Goal: Task Accomplishment & Management: Manage account settings

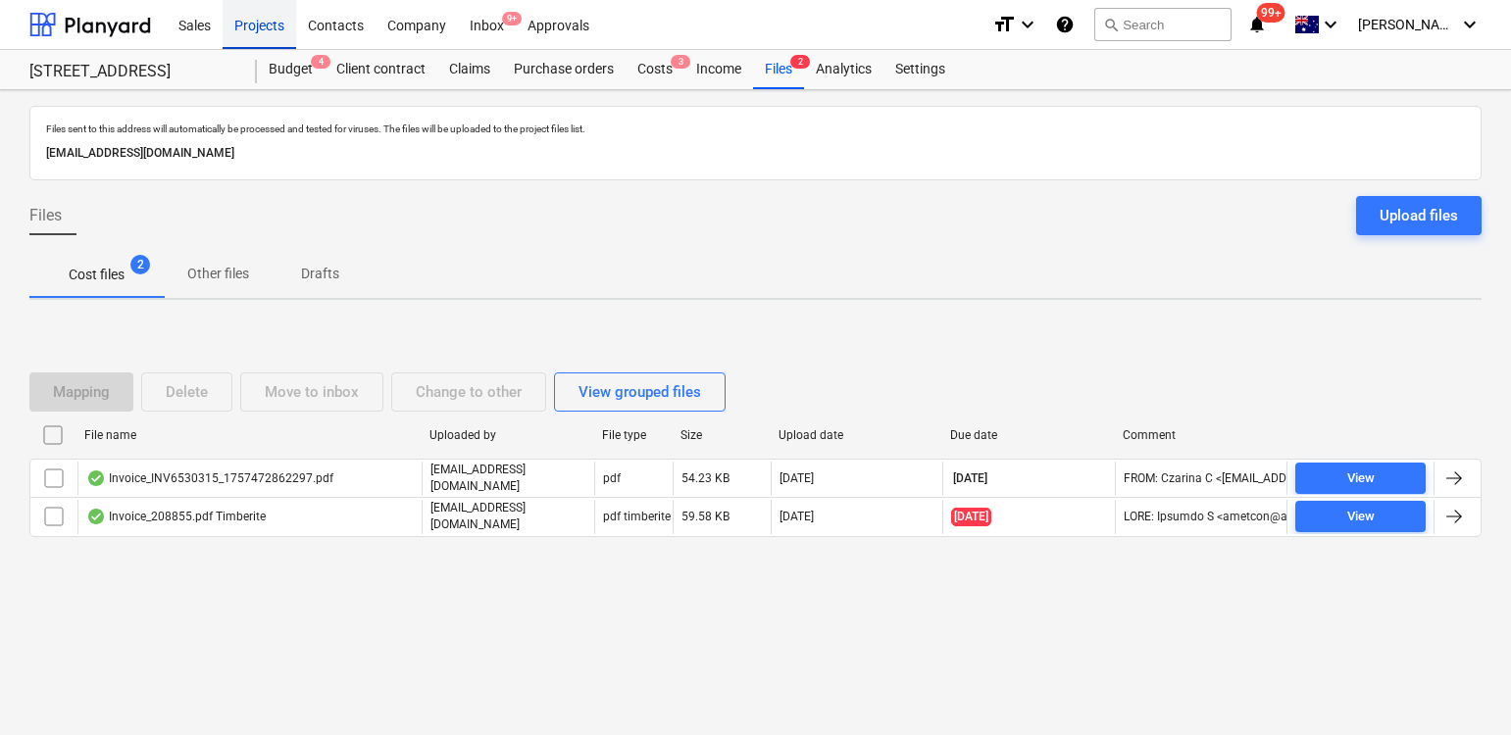
click at [257, 25] on div "Projects" at bounding box center [260, 24] width 74 height 50
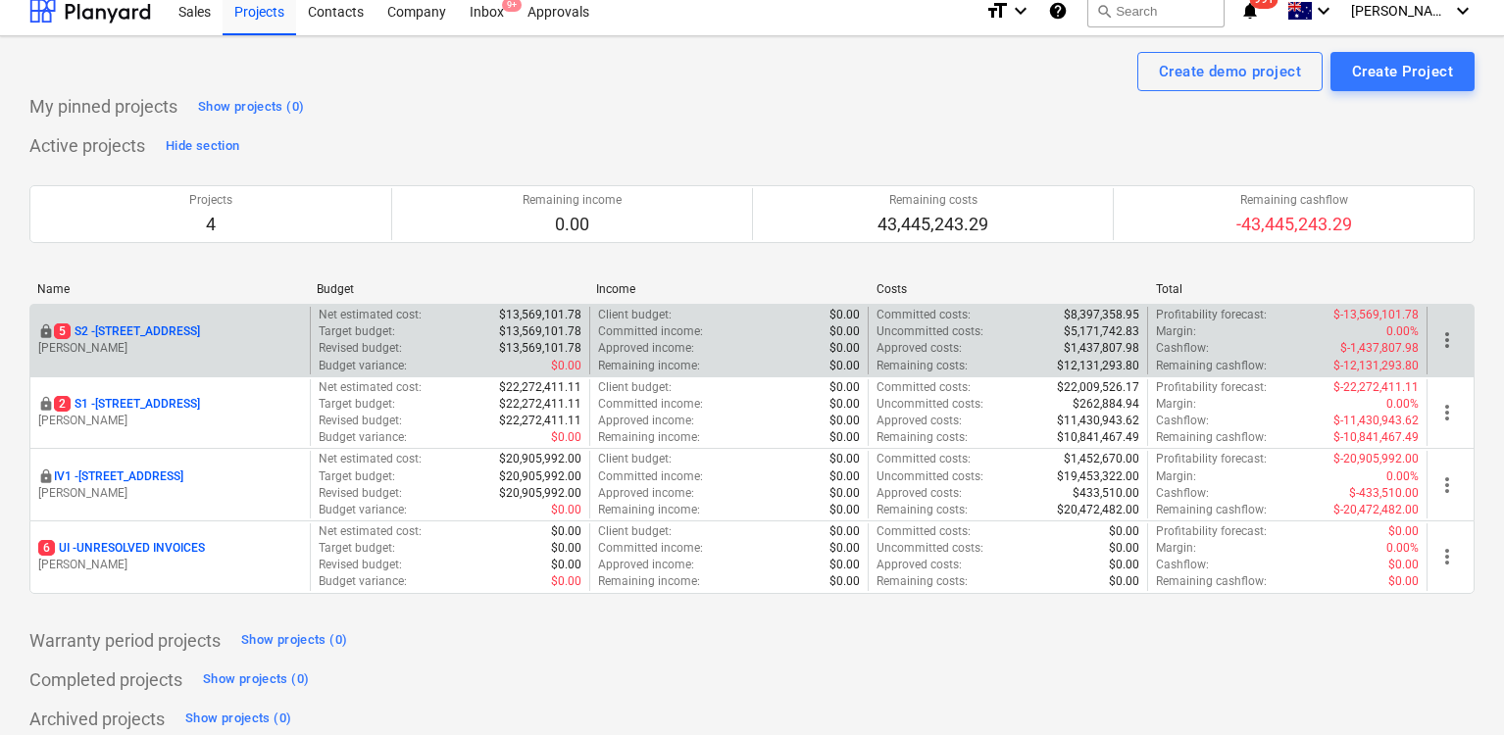
scroll to position [16, 0]
click at [200, 331] on p "[STREET_ADDRESS]" at bounding box center [127, 330] width 146 height 17
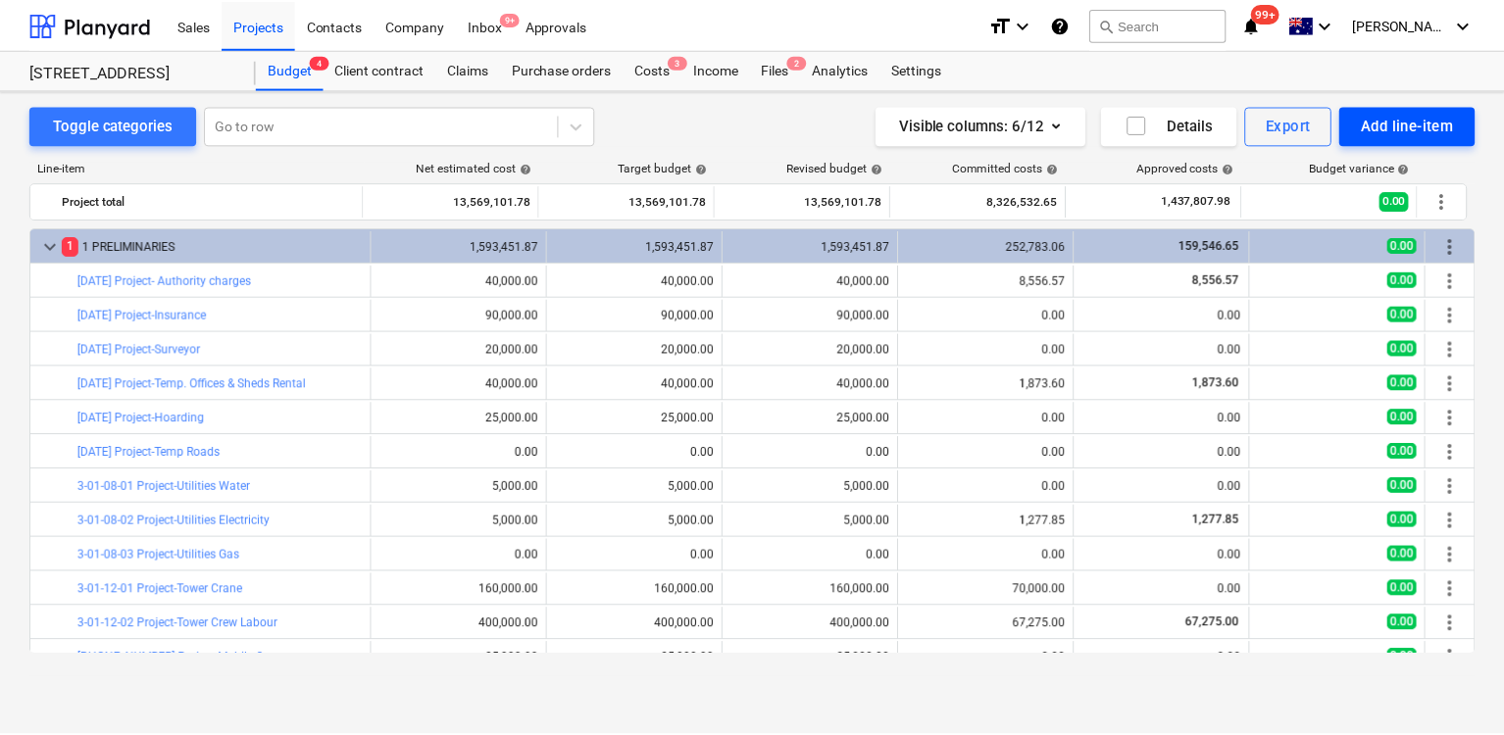
scroll to position [211, 0]
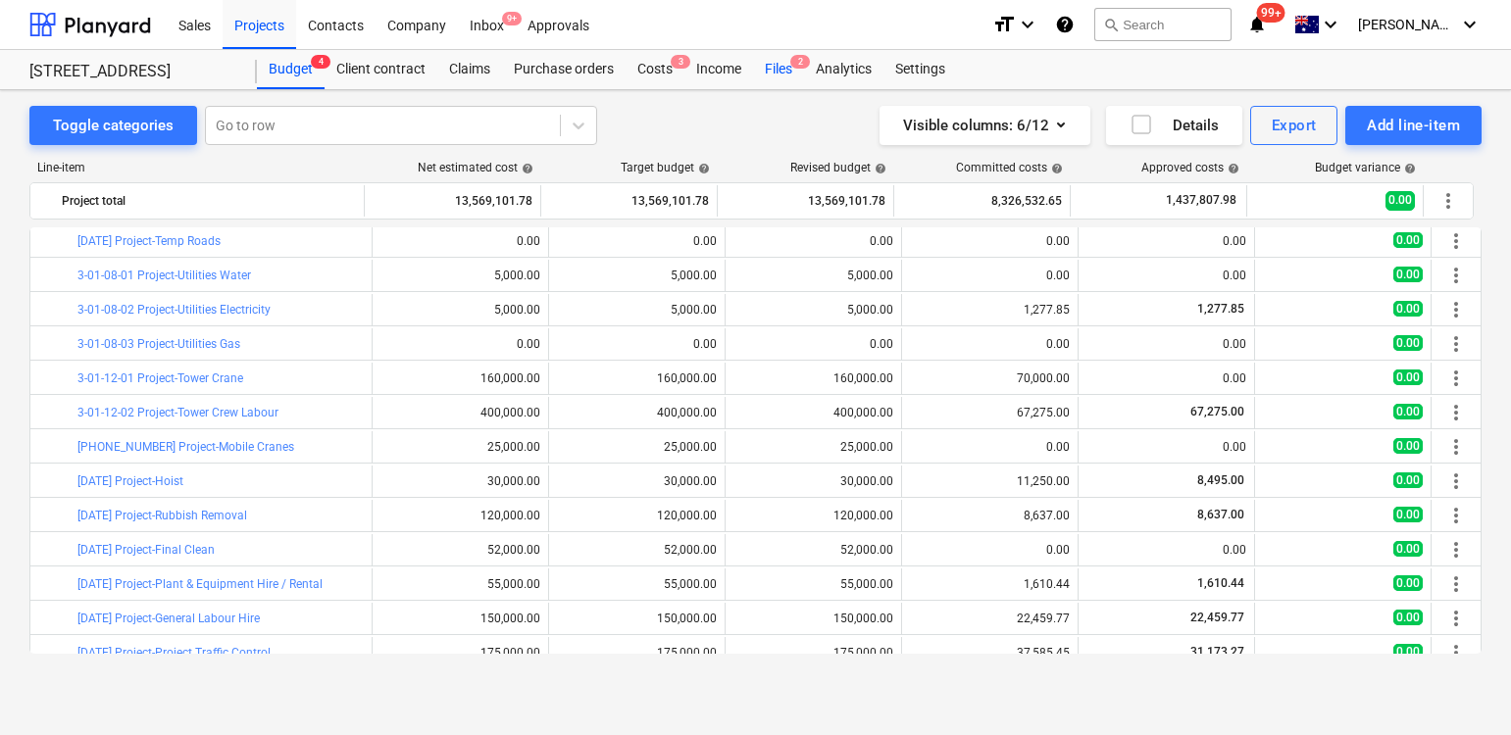
click at [768, 75] on div "Files 2" at bounding box center [778, 69] width 51 height 39
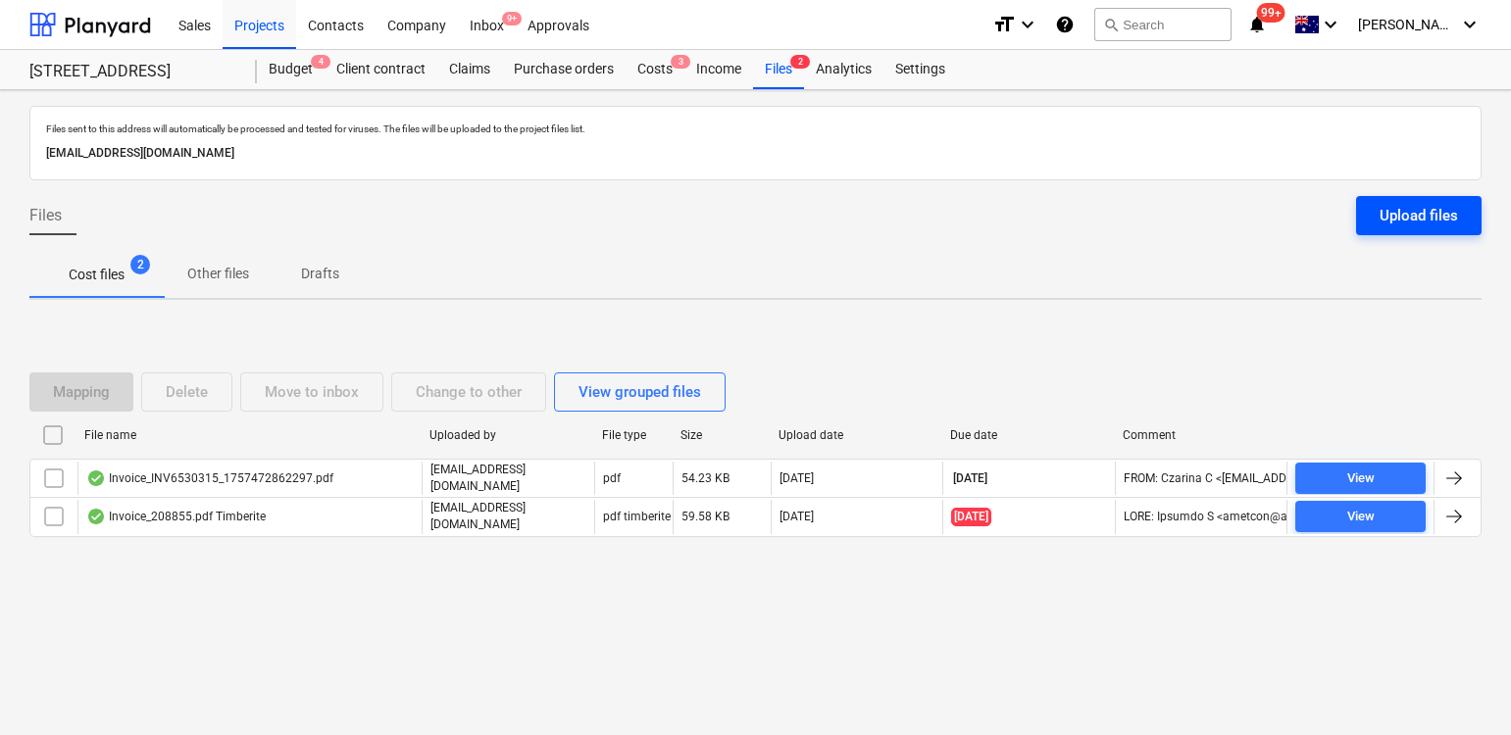
click at [1394, 221] on div "Upload files" at bounding box center [1418, 215] width 78 height 25
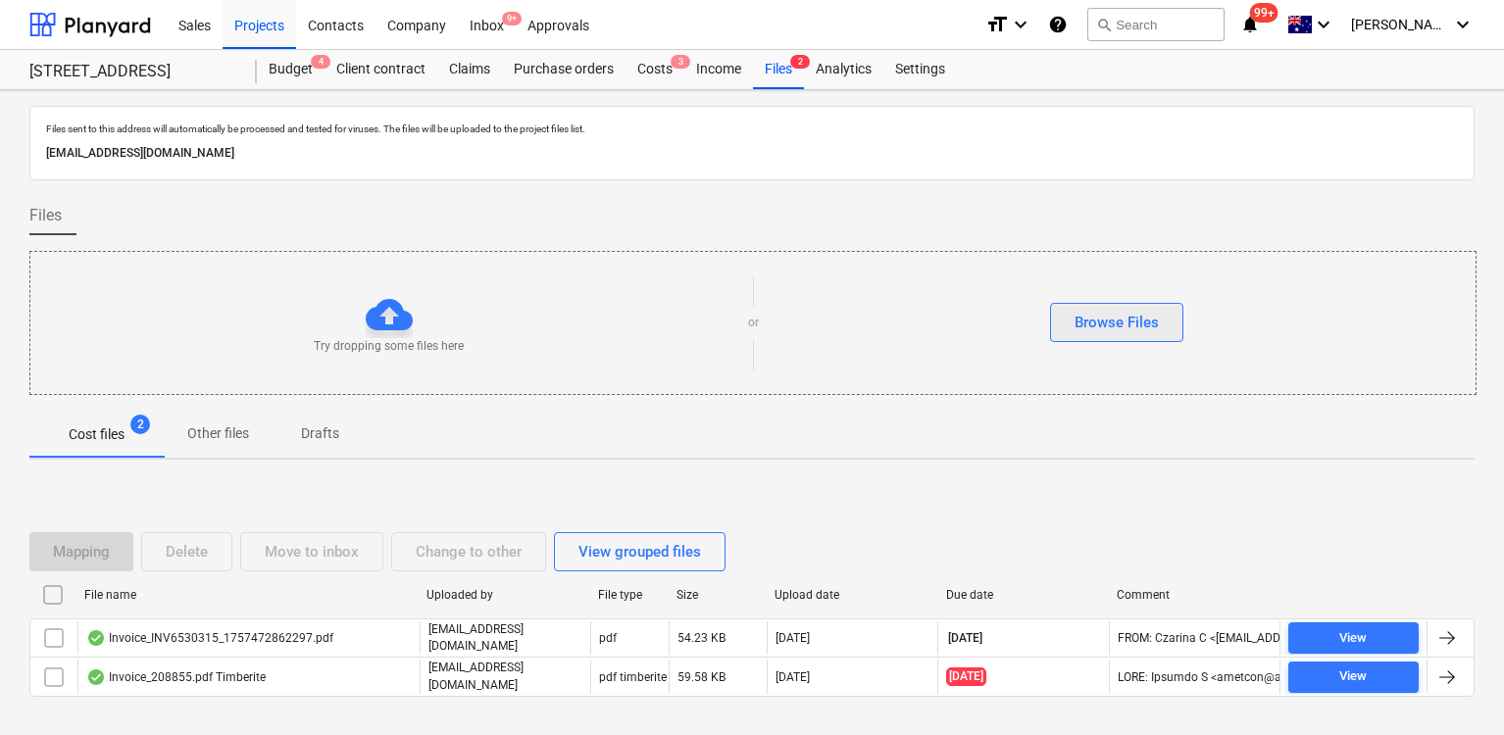
click at [1163, 331] on button "Browse Files" at bounding box center [1116, 322] width 133 height 39
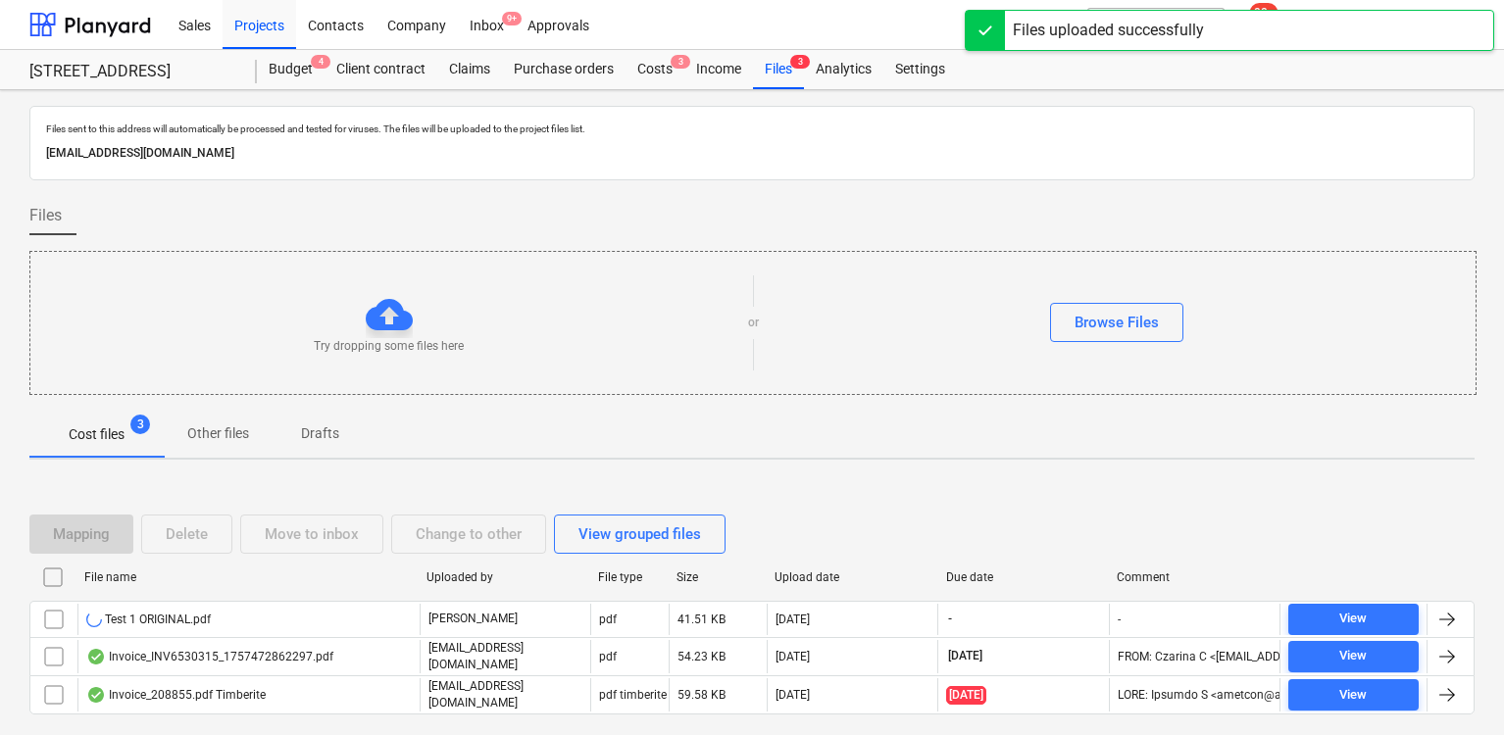
scroll to position [66, 0]
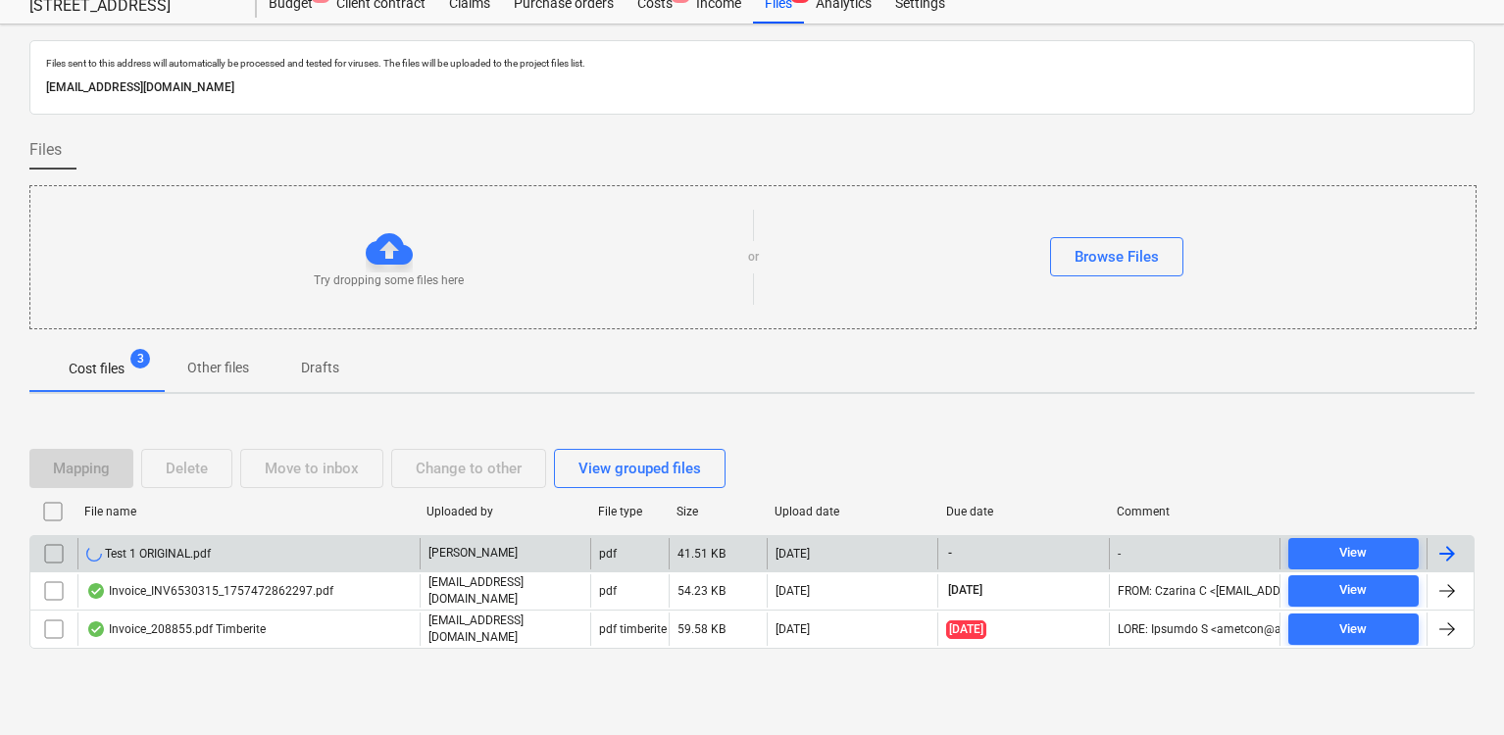
click at [218, 560] on div "Test 1 ORIGINAL.pdf" at bounding box center [248, 553] width 342 height 31
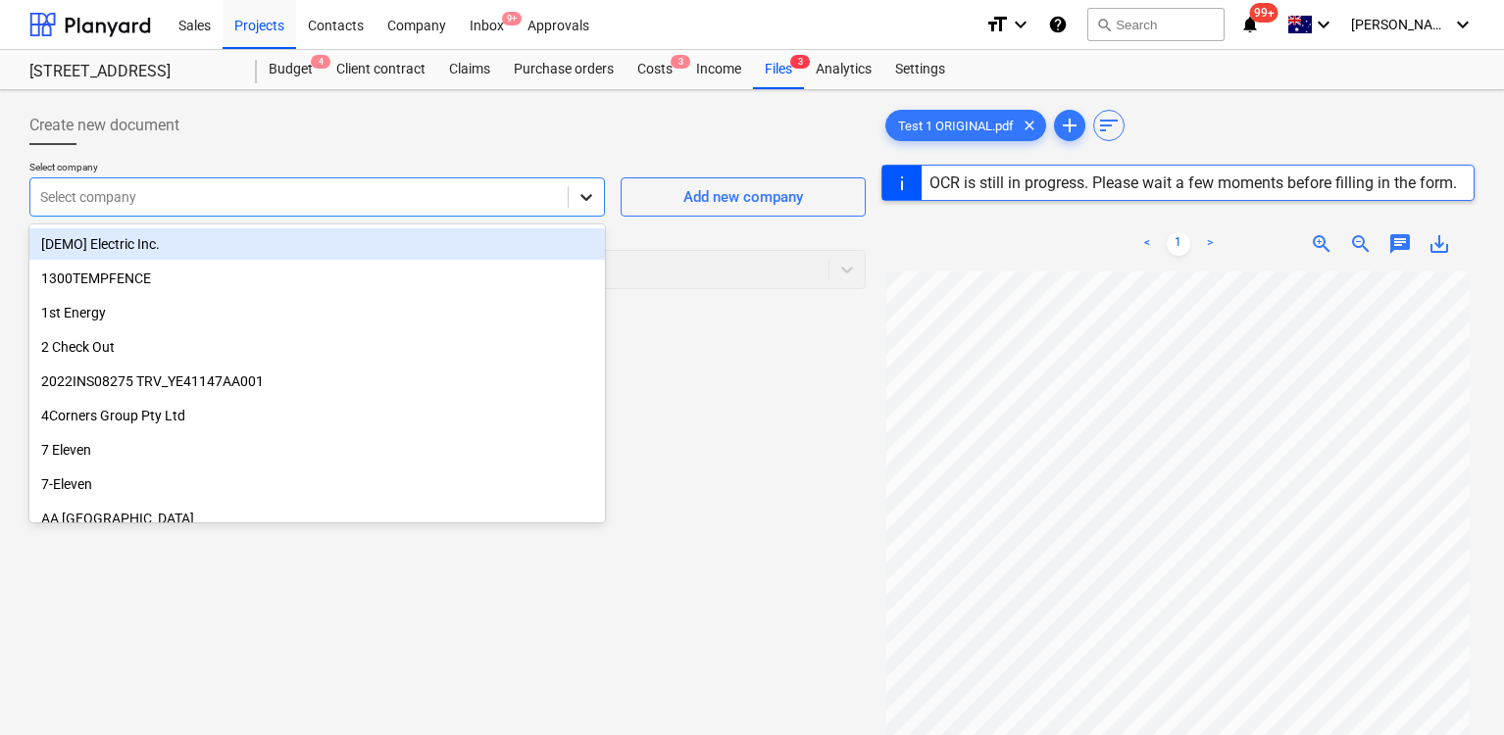
click at [596, 200] on div at bounding box center [586, 196] width 35 height 35
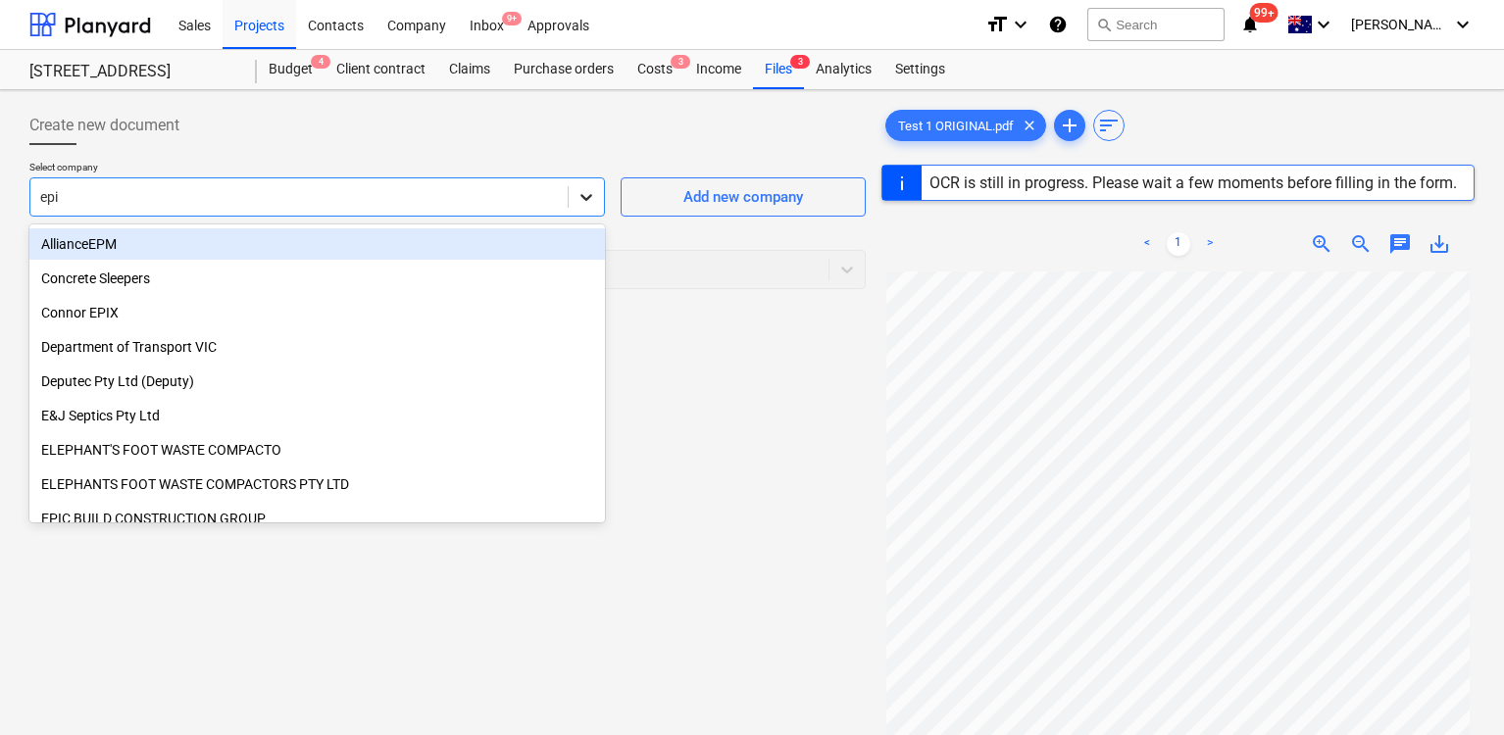
type input "epic"
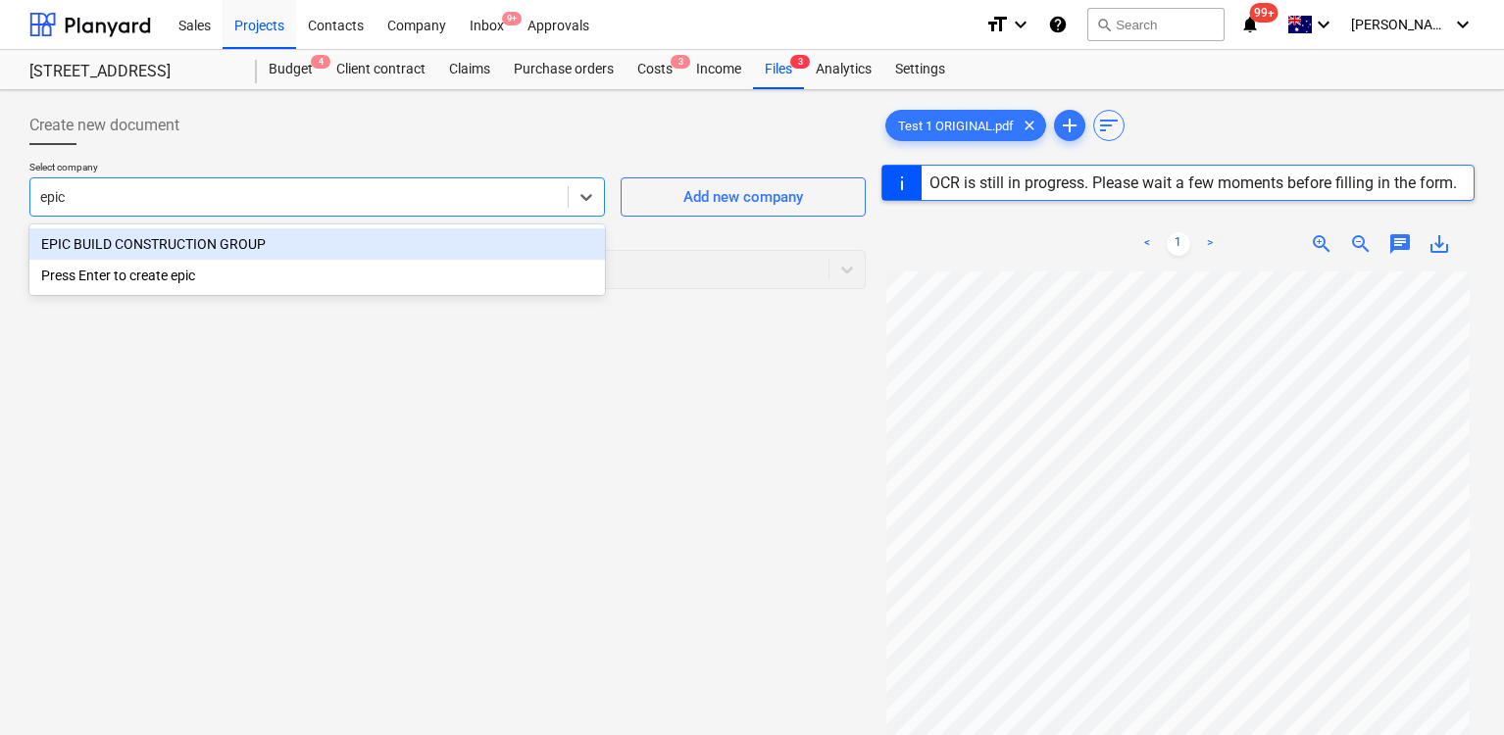
click at [531, 236] on div "EPIC BUILD CONSTRUCTION GROUP" at bounding box center [316, 243] width 575 height 31
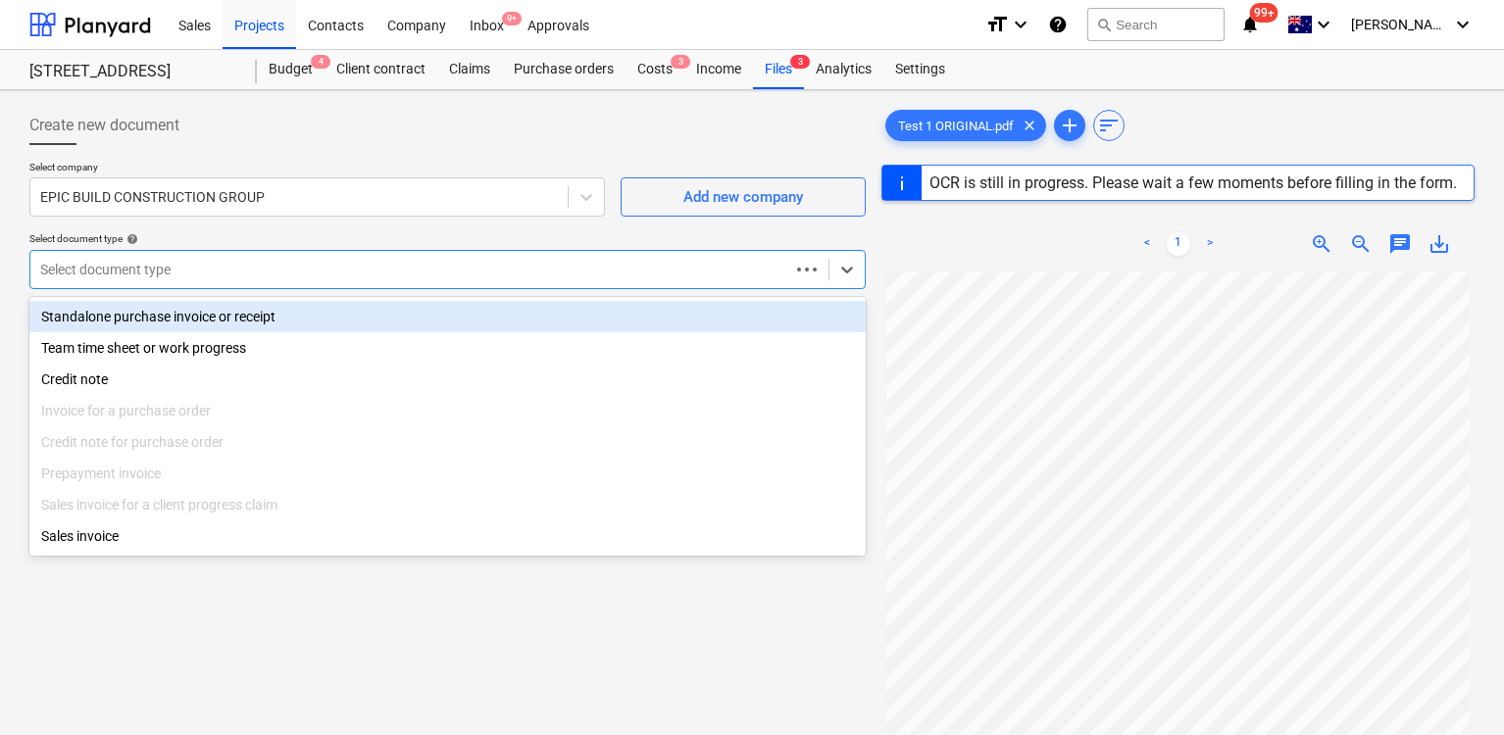
click at [478, 261] on div at bounding box center [409, 270] width 739 height 20
click at [462, 318] on div "Standalone purchase invoice or receipt" at bounding box center [447, 316] width 836 height 31
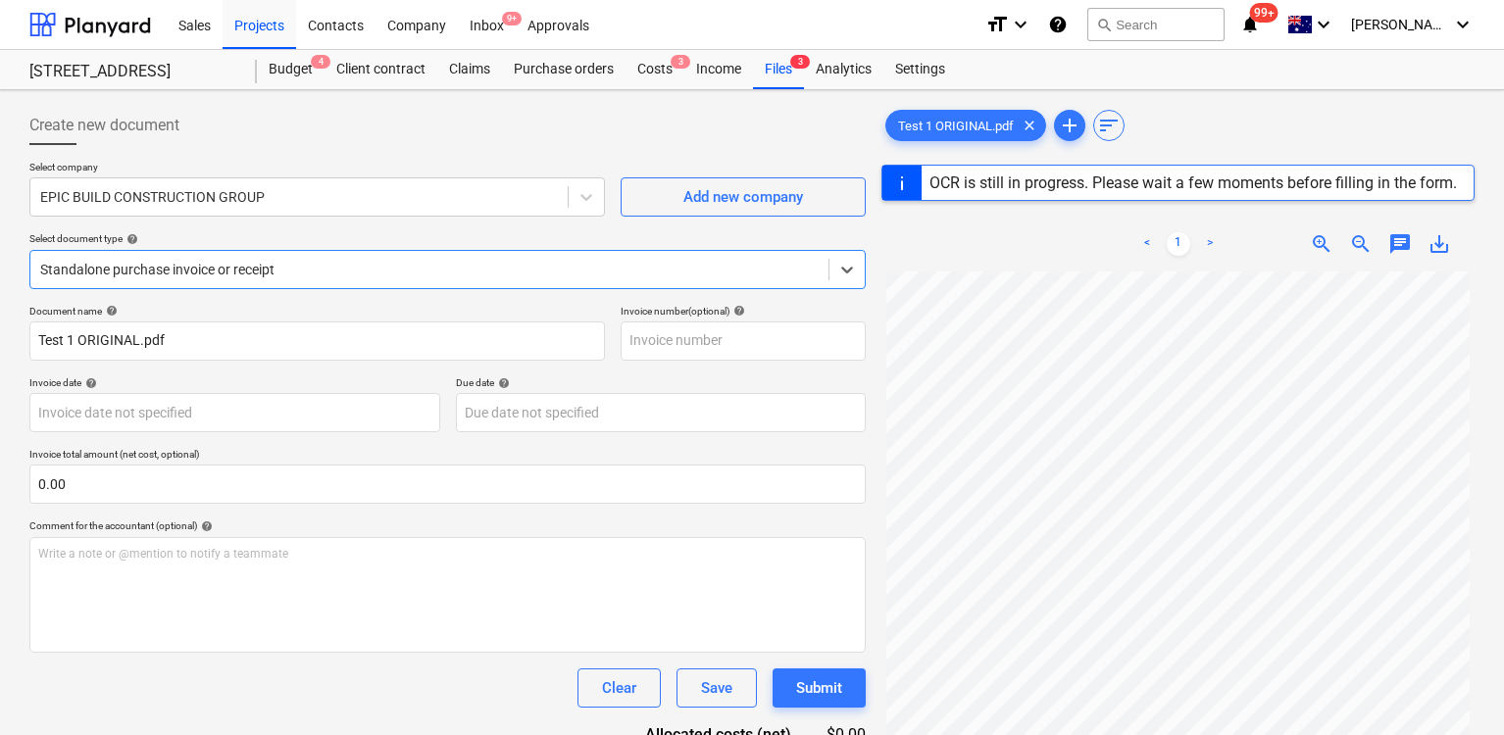
click at [1394, 247] on span "chat" at bounding box center [1400, 244] width 24 height 24
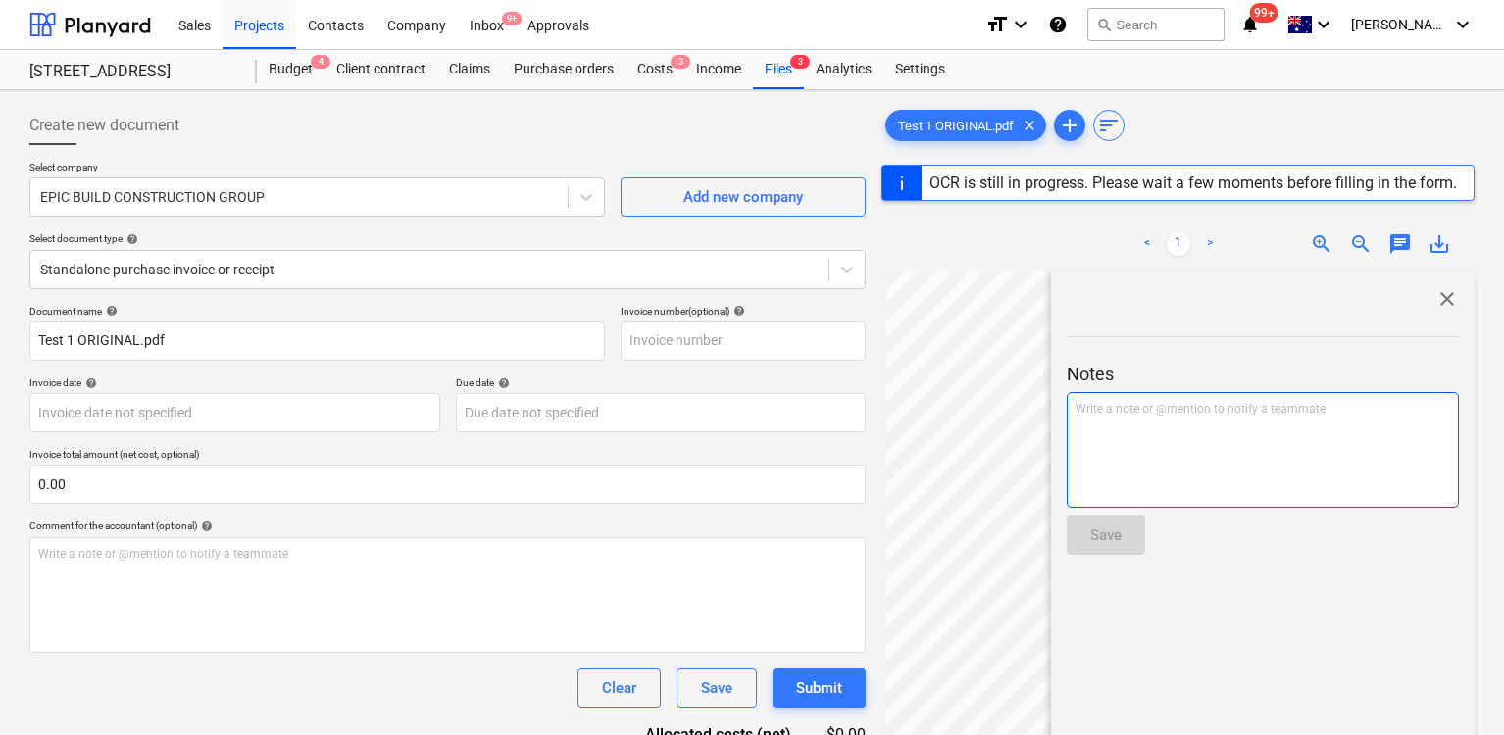
click at [1198, 415] on p "Write a note or @mention to notify a teammate [PERSON_NAME]" at bounding box center [1262, 409] width 374 height 17
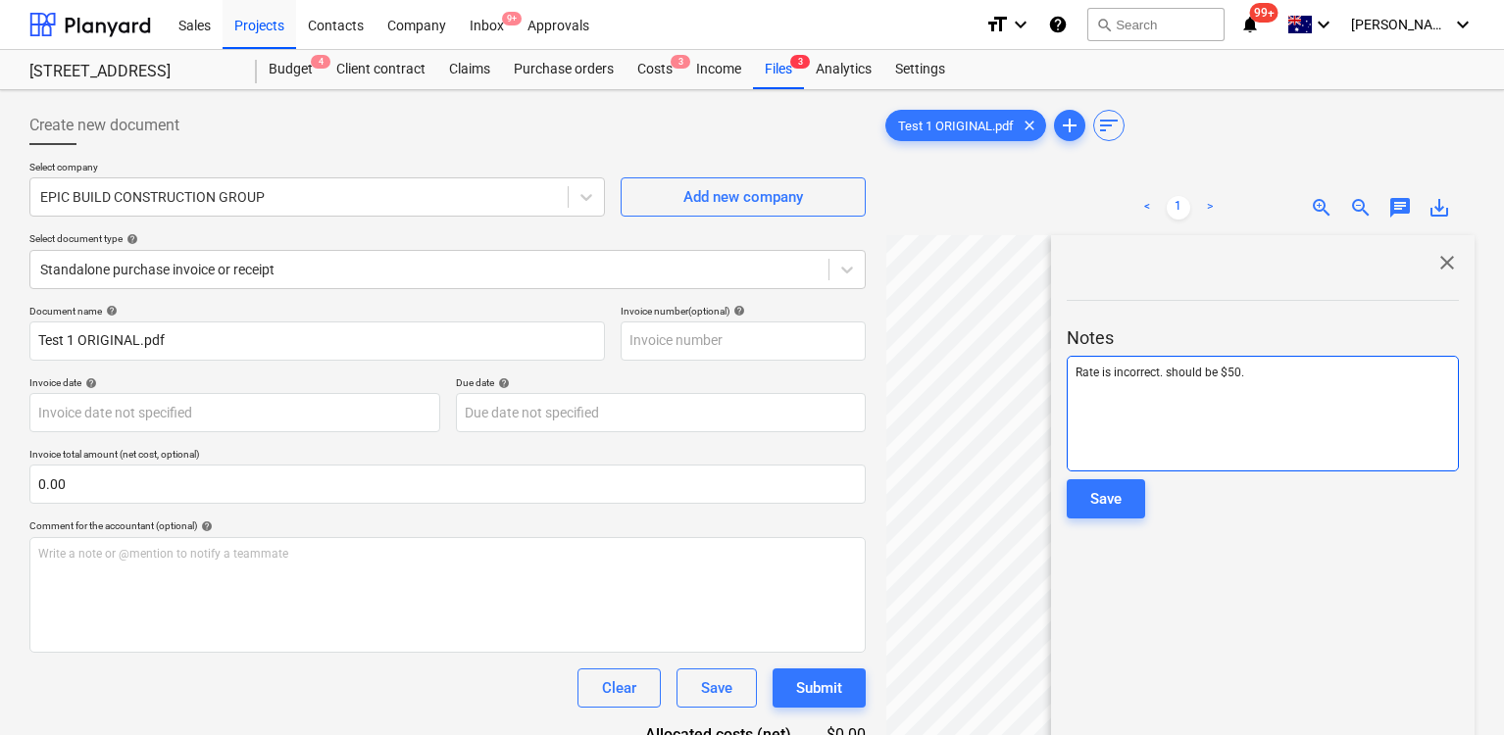
drag, startPoint x: 1303, startPoint y: 417, endPoint x: 1087, endPoint y: 391, distance: 217.2
click at [1084, 395] on div "Rate is incorrect. should be $50." at bounding box center [1263, 414] width 392 height 116
drag, startPoint x: 1292, startPoint y: 389, endPoint x: 1110, endPoint y: 365, distance: 184.0
click at [1108, 364] on div "Rate is incorrect. should be $50." at bounding box center [1263, 414] width 392 height 116
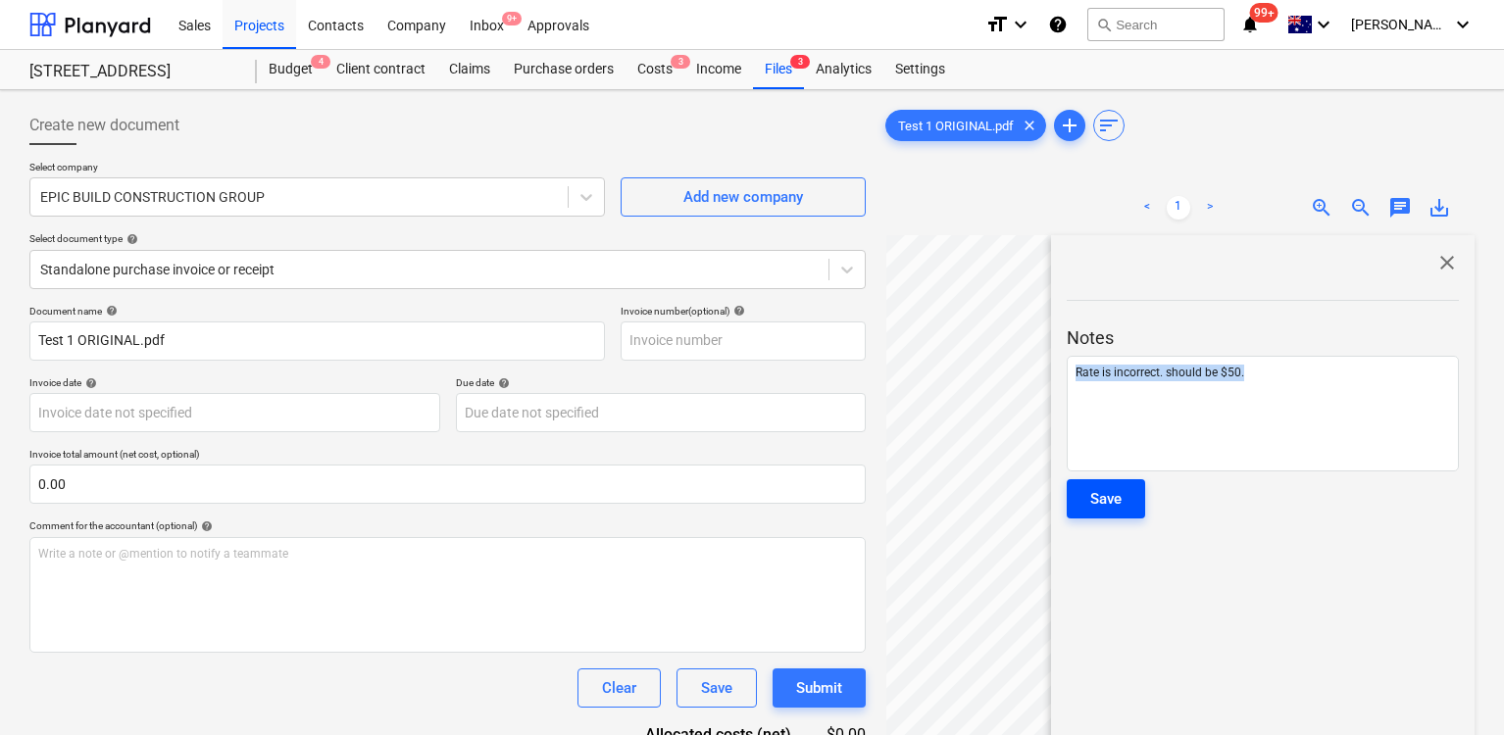
click at [1123, 499] on button "Save" at bounding box center [1106, 498] width 78 height 39
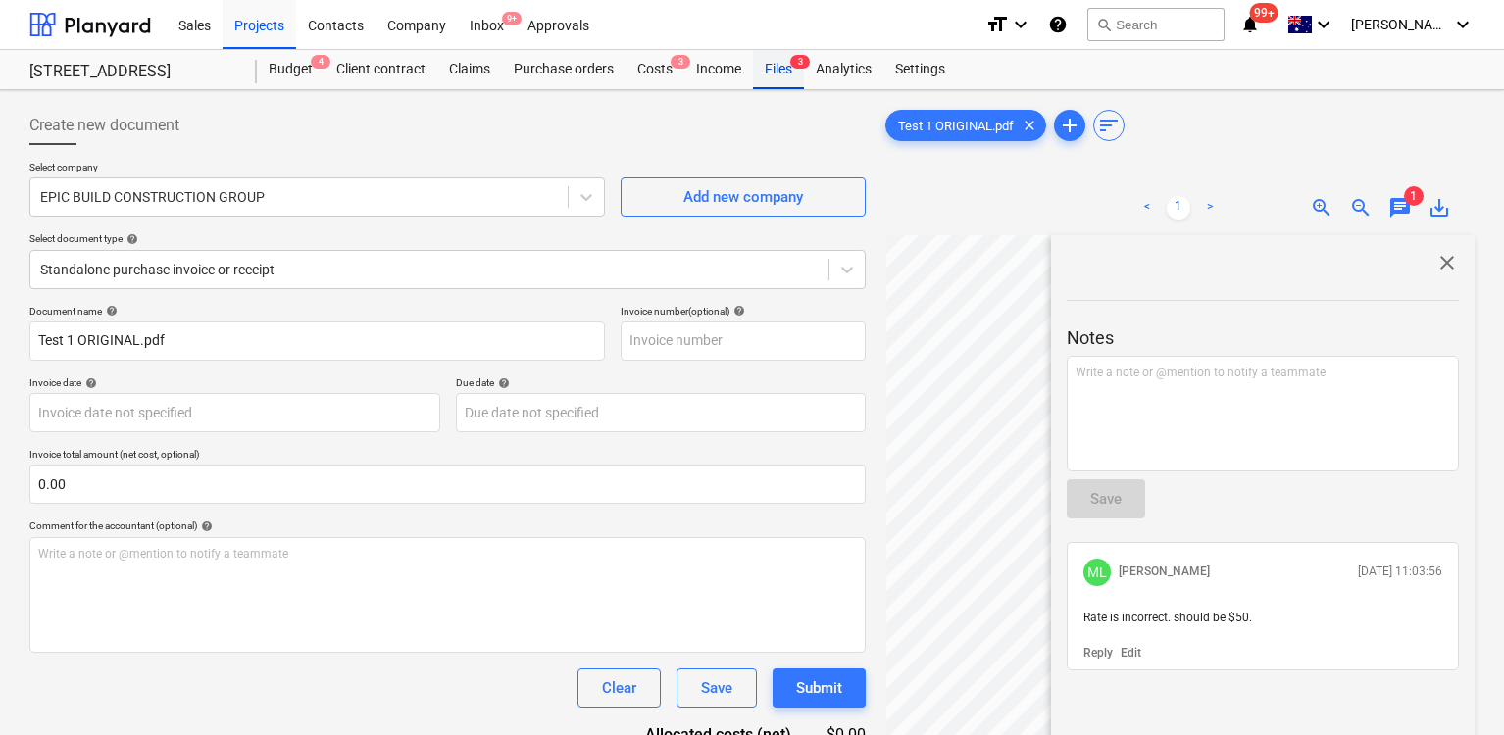
click at [773, 70] on div "Files 3" at bounding box center [778, 69] width 51 height 39
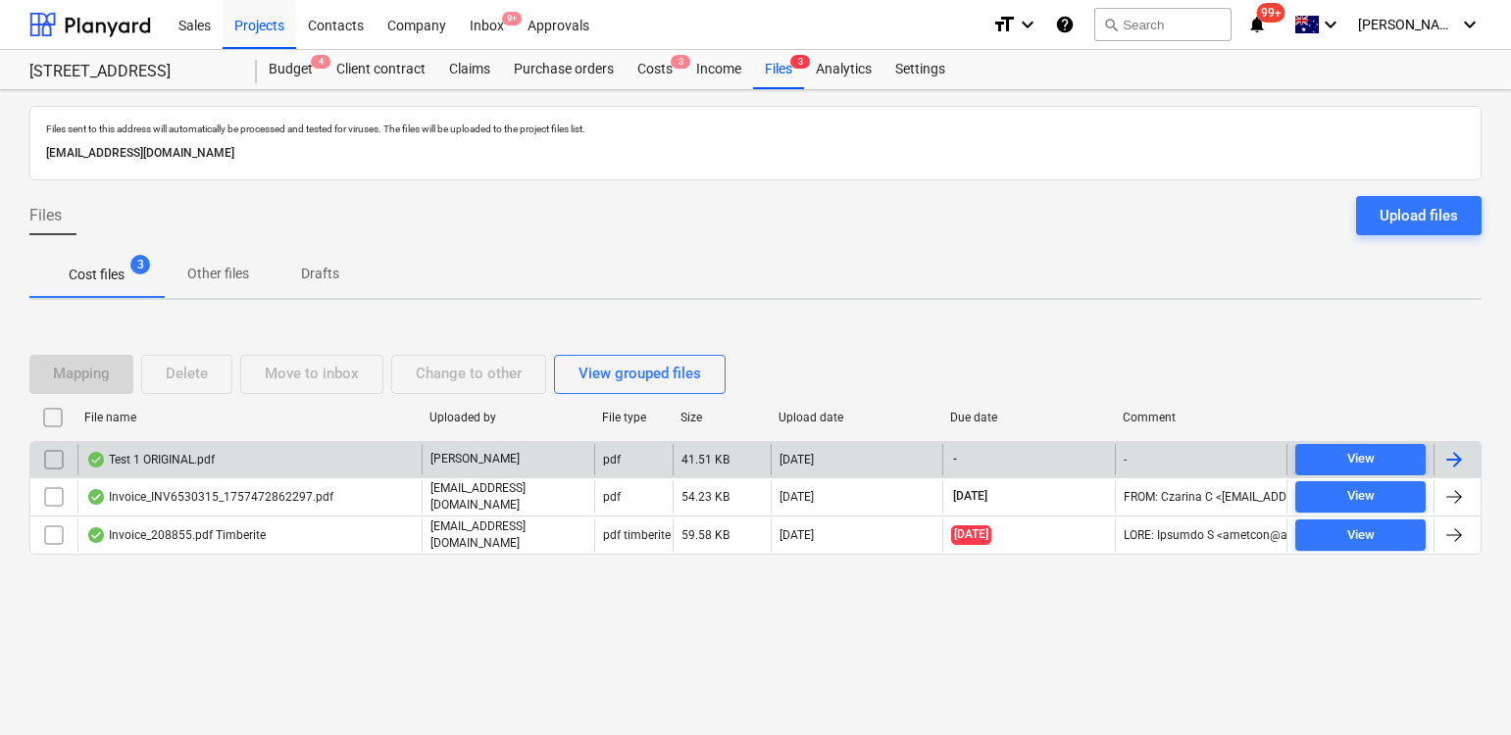
click at [58, 454] on input "checkbox" at bounding box center [53, 459] width 31 height 31
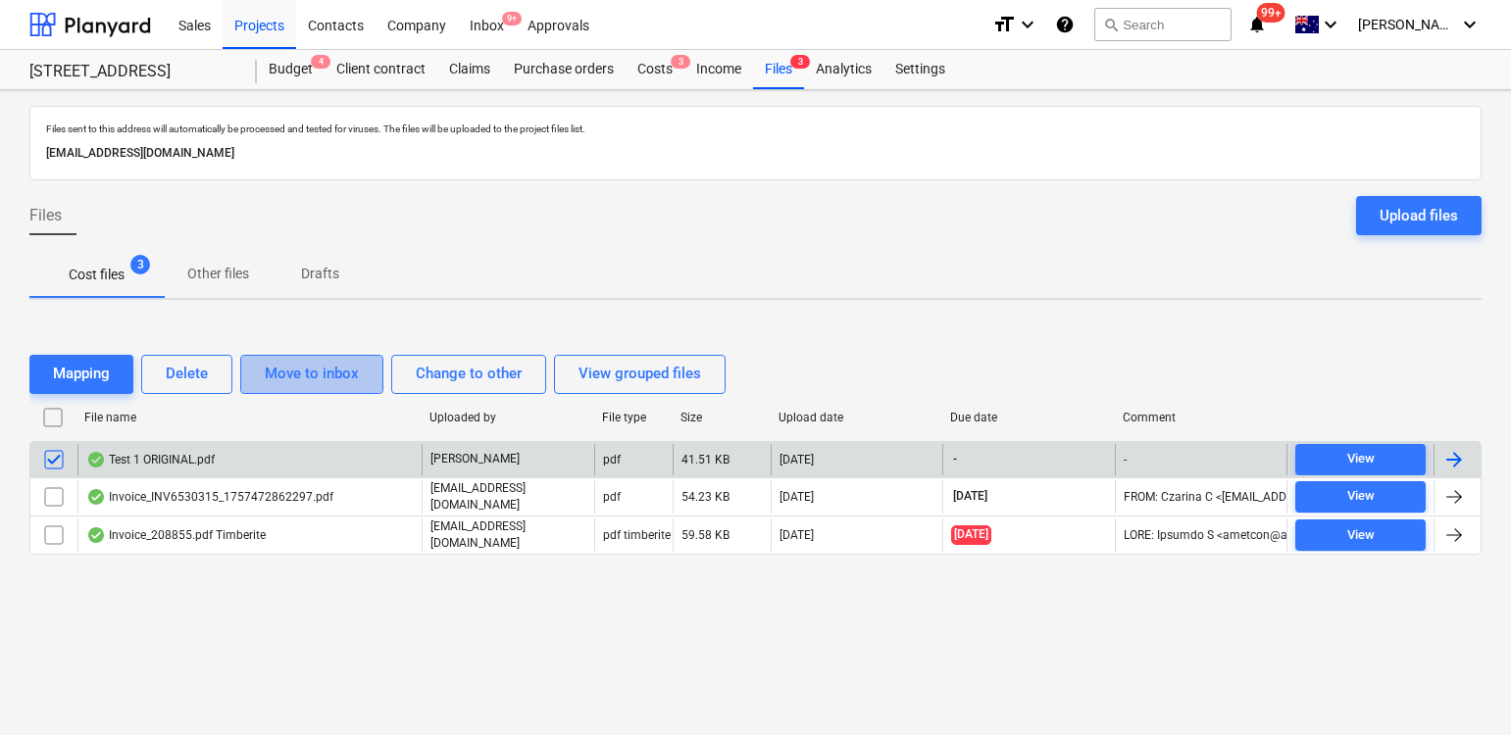
click at [326, 377] on div "Move to inbox" at bounding box center [312, 373] width 94 height 25
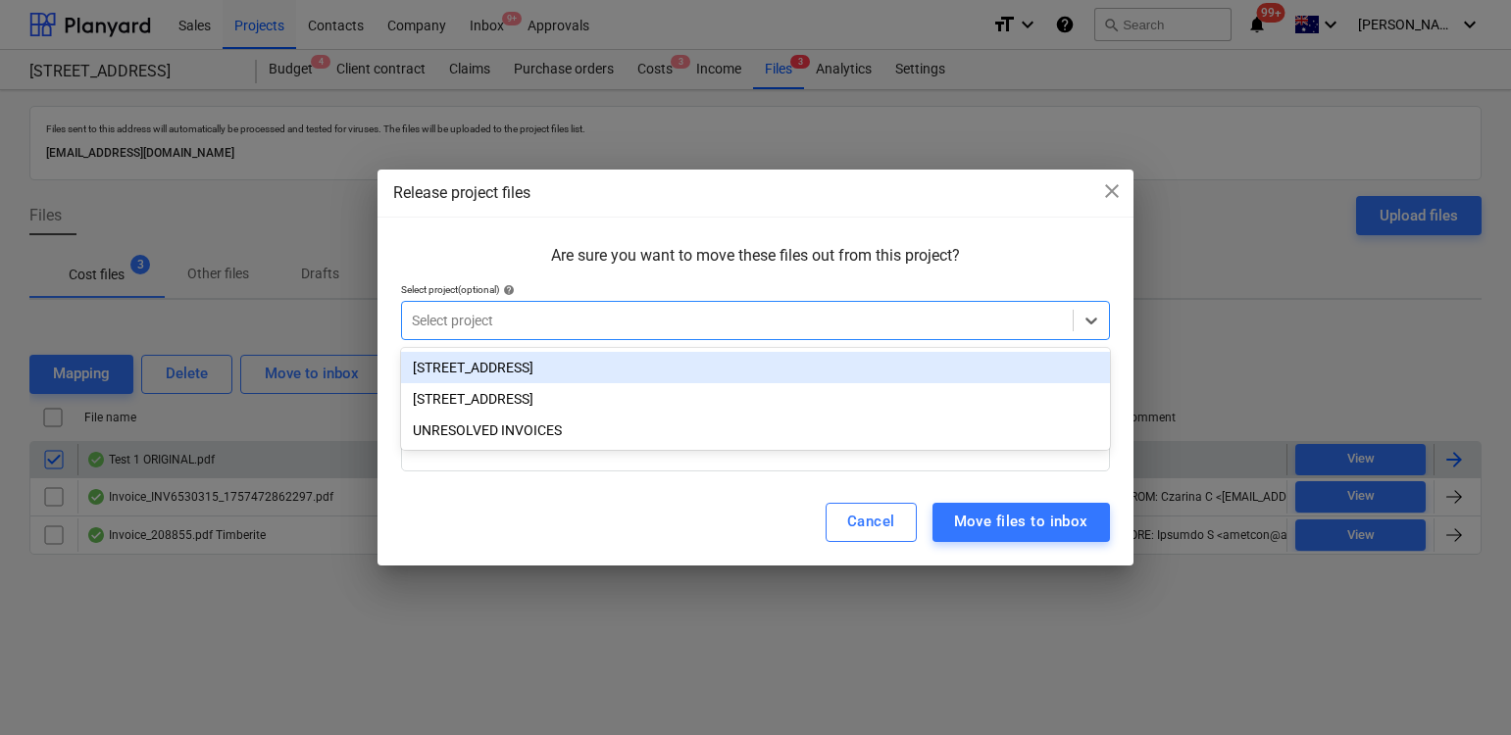
click at [449, 327] on div at bounding box center [737, 321] width 651 height 20
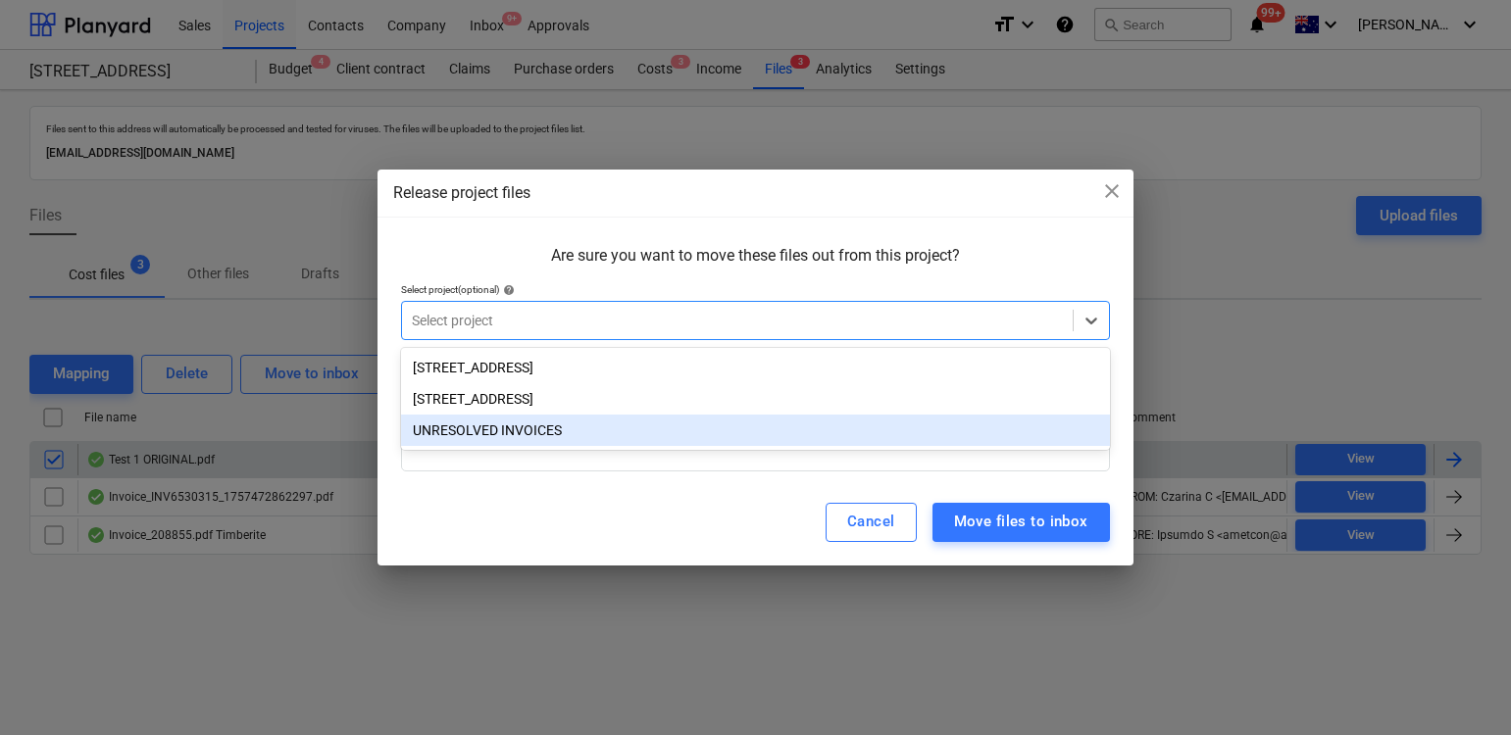
click at [513, 431] on div "UNRESOLVED INVOICES" at bounding box center [755, 430] width 709 height 31
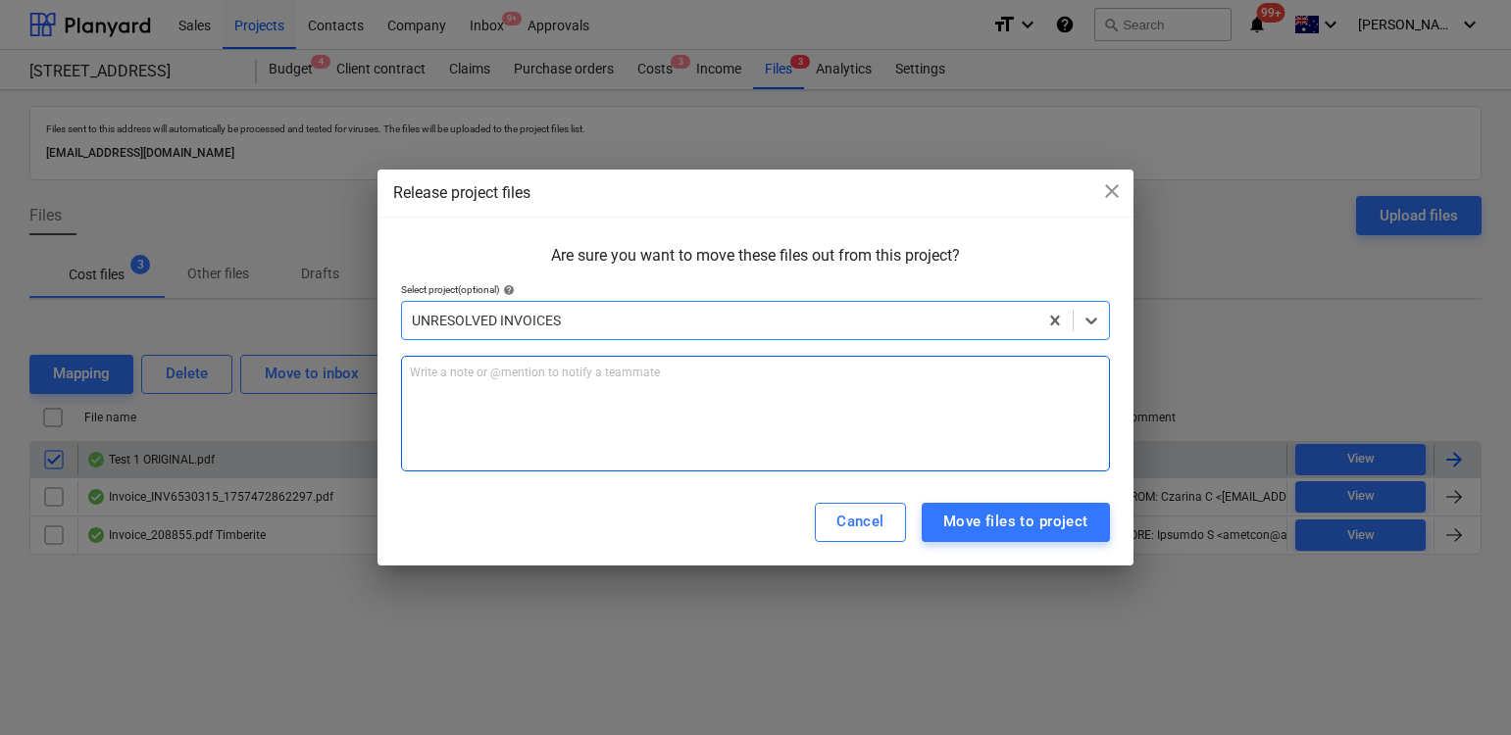
click at [914, 411] on div "Write a note or @mention to notify a teammate [PERSON_NAME]" at bounding box center [755, 414] width 709 height 116
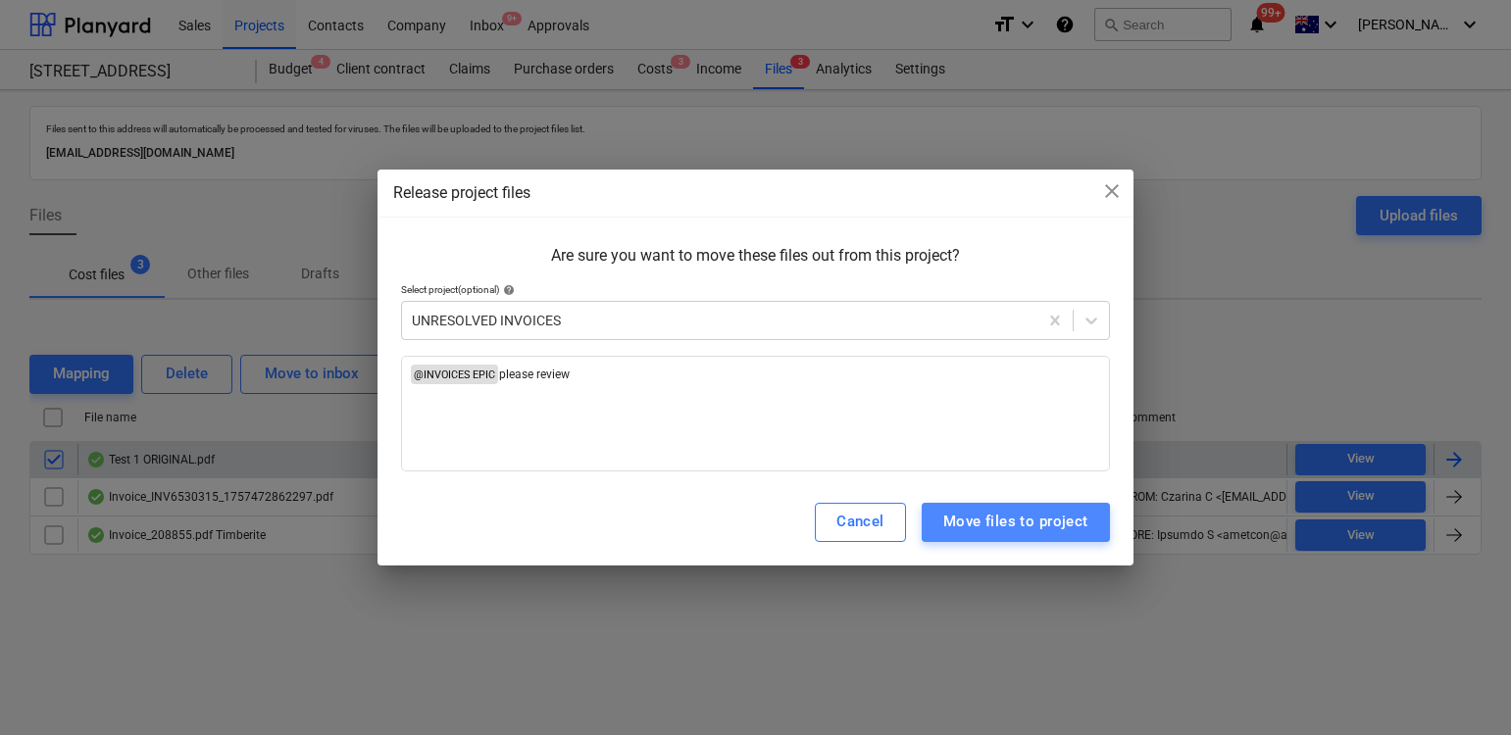
click at [1098, 523] on button "Move files to project" at bounding box center [1016, 522] width 188 height 39
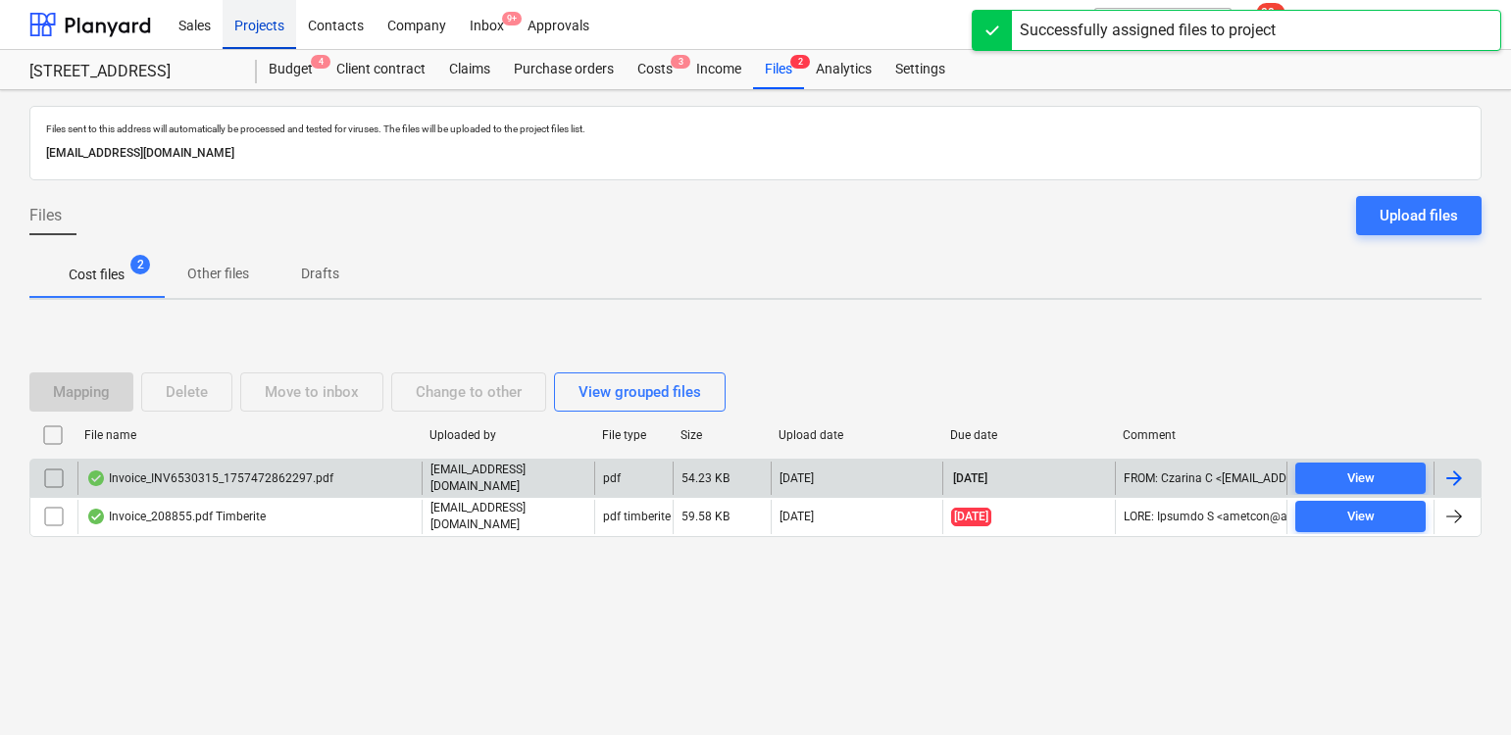
click at [269, 21] on div "Projects" at bounding box center [260, 24] width 74 height 50
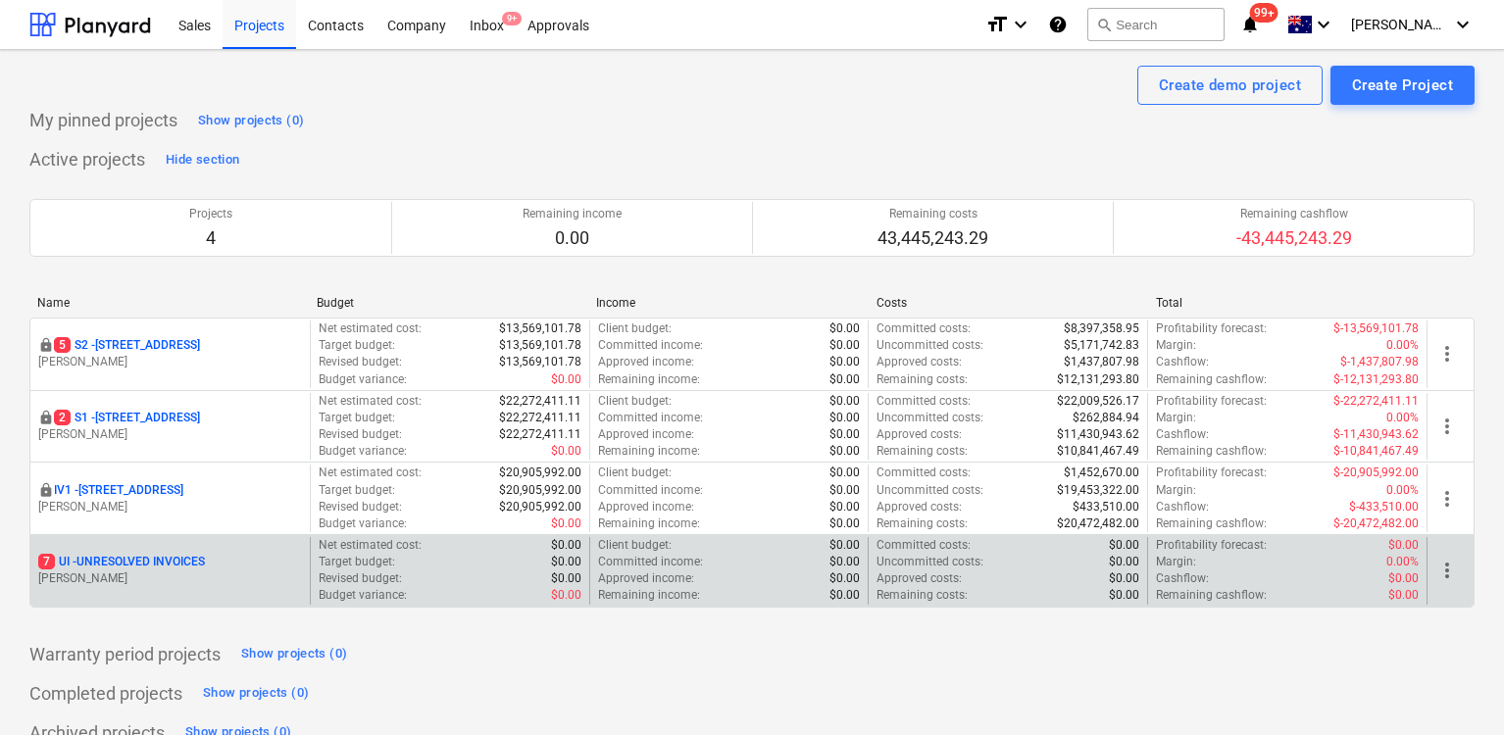
click at [155, 557] on p "7 UI - UNRESOLVED INVOICES" at bounding box center [121, 562] width 167 height 17
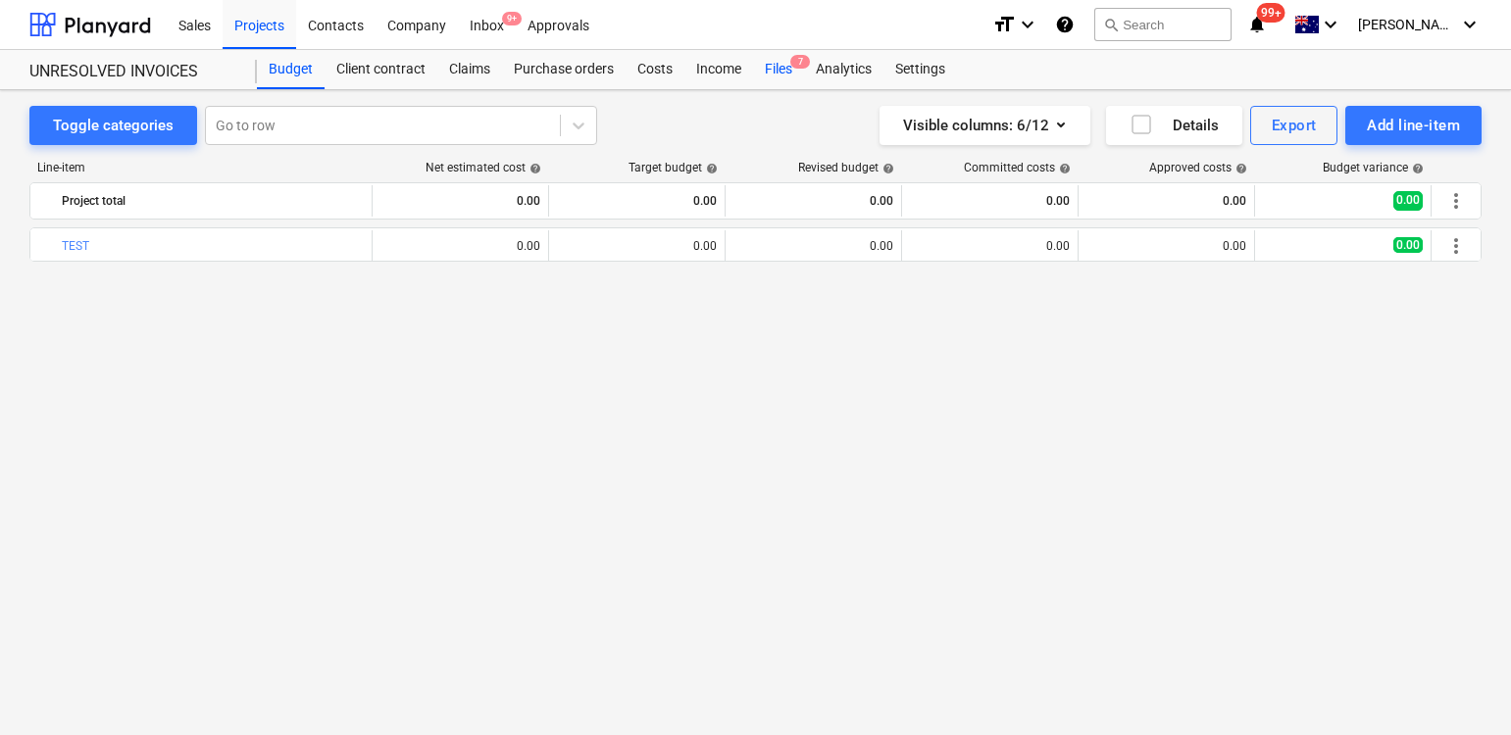
click at [773, 78] on div "Files 7" at bounding box center [778, 69] width 51 height 39
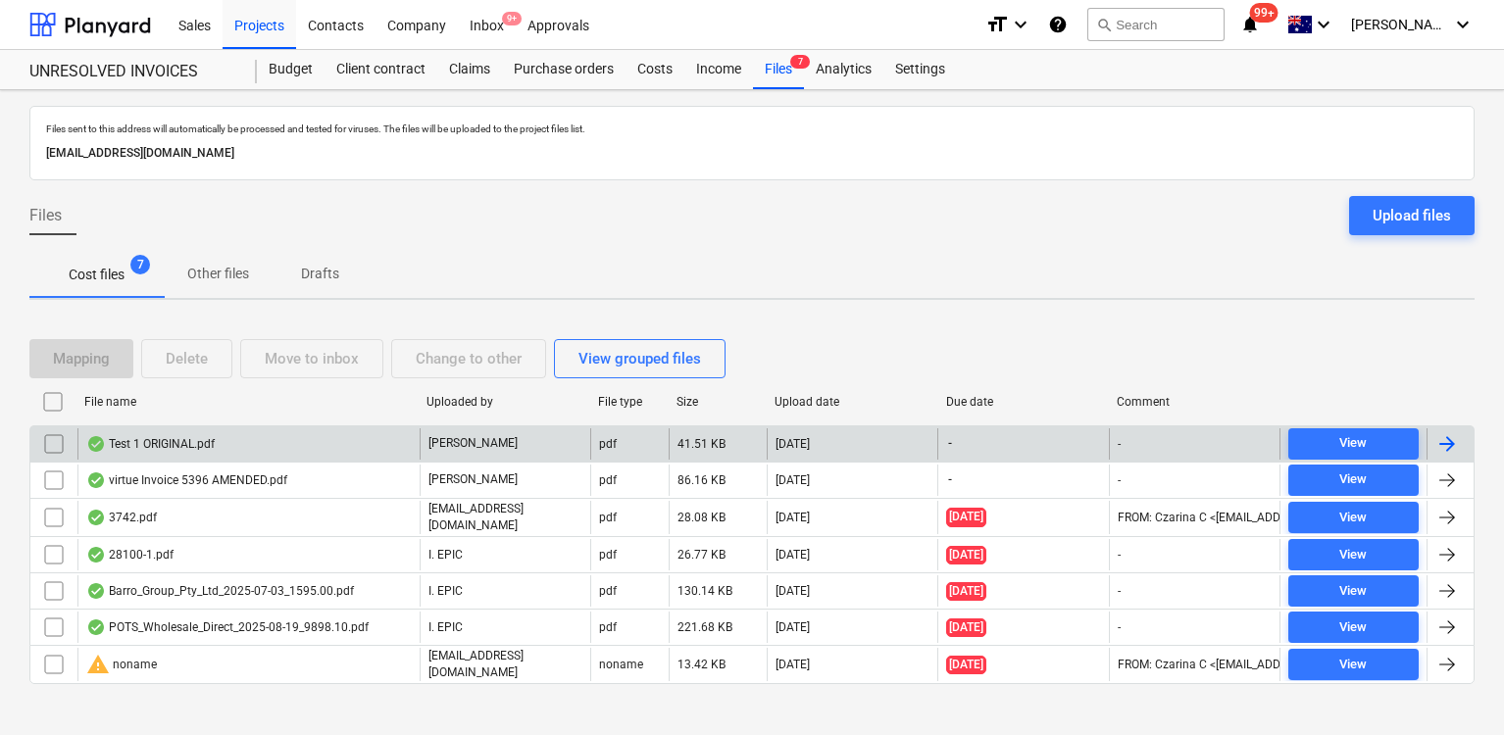
click at [348, 443] on div "Test 1 ORIGINAL.pdf" at bounding box center [248, 443] width 342 height 31
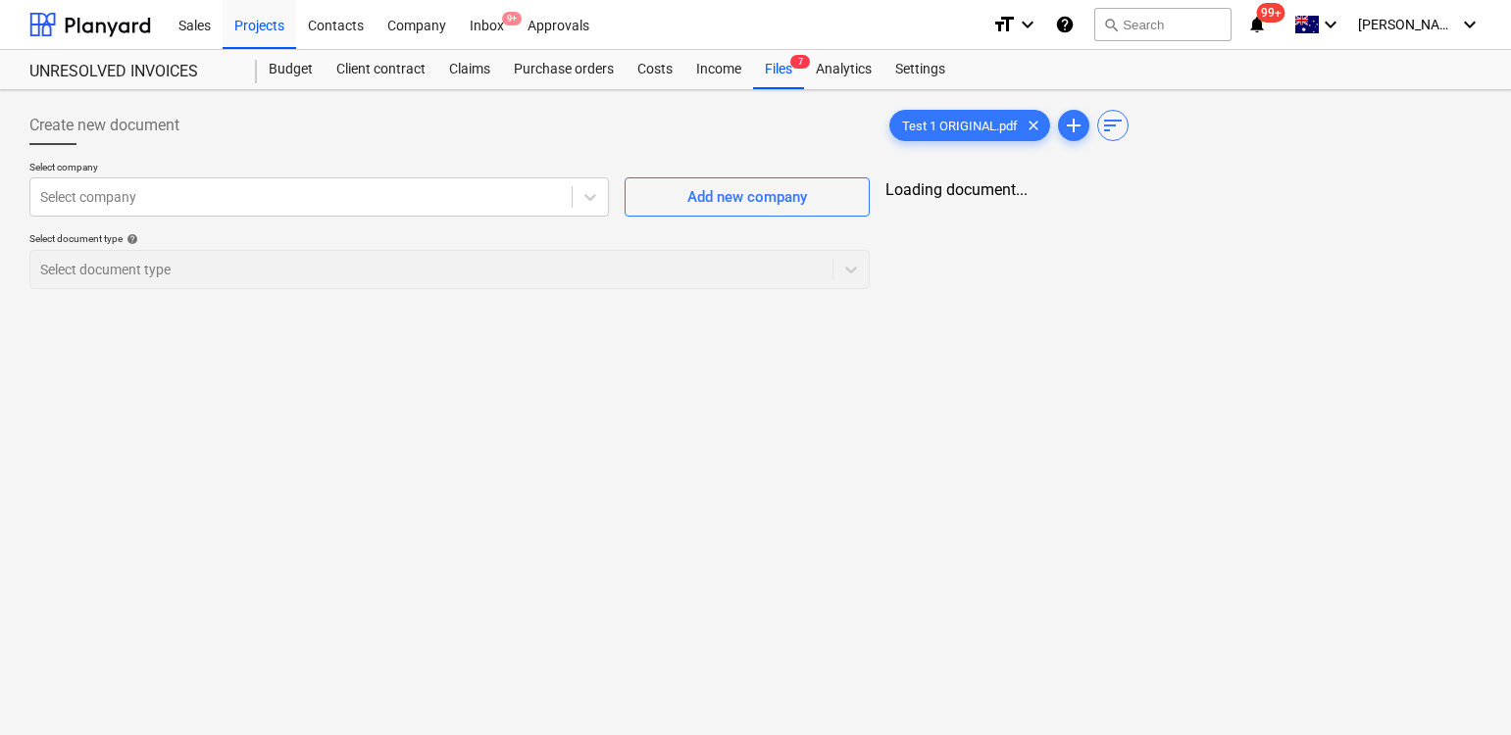
click at [1048, 216] on div "Test 1 ORIGINAL.pdf clear add sort Loading document..." at bounding box center [1183, 205] width 612 height 215
click at [966, 132] on span "Test 1 ORIGINAL.pdf" at bounding box center [959, 126] width 139 height 15
click at [1395, 203] on span "chat" at bounding box center [1400, 208] width 24 height 24
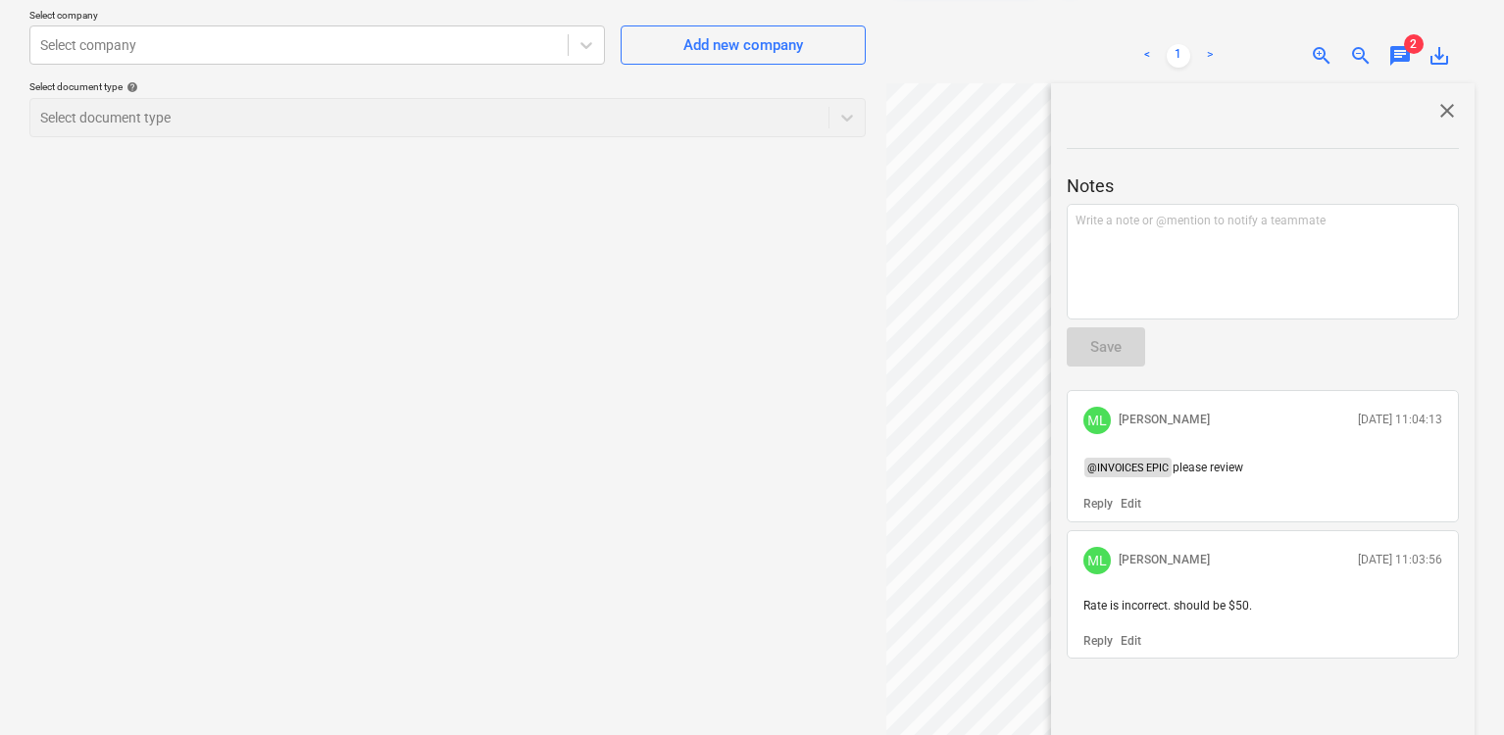
scroll to position [143, 0]
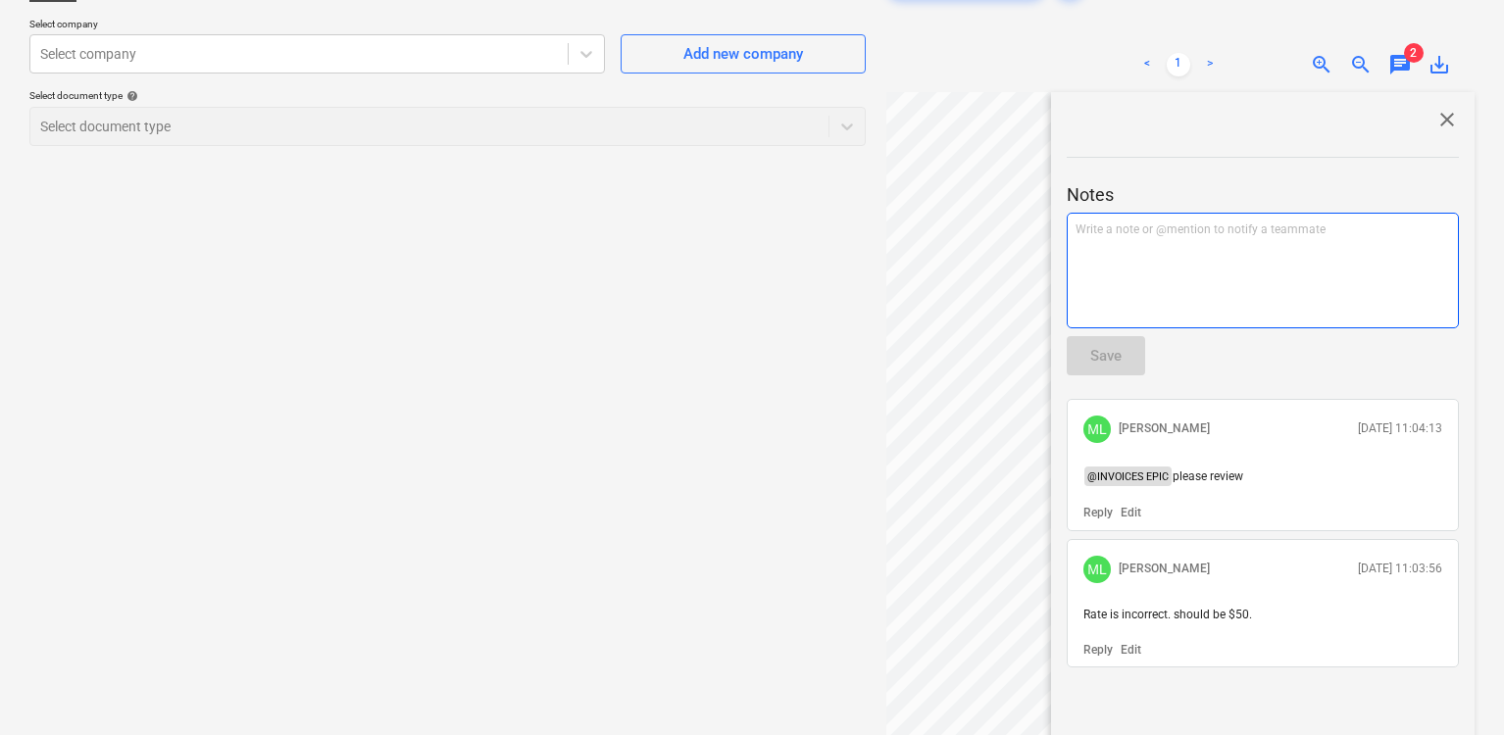
click at [1212, 262] on div "Write a note or @mention to notify a teammate [PERSON_NAME]" at bounding box center [1263, 271] width 392 height 116
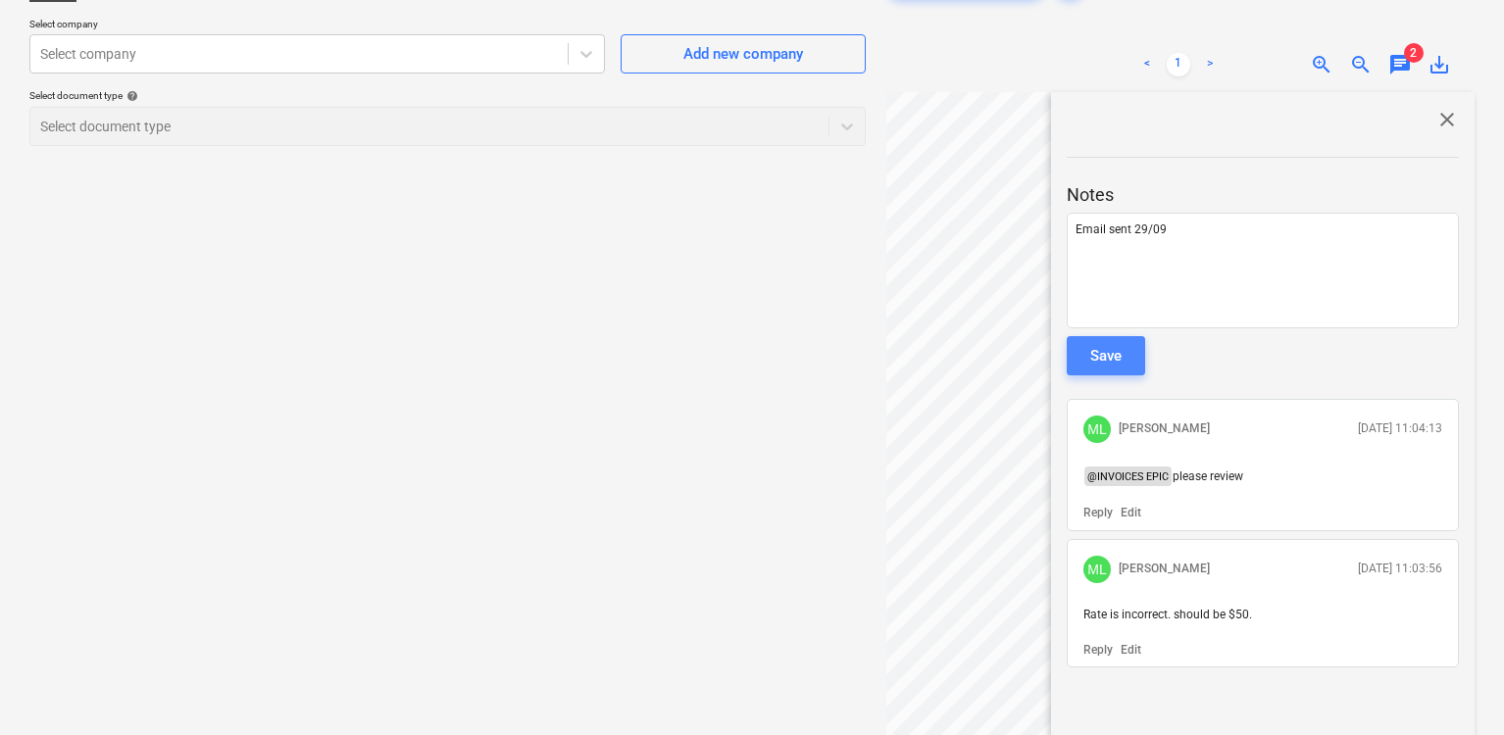
click at [1095, 357] on div "Save" at bounding box center [1105, 355] width 31 height 25
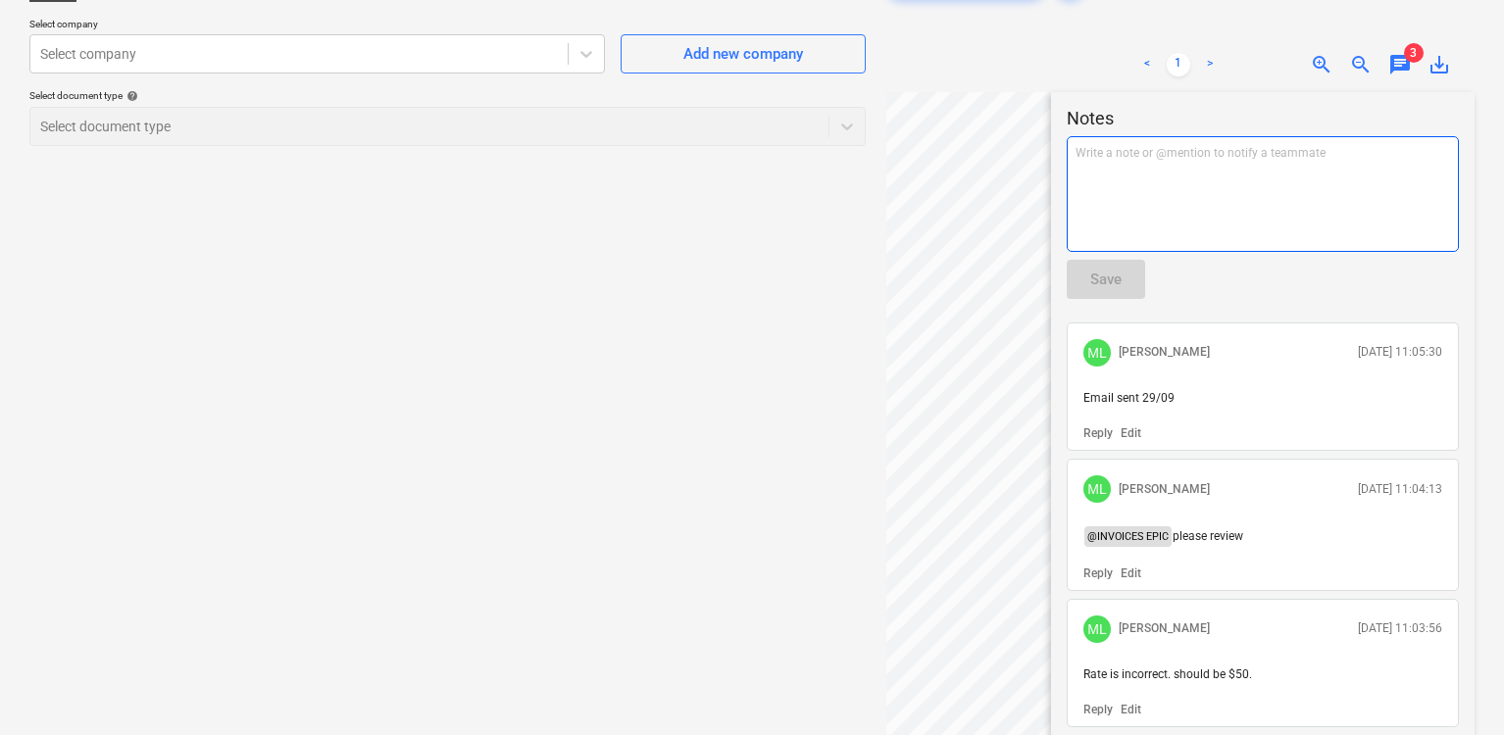
scroll to position [0, 0]
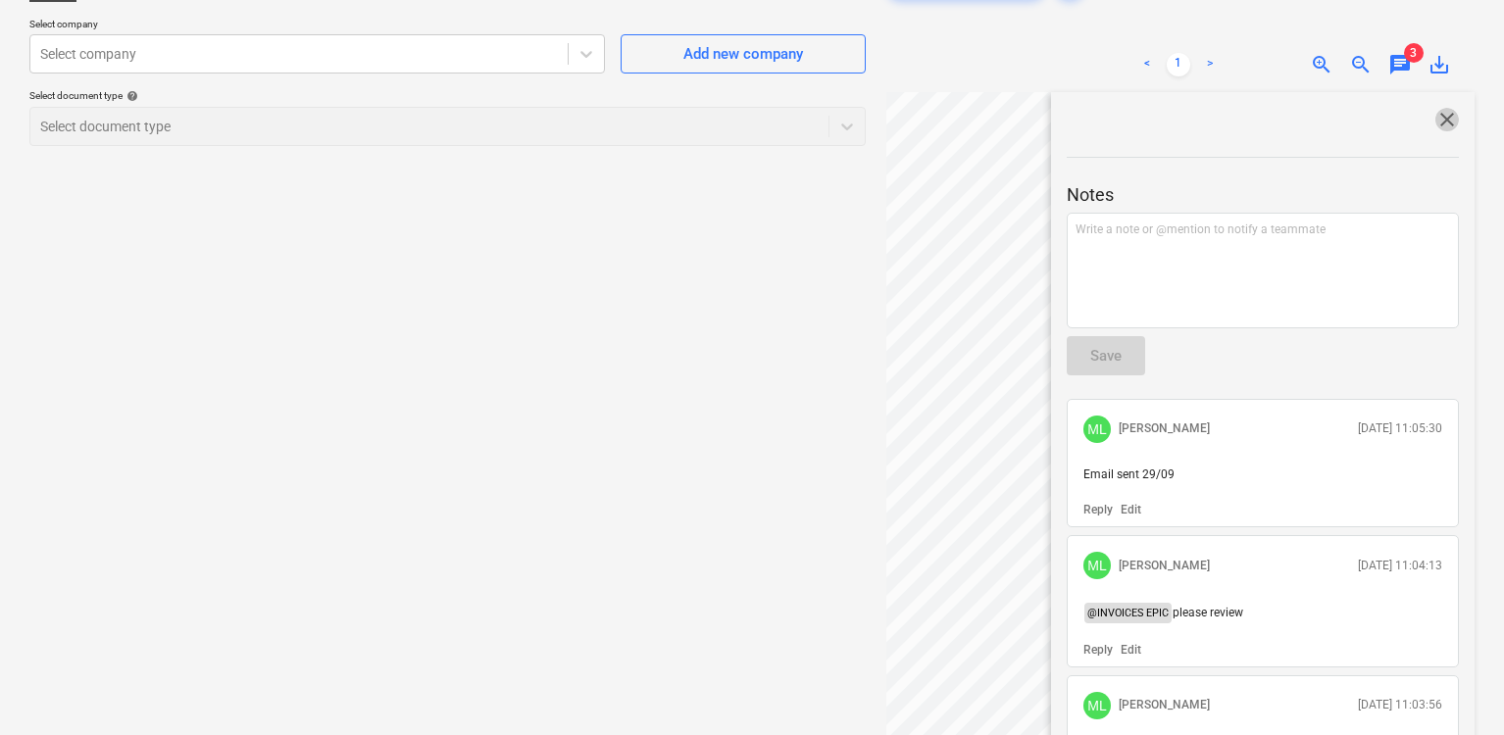
click at [1435, 123] on span "close" at bounding box center [1447, 120] width 24 height 24
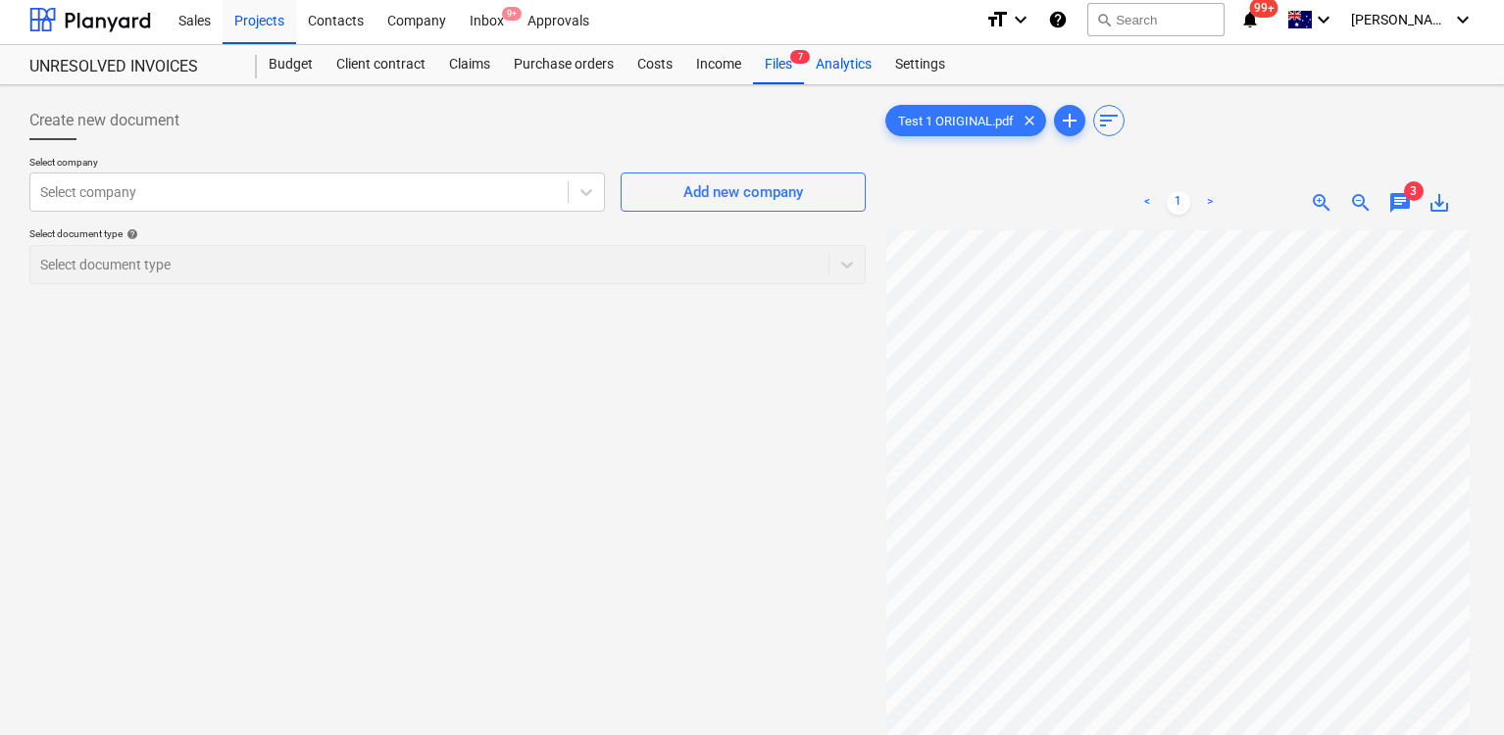
scroll to position [4, 0]
click at [791, 68] on div "Files 7" at bounding box center [778, 65] width 51 height 39
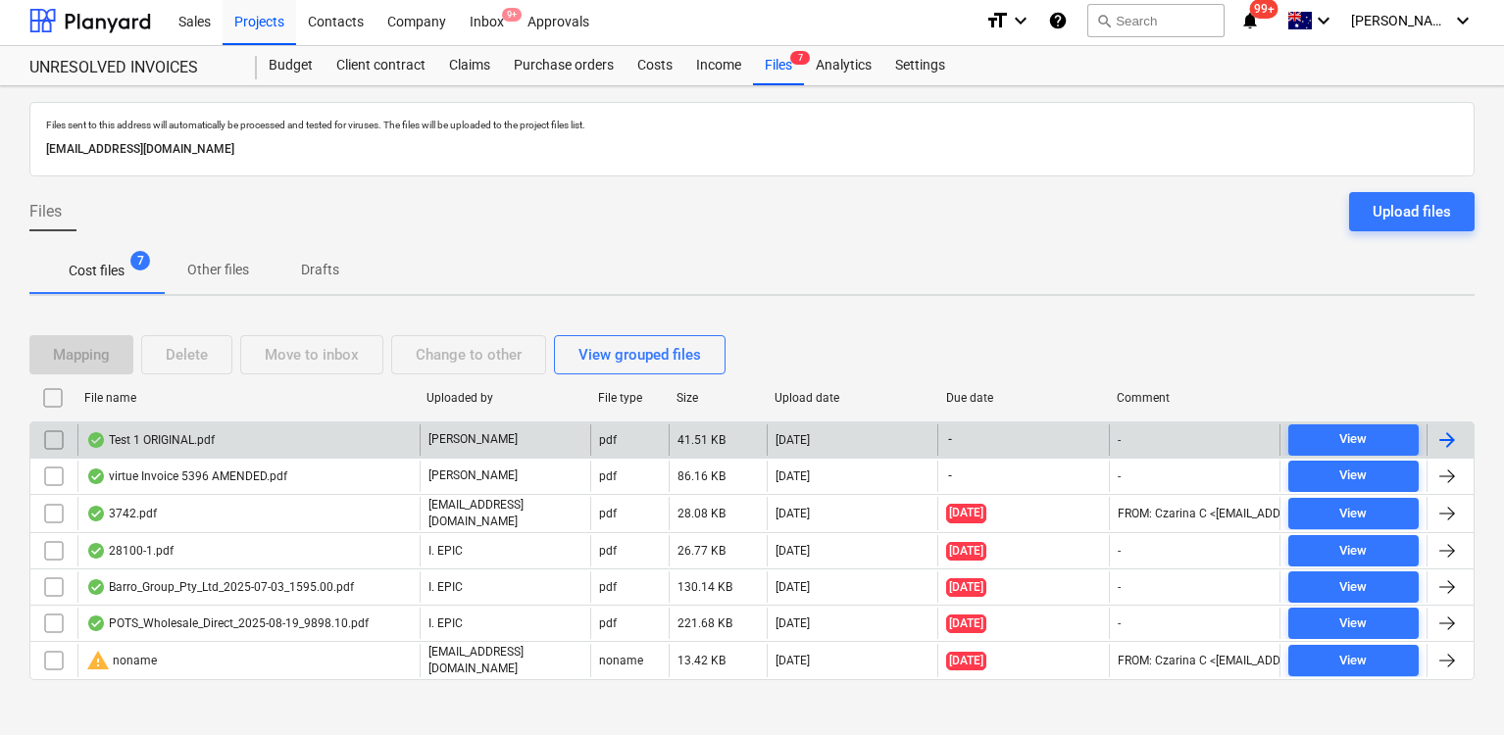
click at [308, 442] on div "Test 1 ORIGINAL.pdf" at bounding box center [248, 439] width 342 height 31
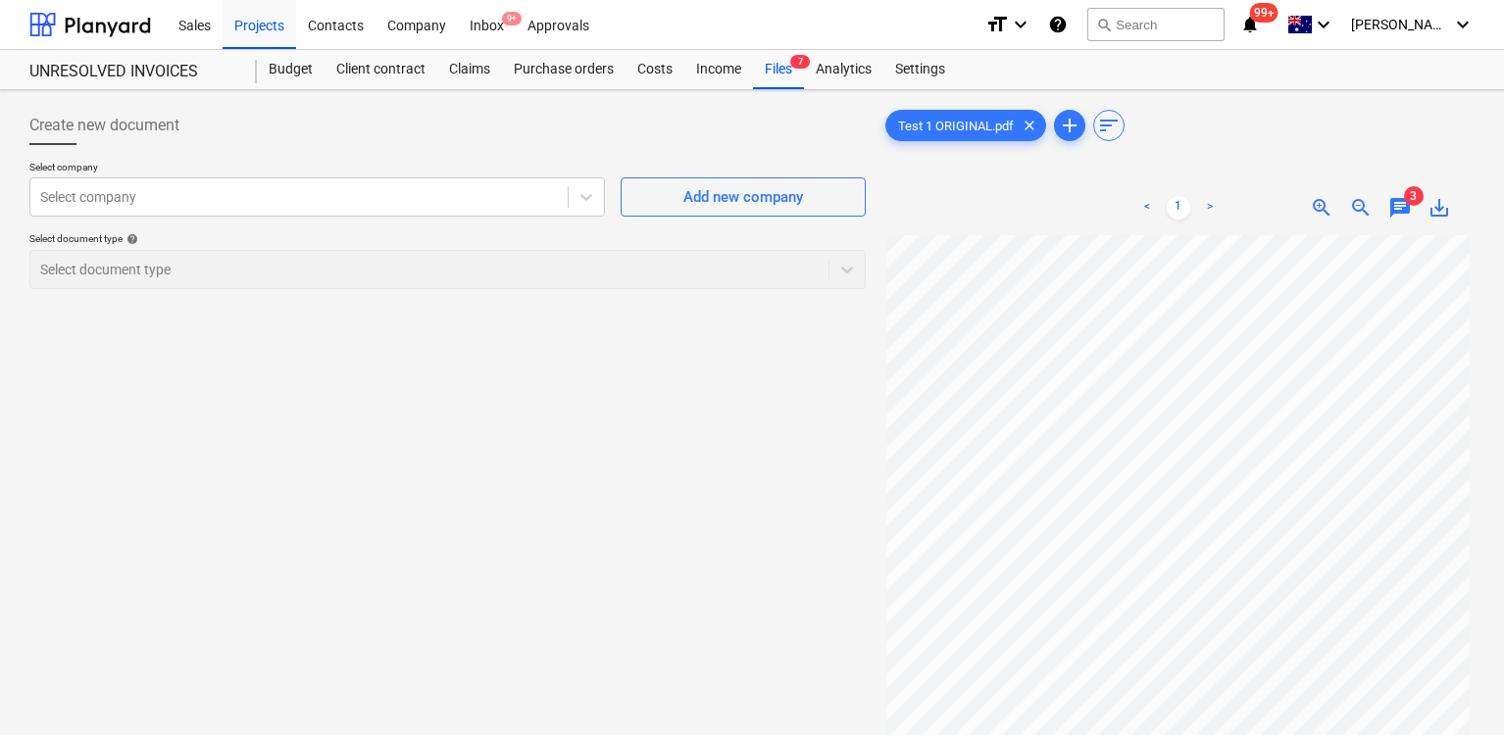
click at [1398, 211] on span "chat" at bounding box center [1400, 208] width 24 height 24
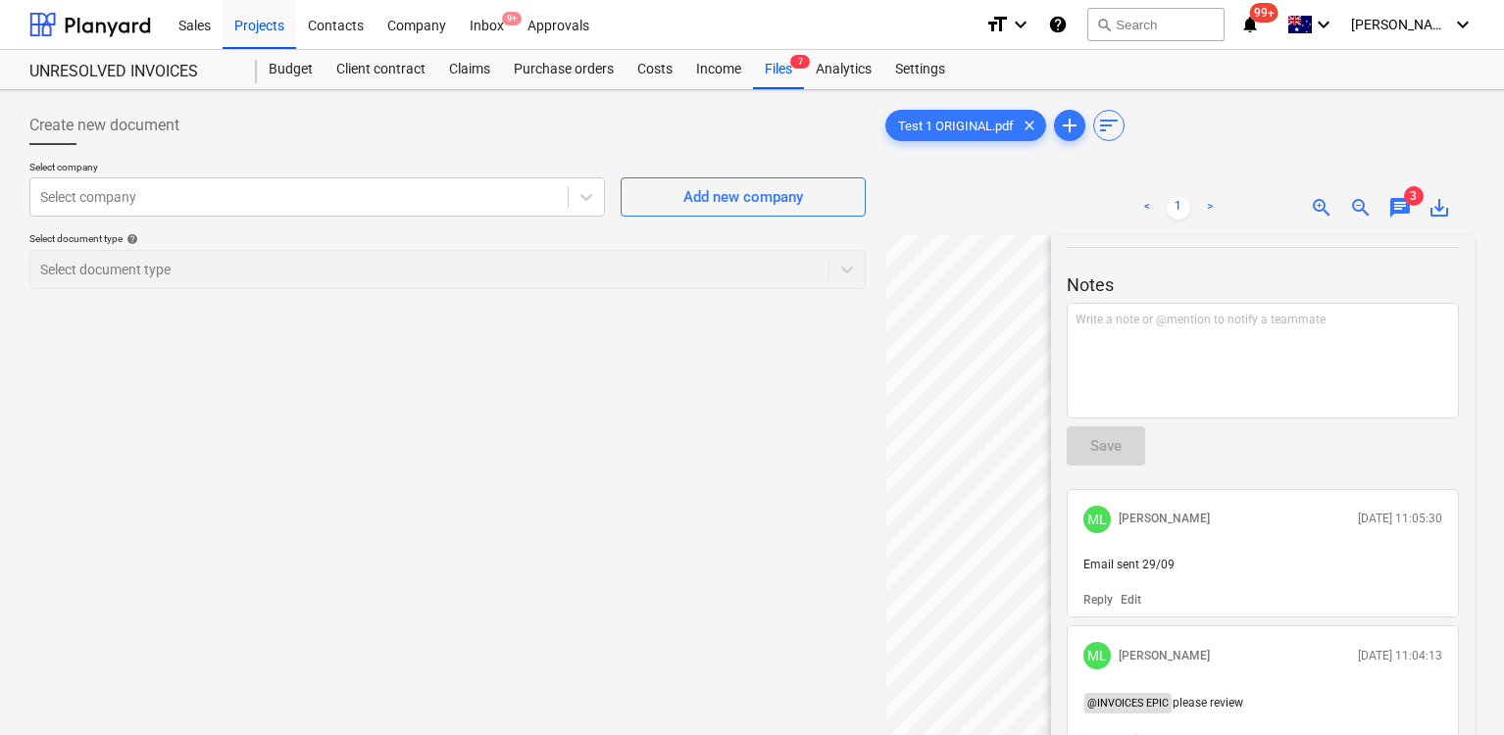
scroll to position [61, 0]
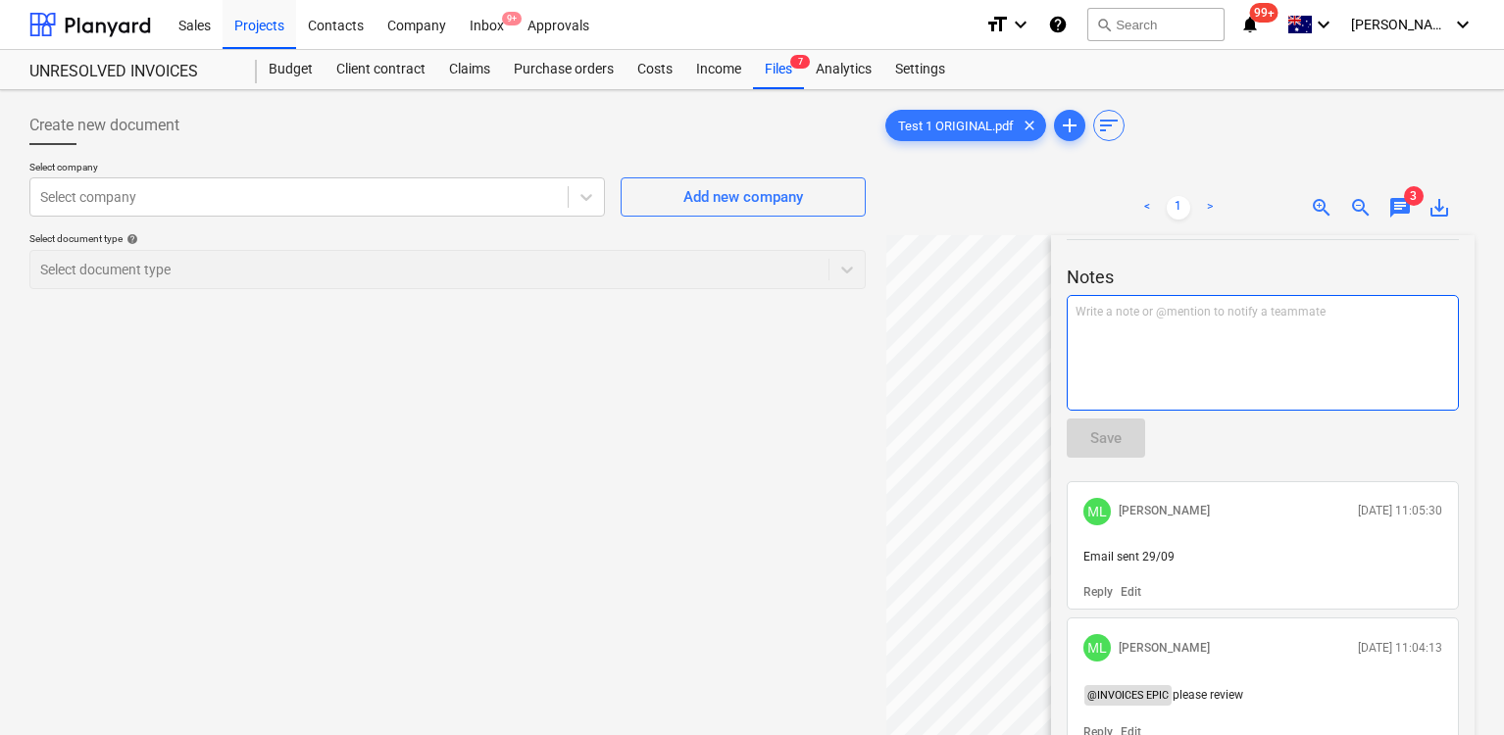
click at [1212, 381] on div "Write a note or @mention to notify a teammate [PERSON_NAME]" at bounding box center [1263, 353] width 392 height 116
click at [1107, 453] on button "Save" at bounding box center [1106, 438] width 78 height 39
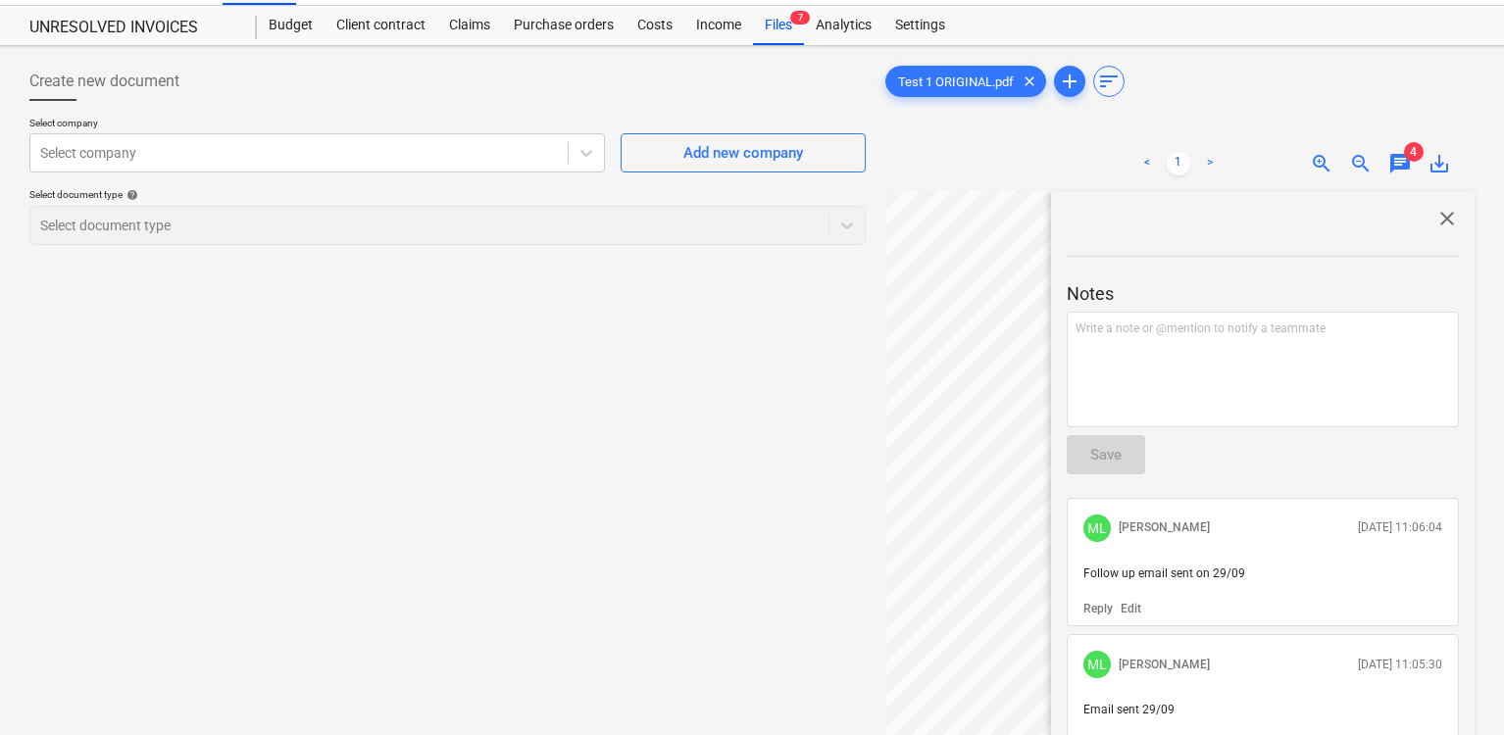
scroll to position [43, 0]
click at [1243, 437] on div "Notes Write a note or @mention to notify a teammate ﻿ Save ML [PERSON_NAME] [DA…" at bounding box center [1263, 635] width 392 height 809
click at [1256, 403] on div "Write a note or @mention to notify a teammate [PERSON_NAME]" at bounding box center [1263, 371] width 392 height 116
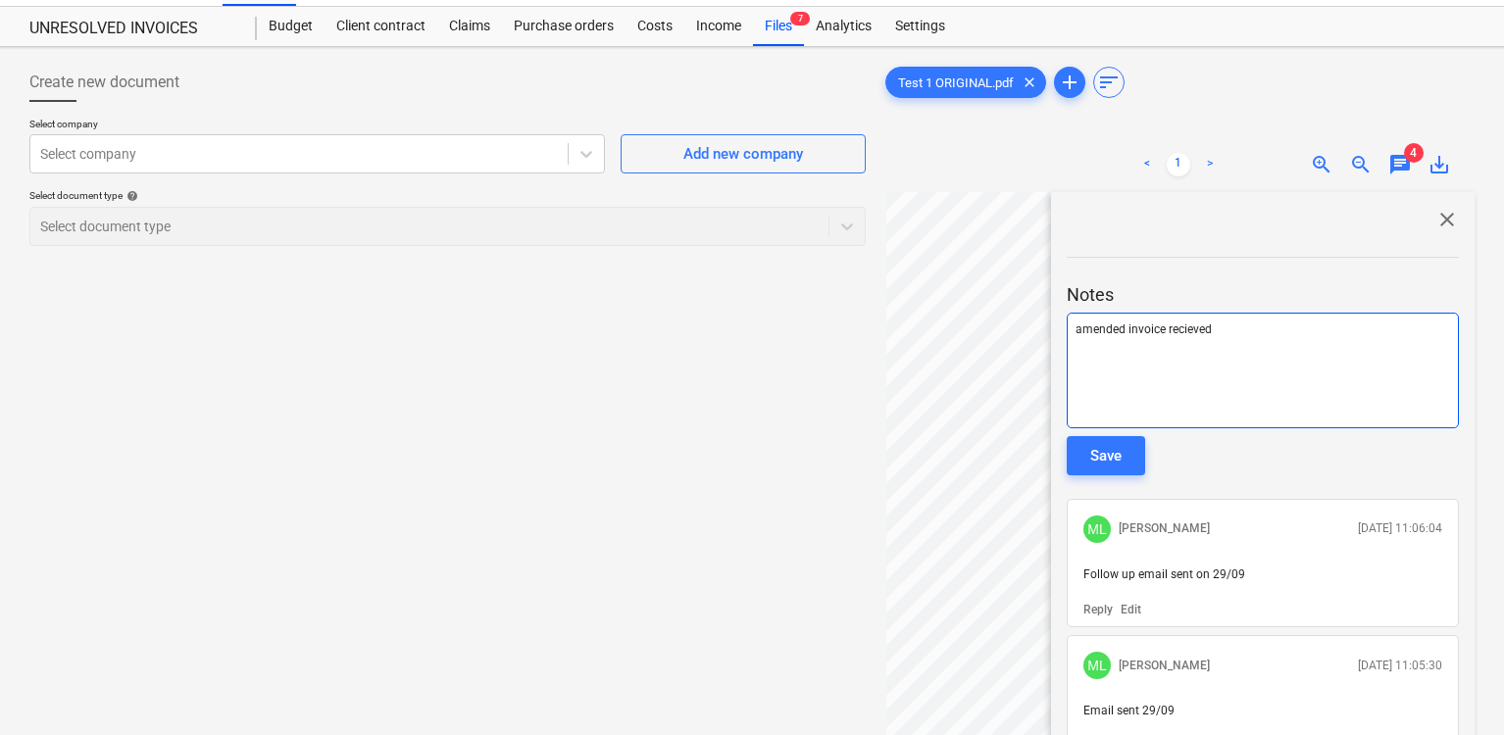
scroll to position [1, 0]
click at [1197, 339] on div "amended invoice recieved" at bounding box center [1263, 370] width 392 height 116
click at [1154, 366] on div "amended invoice recieved" at bounding box center [1263, 371] width 392 height 116
click at [1106, 449] on div "Save" at bounding box center [1105, 455] width 31 height 25
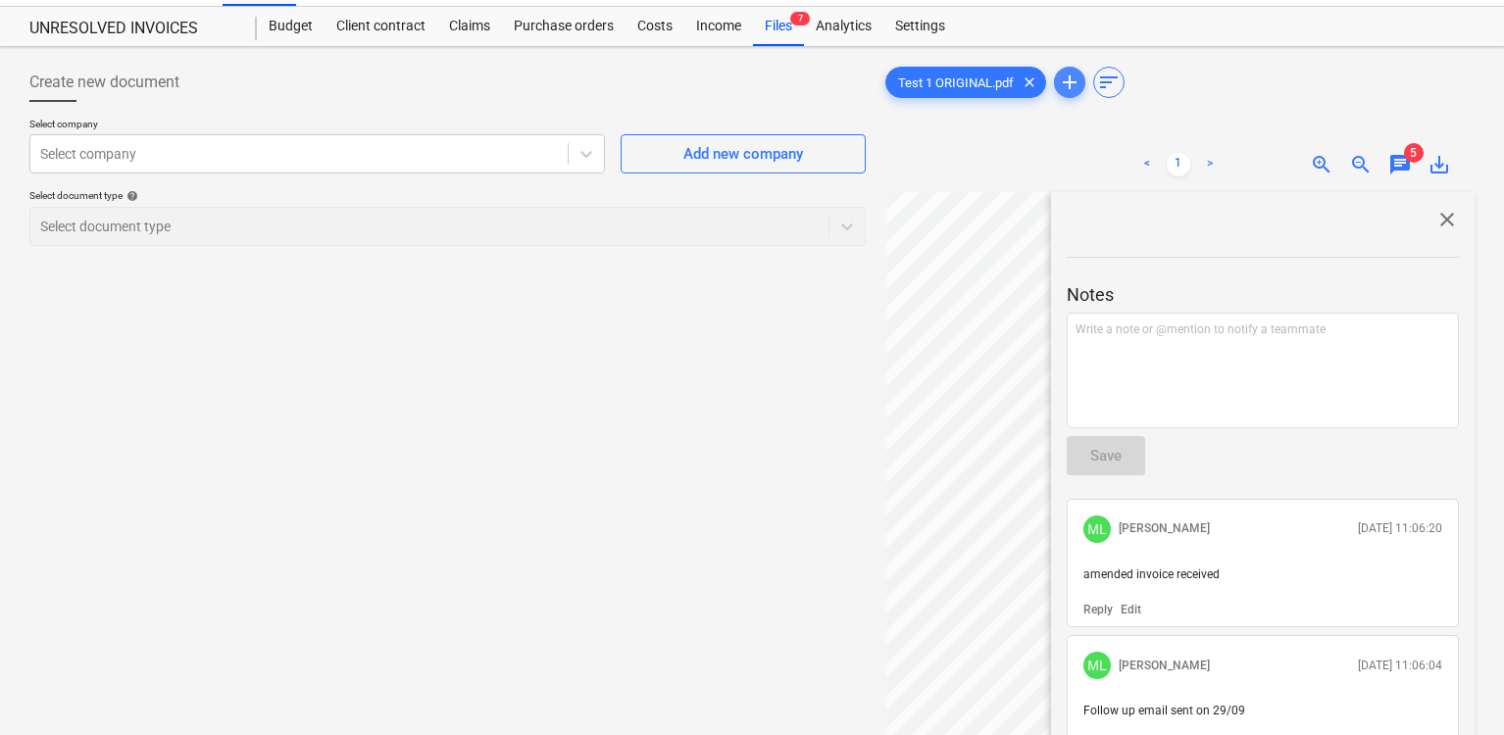
click at [1068, 89] on span "add" at bounding box center [1070, 83] width 24 height 24
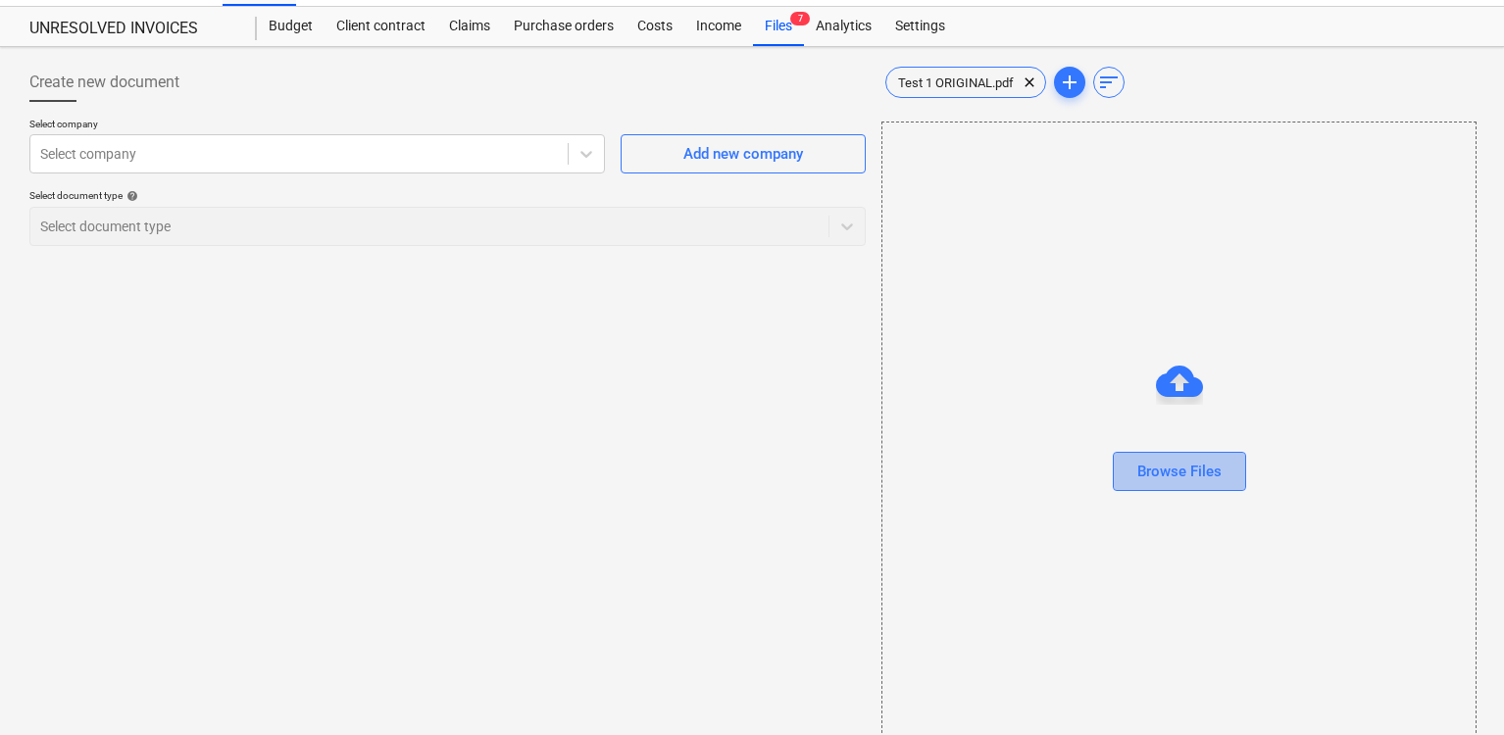
click at [1215, 486] on button "Browse Files" at bounding box center [1179, 471] width 133 height 39
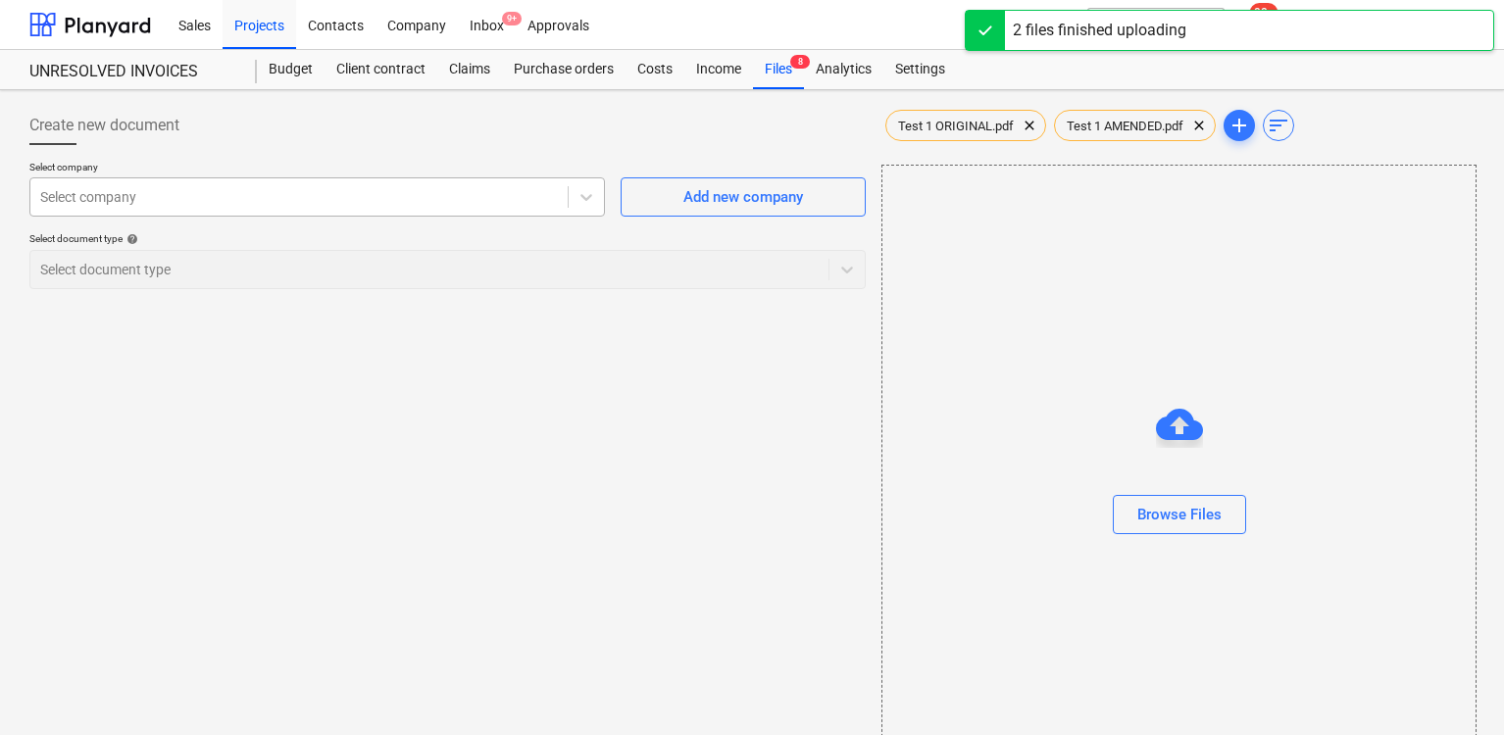
click at [474, 198] on div at bounding box center [299, 197] width 518 height 20
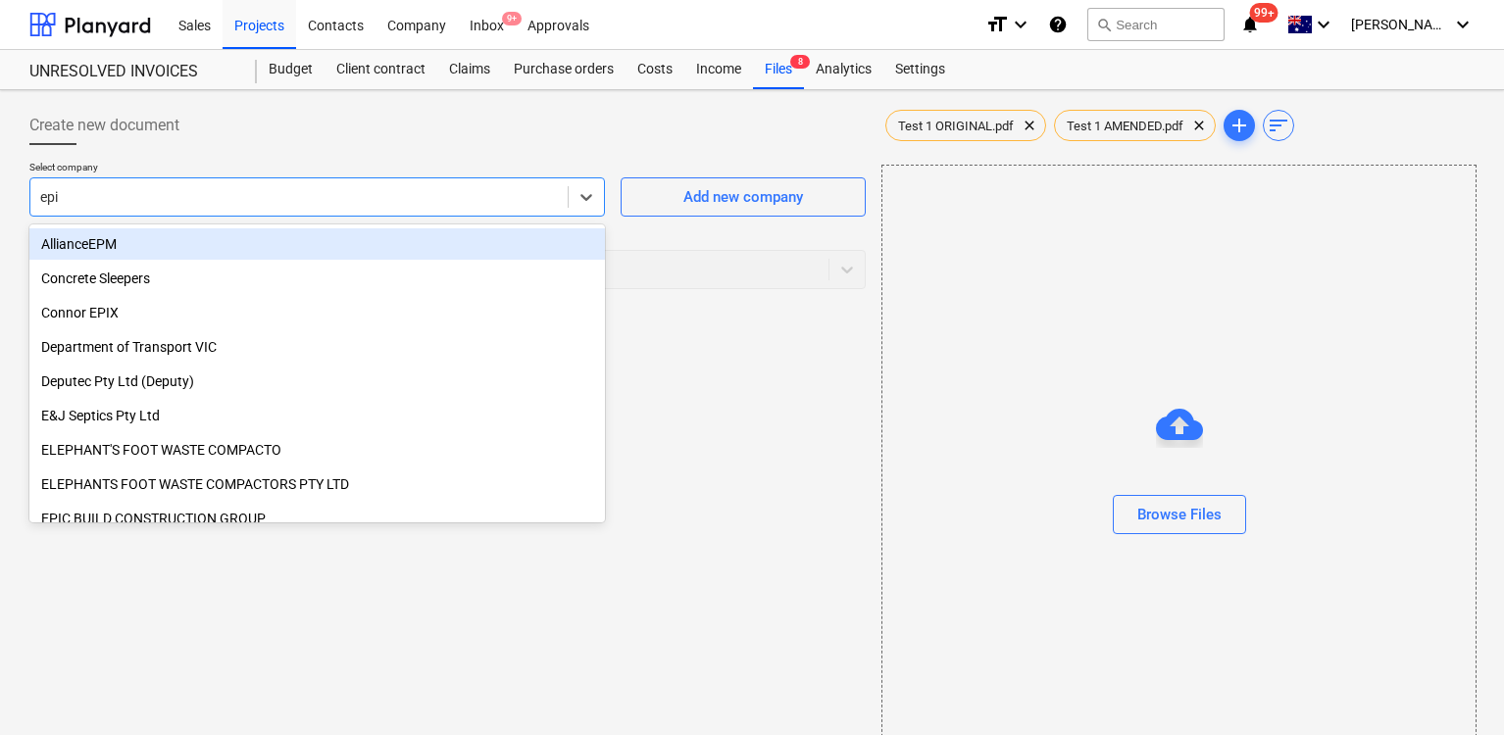
type input "epic"
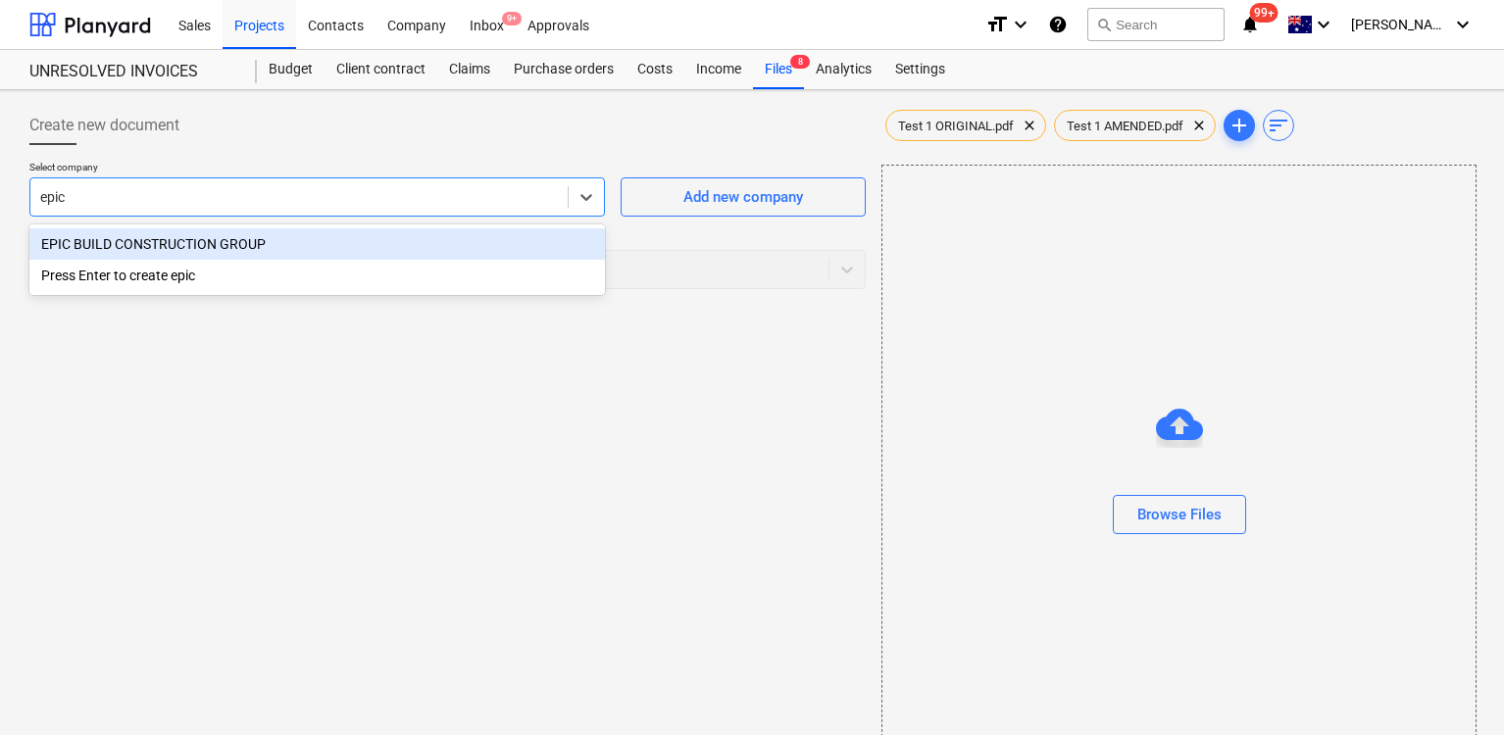
click at [420, 255] on div "EPIC BUILD CONSTRUCTION GROUP" at bounding box center [316, 243] width 575 height 31
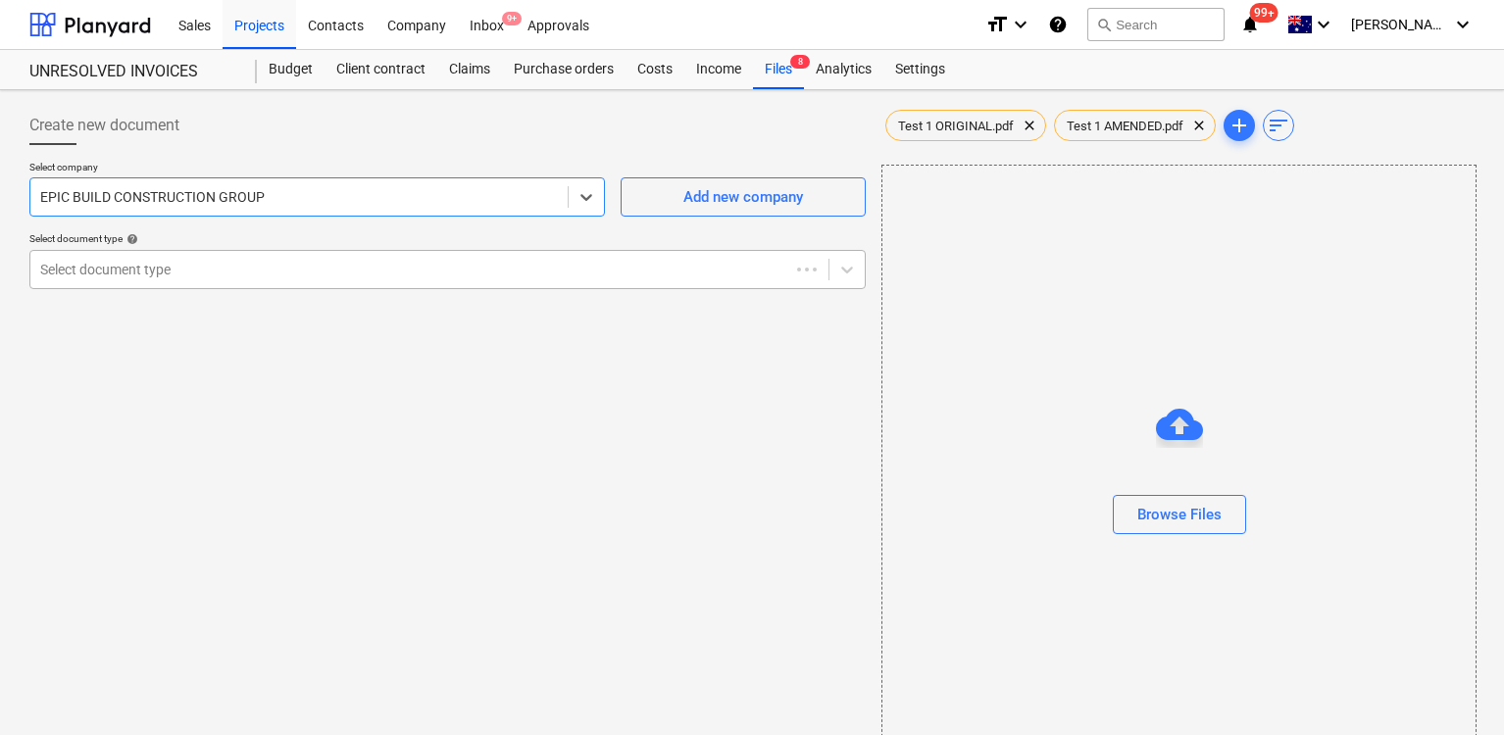
click at [427, 264] on div at bounding box center [409, 270] width 739 height 20
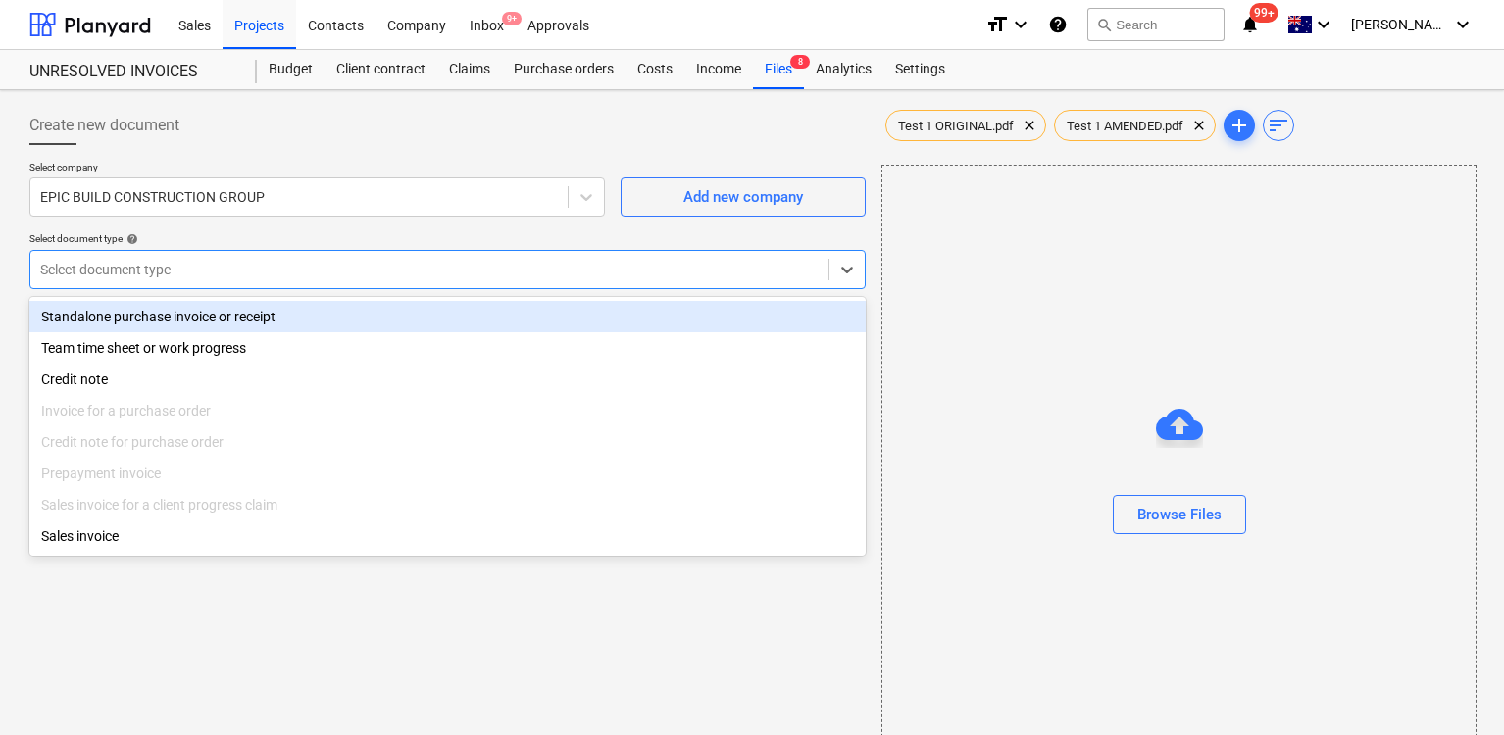
click at [464, 314] on div "Standalone purchase invoice or receipt" at bounding box center [447, 316] width 836 height 31
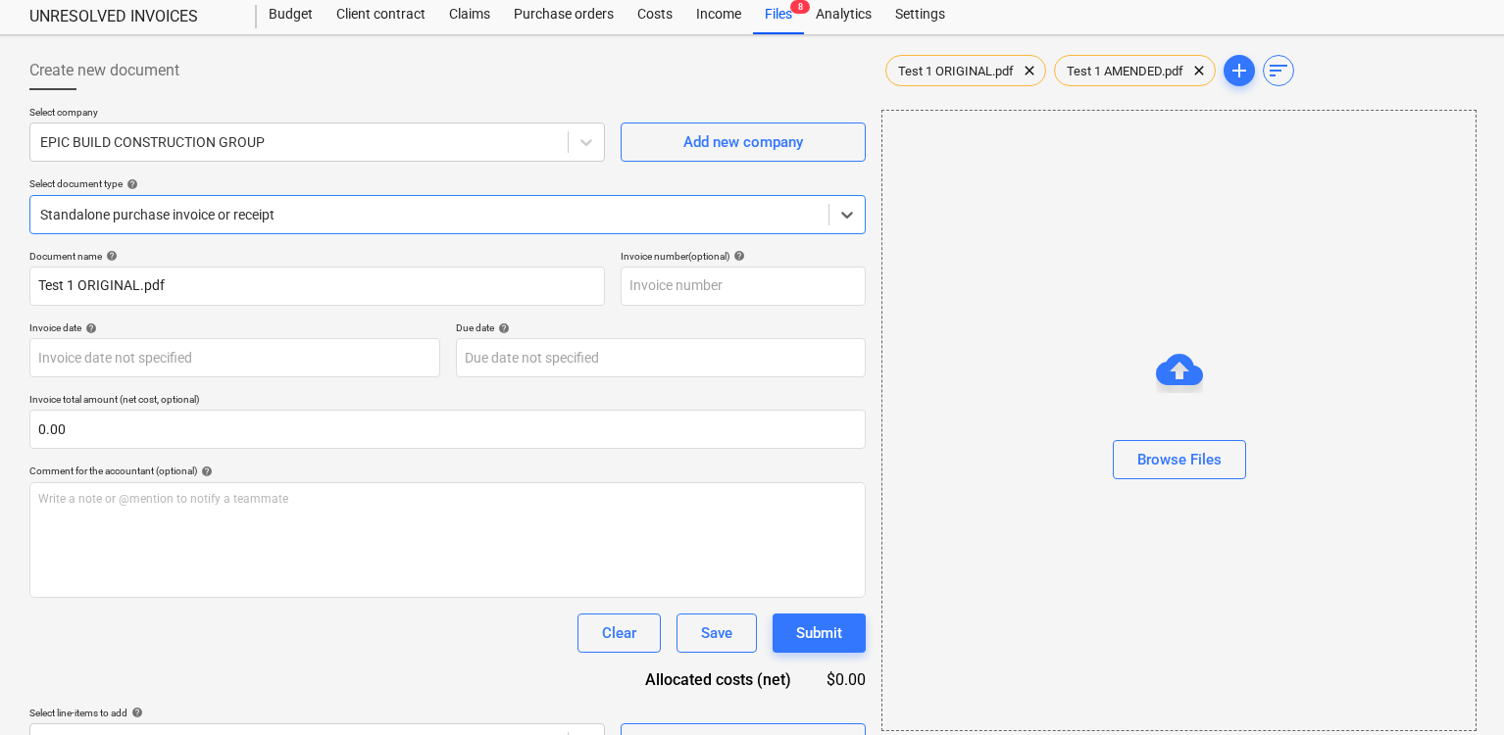
scroll to position [77, 0]
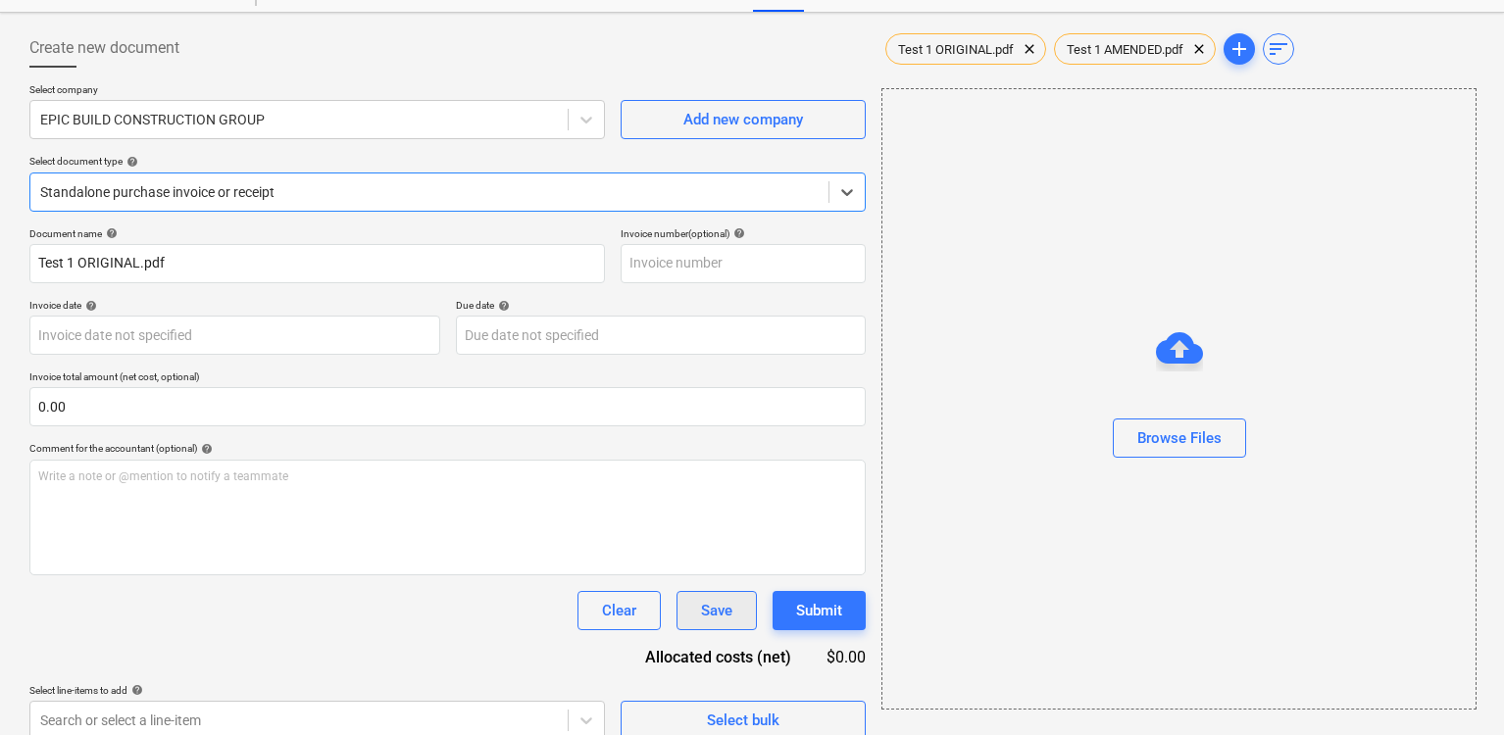
click at [724, 617] on div "Save" at bounding box center [716, 610] width 31 height 25
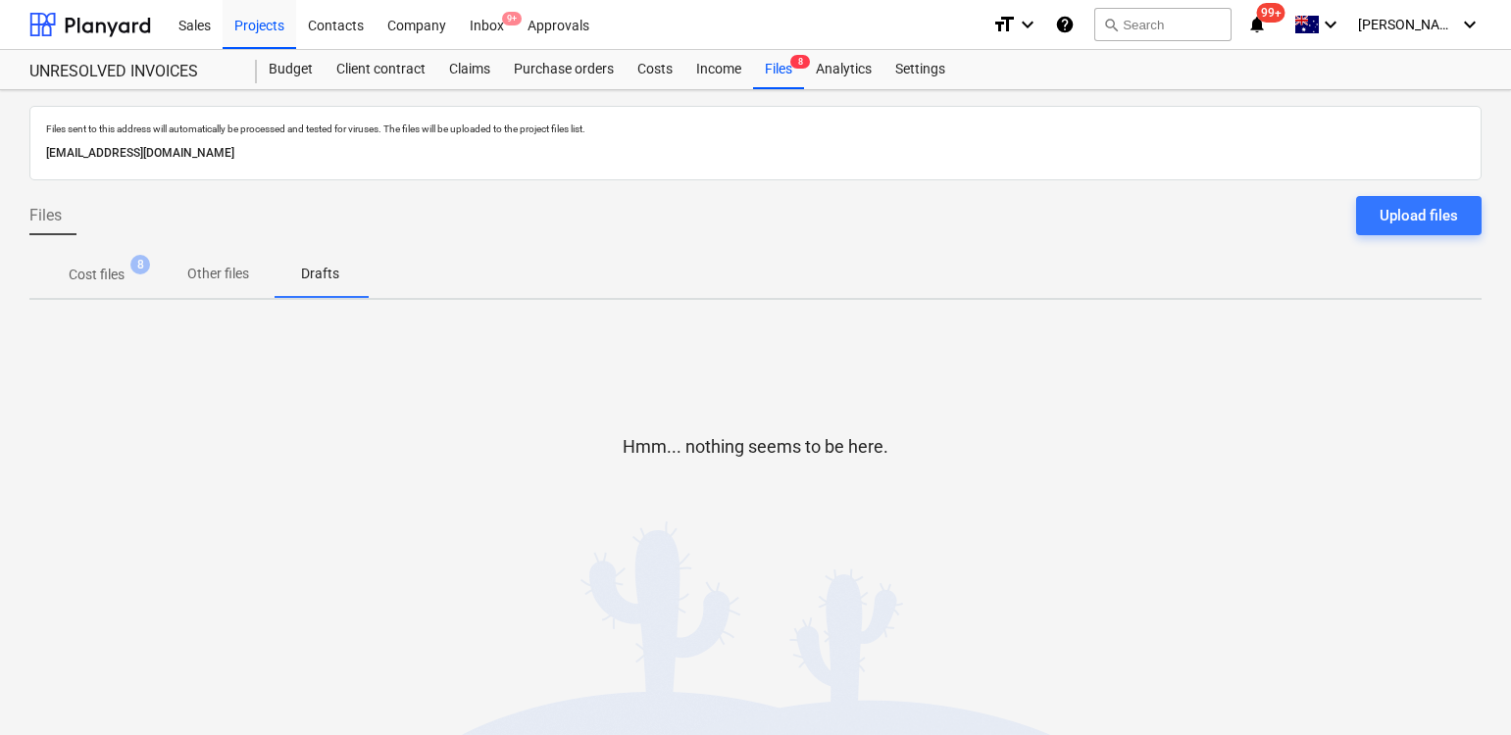
click at [105, 280] on p "Cost files" at bounding box center [97, 275] width 56 height 21
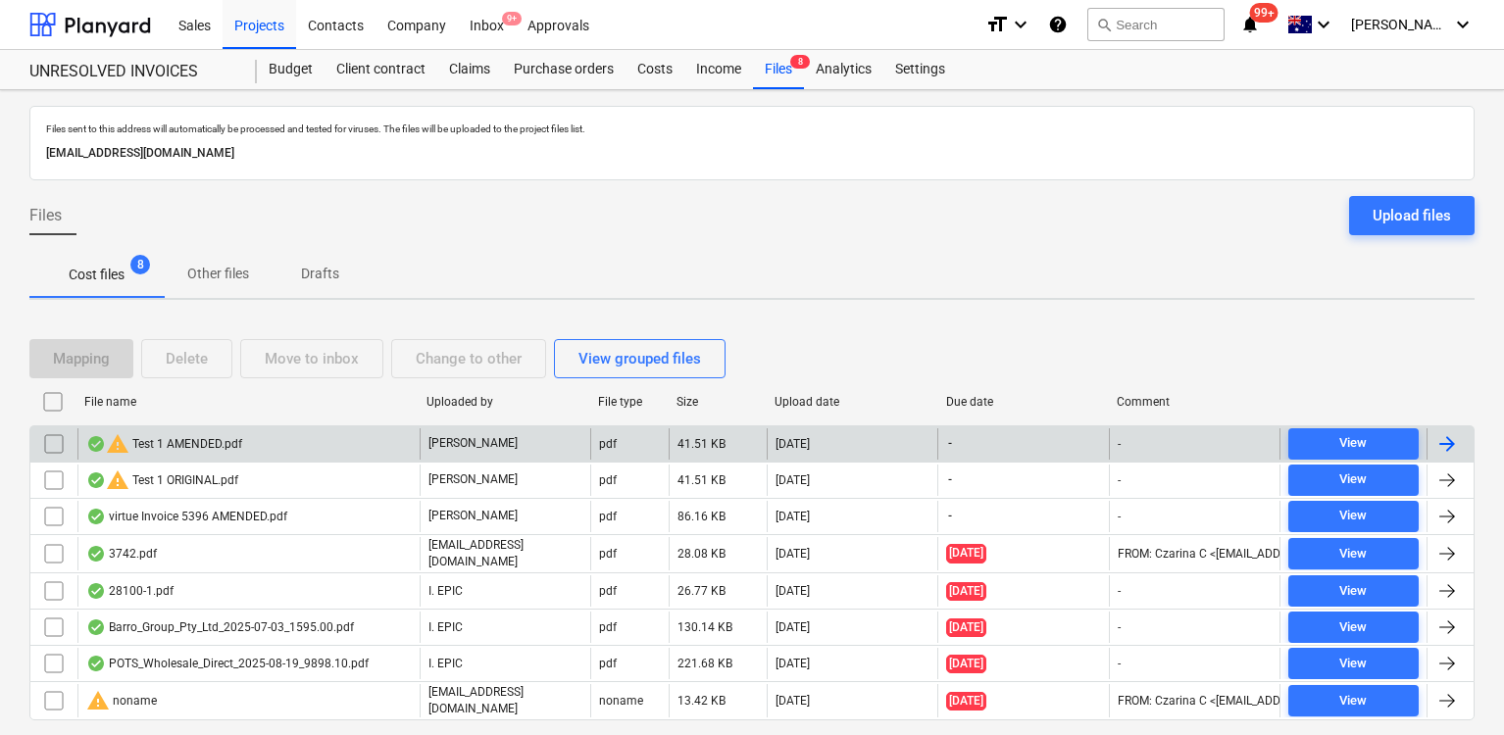
click at [183, 448] on div "warning Test 1 AMENDED.pdf" at bounding box center [164, 444] width 156 height 24
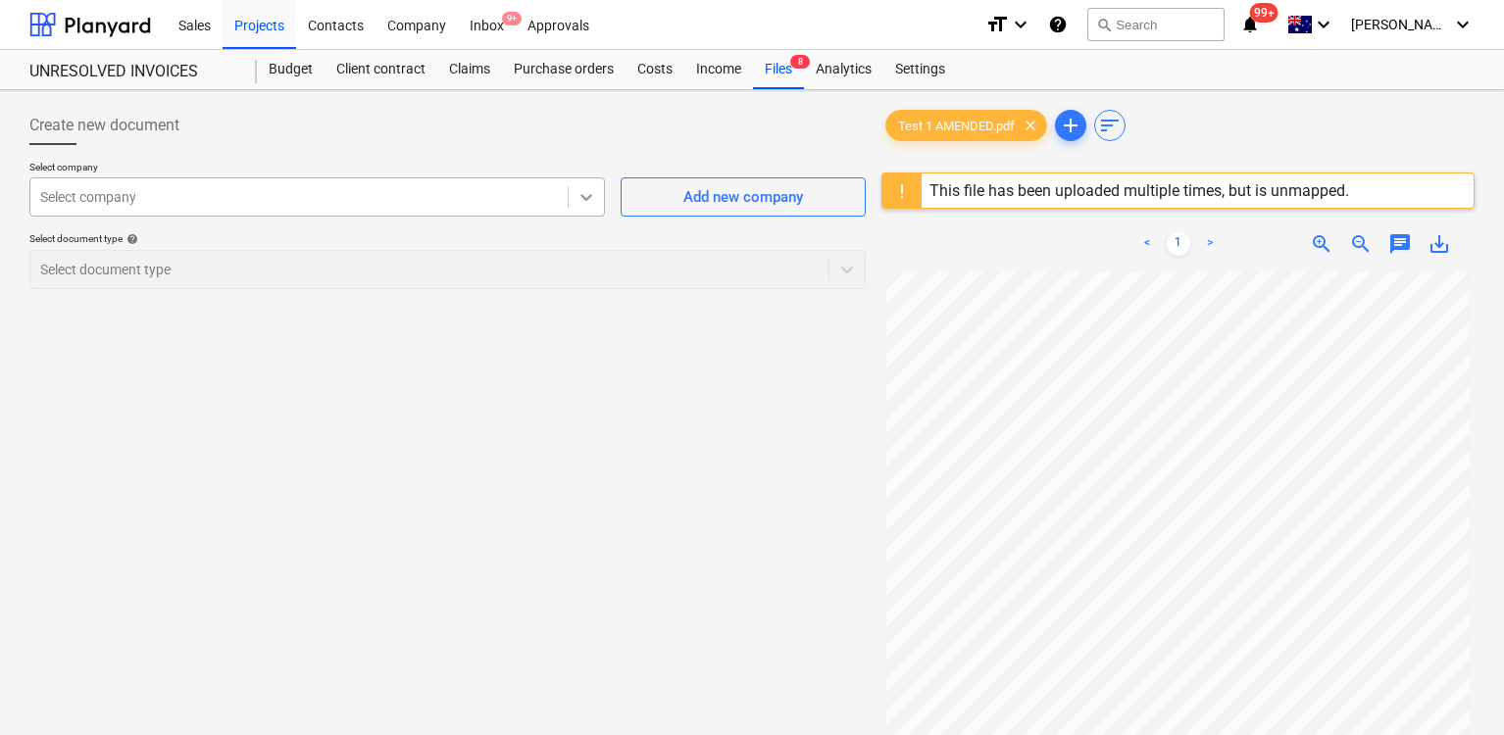
click at [586, 204] on icon at bounding box center [586, 197] width 20 height 20
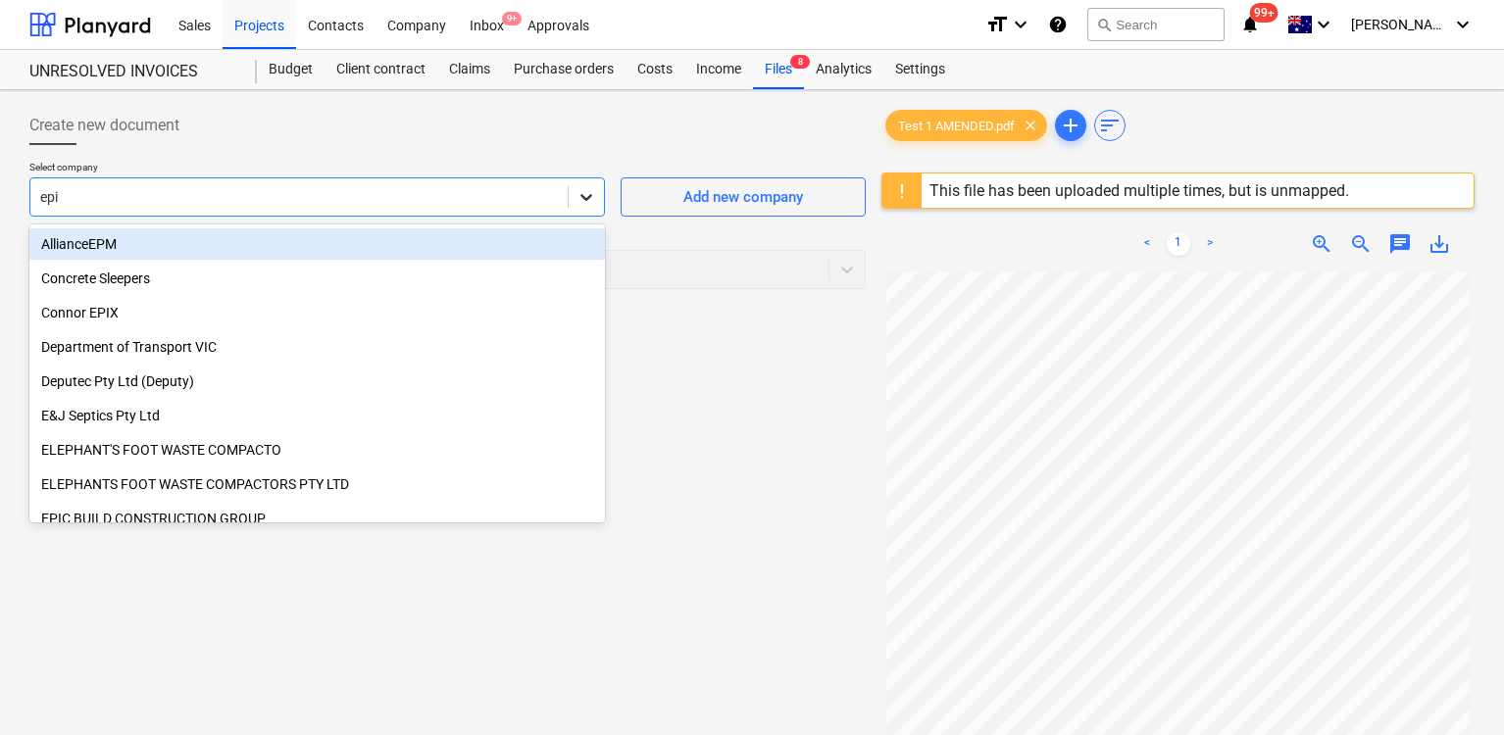
type input "epic"
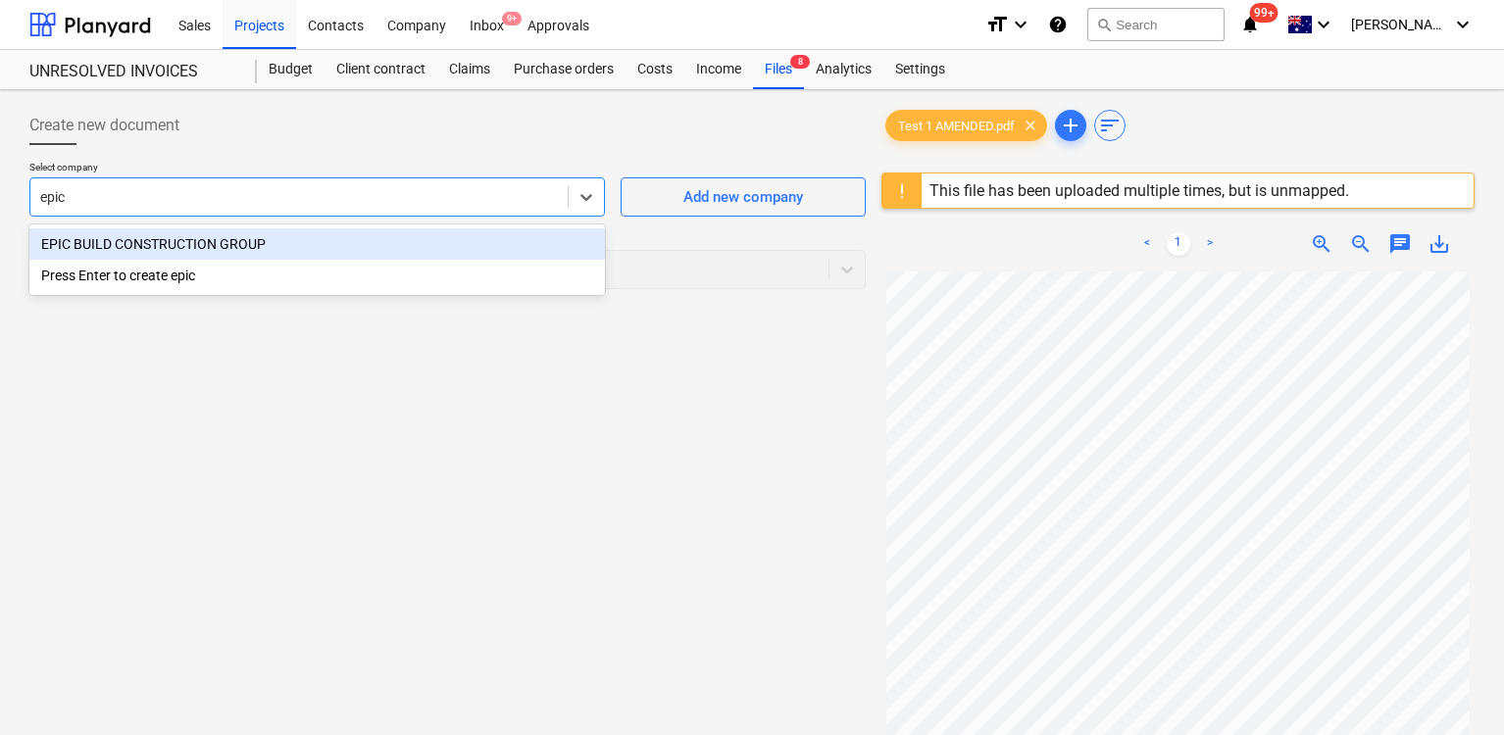
click at [550, 233] on div "EPIC BUILD CONSTRUCTION GROUP" at bounding box center [316, 243] width 575 height 31
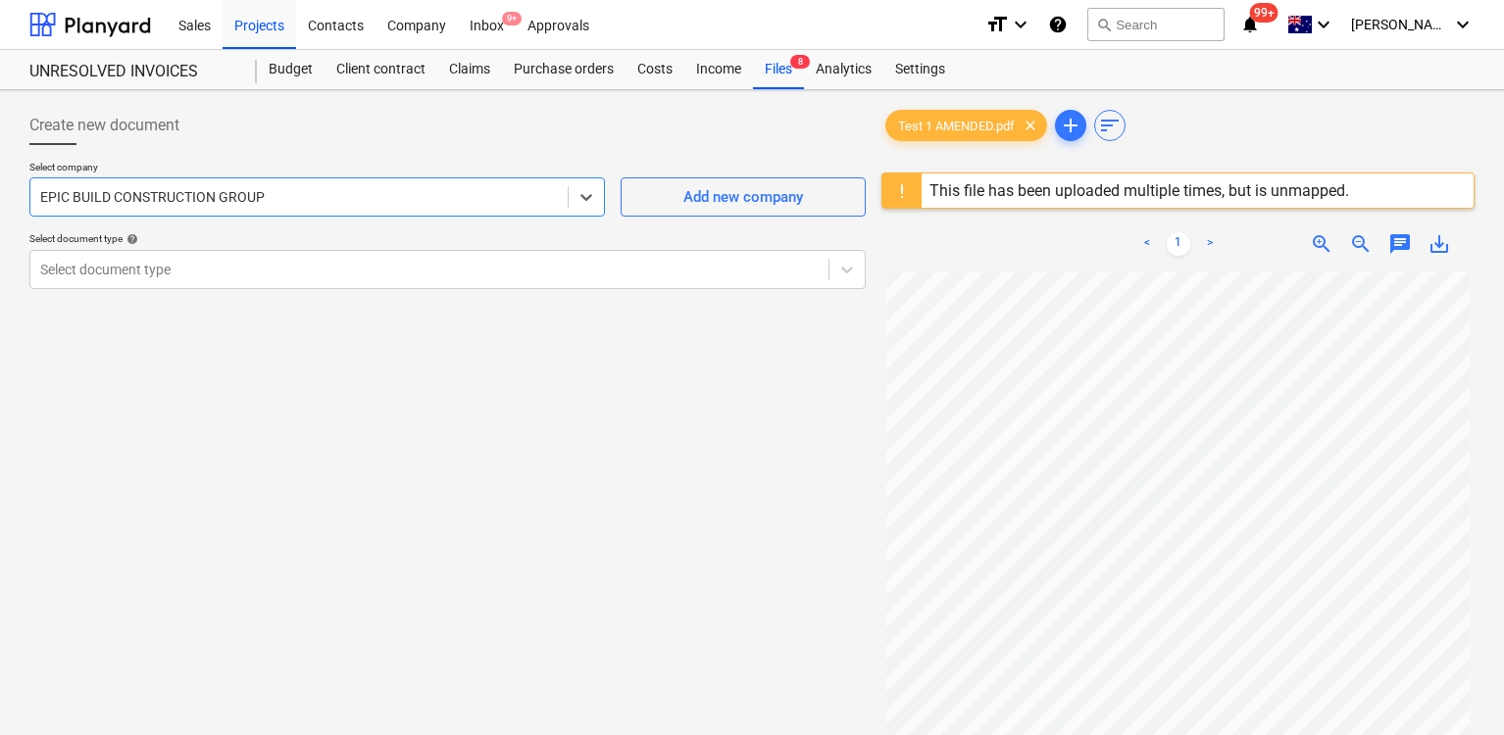
click at [1401, 245] on span "chat" at bounding box center [1400, 244] width 24 height 24
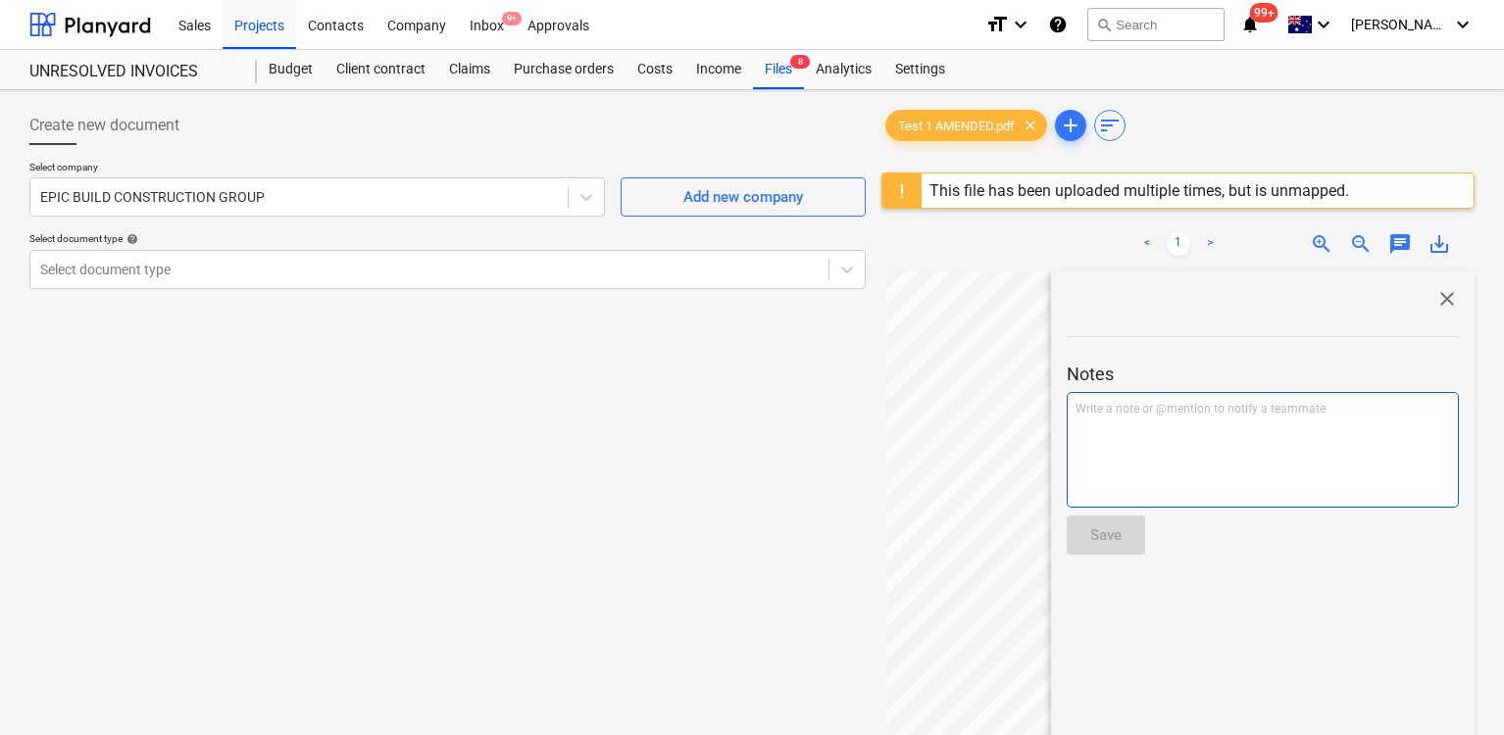
click at [1248, 398] on div "Write a note or @mention to notify a teammate [PERSON_NAME]" at bounding box center [1263, 450] width 392 height 116
click at [1247, 432] on div "invoice to replace Test 1 Original "Invoice #"" at bounding box center [1263, 450] width 392 height 116
drag, startPoint x: 1073, startPoint y: 412, endPoint x: 1337, endPoint y: 411, distance: 264.7
click at [1337, 411] on div "invoice to replace Test 1 Original "Invoice #"" at bounding box center [1263, 450] width 392 height 116
drag, startPoint x: 1254, startPoint y: 469, endPoint x: 1116, endPoint y: 538, distance: 154.8
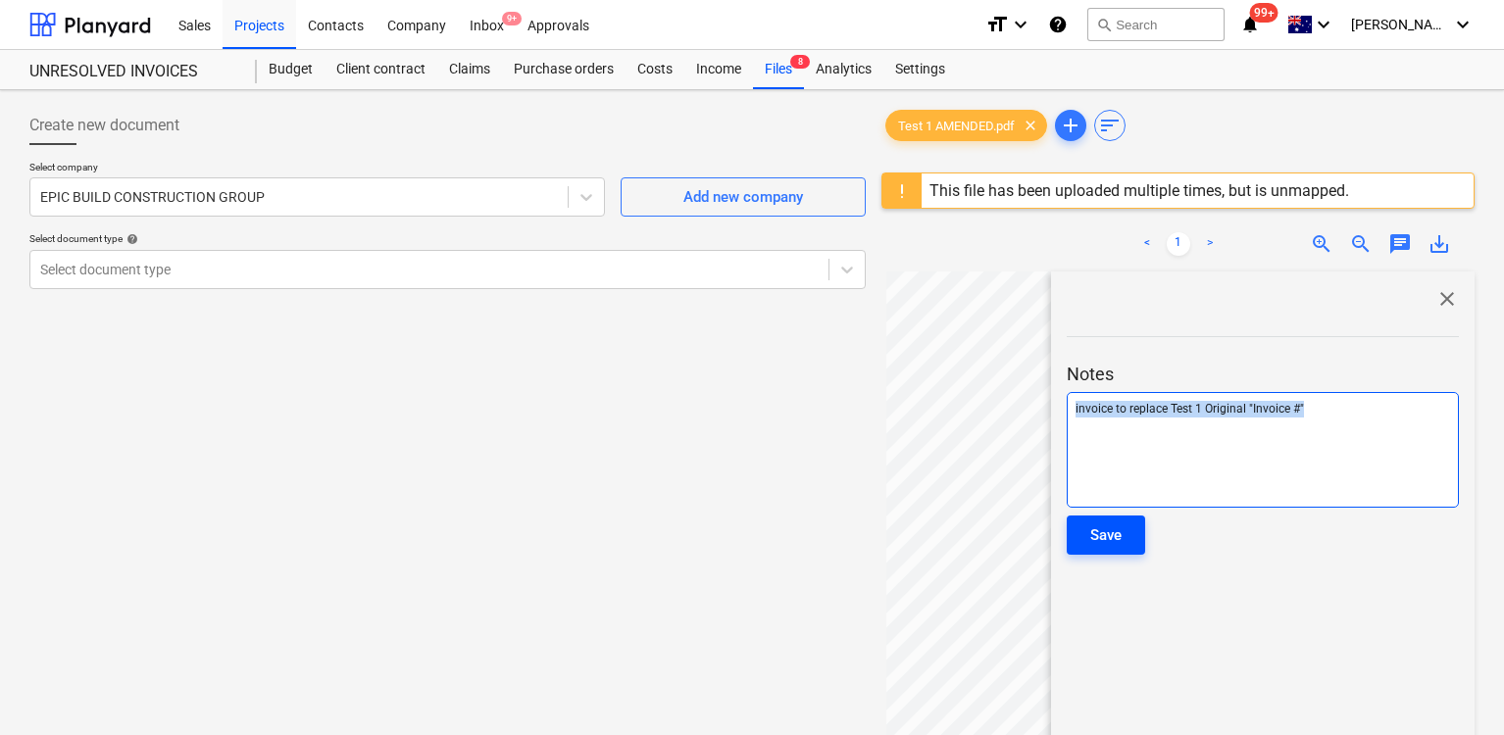
click at [1254, 470] on div "invoice to replace Test 1 Original "Invoice #"" at bounding box center [1263, 450] width 392 height 116
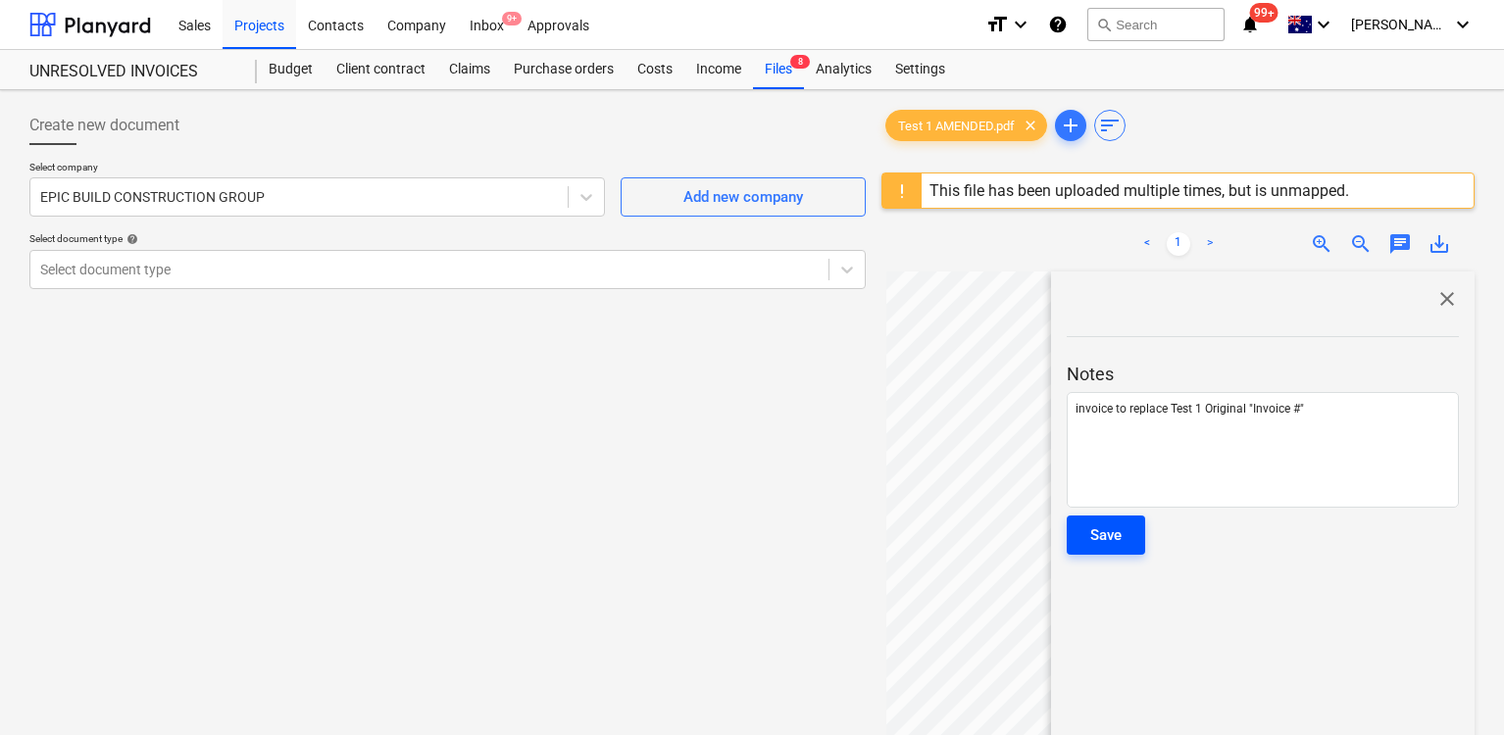
click at [1104, 539] on div "Save" at bounding box center [1105, 535] width 31 height 25
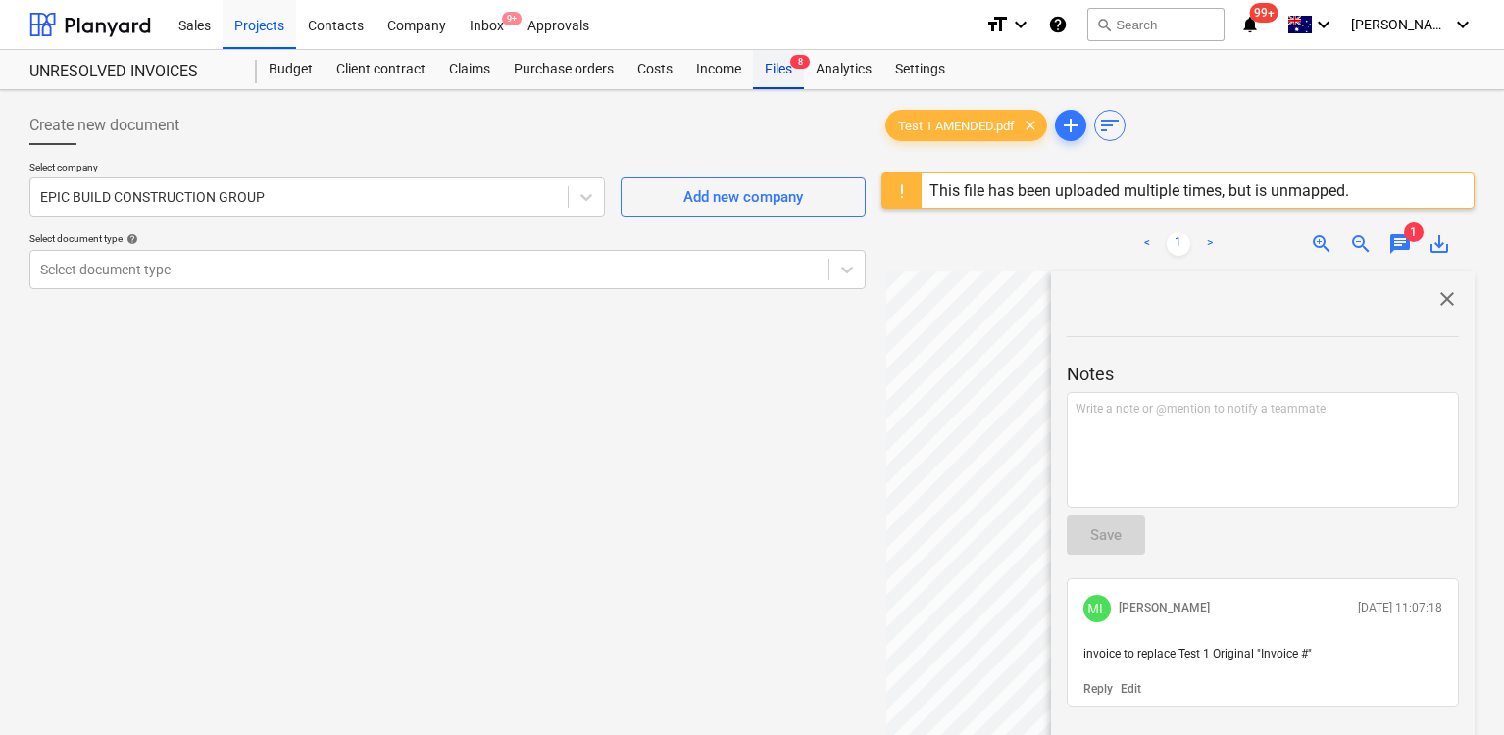
click at [780, 73] on div "Files 8" at bounding box center [778, 69] width 51 height 39
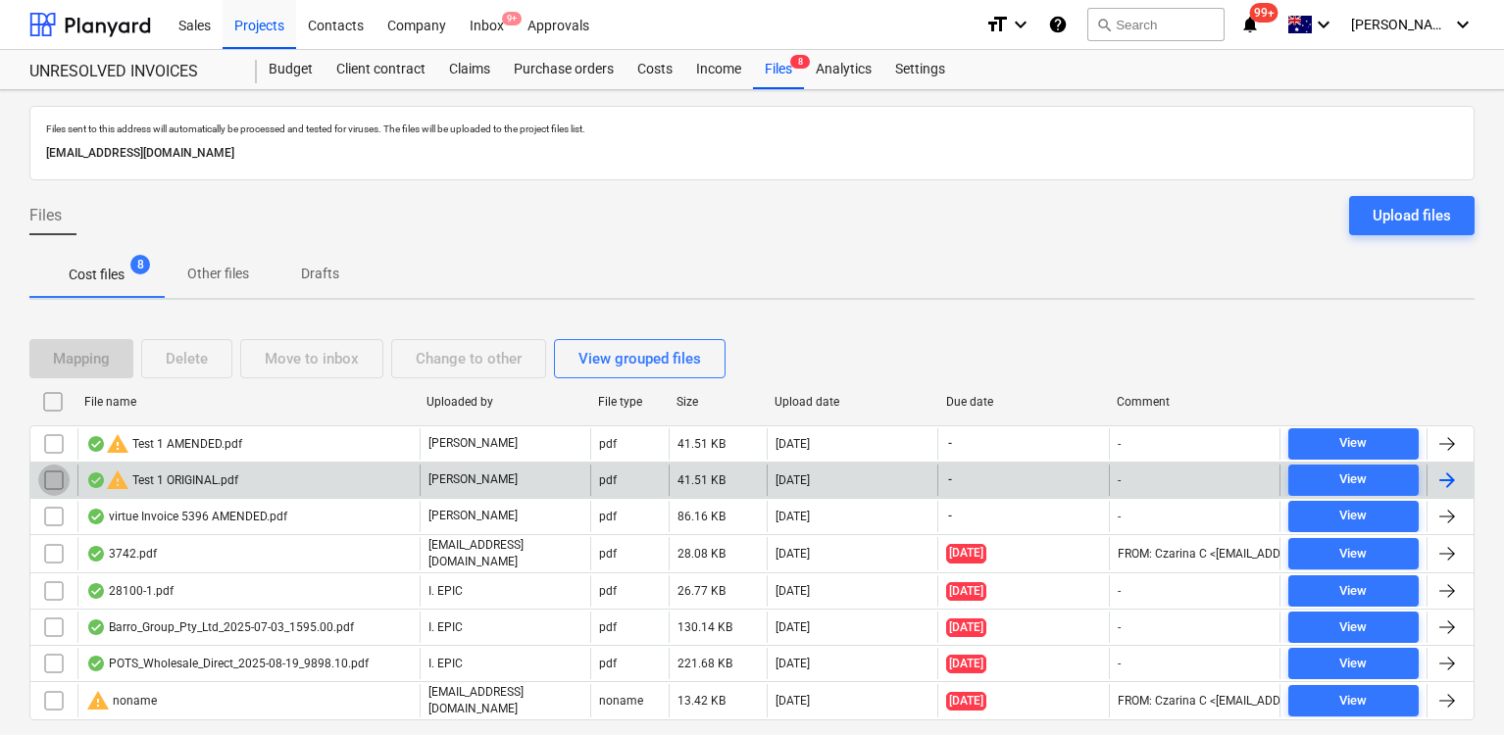
click at [57, 481] on input "checkbox" at bounding box center [53, 480] width 31 height 31
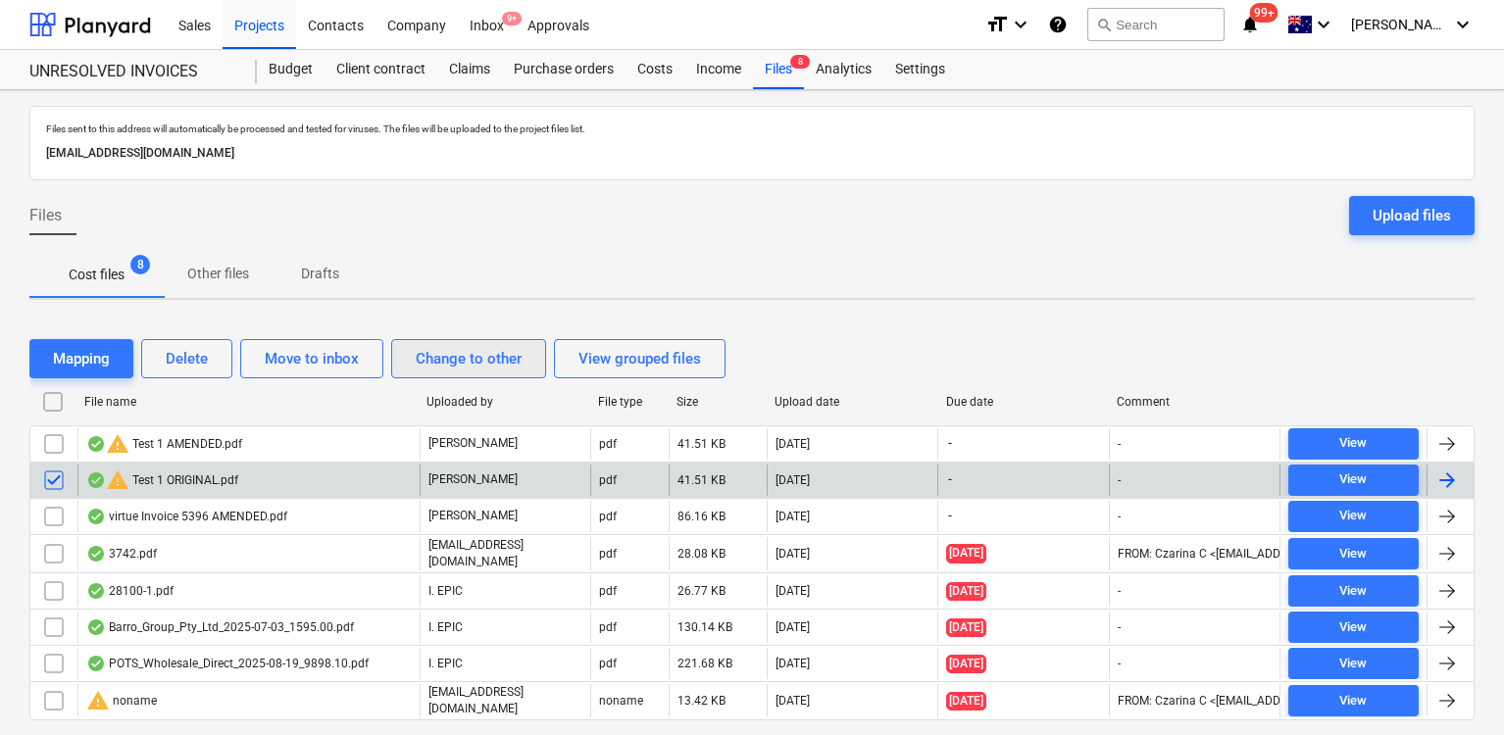
click at [474, 359] on div "Change to other" at bounding box center [469, 358] width 106 height 25
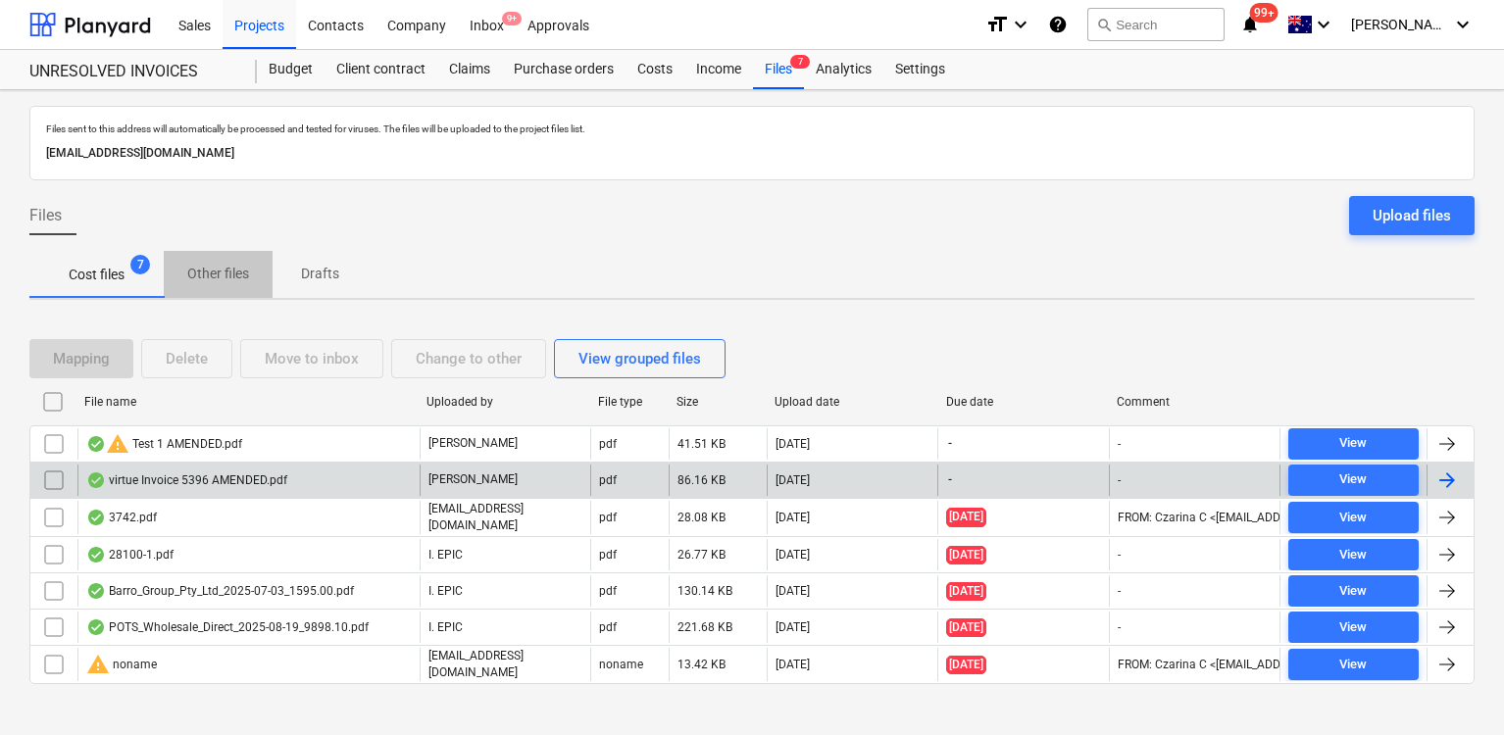
click at [239, 283] on p "Other files" at bounding box center [218, 274] width 62 height 21
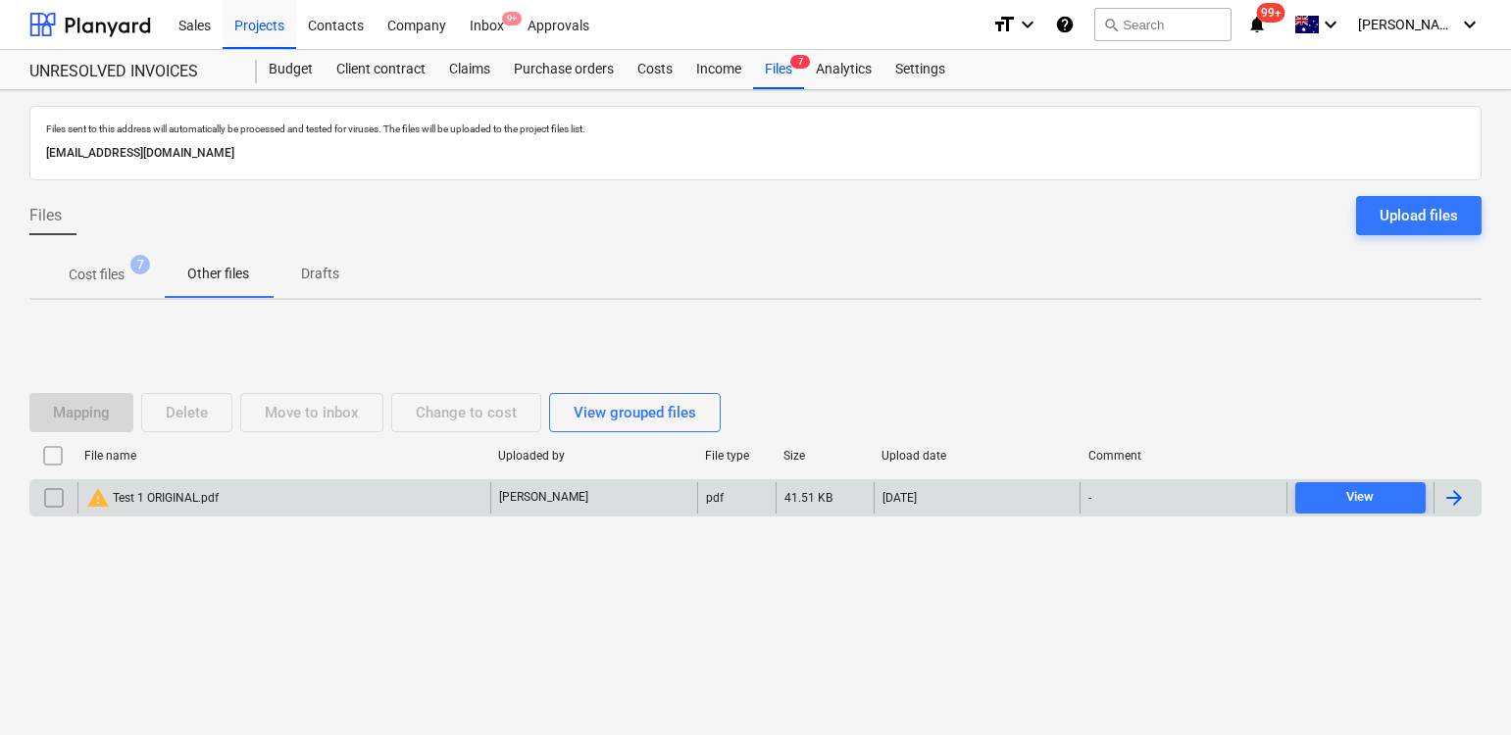
click at [309, 506] on div "warning Test 1 ORIGINAL.pdf" at bounding box center [283, 497] width 413 height 31
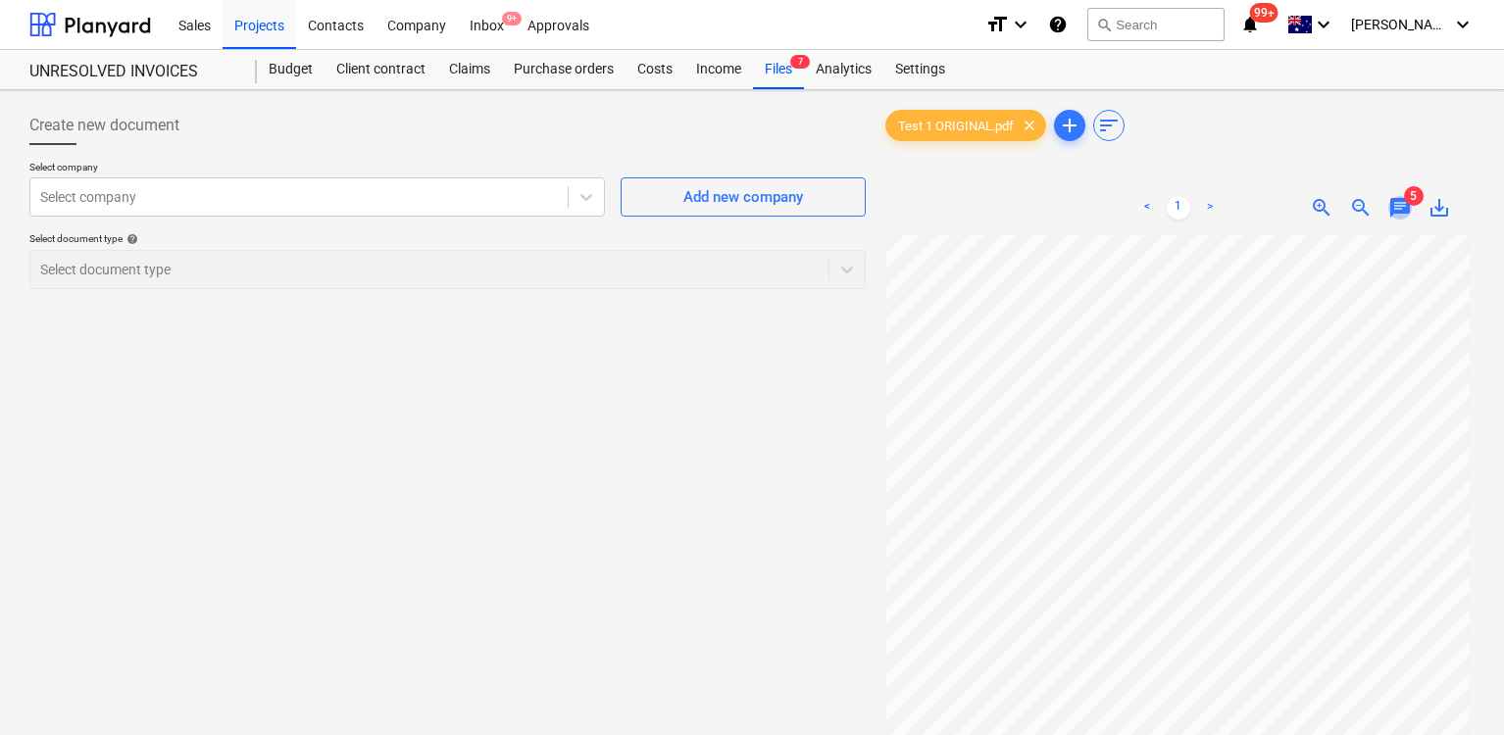
click at [1406, 209] on span "chat" at bounding box center [1400, 208] width 24 height 24
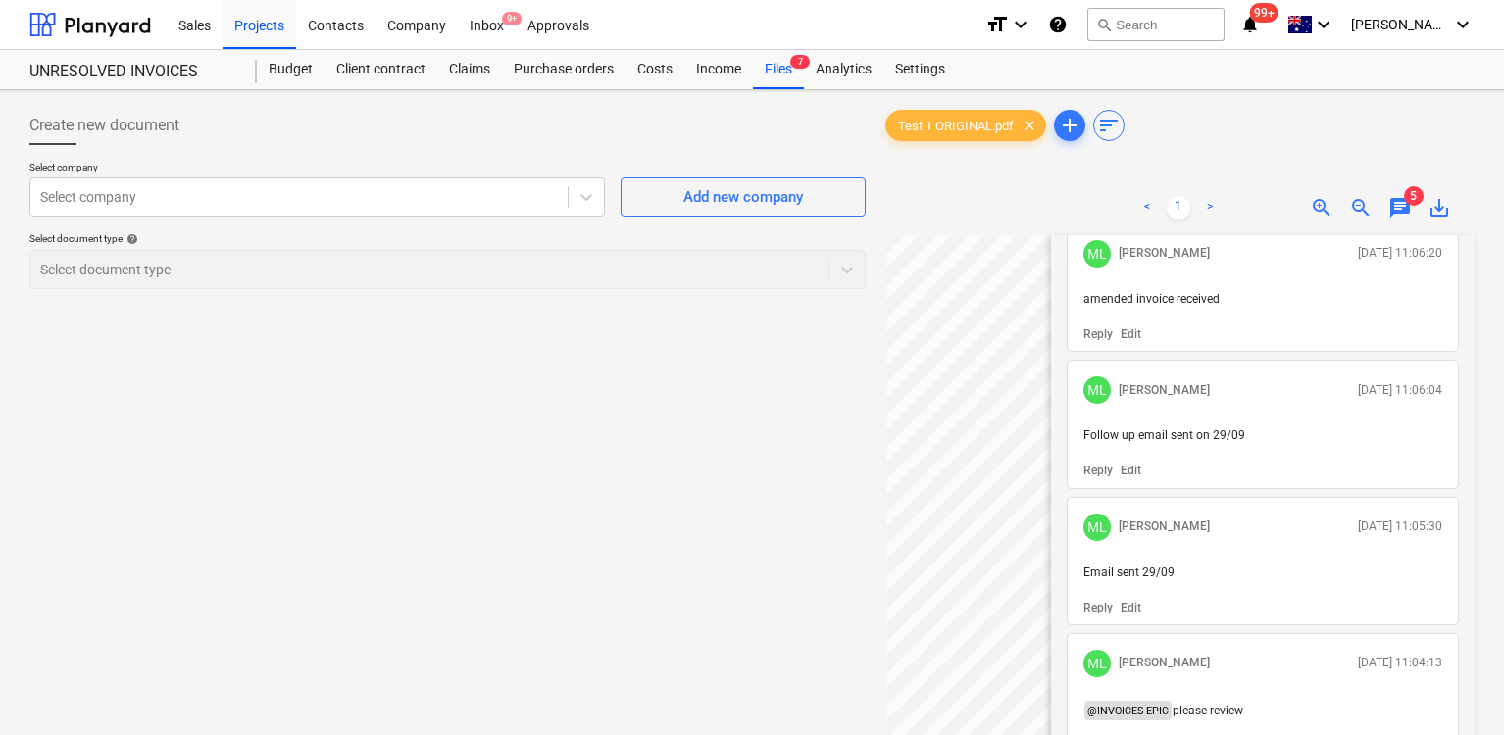
scroll to position [352, 0]
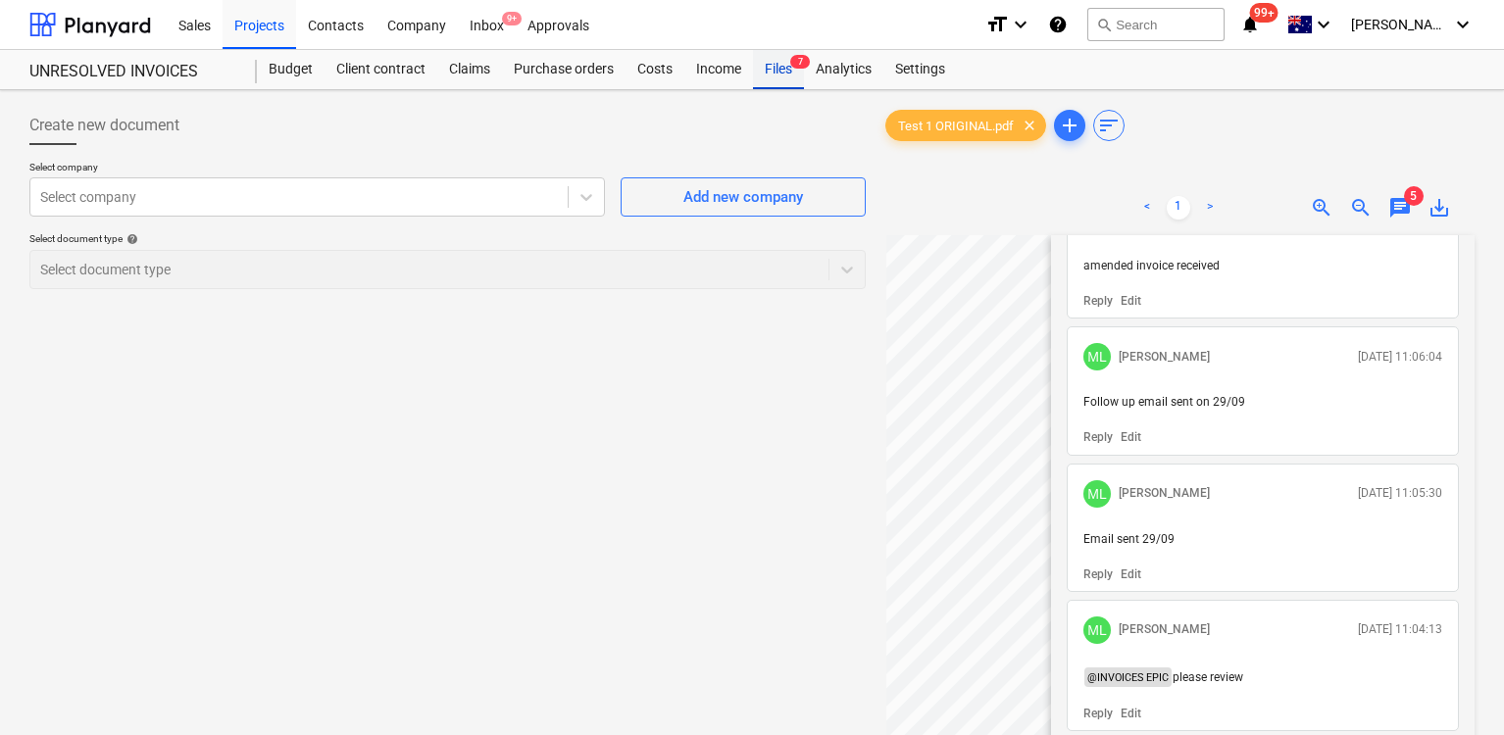
click at [790, 76] on div "Files 7" at bounding box center [778, 69] width 51 height 39
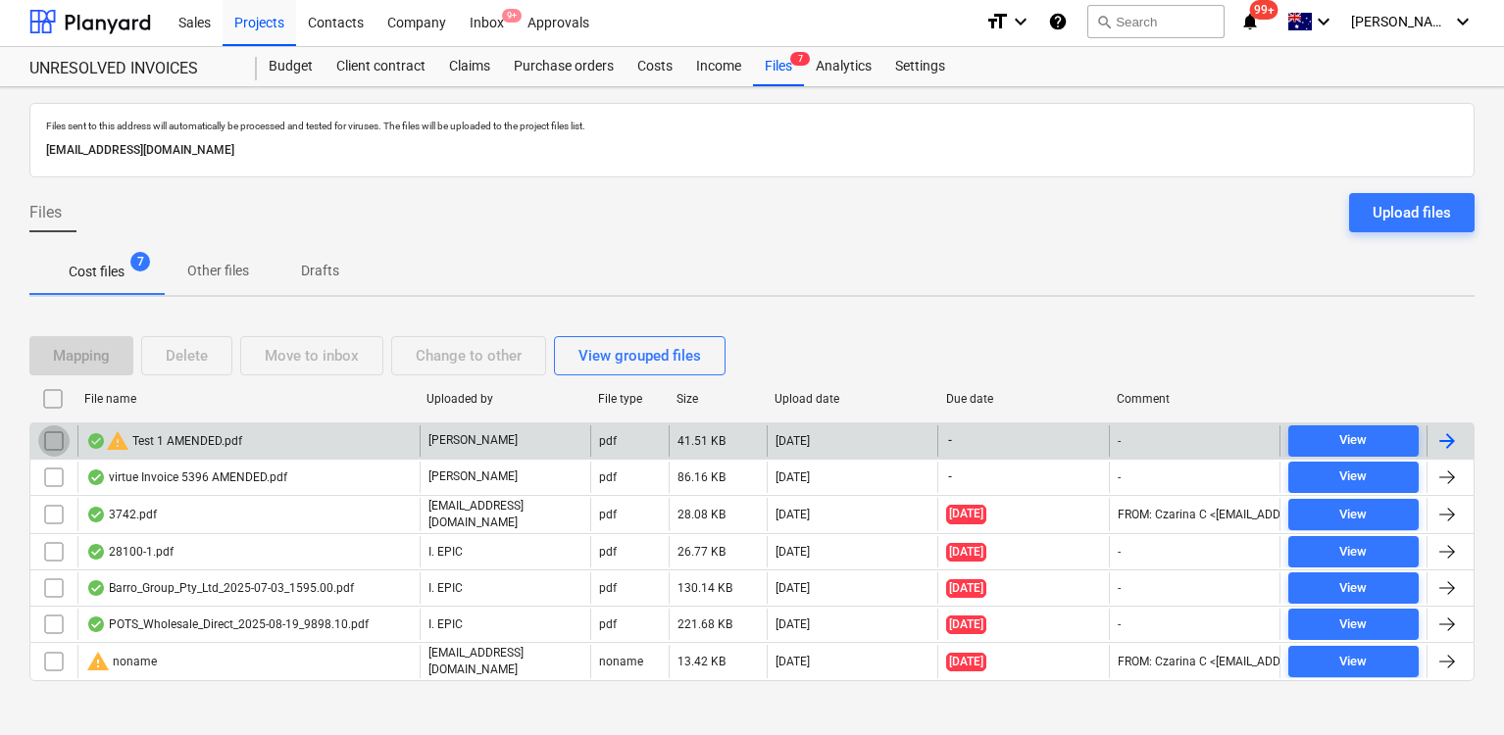
scroll to position [6, 0]
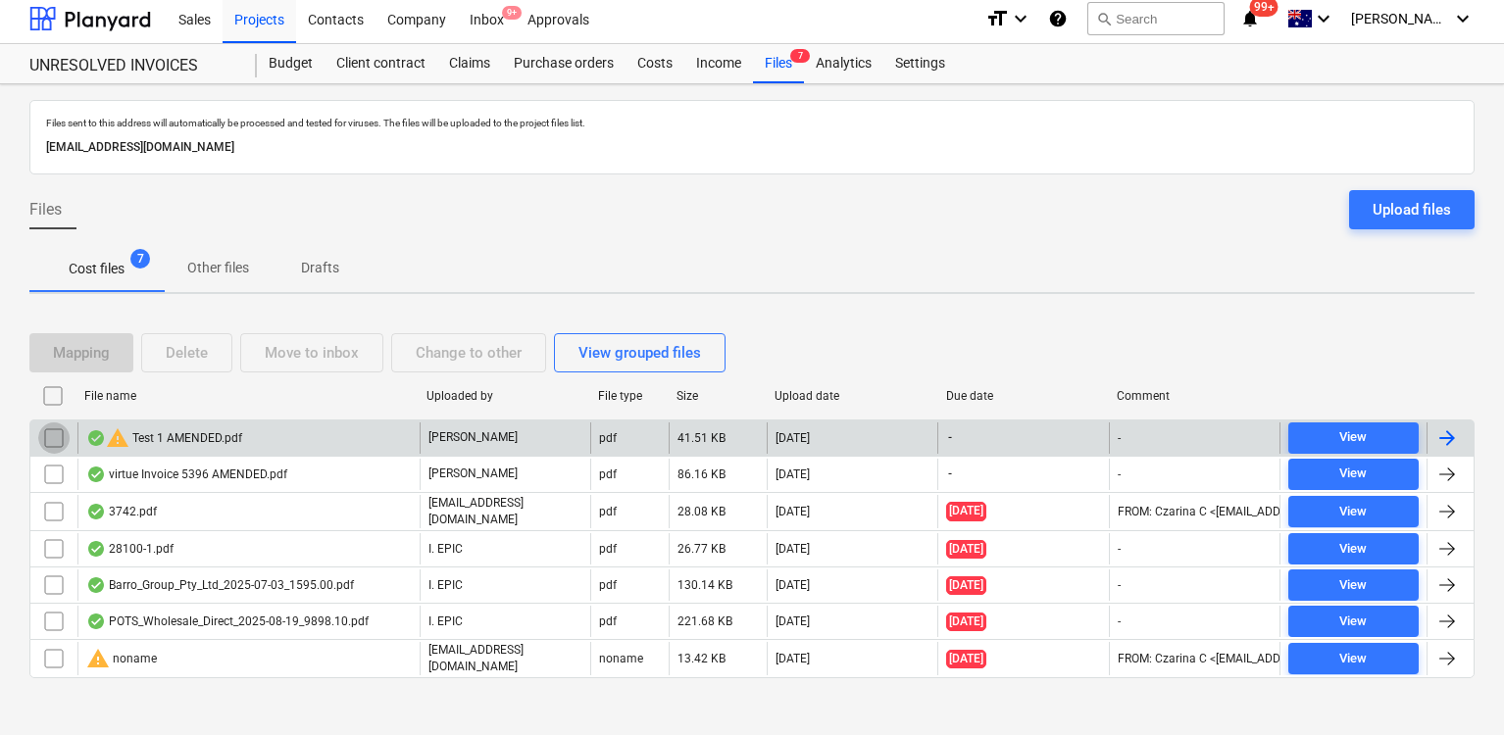
click at [52, 444] on input "checkbox" at bounding box center [53, 438] width 31 height 31
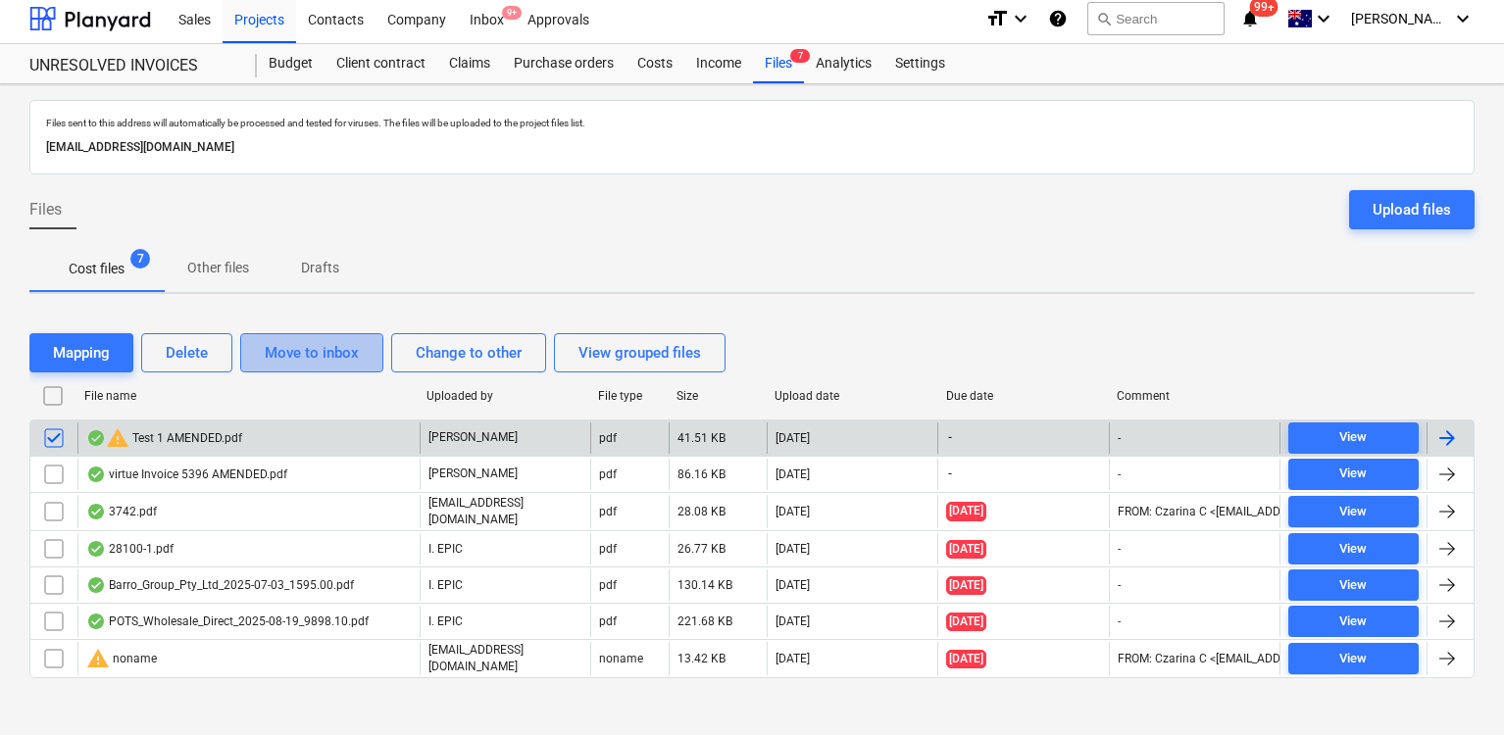
click at [306, 362] on div "Move to inbox" at bounding box center [312, 352] width 94 height 25
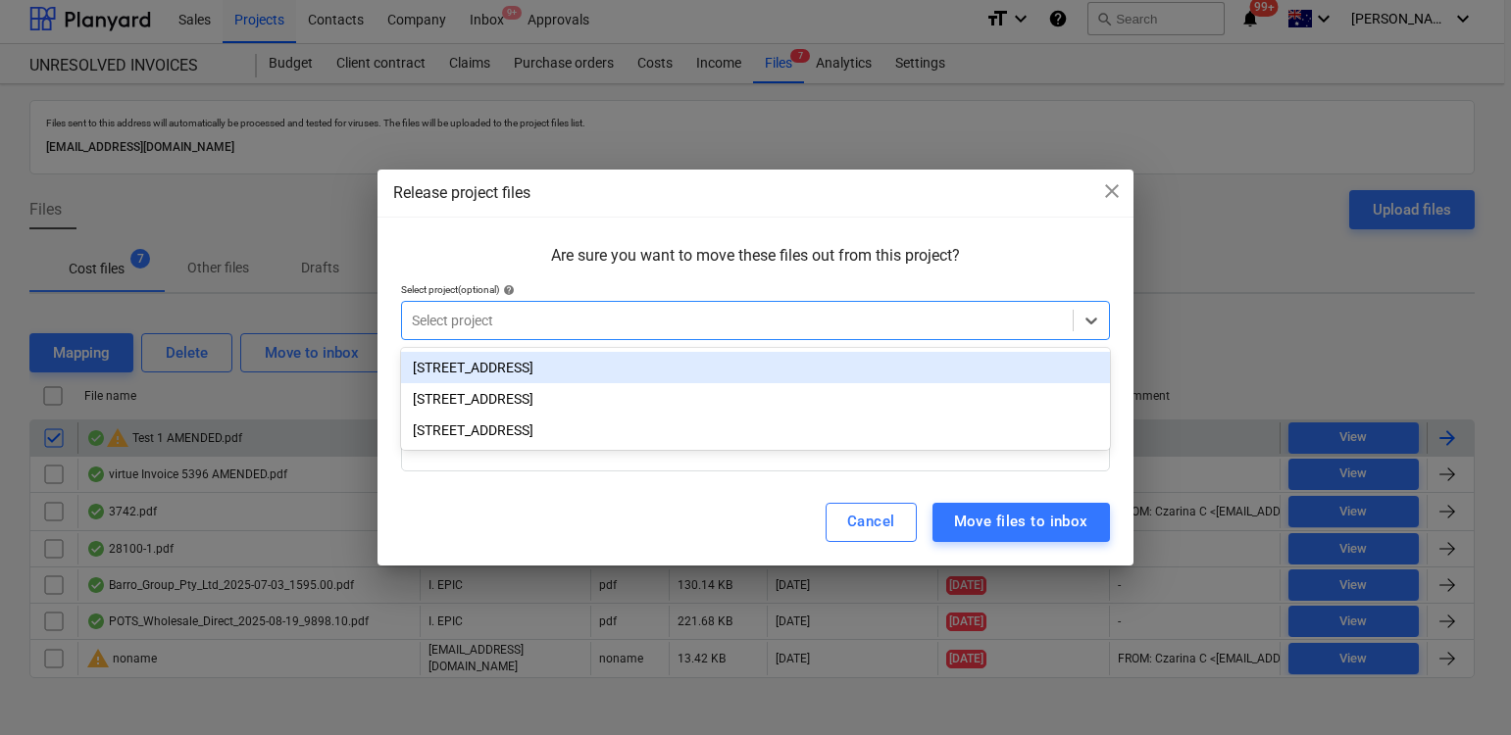
click at [522, 315] on div at bounding box center [737, 321] width 651 height 20
click at [514, 363] on div "[STREET_ADDRESS]" at bounding box center [755, 367] width 709 height 31
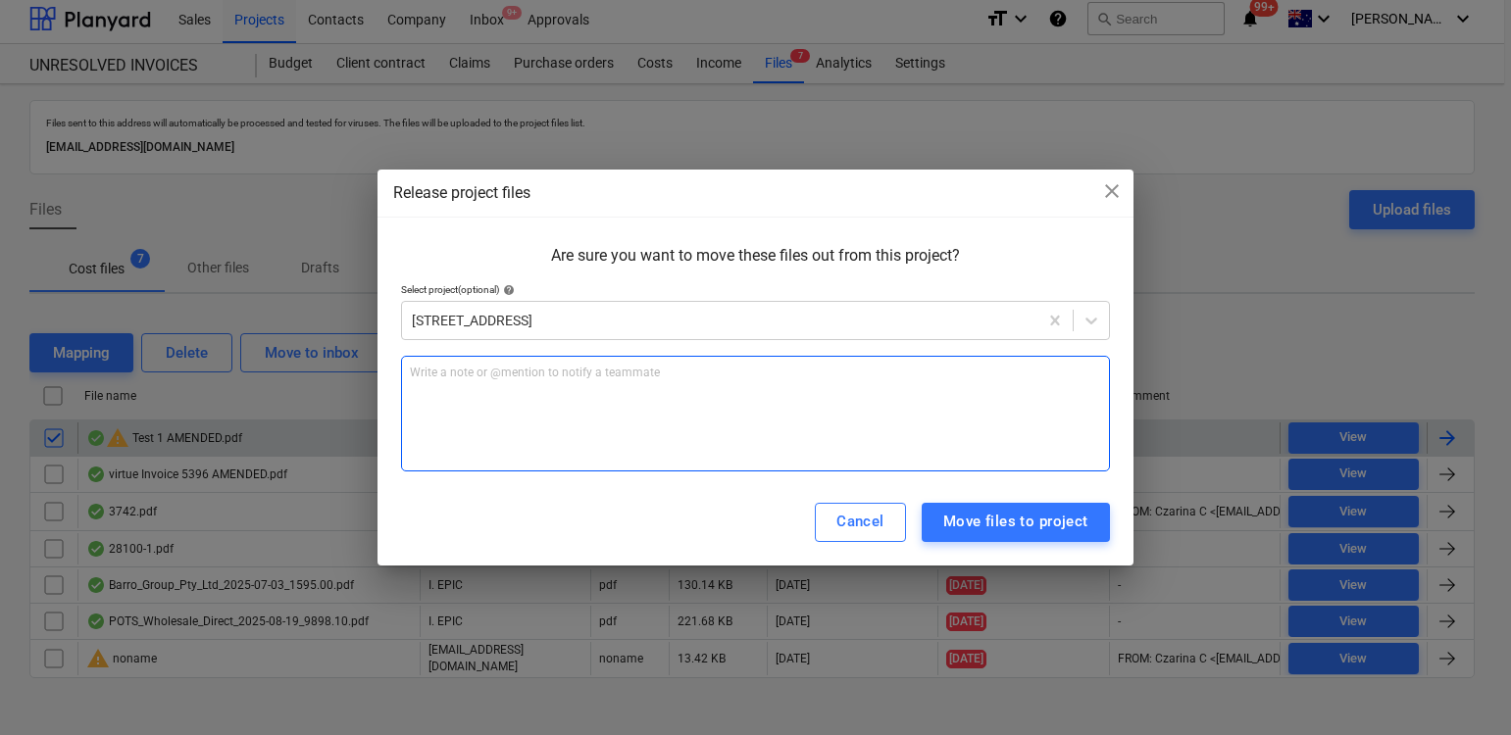
click at [533, 395] on div "Write a note or @mention to notify a teammate [PERSON_NAME]" at bounding box center [755, 414] width 709 height 116
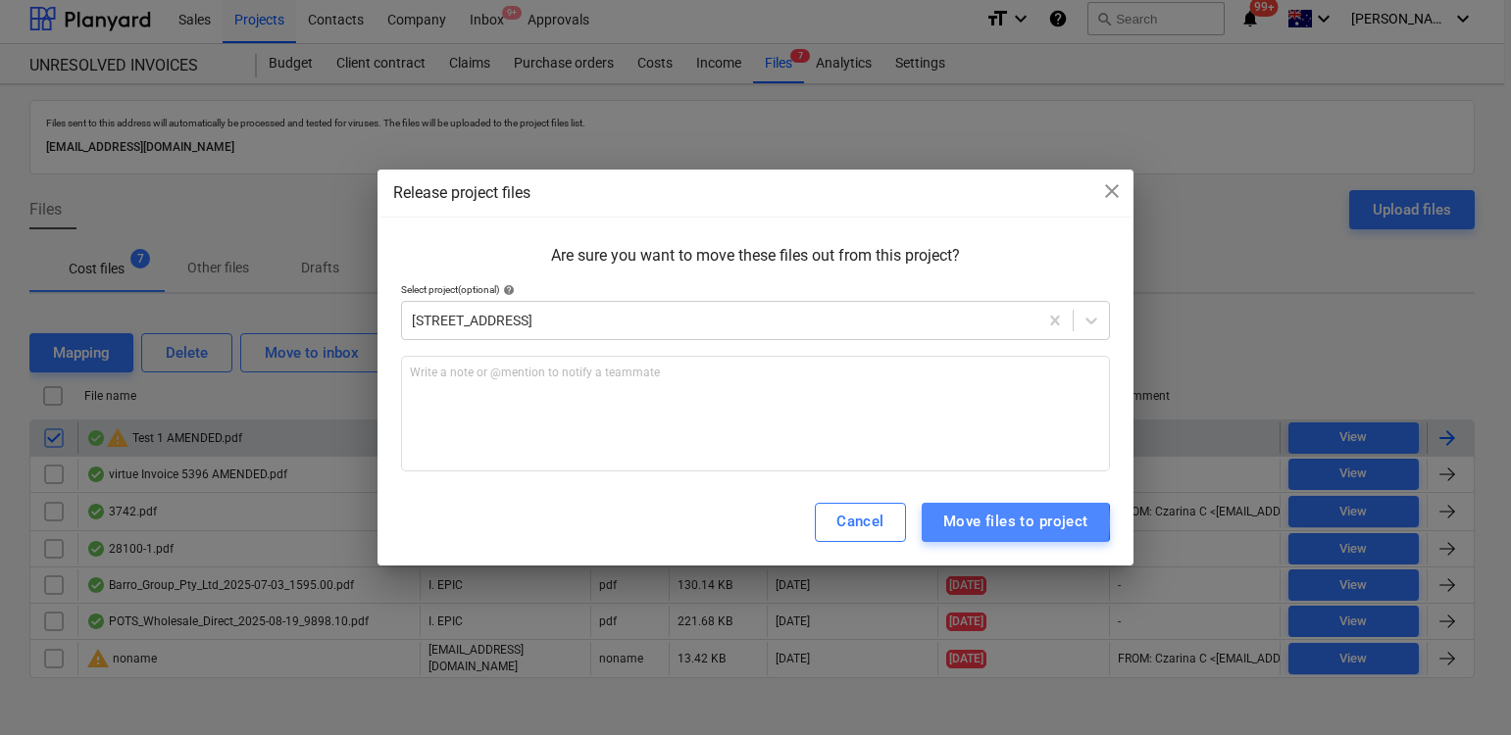
click at [980, 523] on div "Move files to project" at bounding box center [1015, 521] width 145 height 25
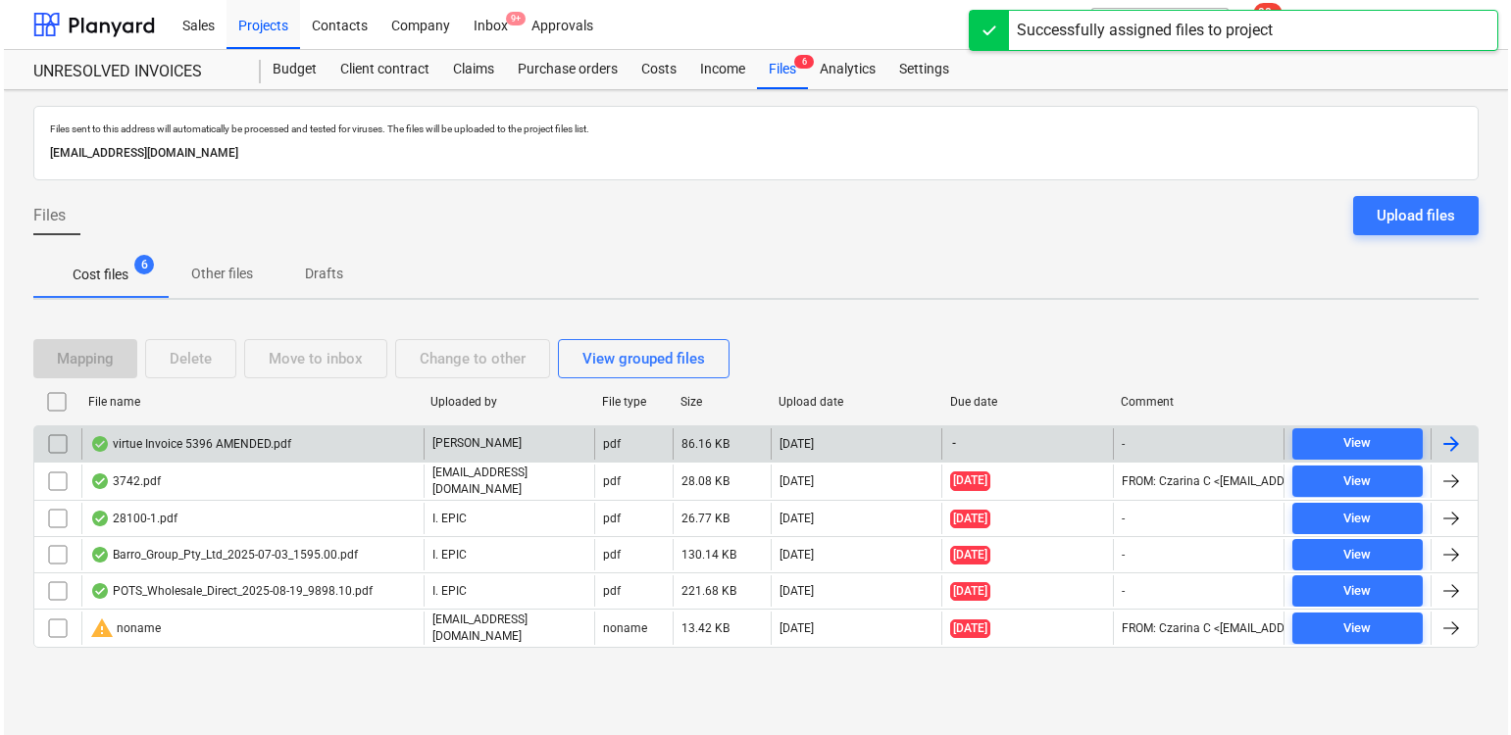
scroll to position [0, 0]
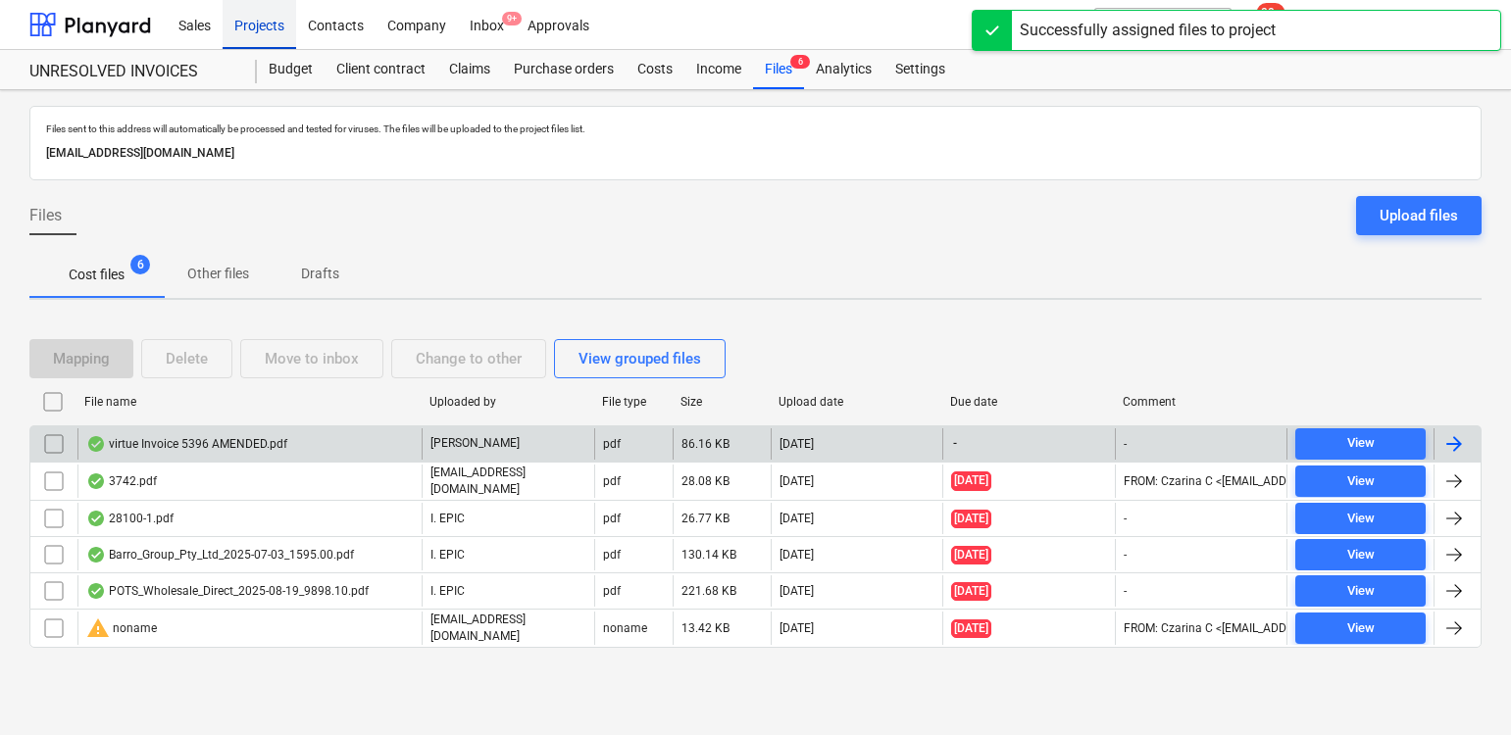
click at [251, 26] on div "Projects" at bounding box center [260, 24] width 74 height 50
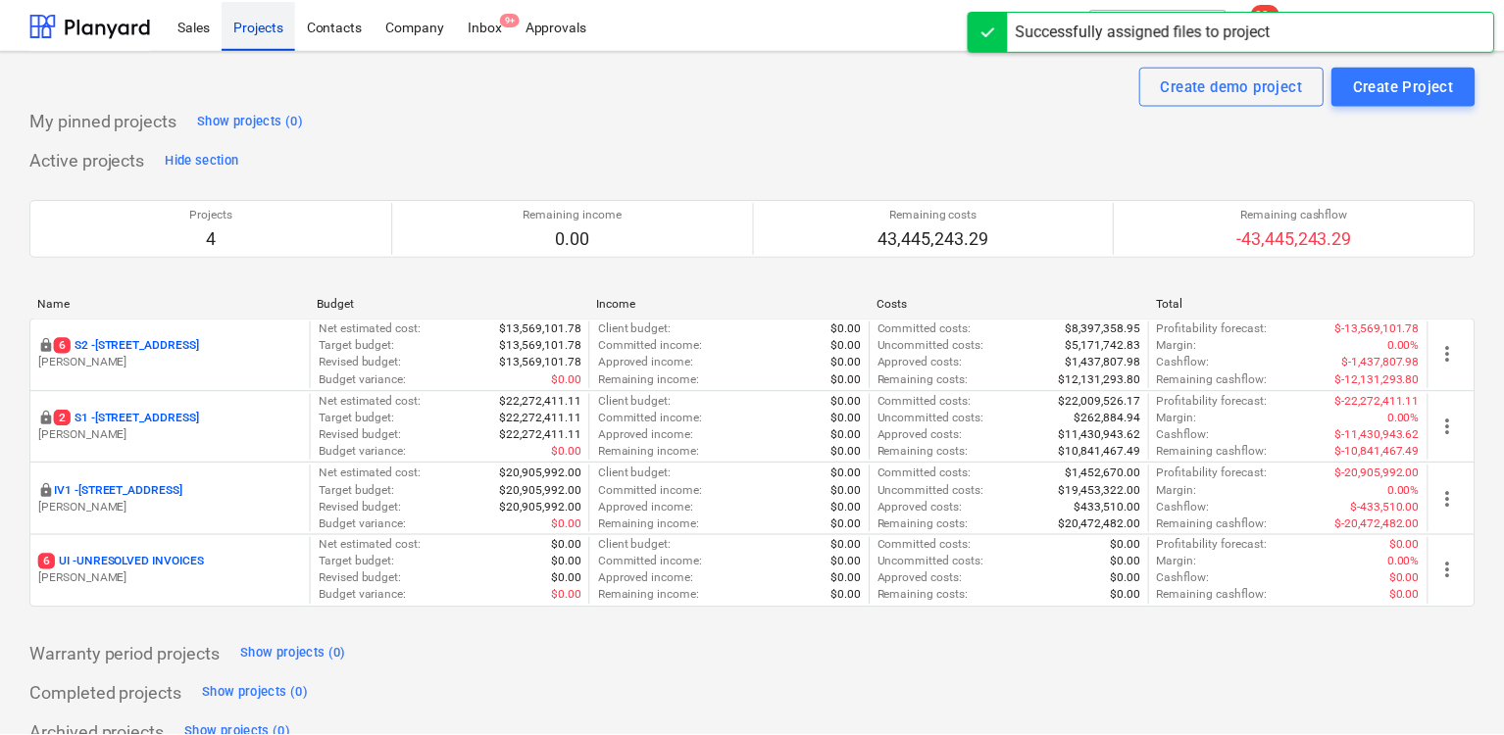
scroll to position [1, 0]
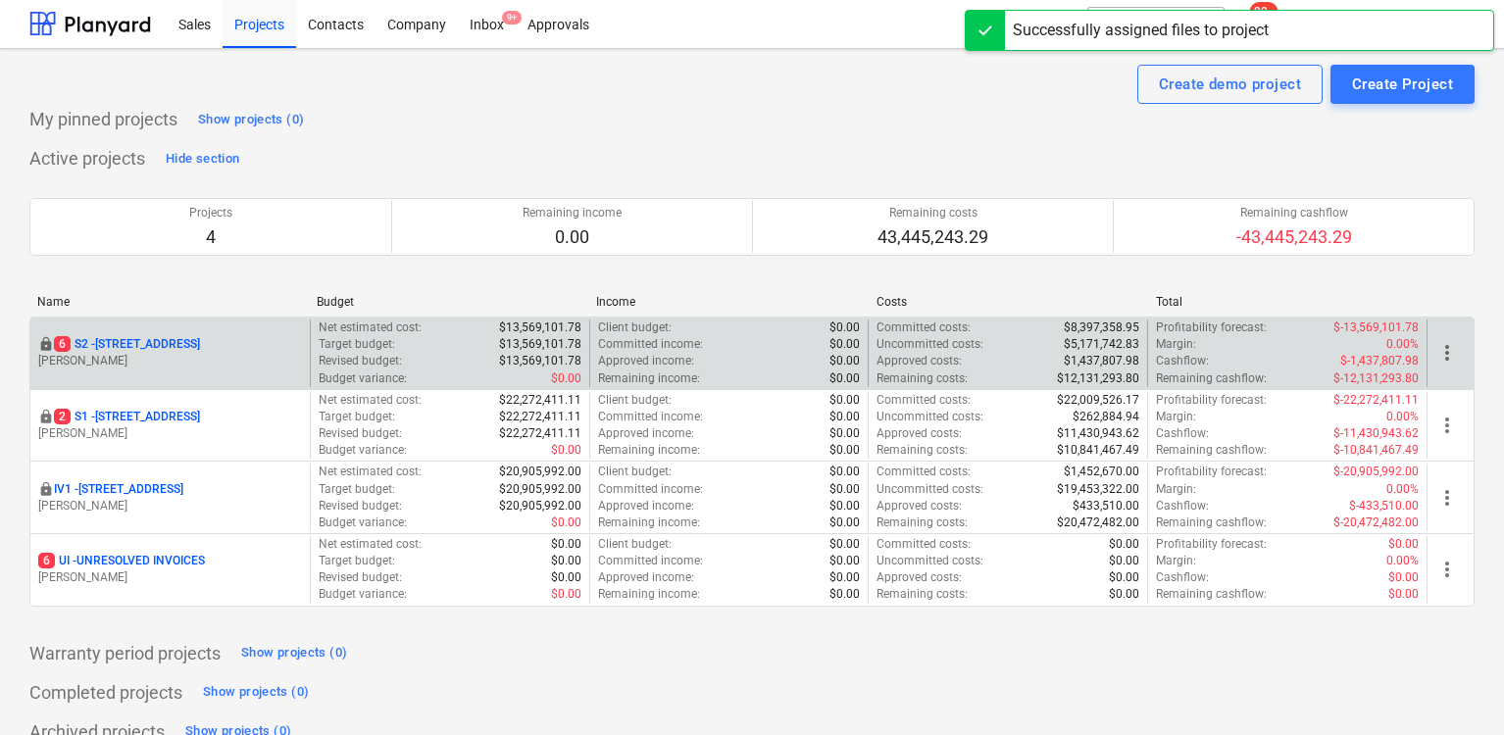
click at [146, 341] on p "[STREET_ADDRESS]" at bounding box center [127, 344] width 146 height 17
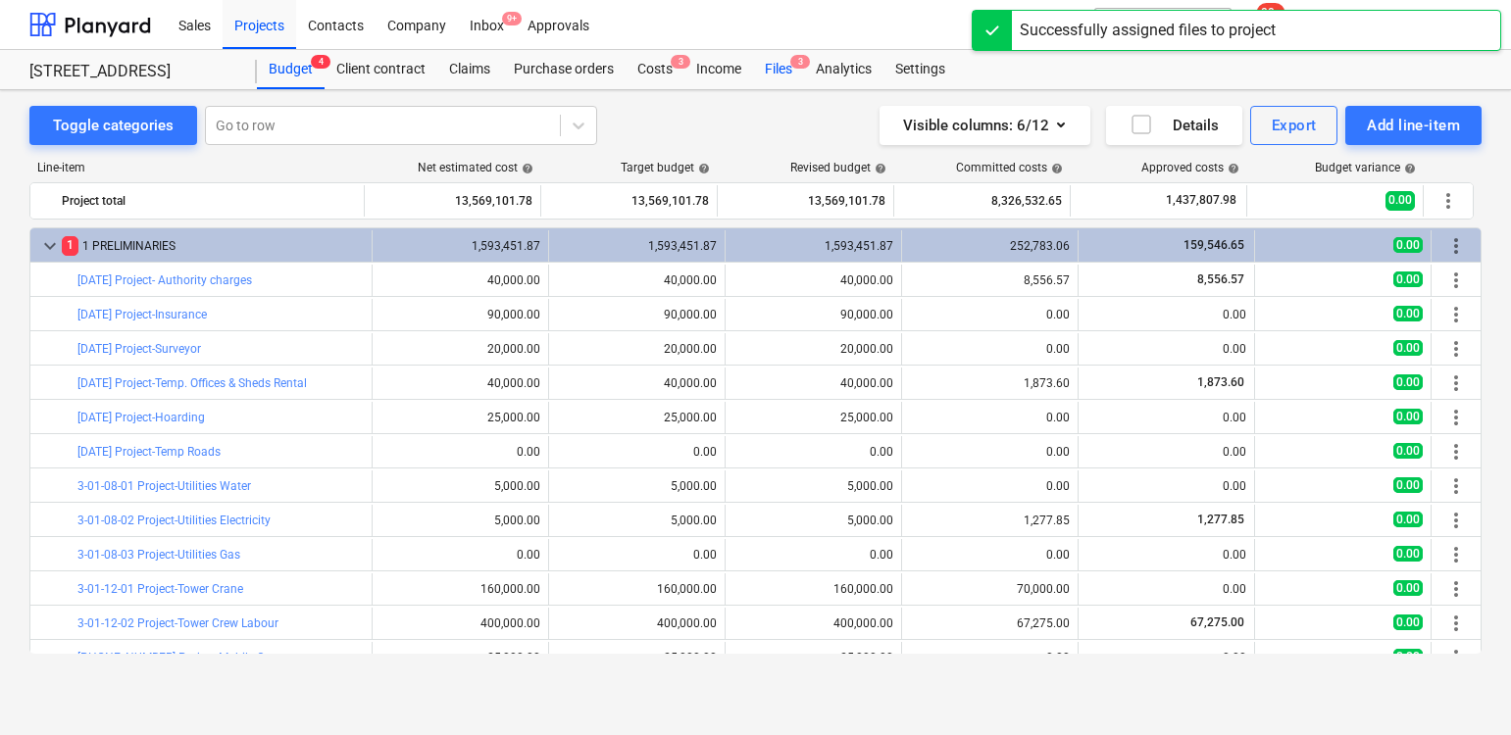
scroll to position [211, 0]
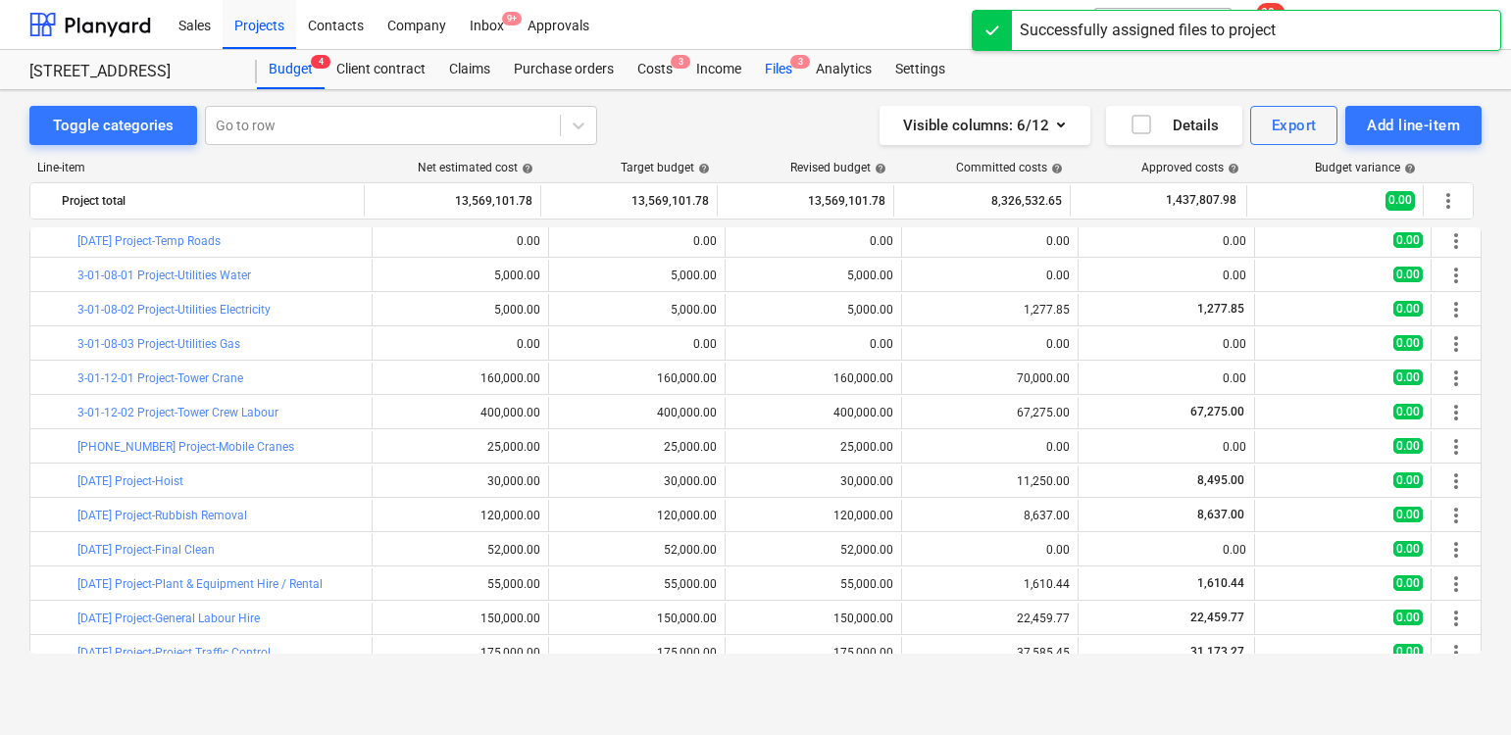
click at [768, 69] on div "Files 3" at bounding box center [778, 69] width 51 height 39
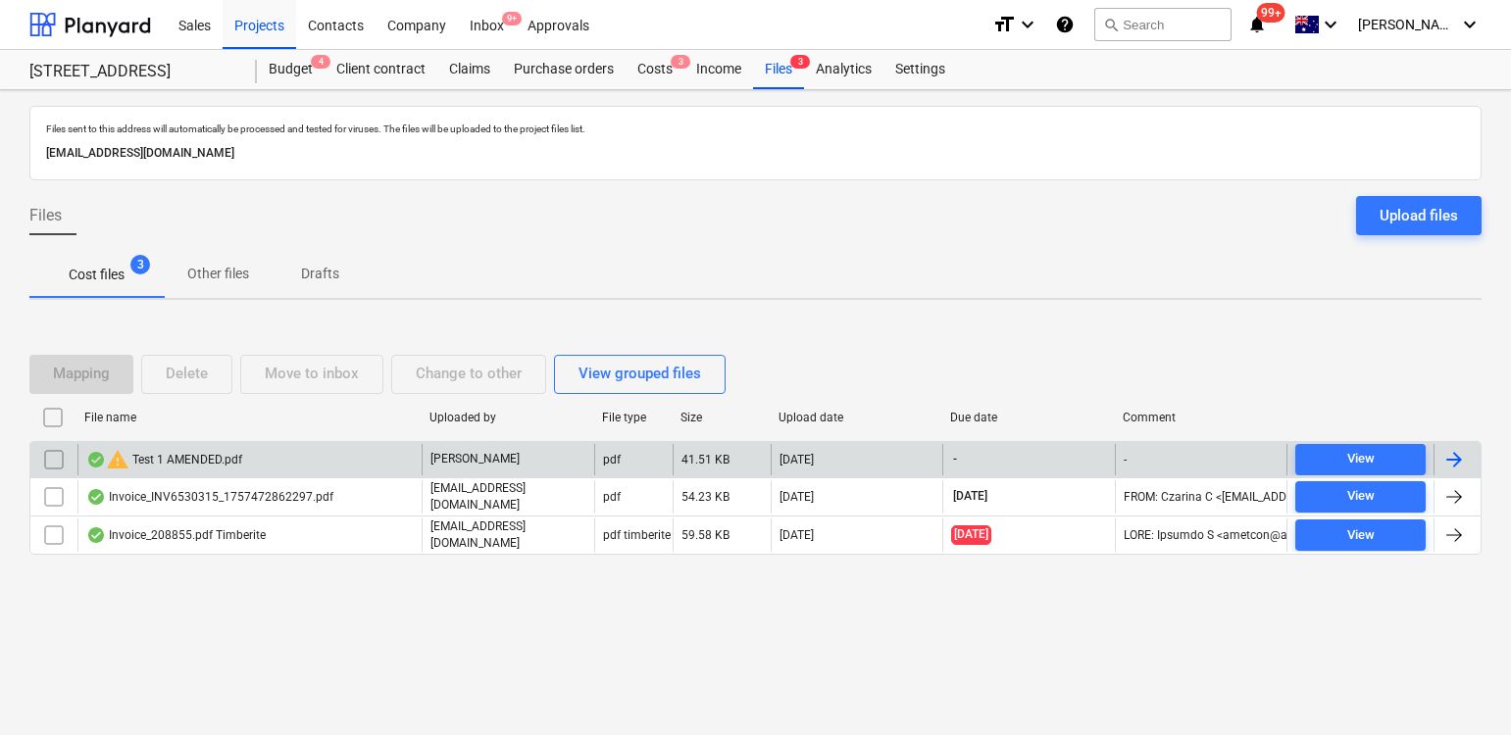
click at [193, 463] on div "warning Test 1 AMENDED.pdf" at bounding box center [164, 460] width 156 height 24
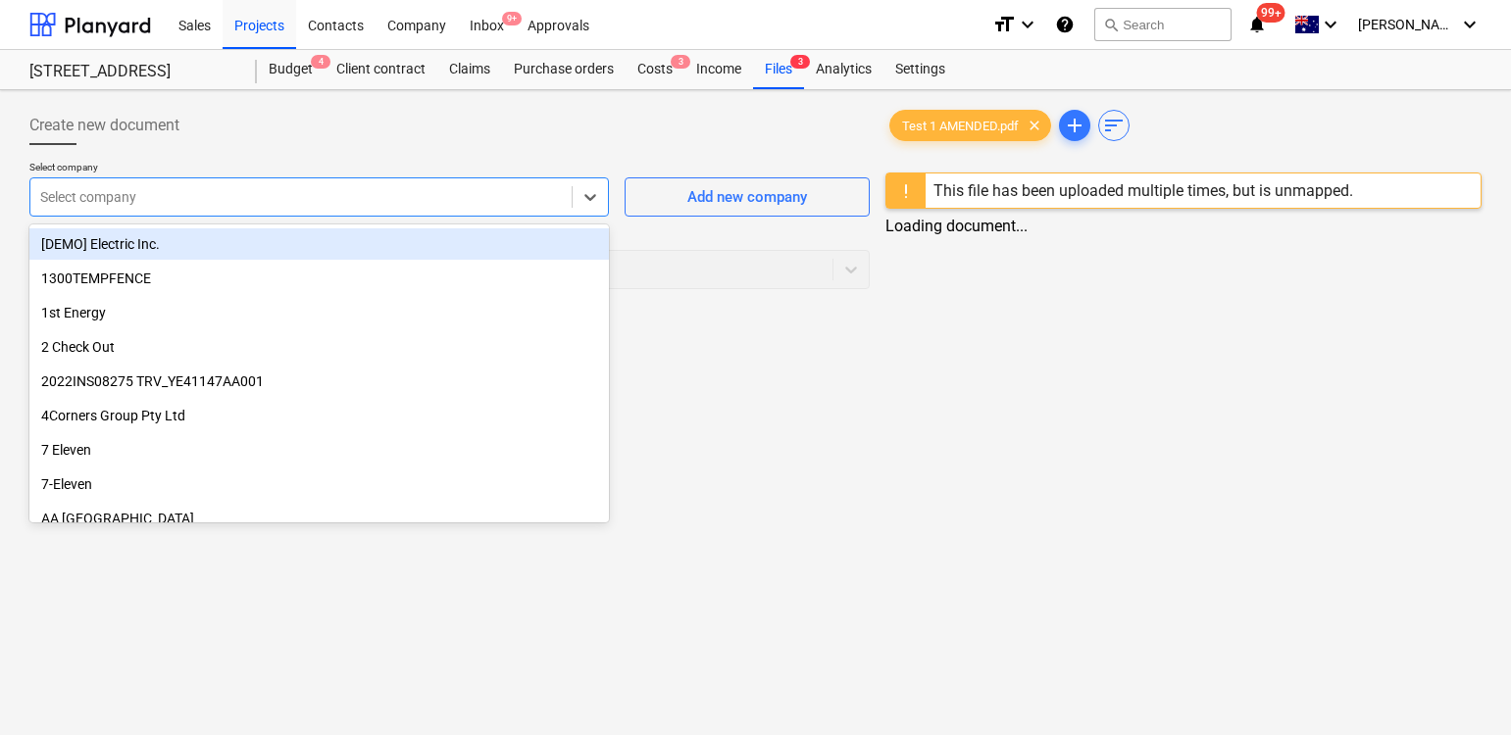
click at [491, 204] on div at bounding box center [301, 197] width 522 height 20
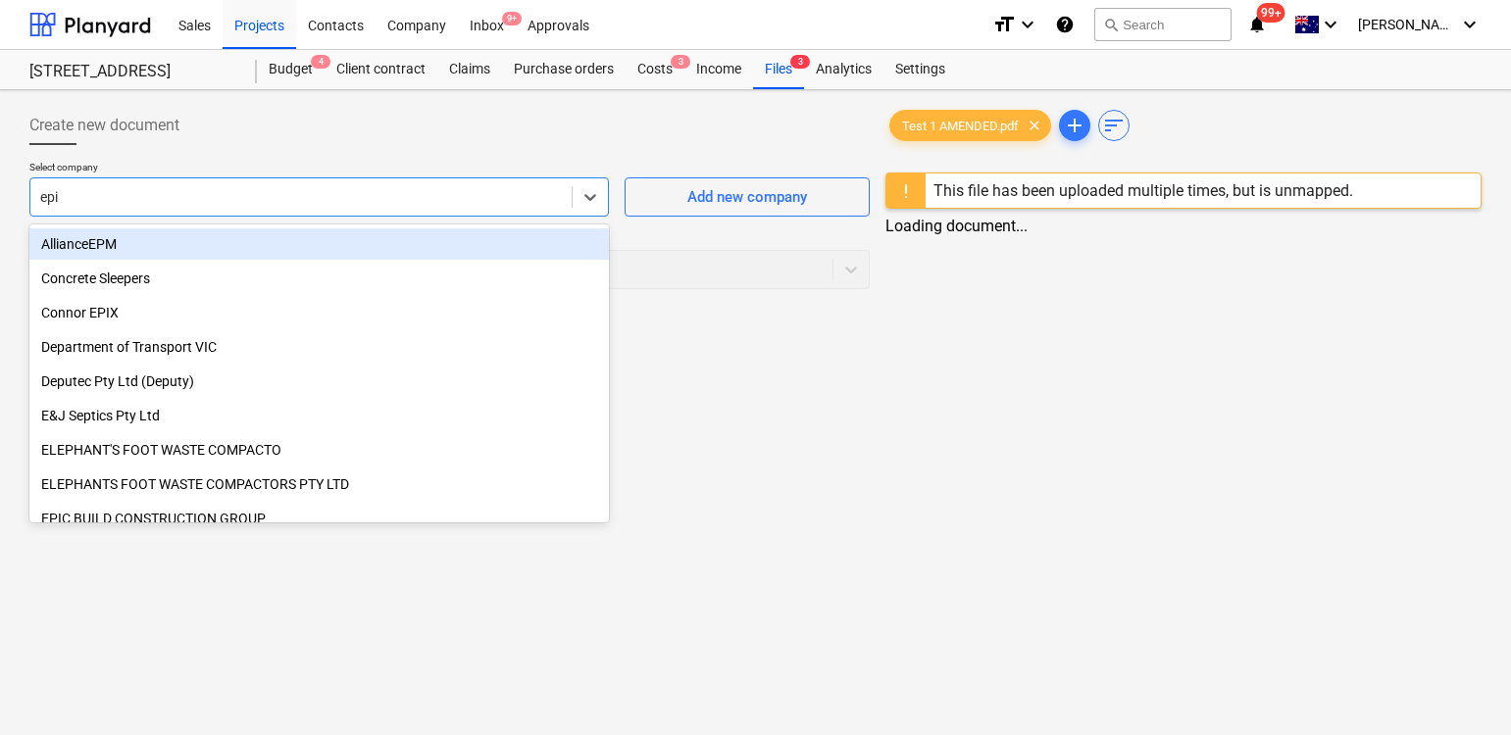
type input "epic"
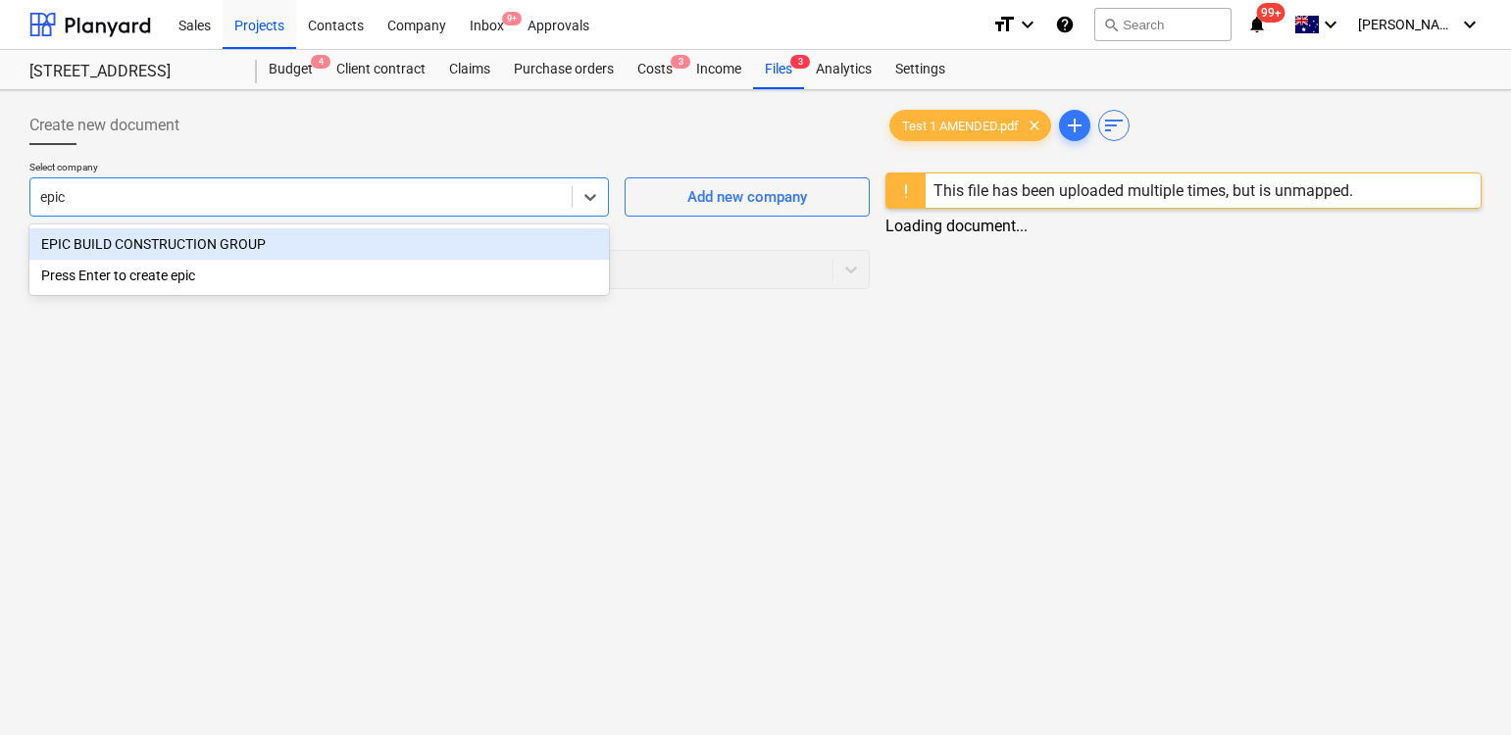
click at [404, 246] on div "EPIC BUILD CONSTRUCTION GROUP" at bounding box center [318, 243] width 579 height 31
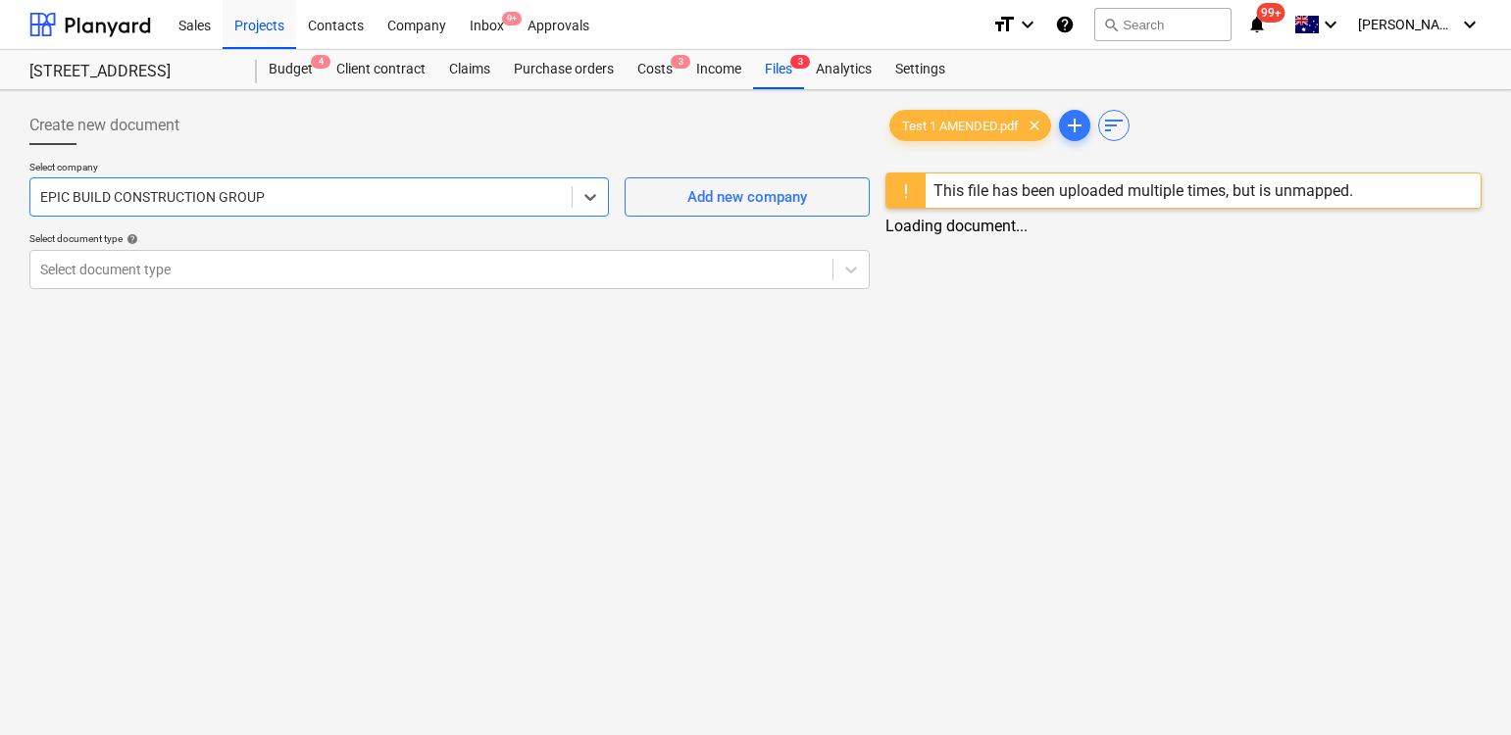
click at [1075, 192] on div "This file has been uploaded multiple times, but is unmapped." at bounding box center [1143, 190] width 420 height 19
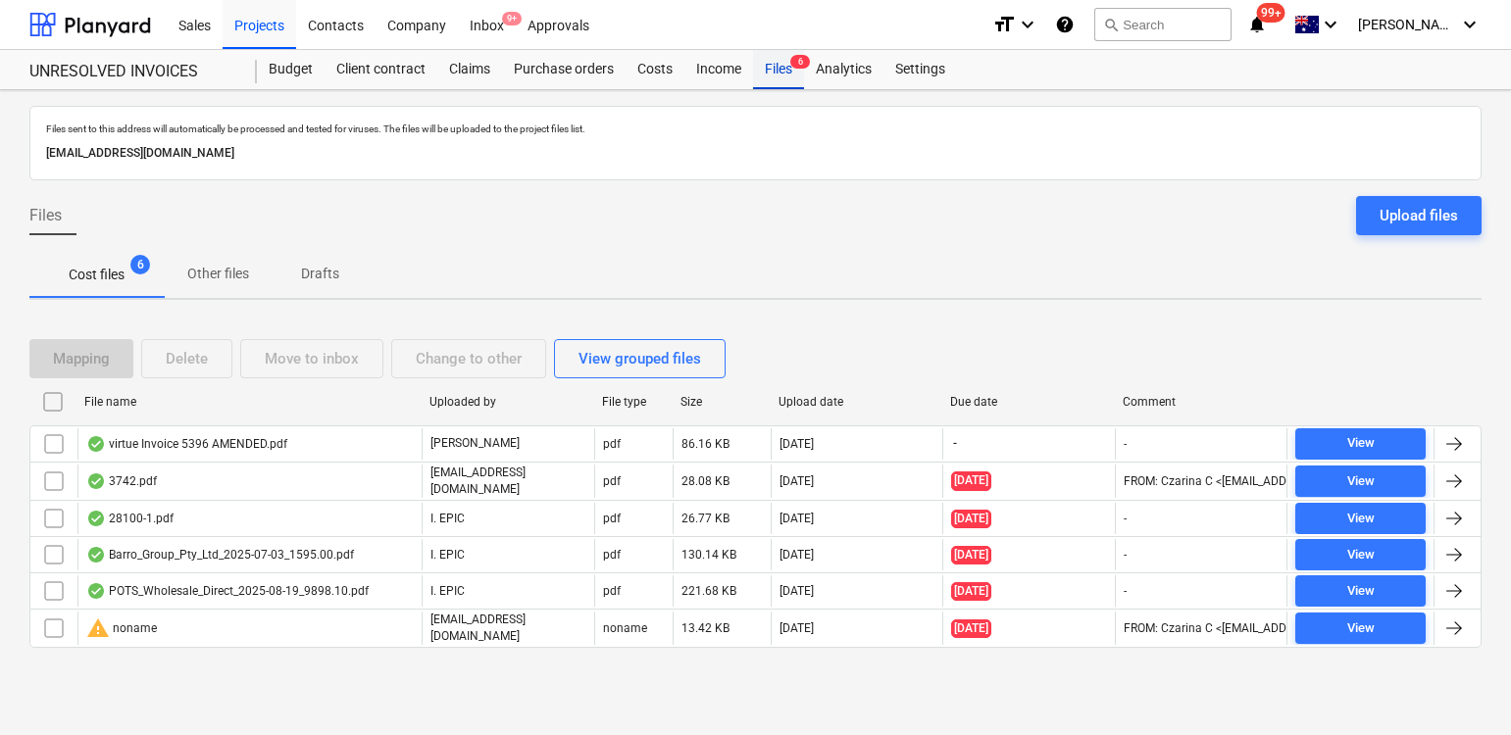
click at [783, 68] on div "Files 6" at bounding box center [778, 69] width 51 height 39
click at [275, 37] on div "Projects" at bounding box center [260, 24] width 74 height 50
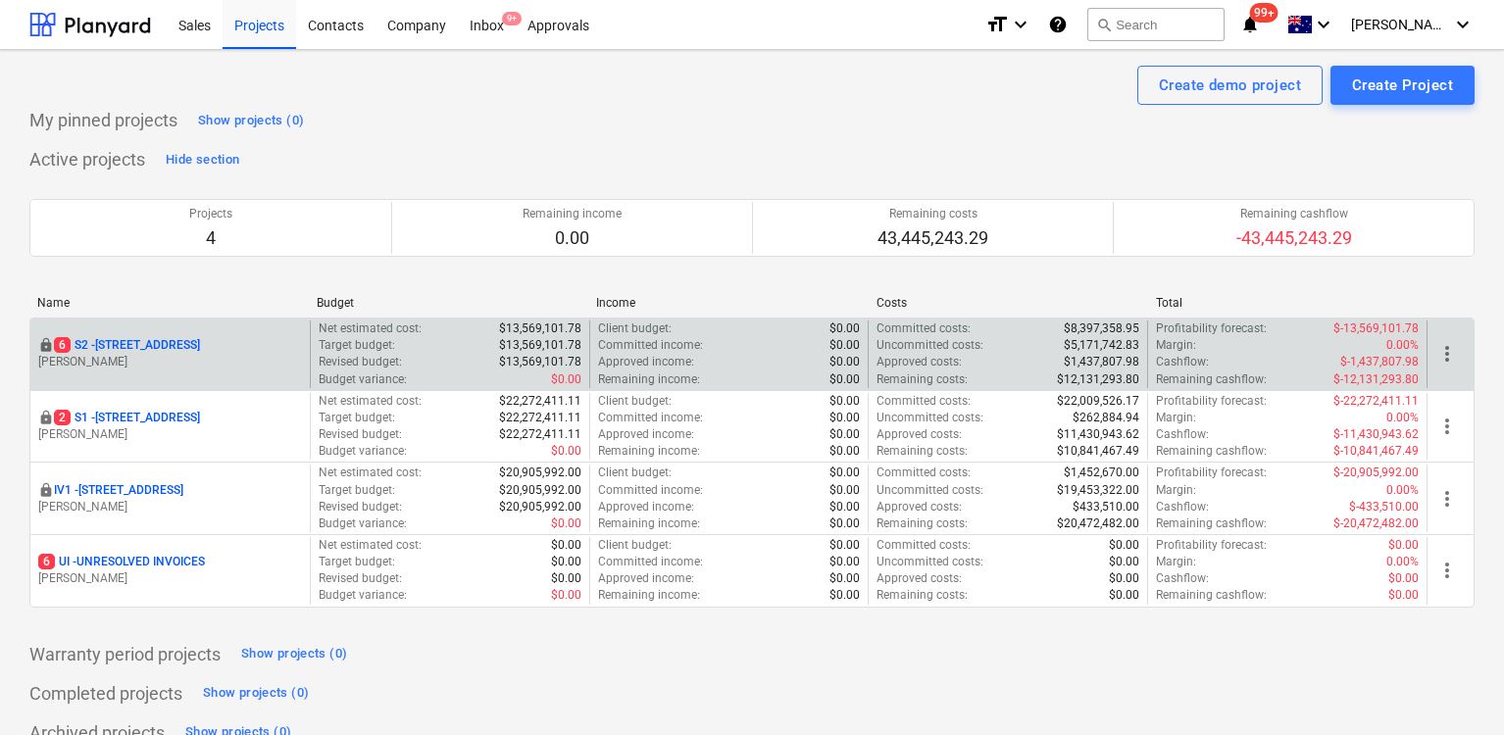
click at [155, 338] on p "[STREET_ADDRESS]" at bounding box center [127, 345] width 146 height 17
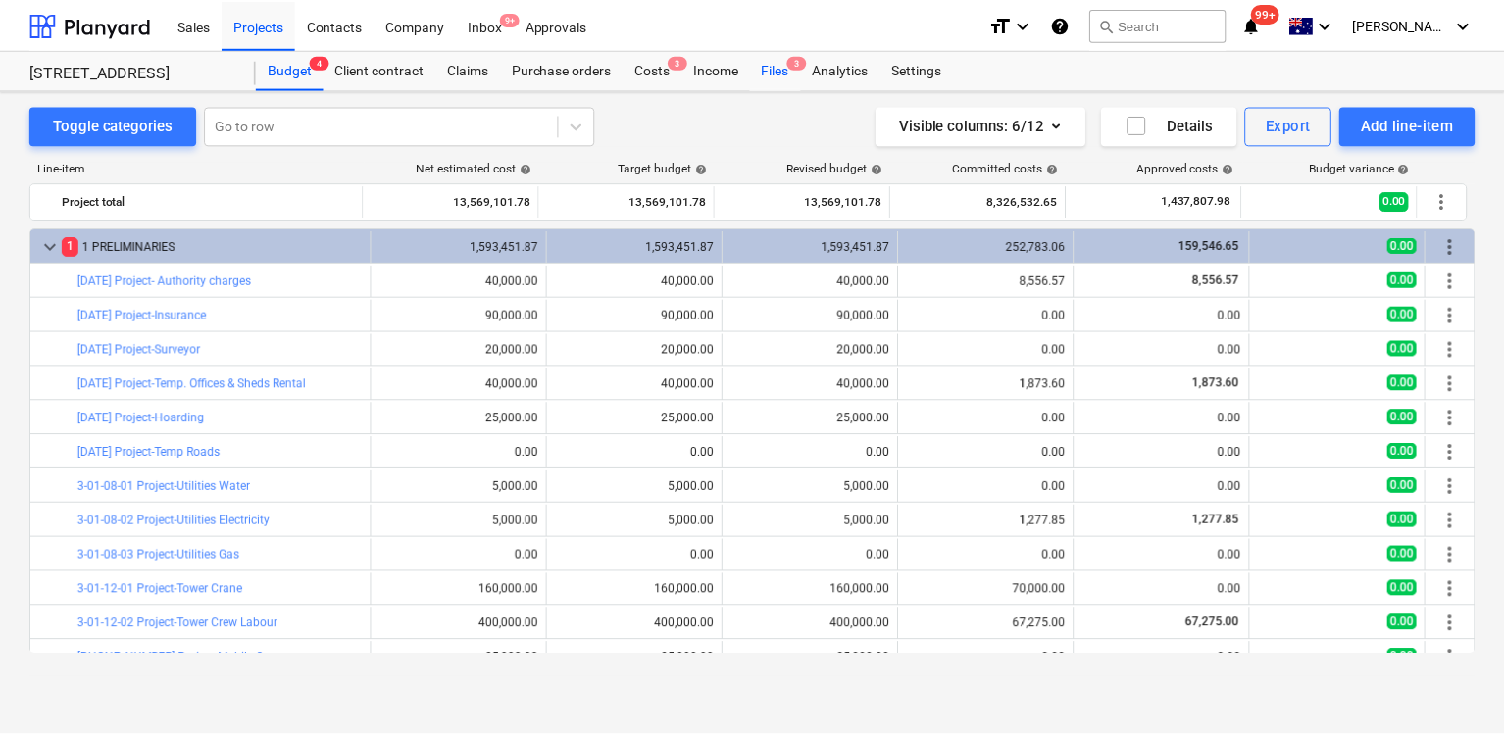
scroll to position [211, 0]
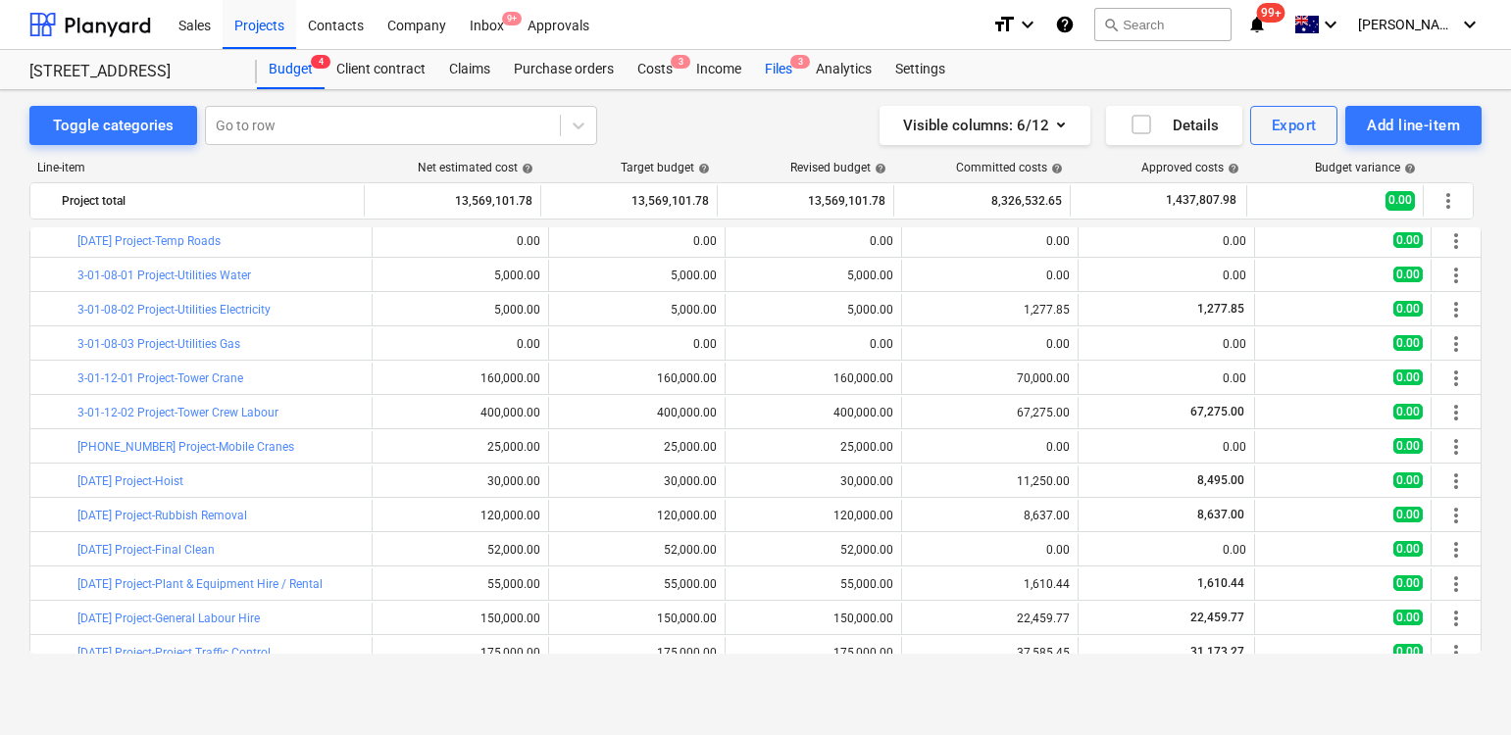
click at [787, 63] on div "Files 3" at bounding box center [778, 69] width 51 height 39
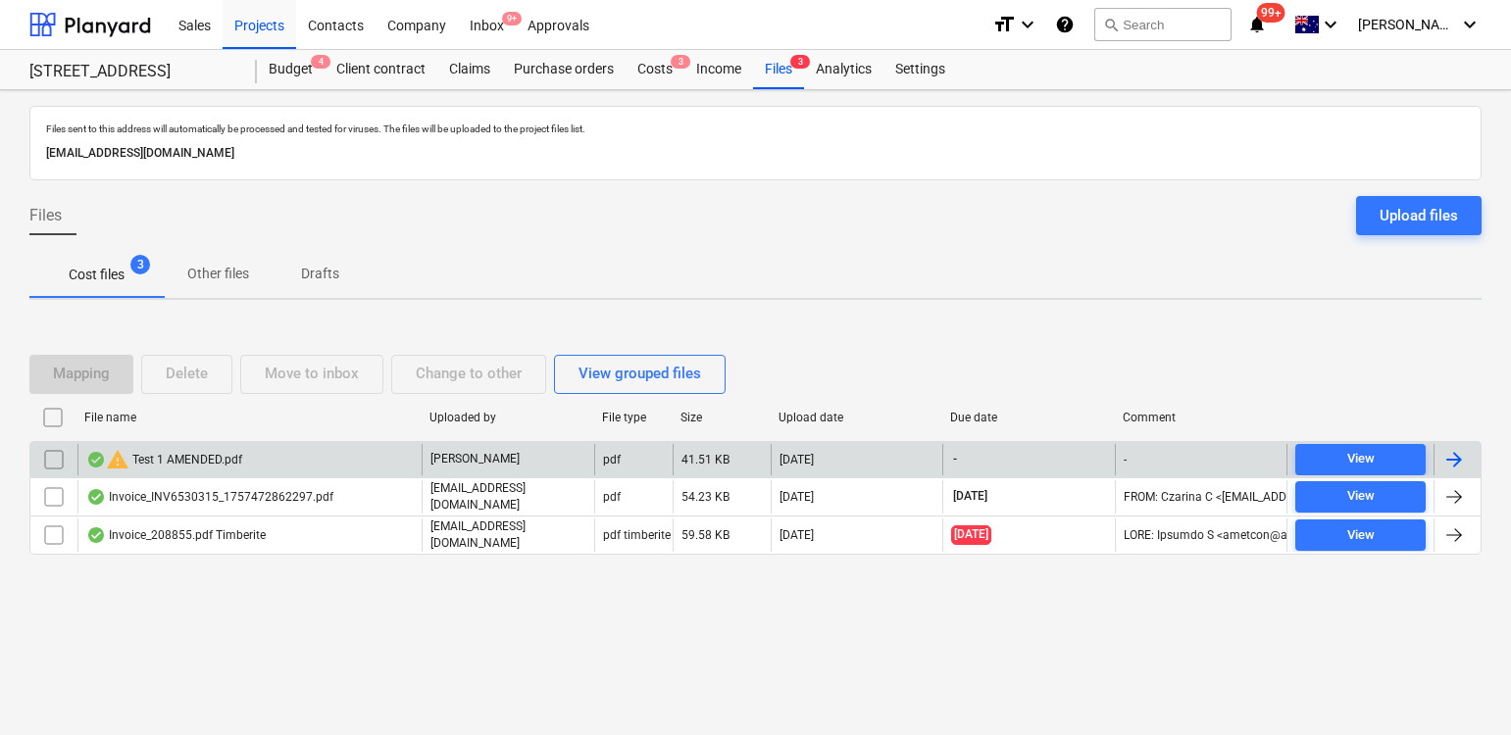
click at [307, 457] on div "warning Test 1 AMENDED.pdf" at bounding box center [249, 459] width 344 height 31
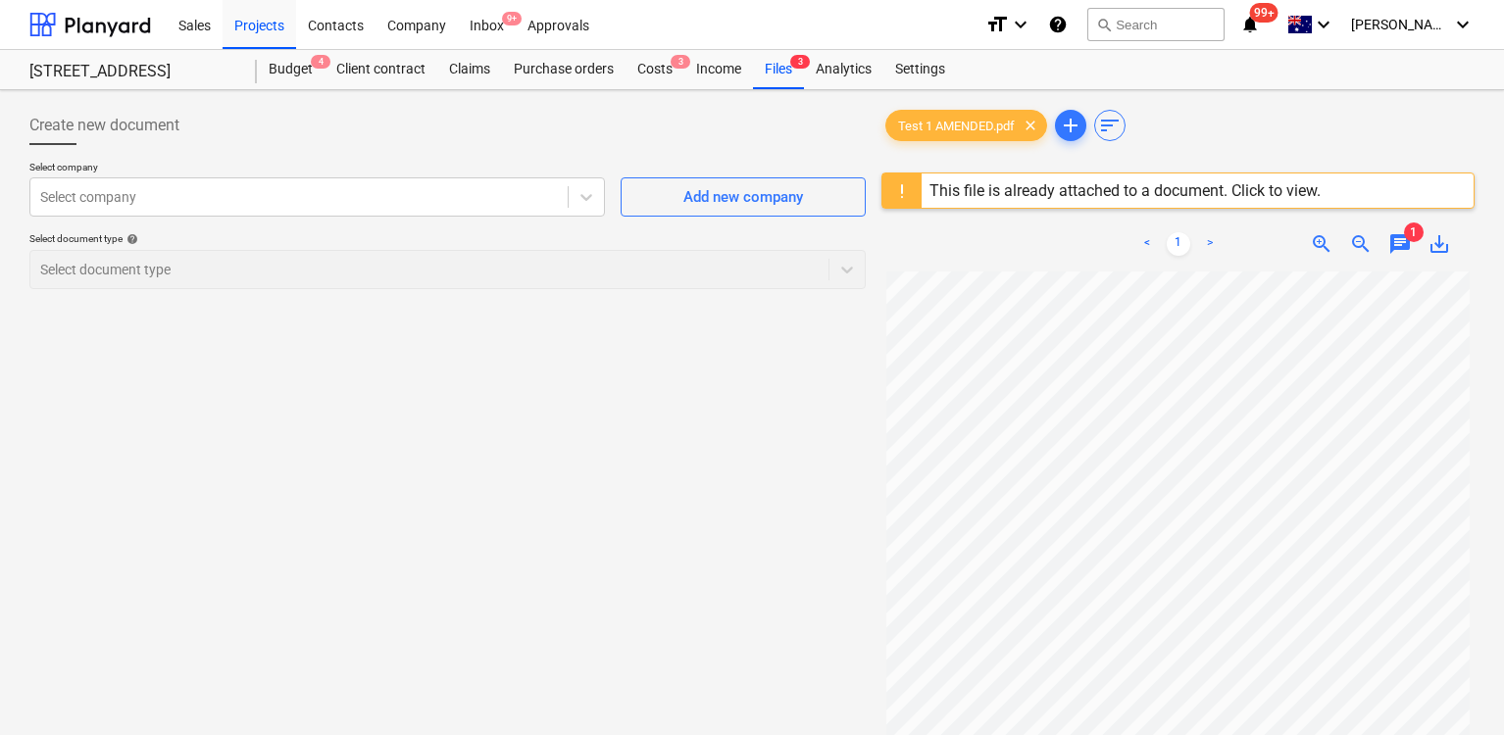
click at [1396, 247] on span "chat" at bounding box center [1400, 244] width 24 height 24
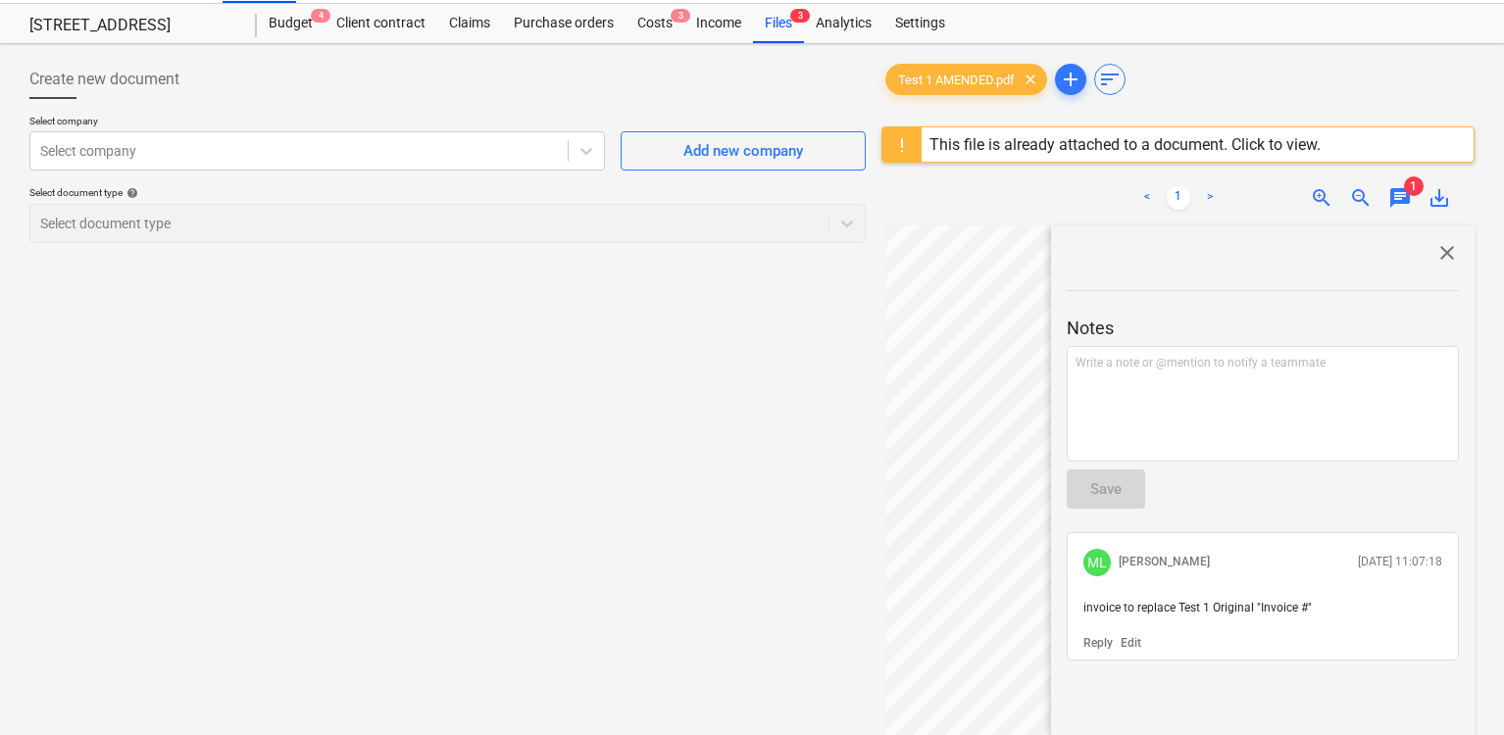
scroll to position [4, 0]
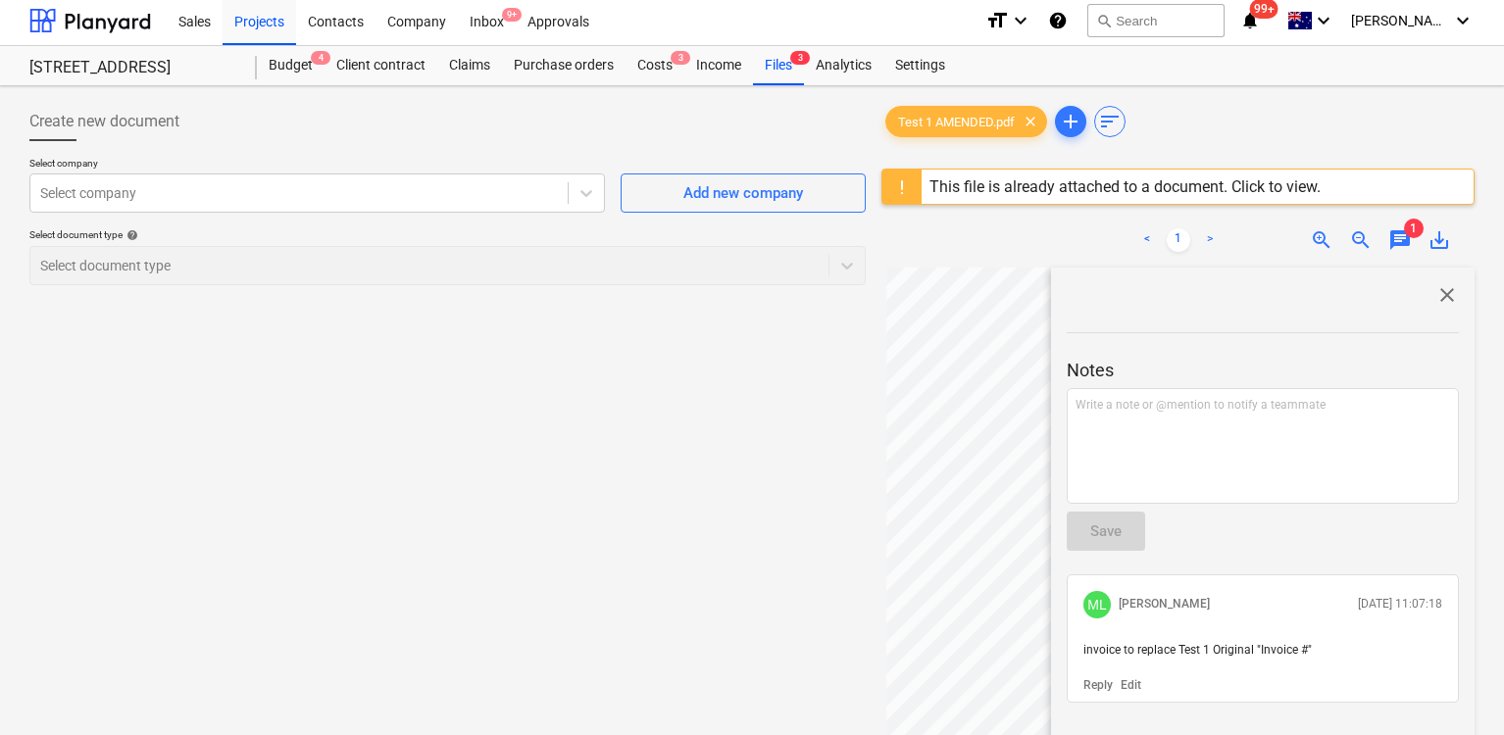
click at [1074, 175] on div "This file is already attached to a document. Click to view." at bounding box center [1125, 187] width 407 height 34
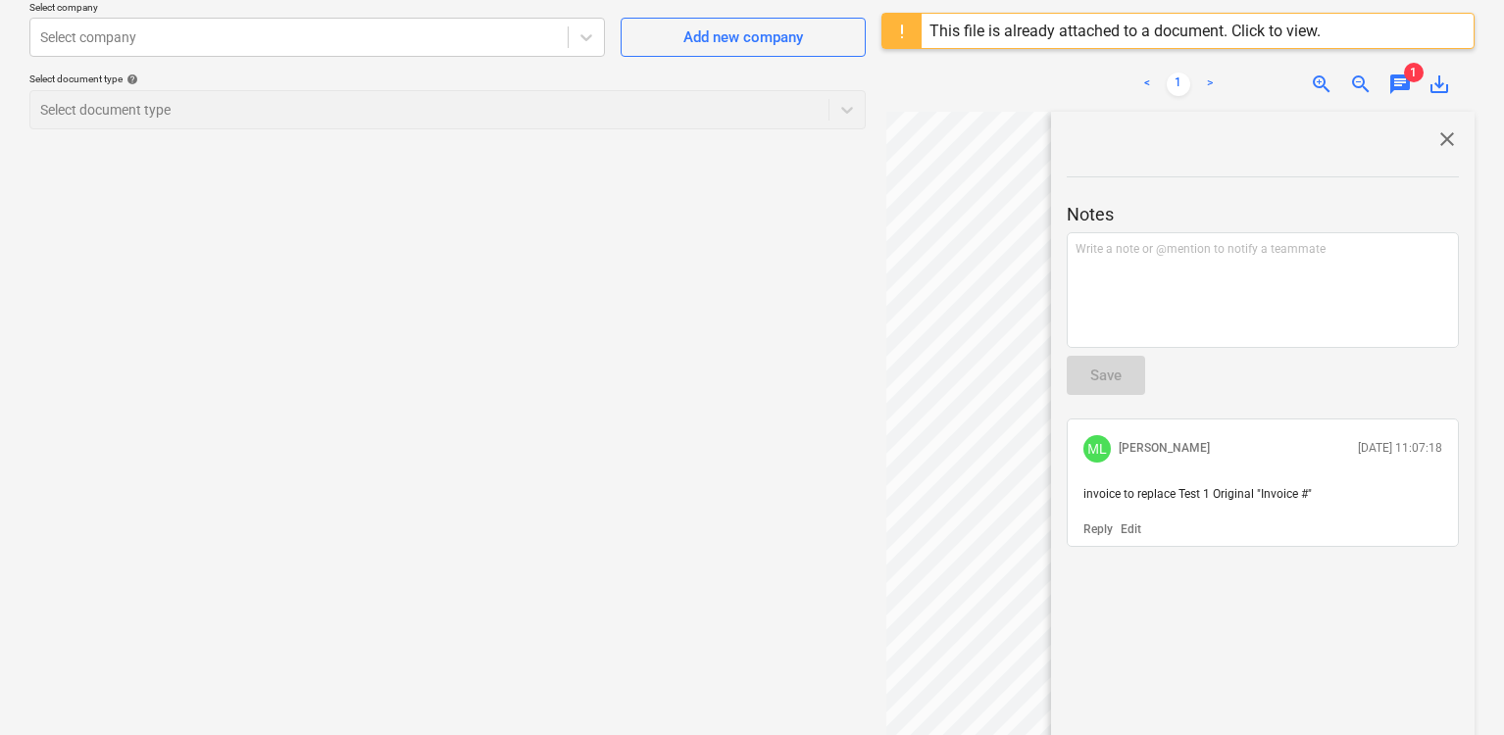
scroll to position [158, 0]
click at [1254, 498] on span "invoice to replace Test 1 Original "Invoice #"" at bounding box center [1197, 496] width 228 height 14
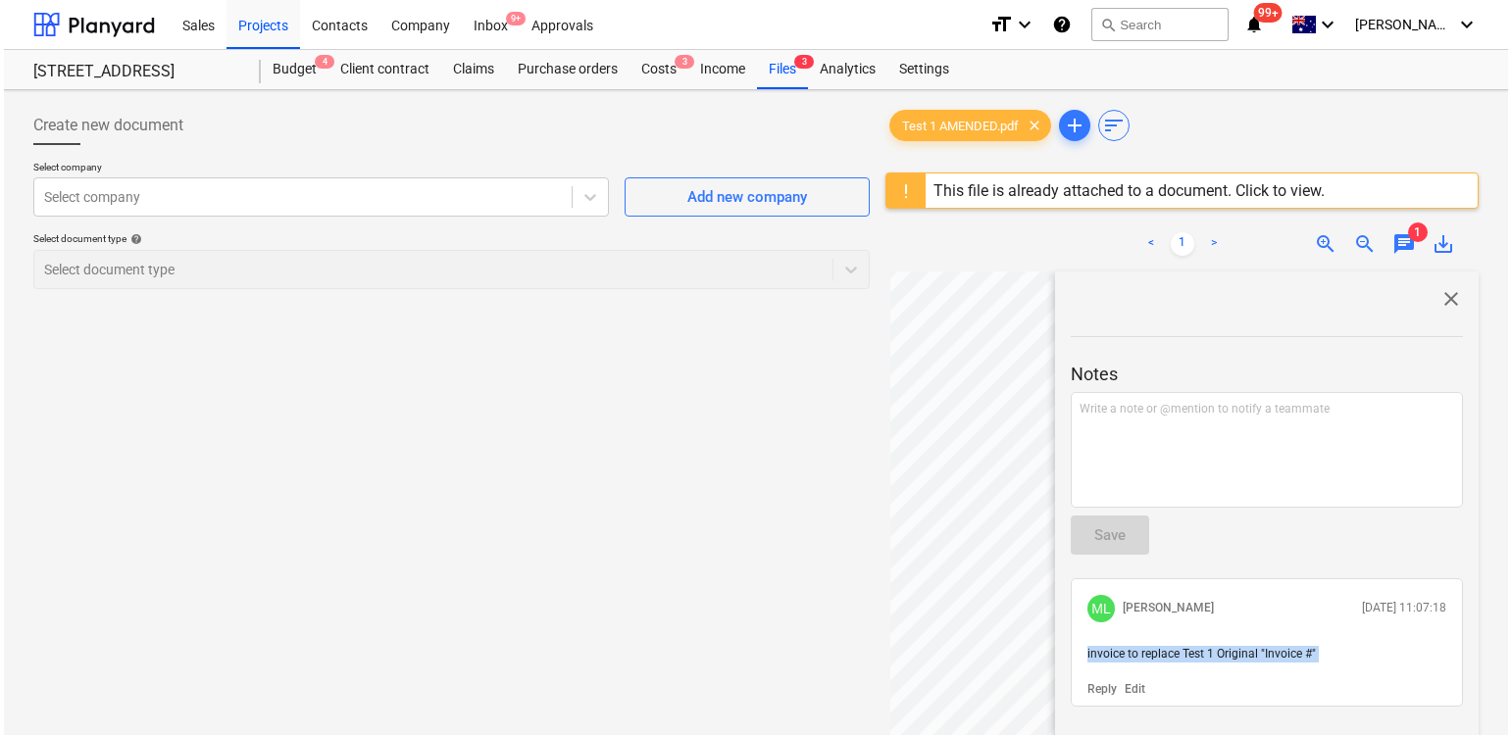
scroll to position [79, 0]
click at [275, 30] on div "Projects" at bounding box center [260, 24] width 74 height 50
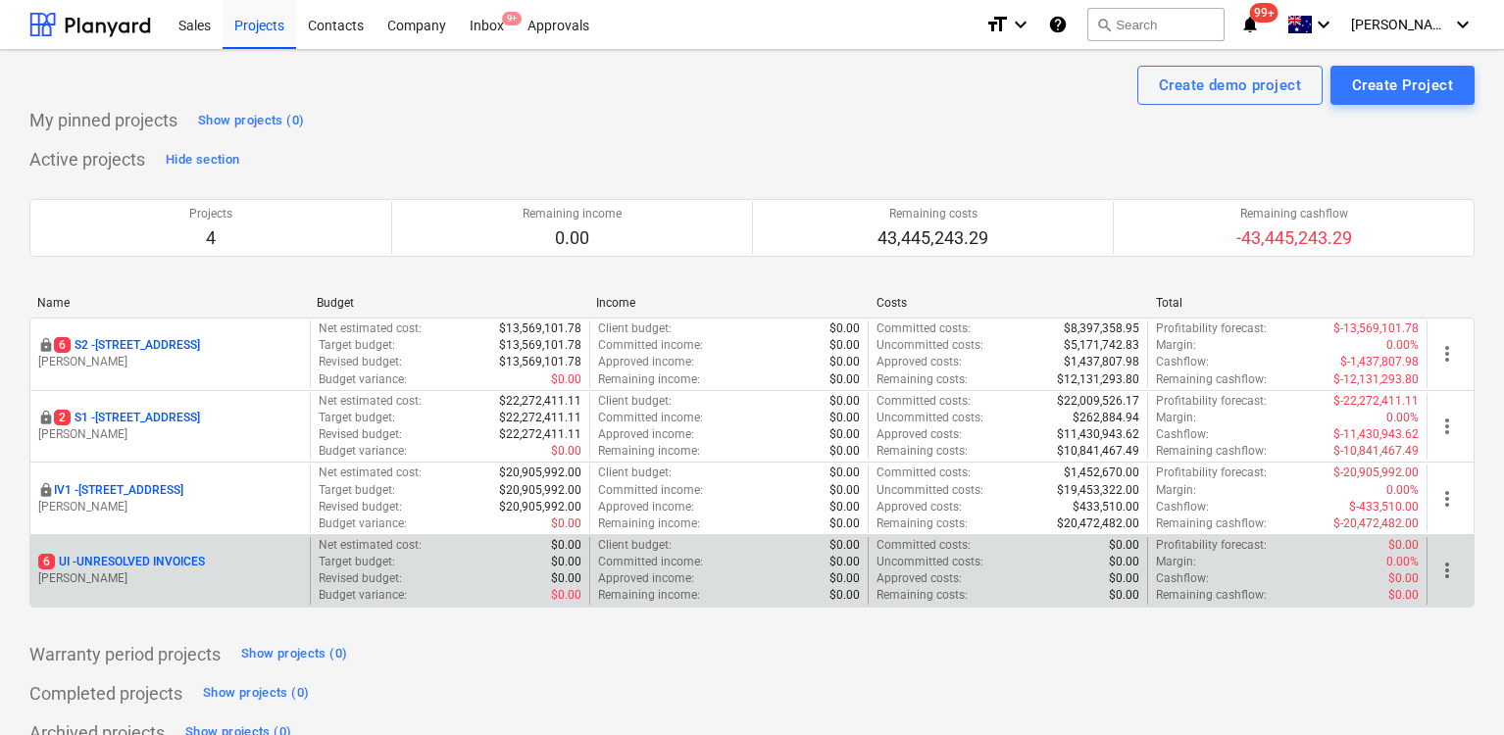
click at [163, 562] on p "6 UI - UNRESOLVED INVOICES" at bounding box center [121, 562] width 167 height 17
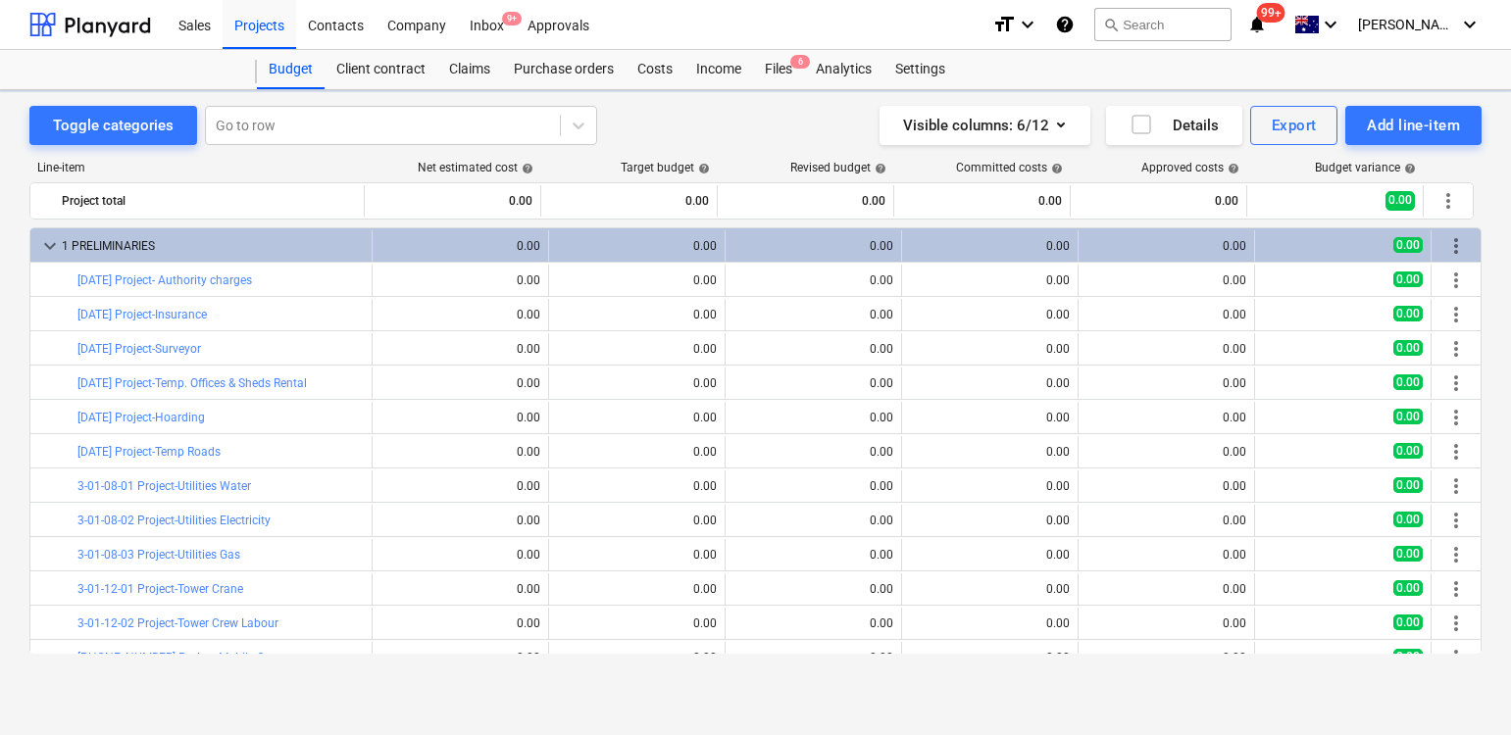
scroll to position [211, 0]
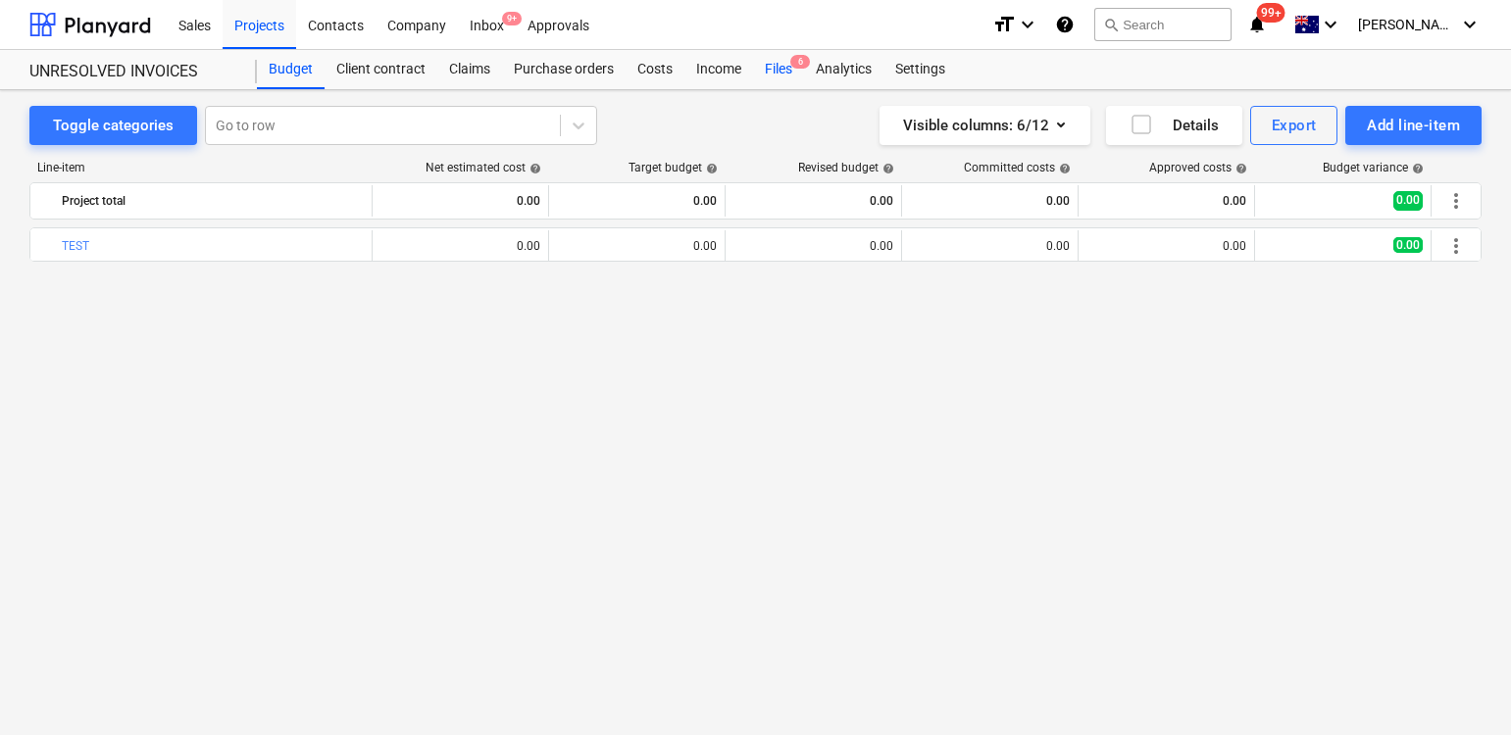
click at [771, 69] on div "Files 6" at bounding box center [778, 69] width 51 height 39
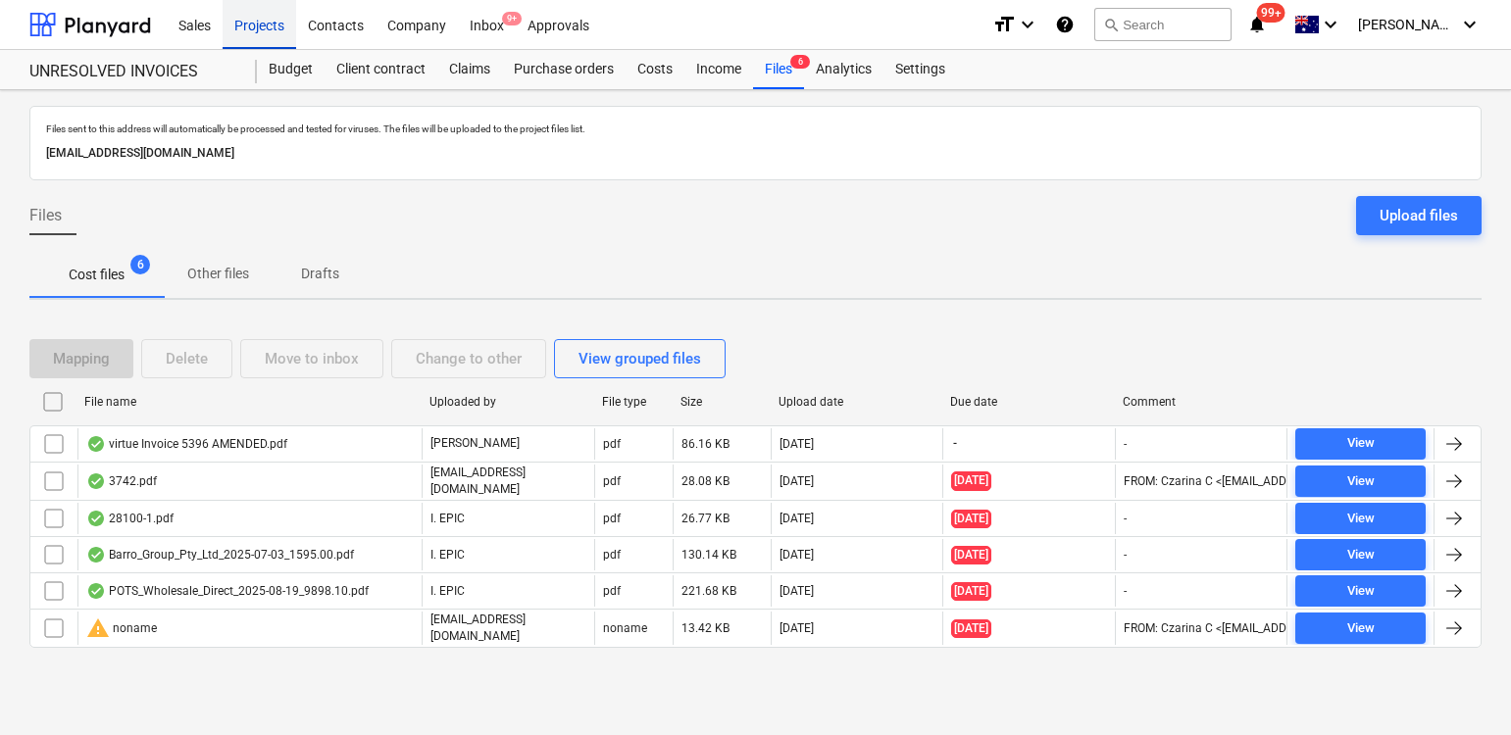
click at [259, 23] on div "Projects" at bounding box center [260, 24] width 74 height 50
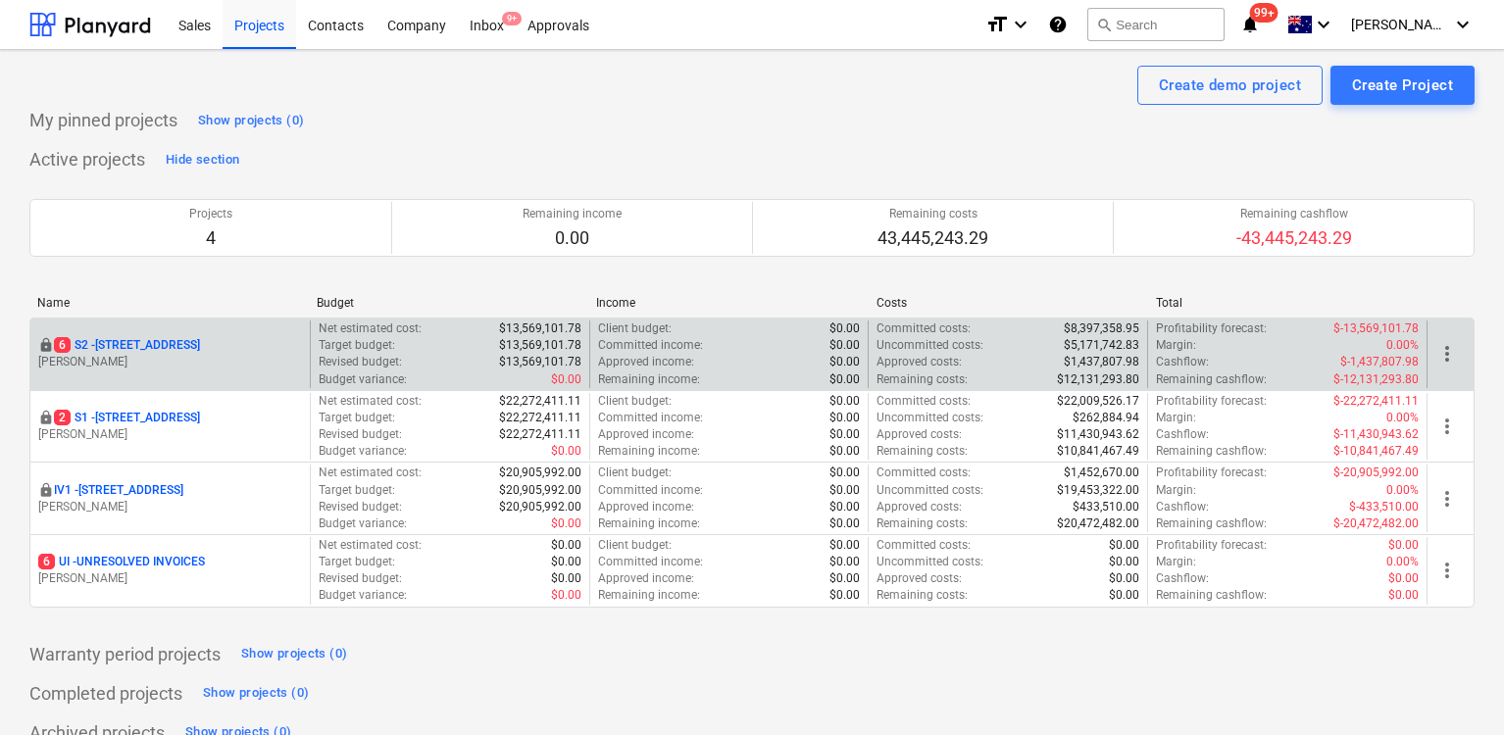
click at [176, 341] on p "[STREET_ADDRESS]" at bounding box center [127, 345] width 146 height 17
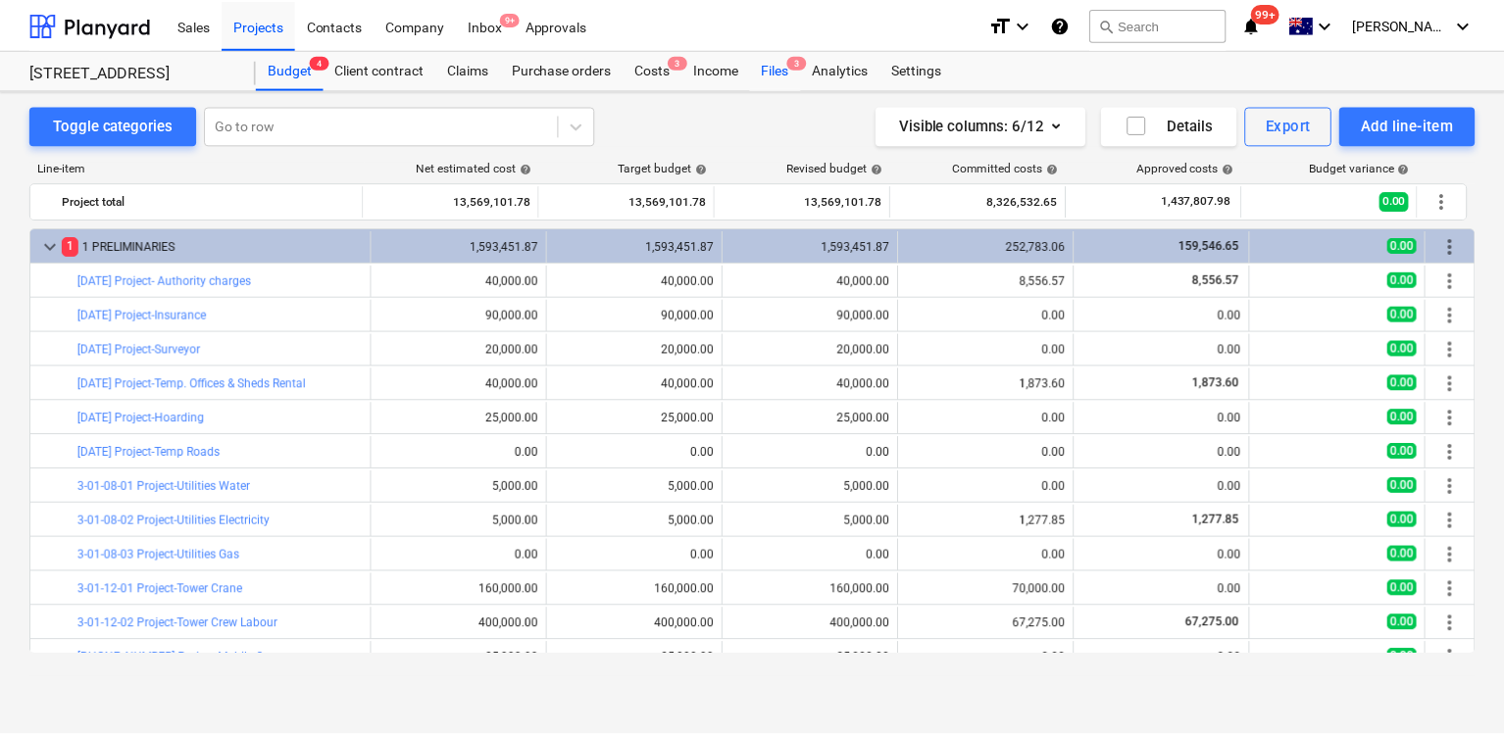
scroll to position [211, 0]
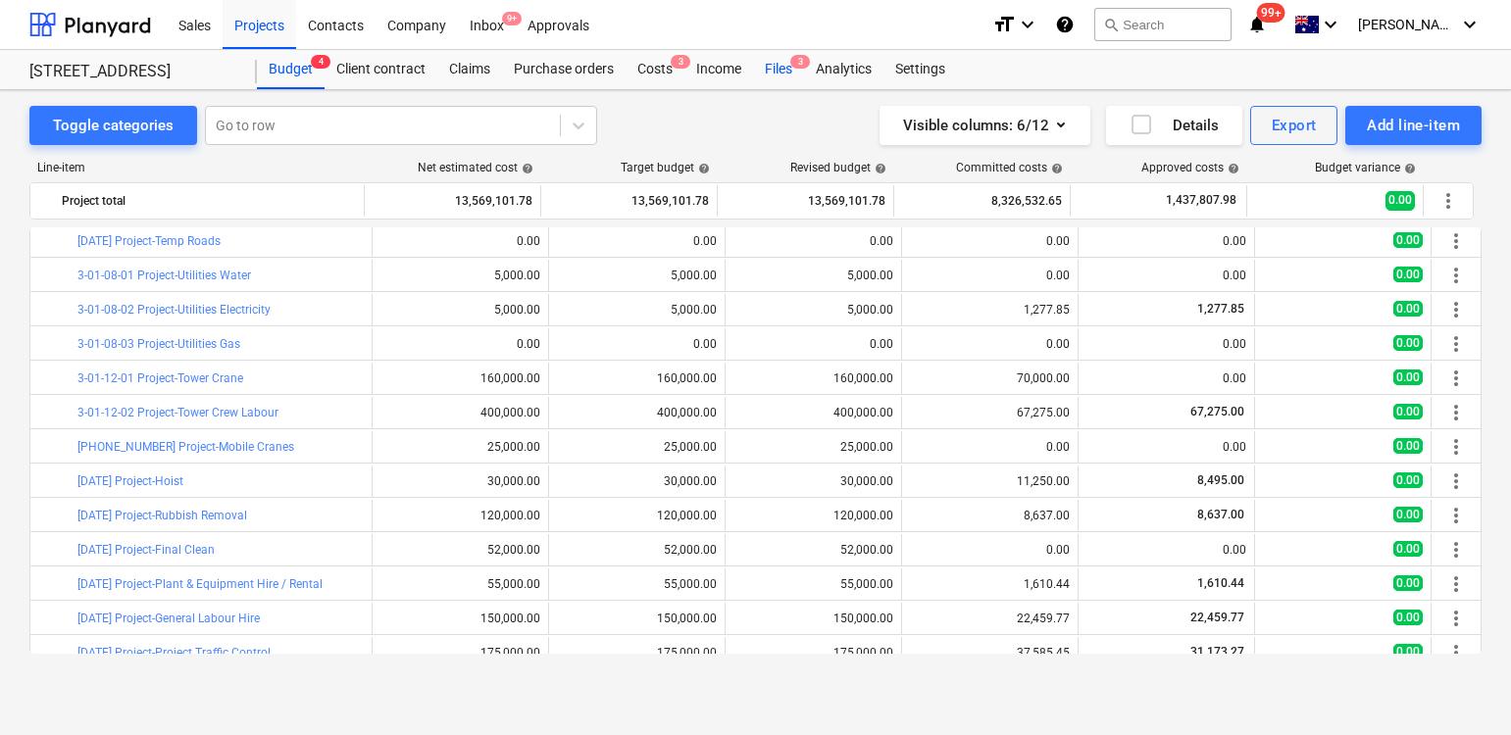
click at [771, 63] on div "Files 3" at bounding box center [778, 69] width 51 height 39
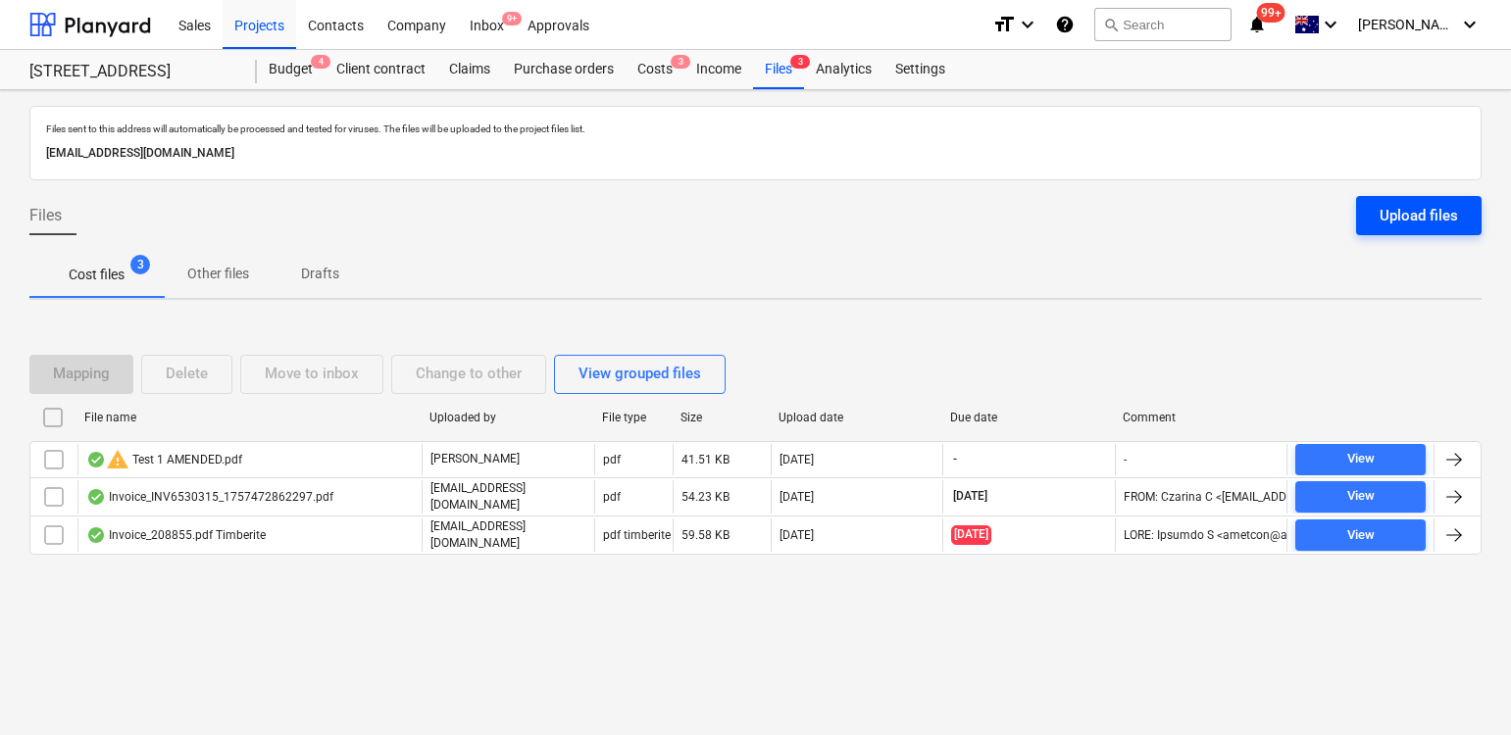
click at [1393, 226] on div "Upload files" at bounding box center [1418, 215] width 78 height 25
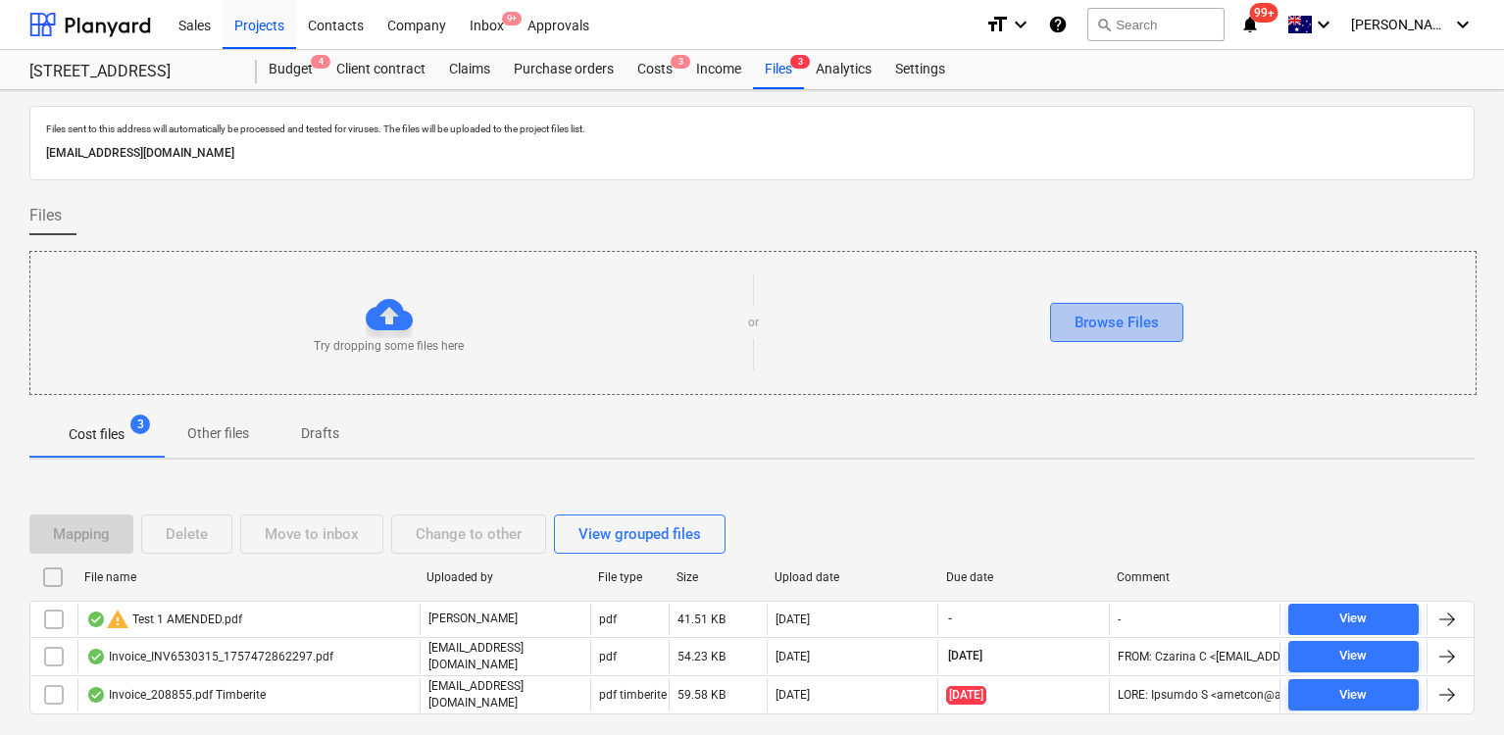
click at [1105, 326] on div "Browse Files" at bounding box center [1116, 322] width 84 height 25
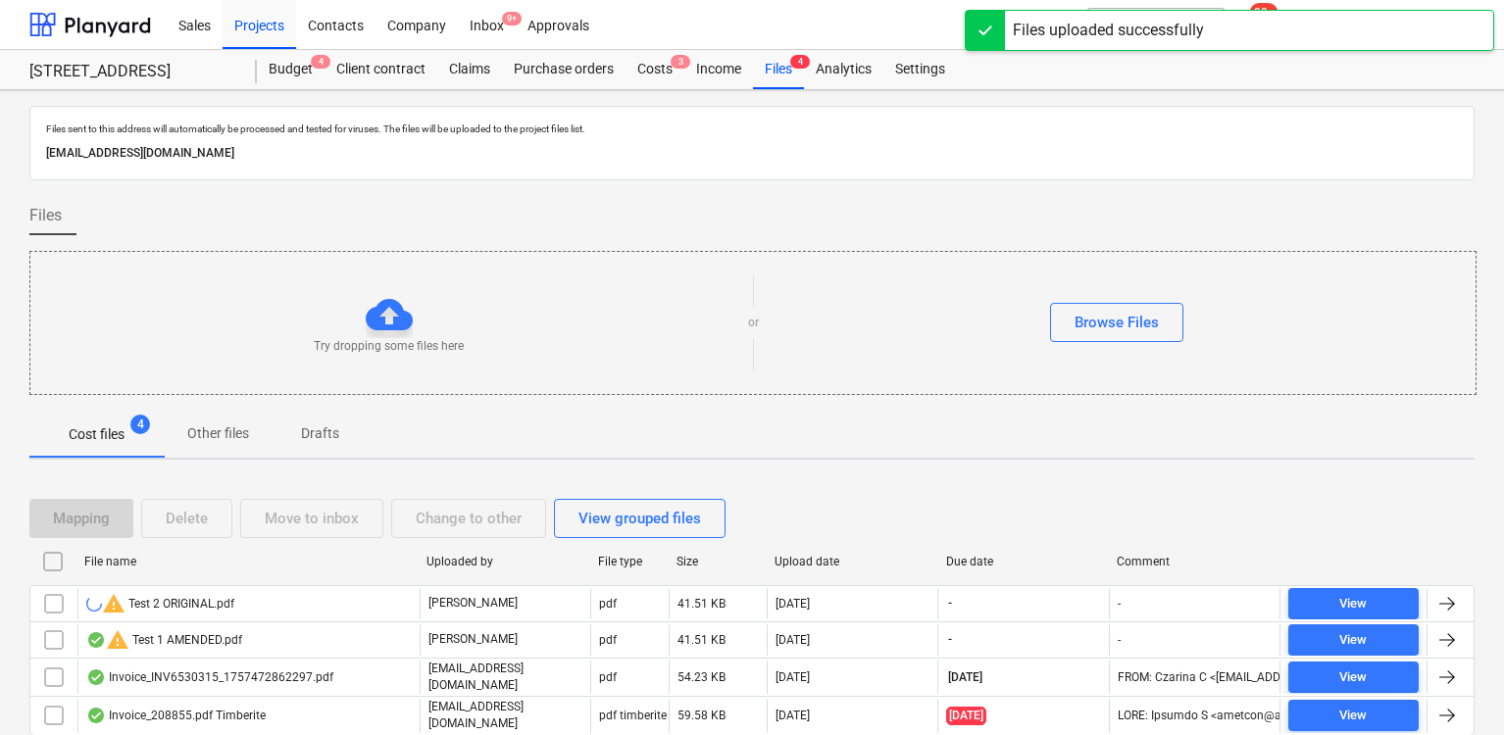
scroll to position [67, 0]
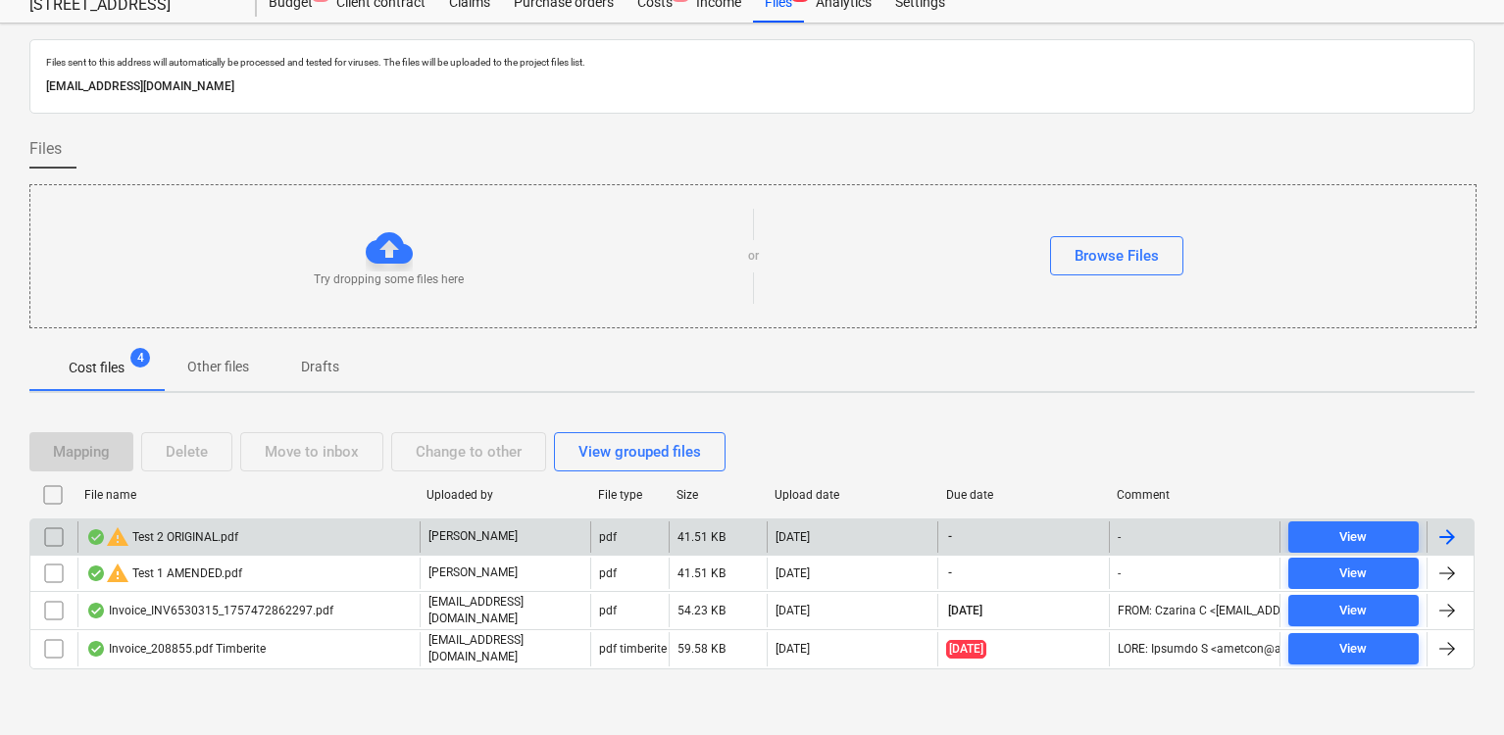
click at [49, 538] on input "checkbox" at bounding box center [53, 537] width 31 height 31
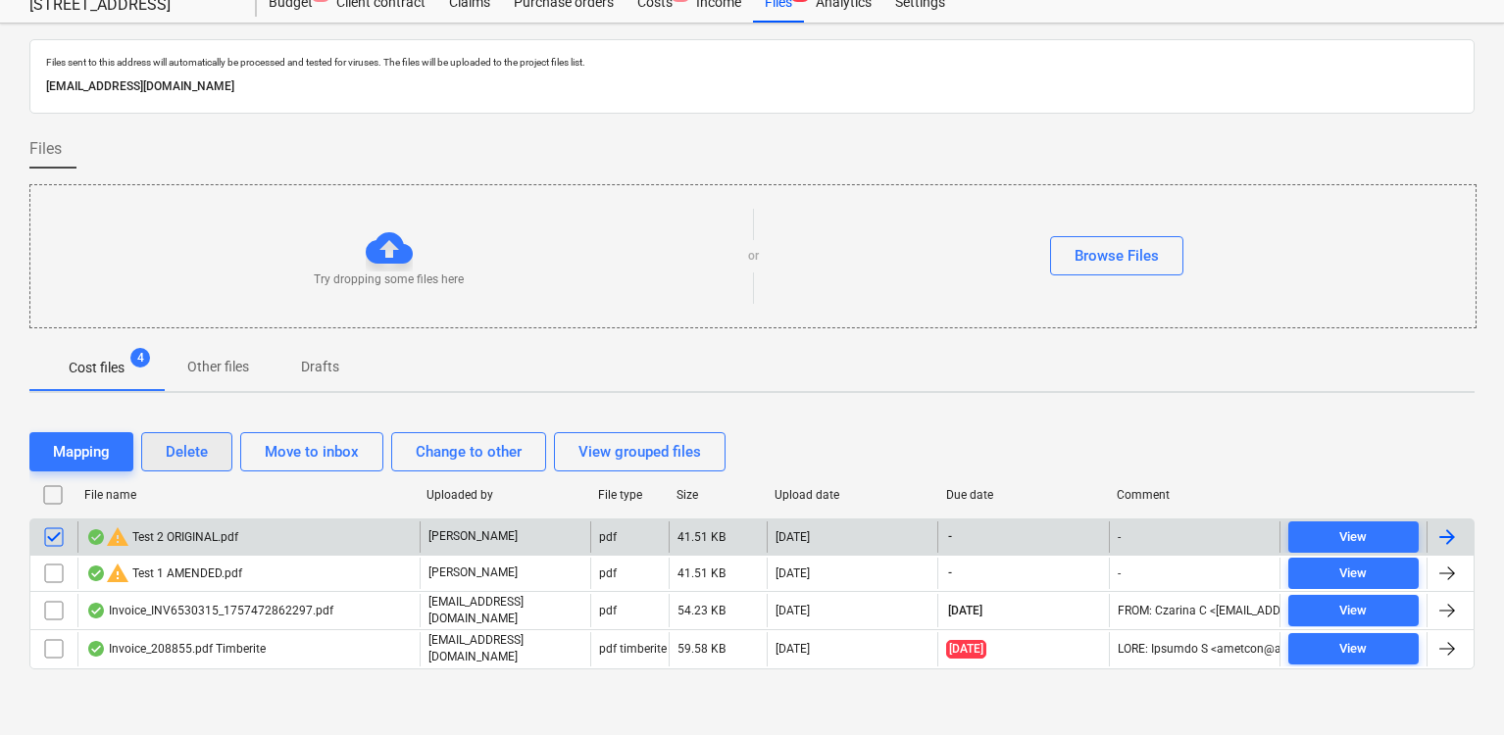
click at [194, 450] on div "Delete" at bounding box center [187, 451] width 42 height 25
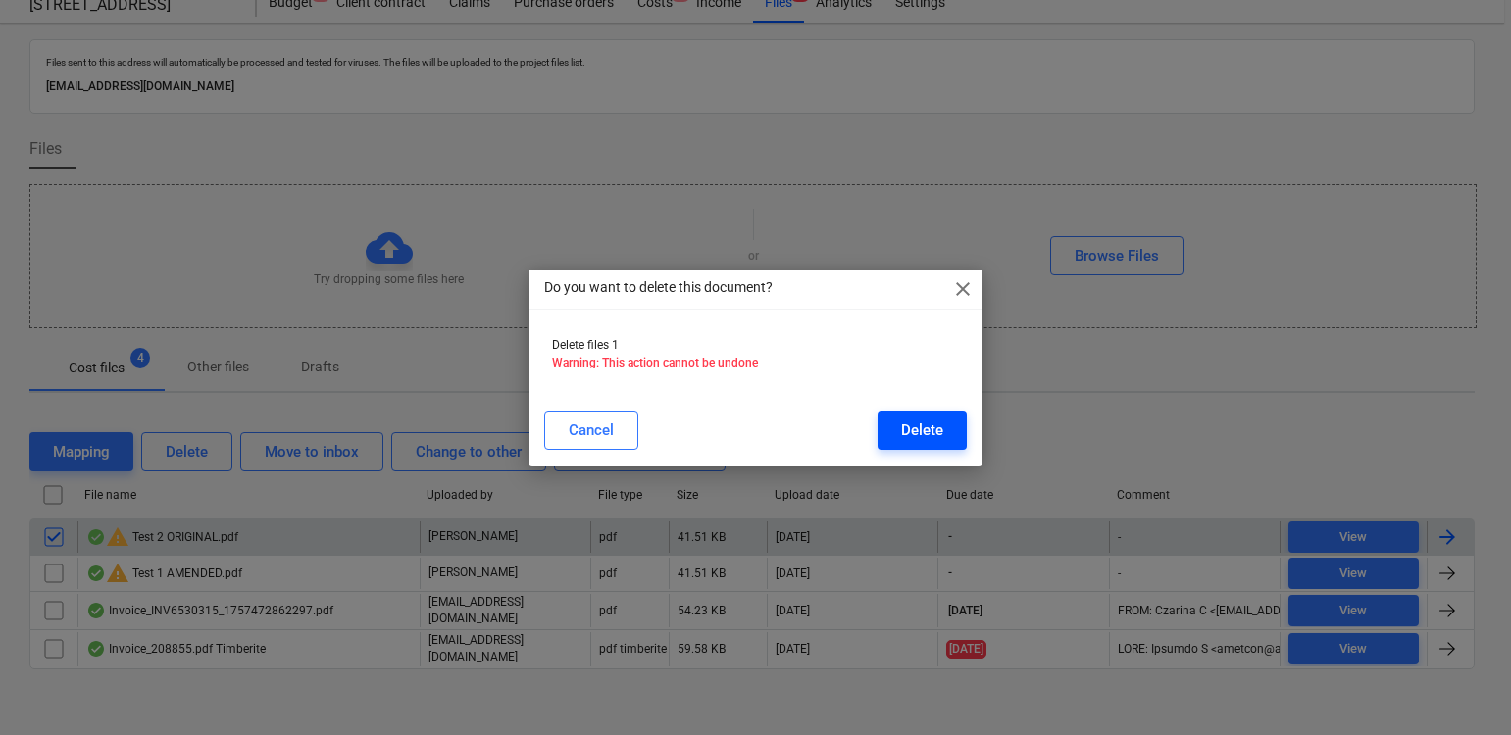
click at [917, 423] on div "Delete" at bounding box center [922, 430] width 42 height 25
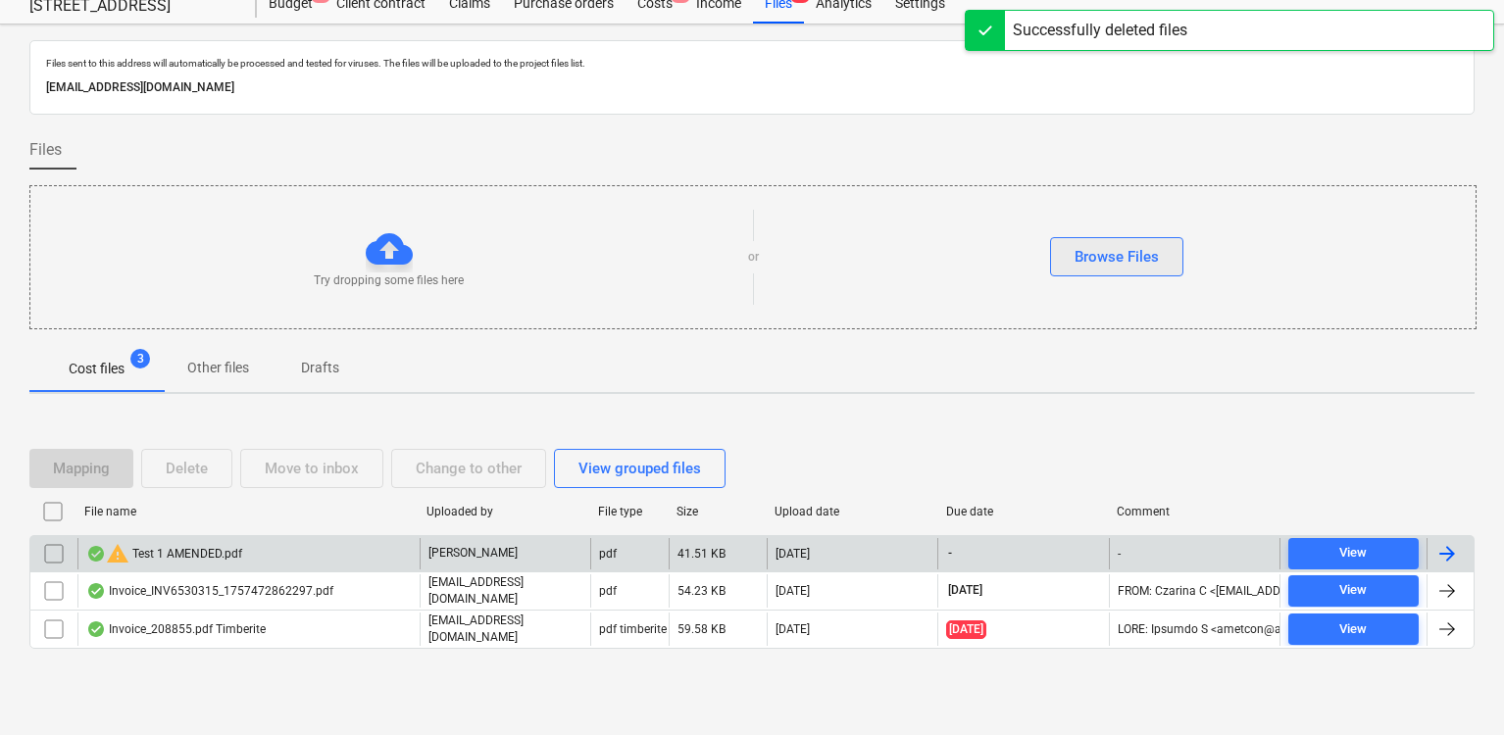
scroll to position [66, 0]
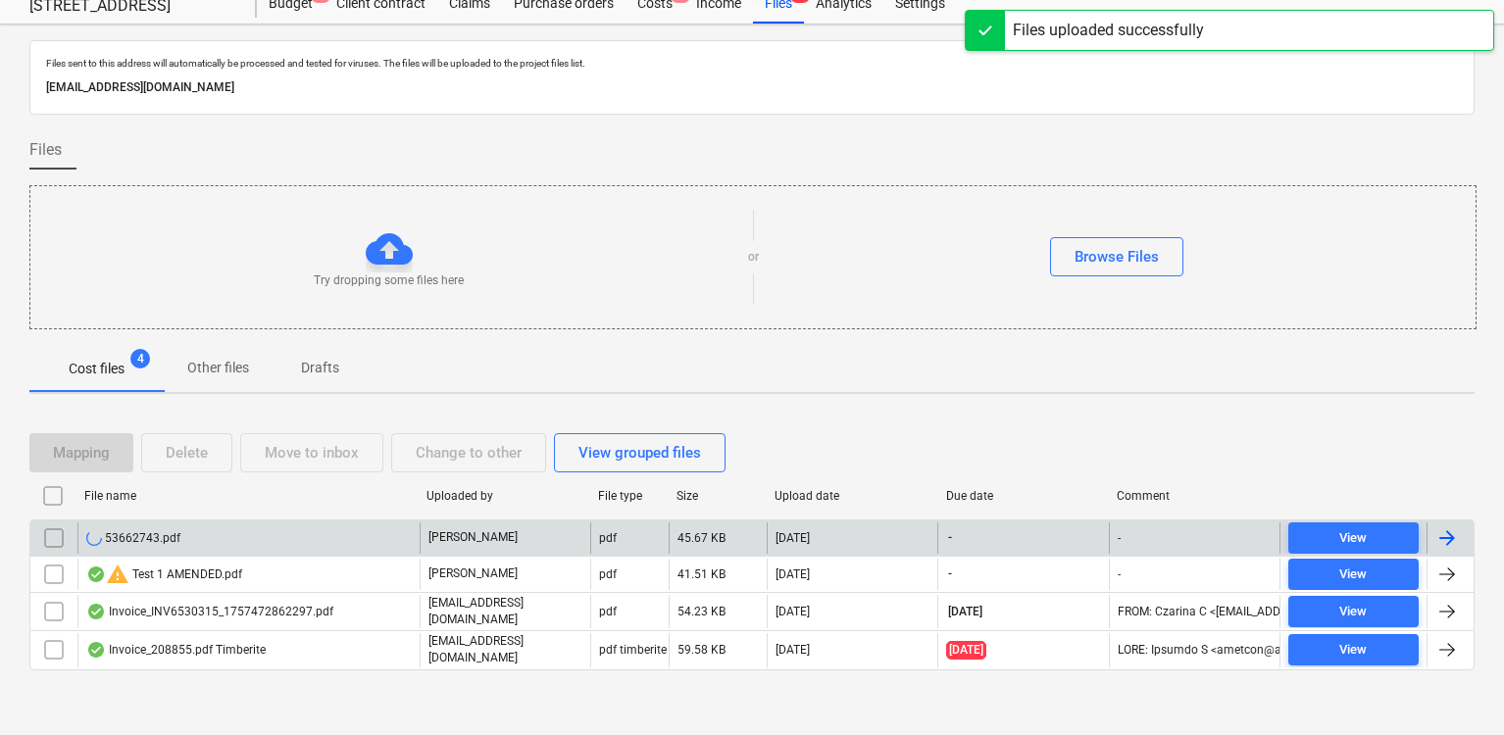
scroll to position [67, 0]
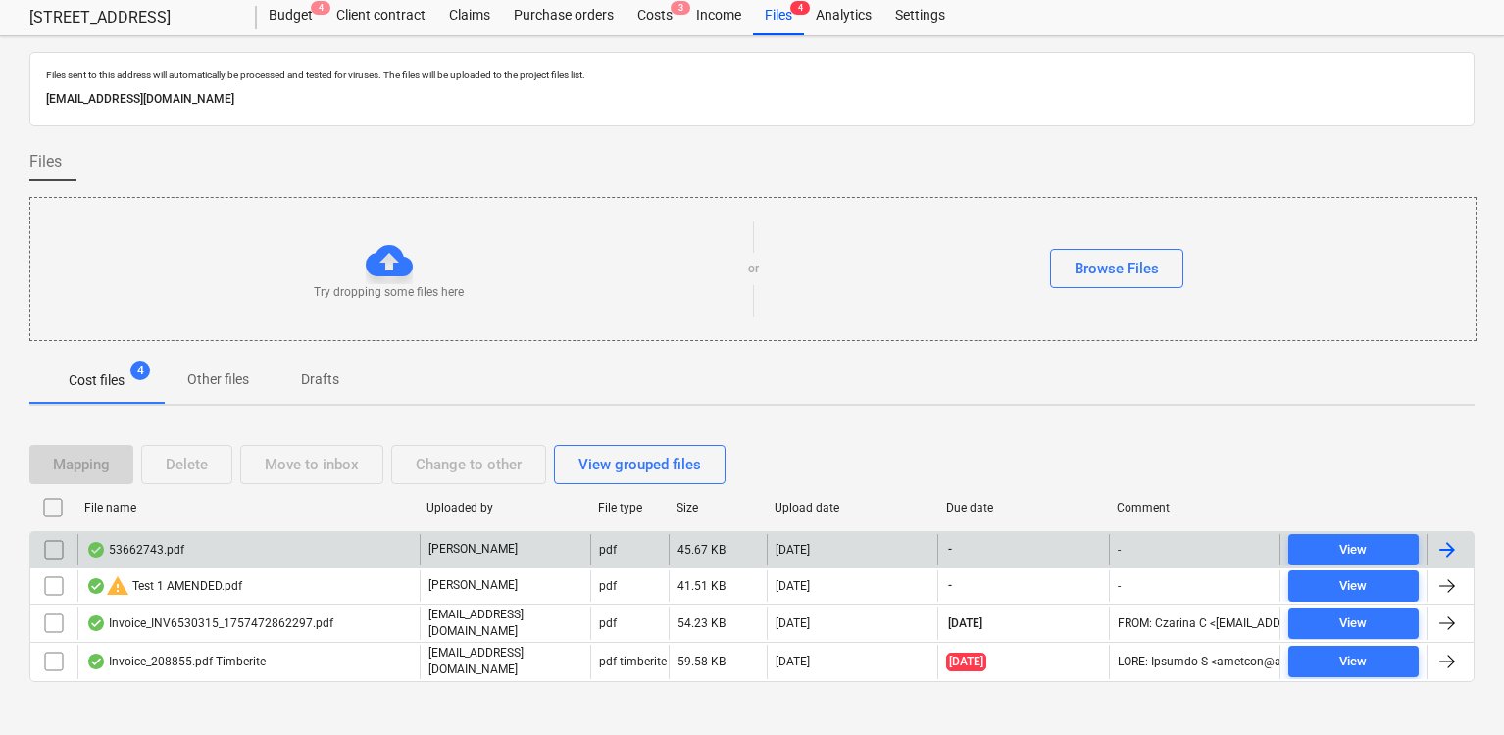
scroll to position [50, 0]
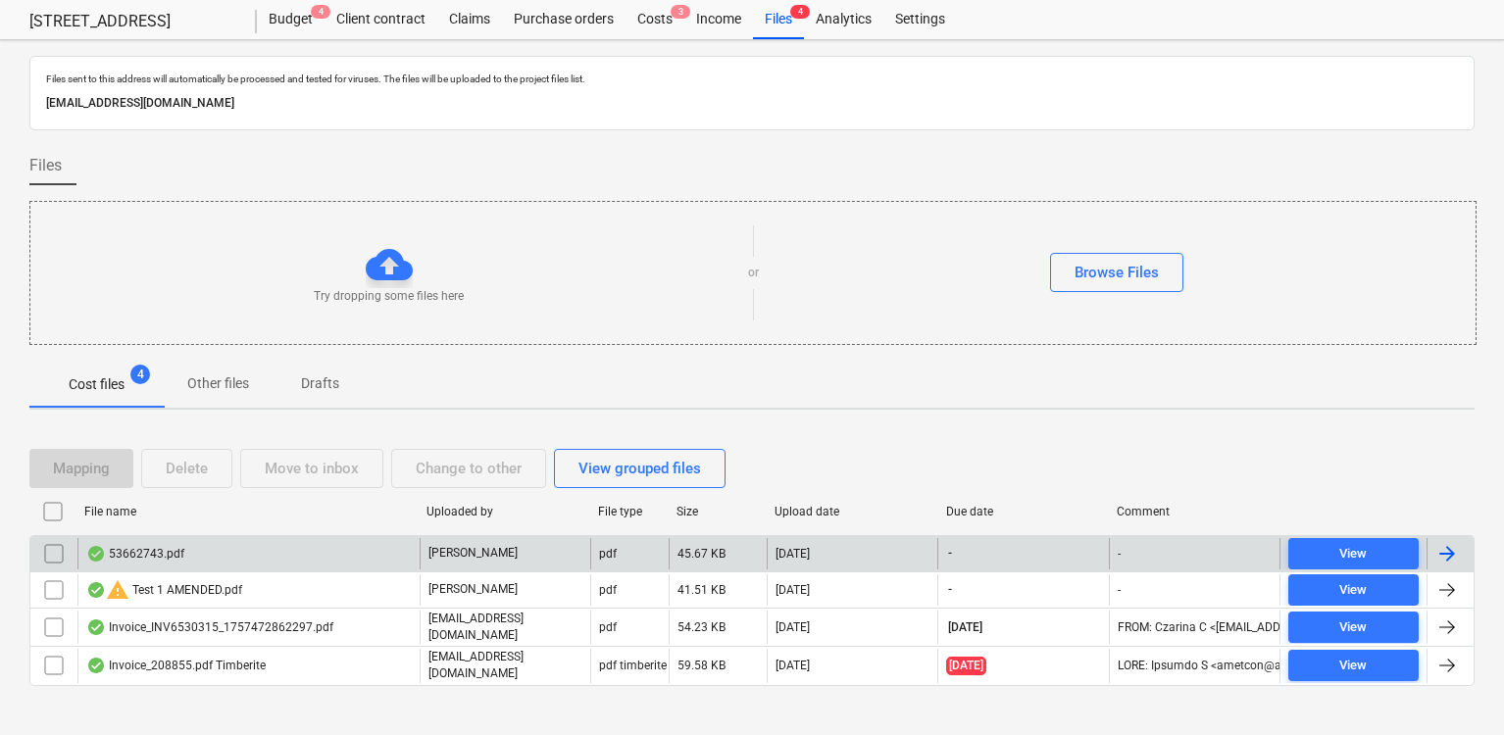
click at [152, 549] on div "53662743.pdf" at bounding box center [135, 554] width 98 height 16
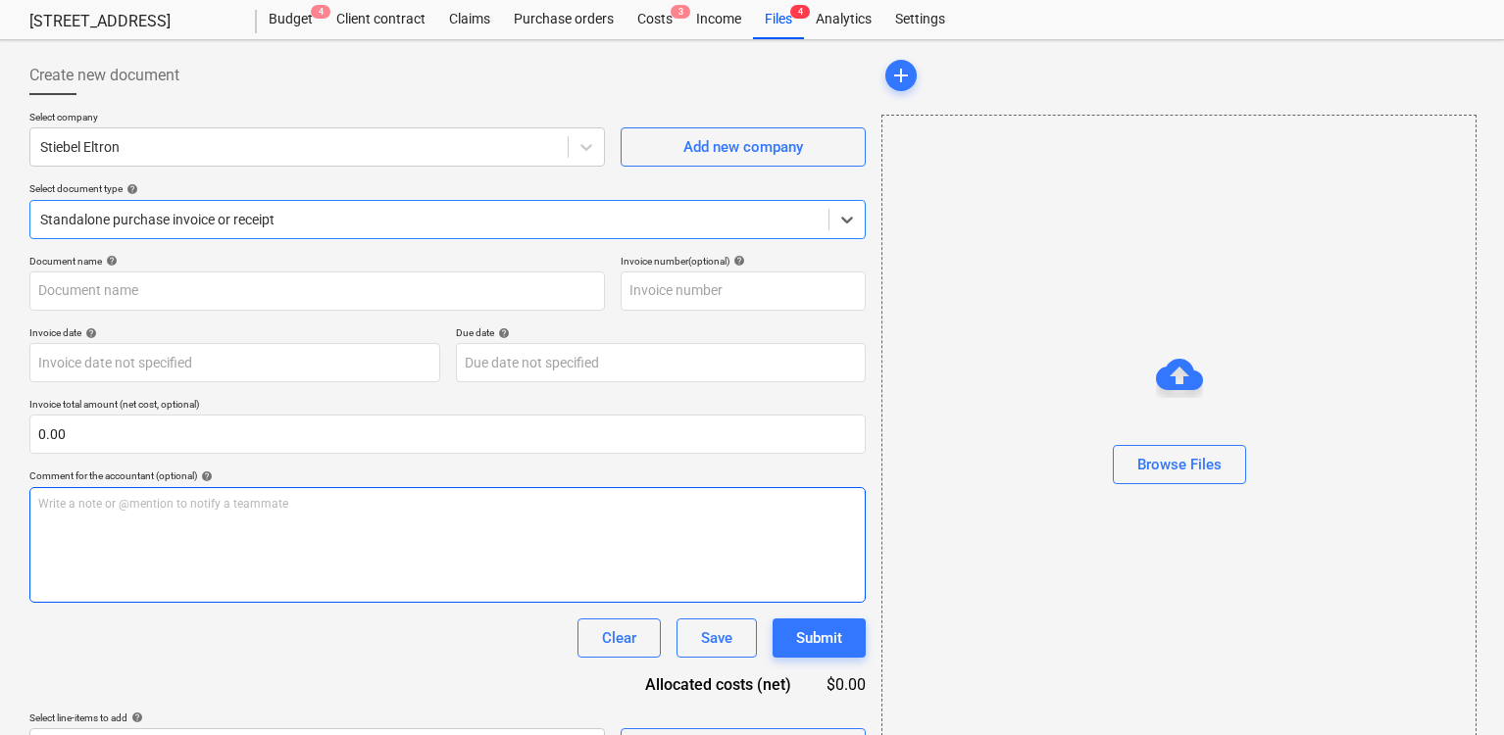
type input "53662743.pdf"
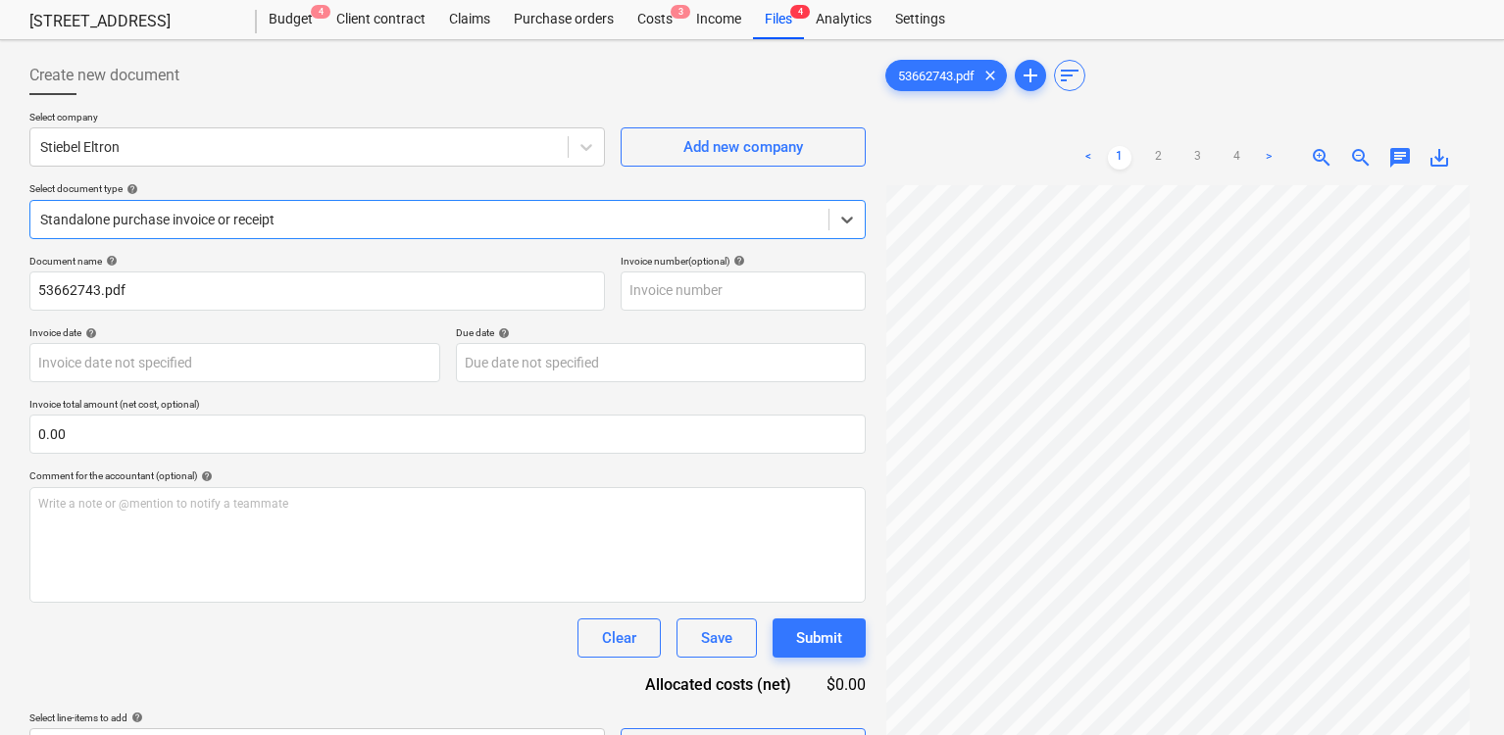
click at [1399, 159] on span "chat" at bounding box center [1400, 158] width 24 height 24
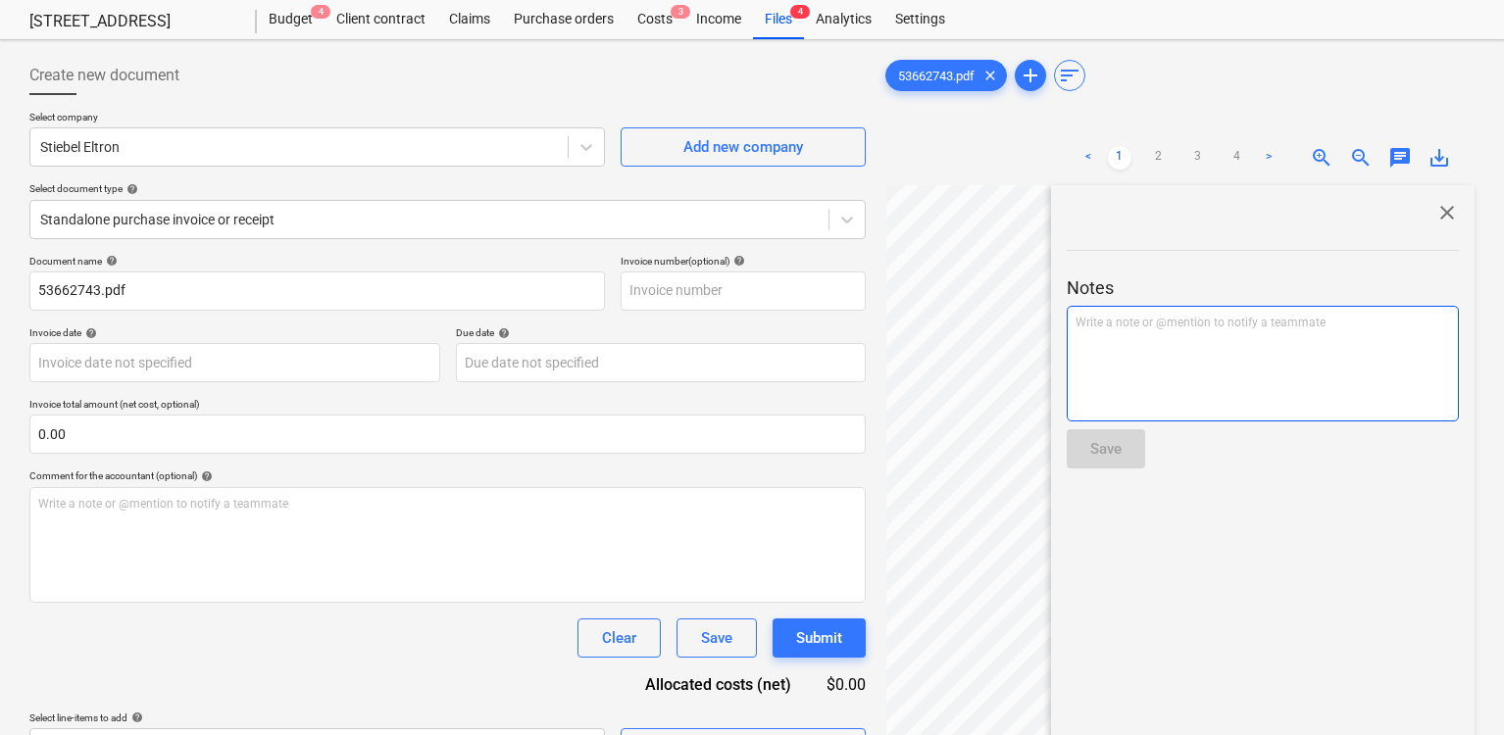
click at [1287, 361] on div "Write a note or @mention to notify a teammate [PERSON_NAME]" at bounding box center [1263, 364] width 392 height 116
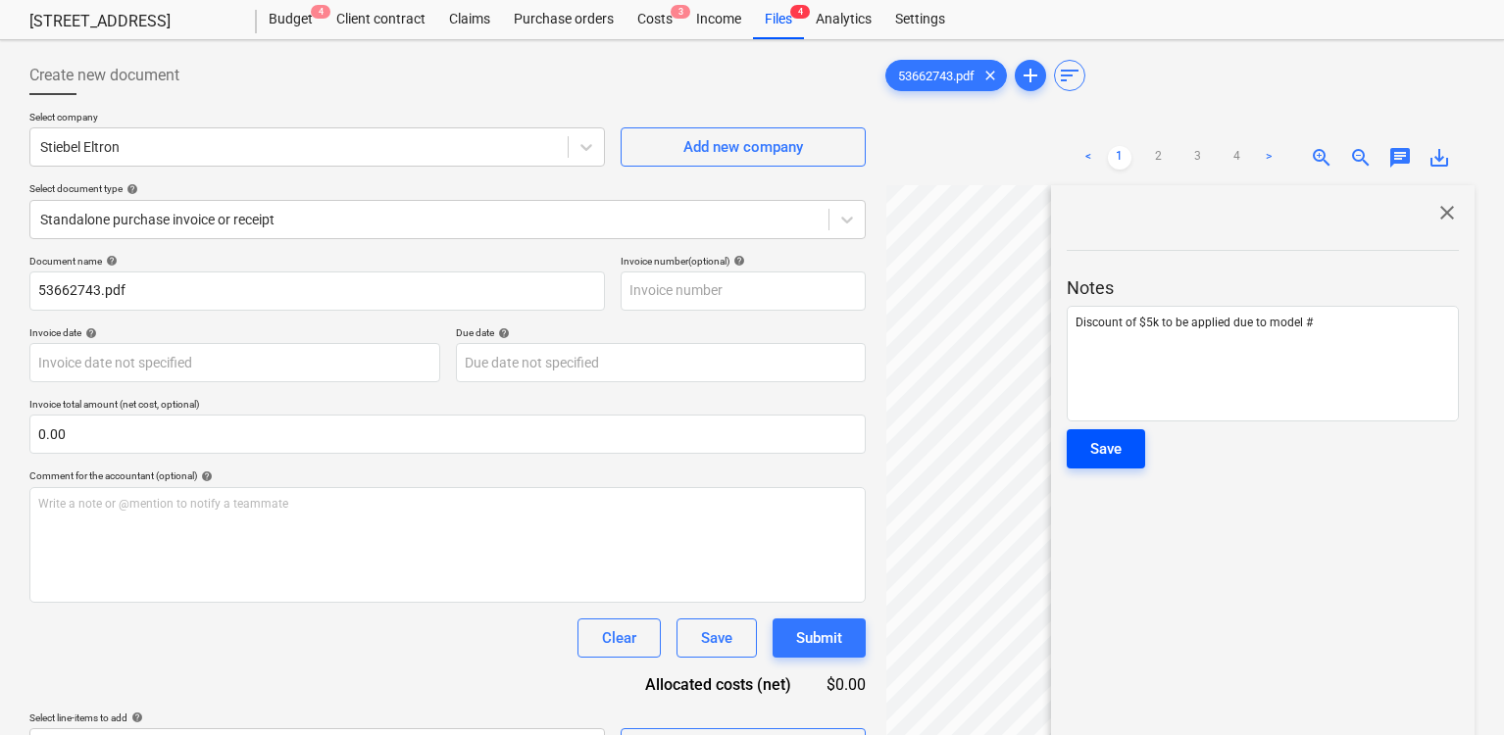
click at [1104, 443] on div "Save" at bounding box center [1105, 448] width 31 height 25
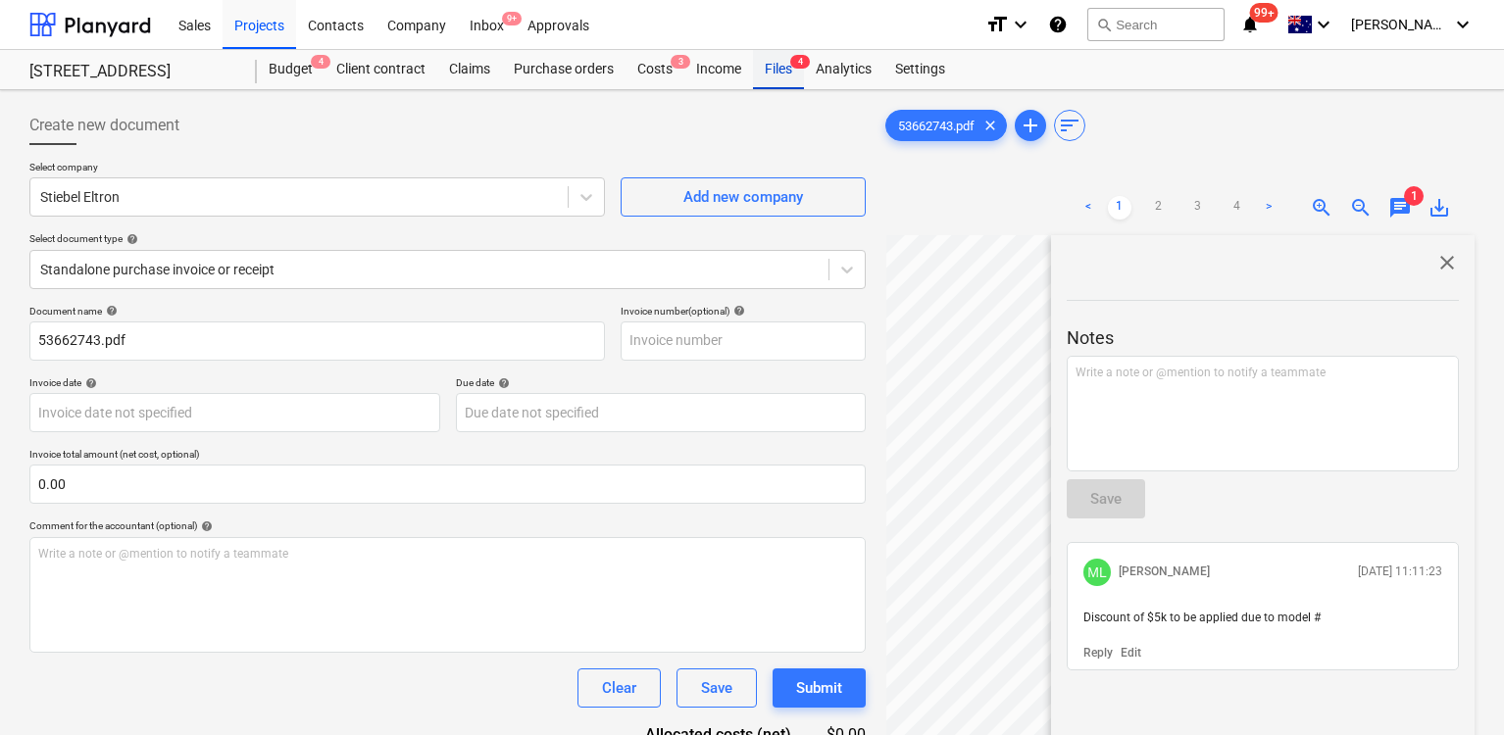
click at [785, 66] on div "Files 4" at bounding box center [778, 69] width 51 height 39
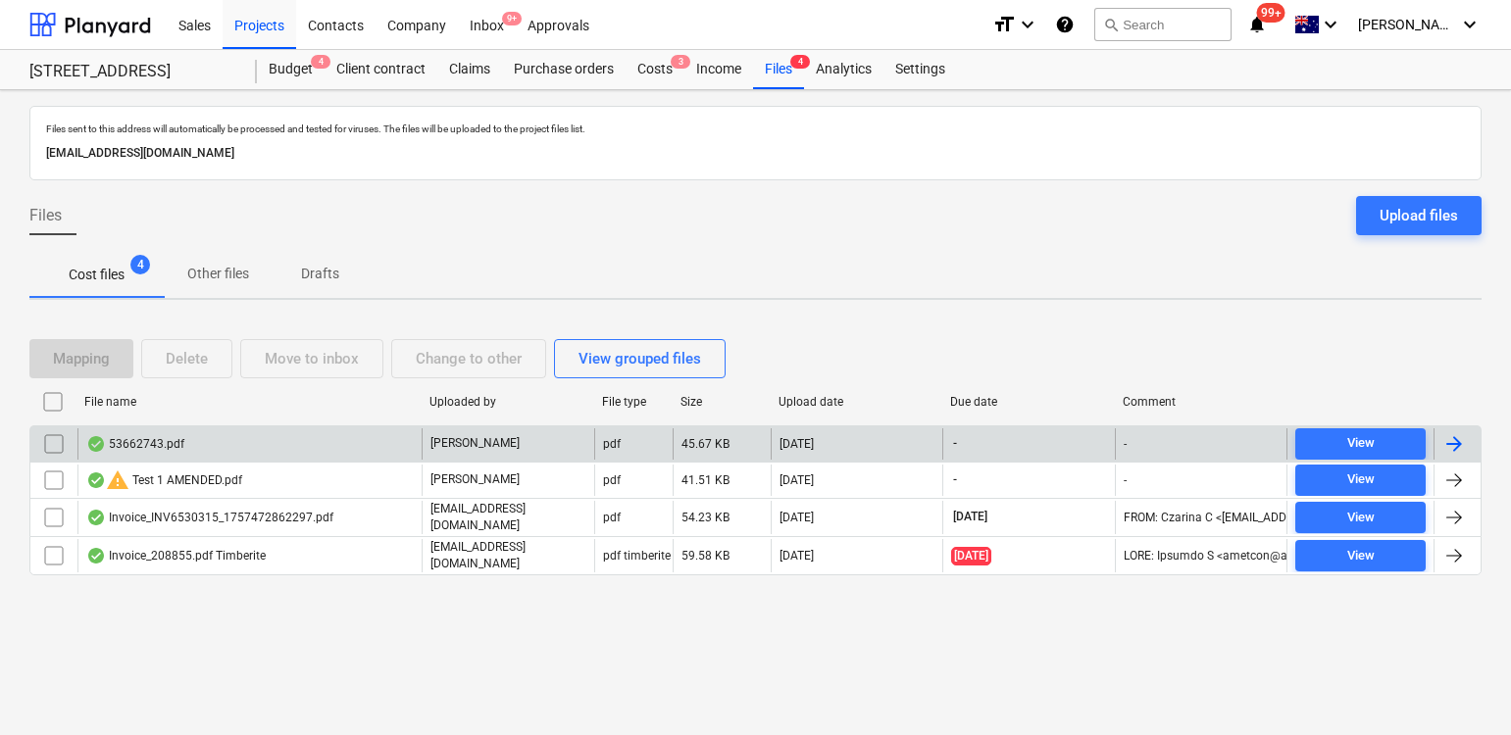
click at [57, 446] on input "checkbox" at bounding box center [53, 443] width 31 height 31
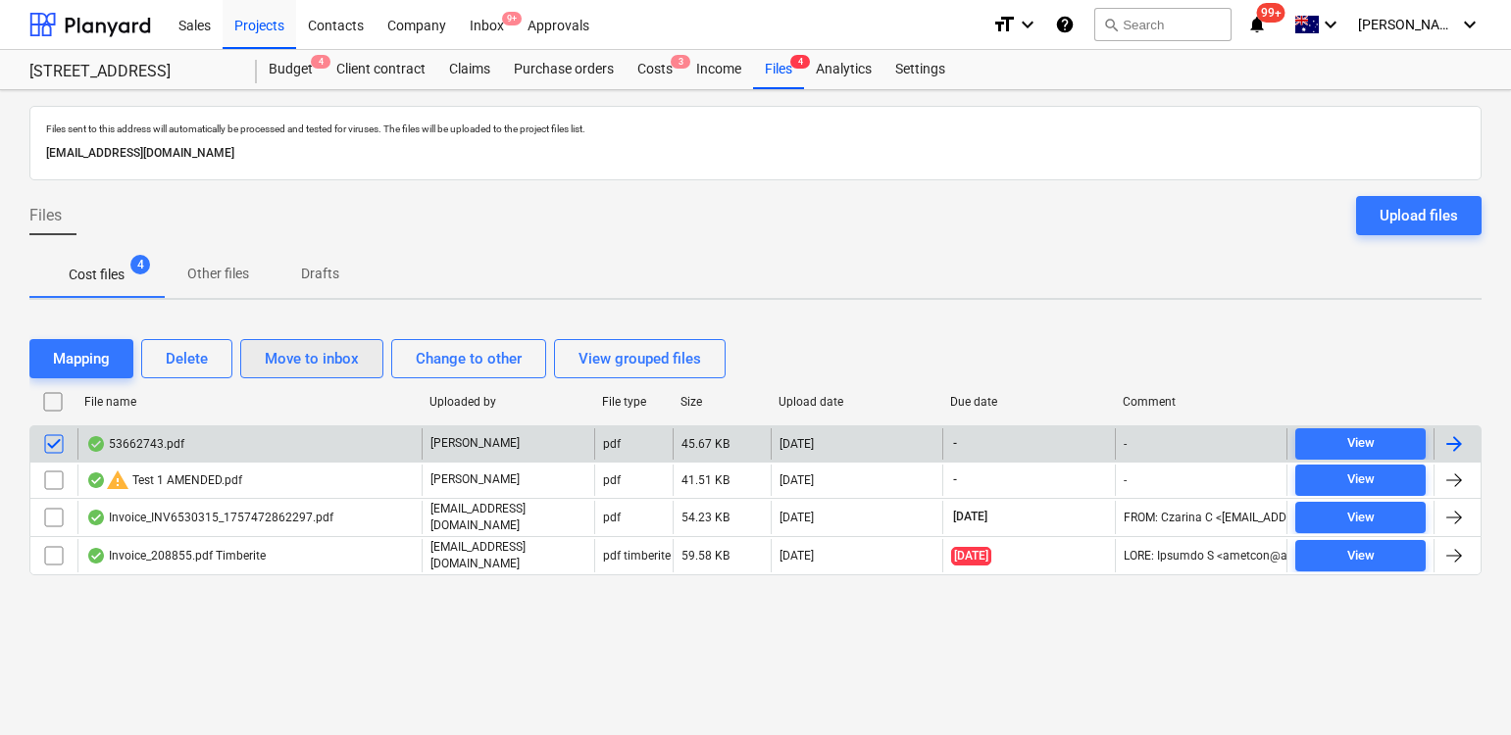
click at [333, 359] on div "Move to inbox" at bounding box center [312, 358] width 94 height 25
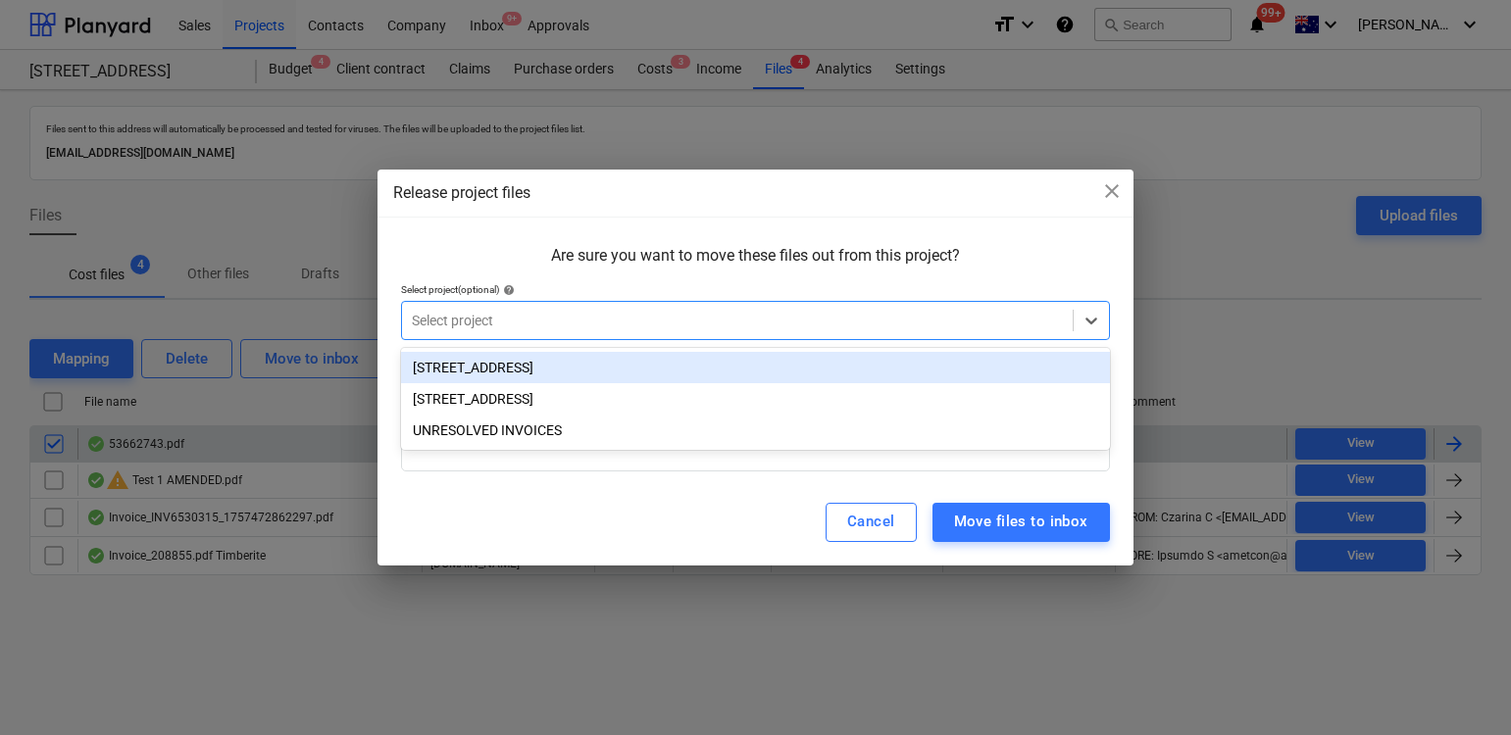
click at [560, 326] on div at bounding box center [737, 321] width 651 height 20
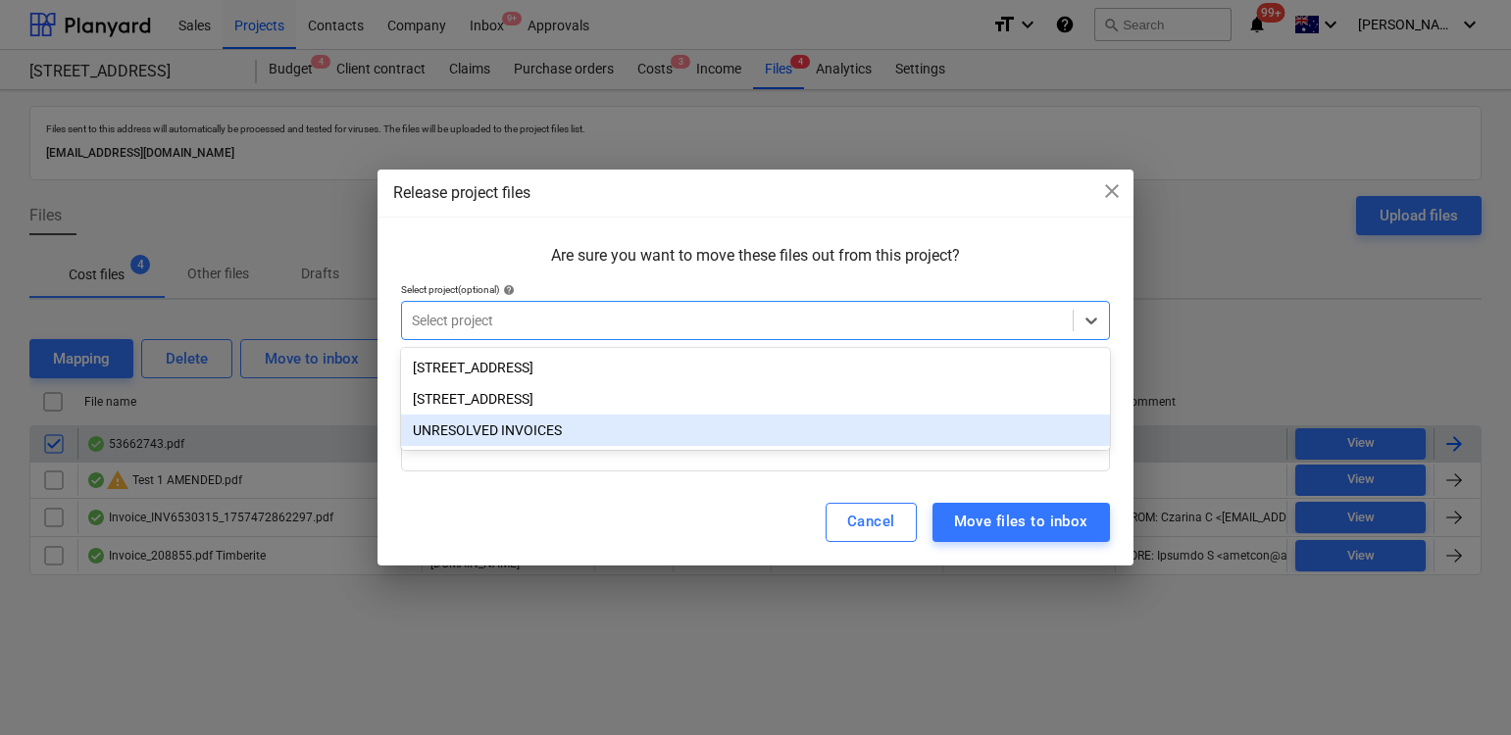
click at [519, 425] on div "UNRESOLVED INVOICES" at bounding box center [755, 430] width 709 height 31
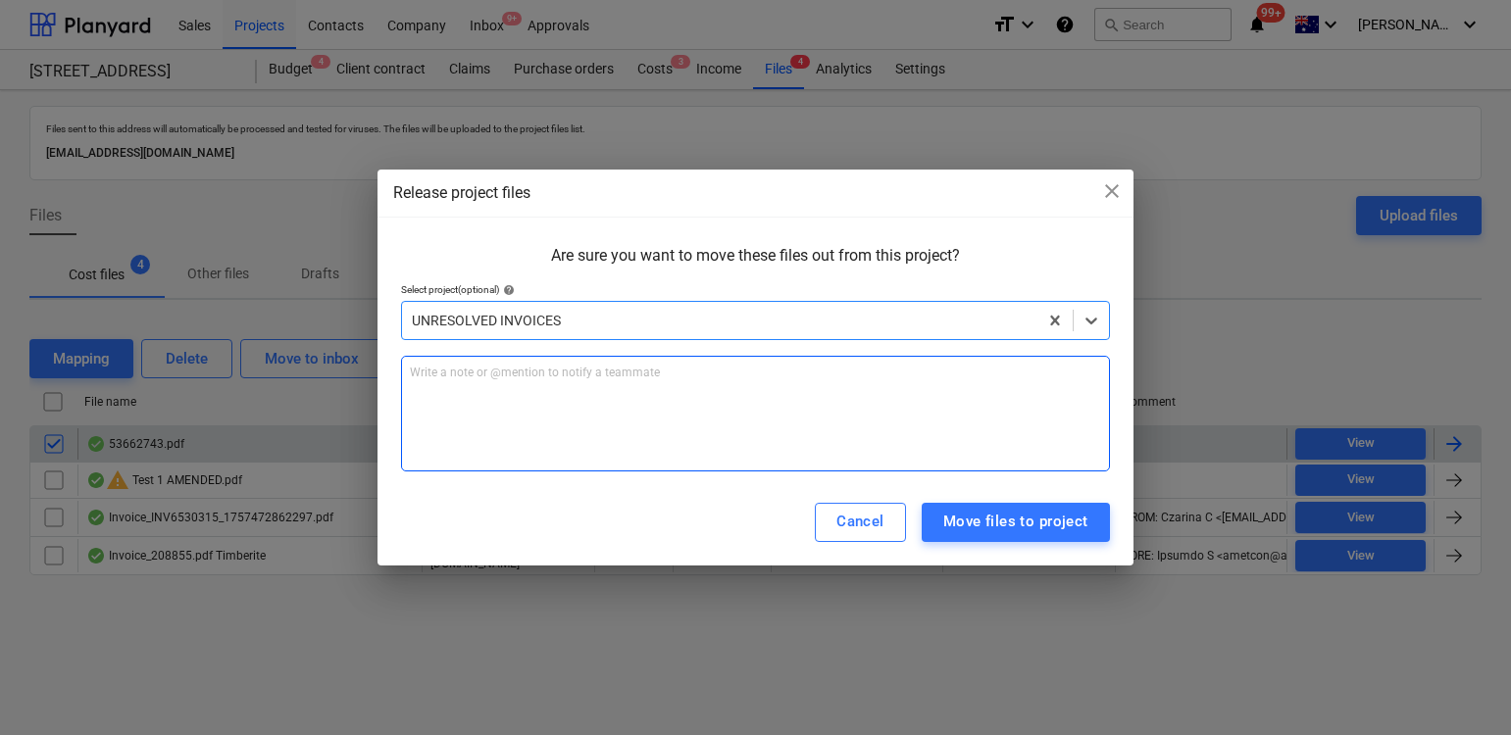
click at [538, 422] on div "Write a note or @mention to notify a teammate [PERSON_NAME]" at bounding box center [755, 414] width 709 height 116
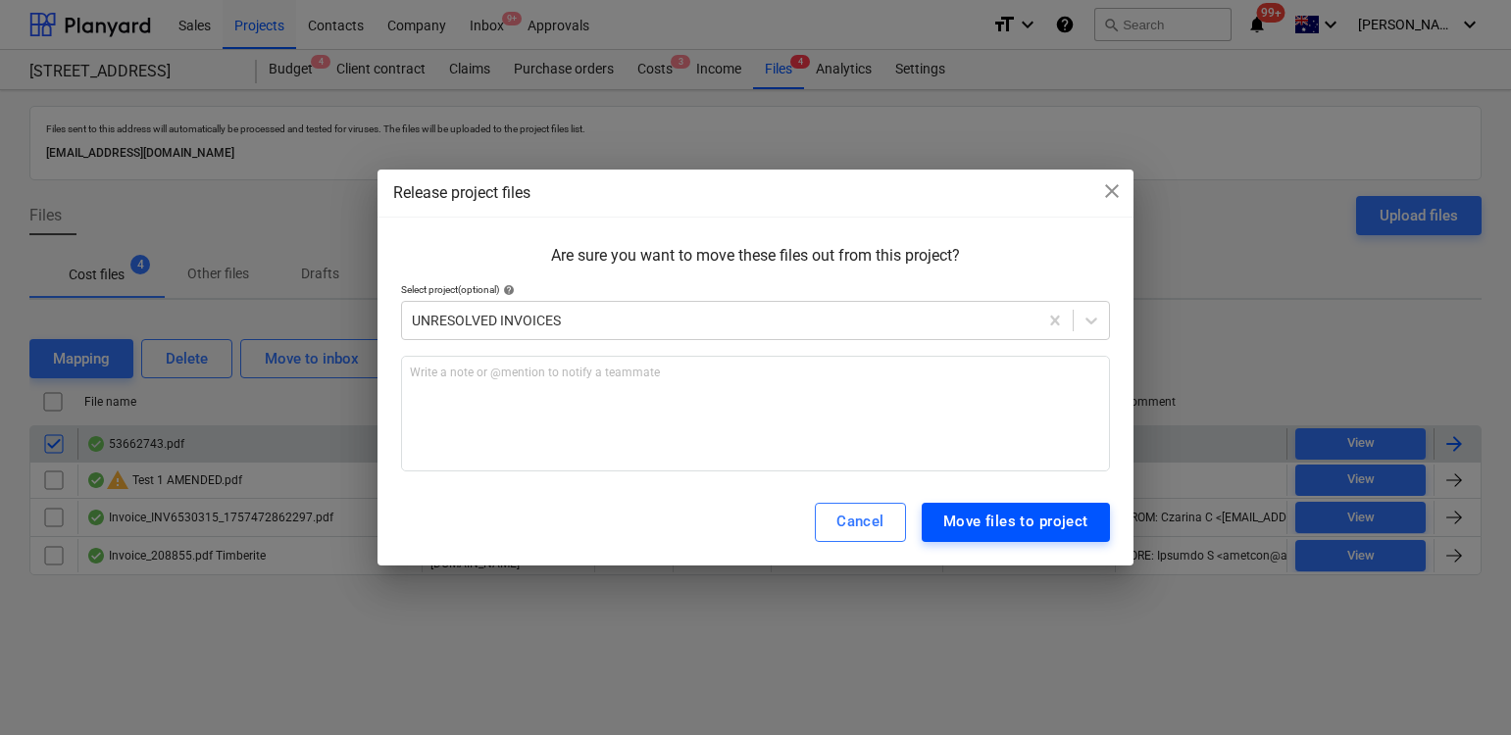
click at [996, 525] on div "Move files to project" at bounding box center [1015, 521] width 145 height 25
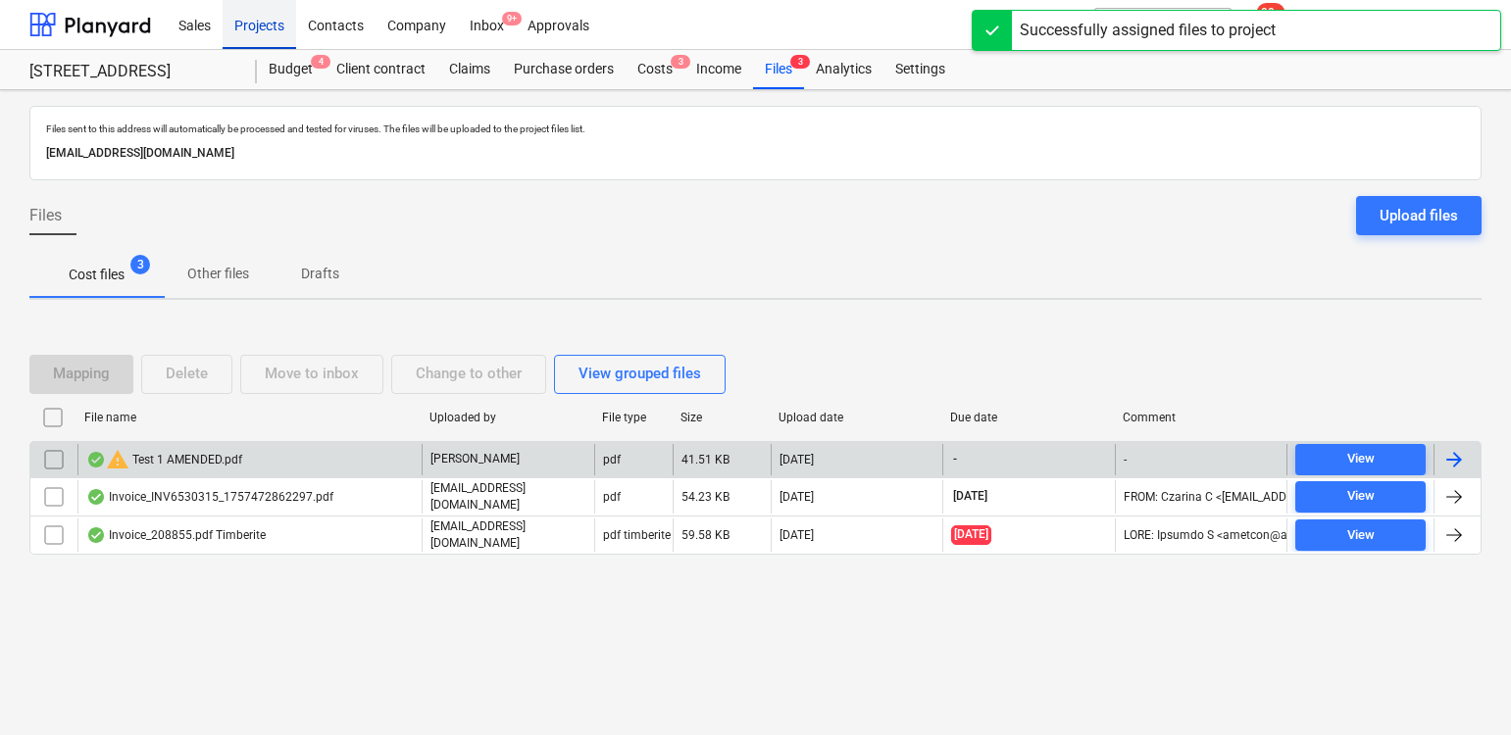
click at [262, 28] on div "Projects" at bounding box center [260, 24] width 74 height 50
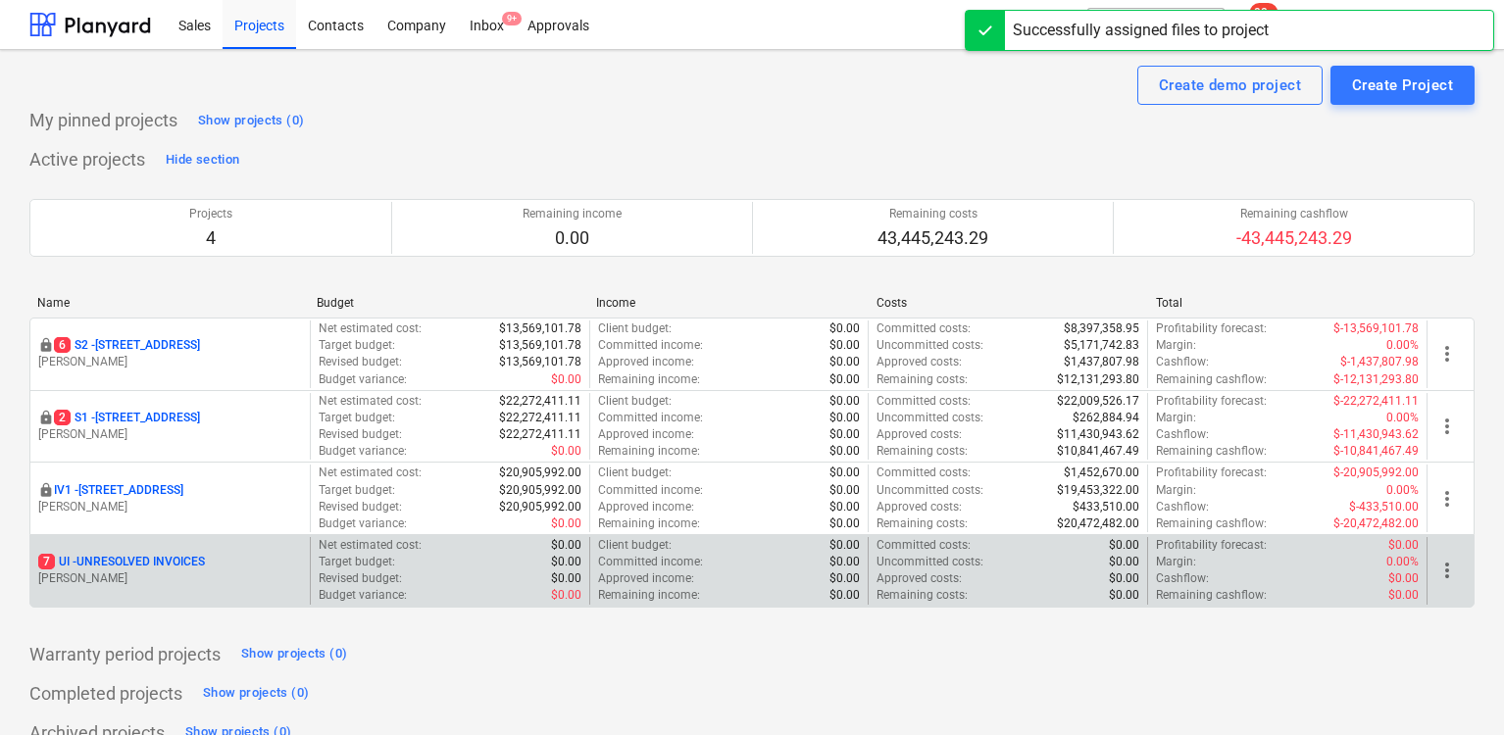
click at [181, 563] on p "7 UI - UNRESOLVED INVOICES" at bounding box center [121, 562] width 167 height 17
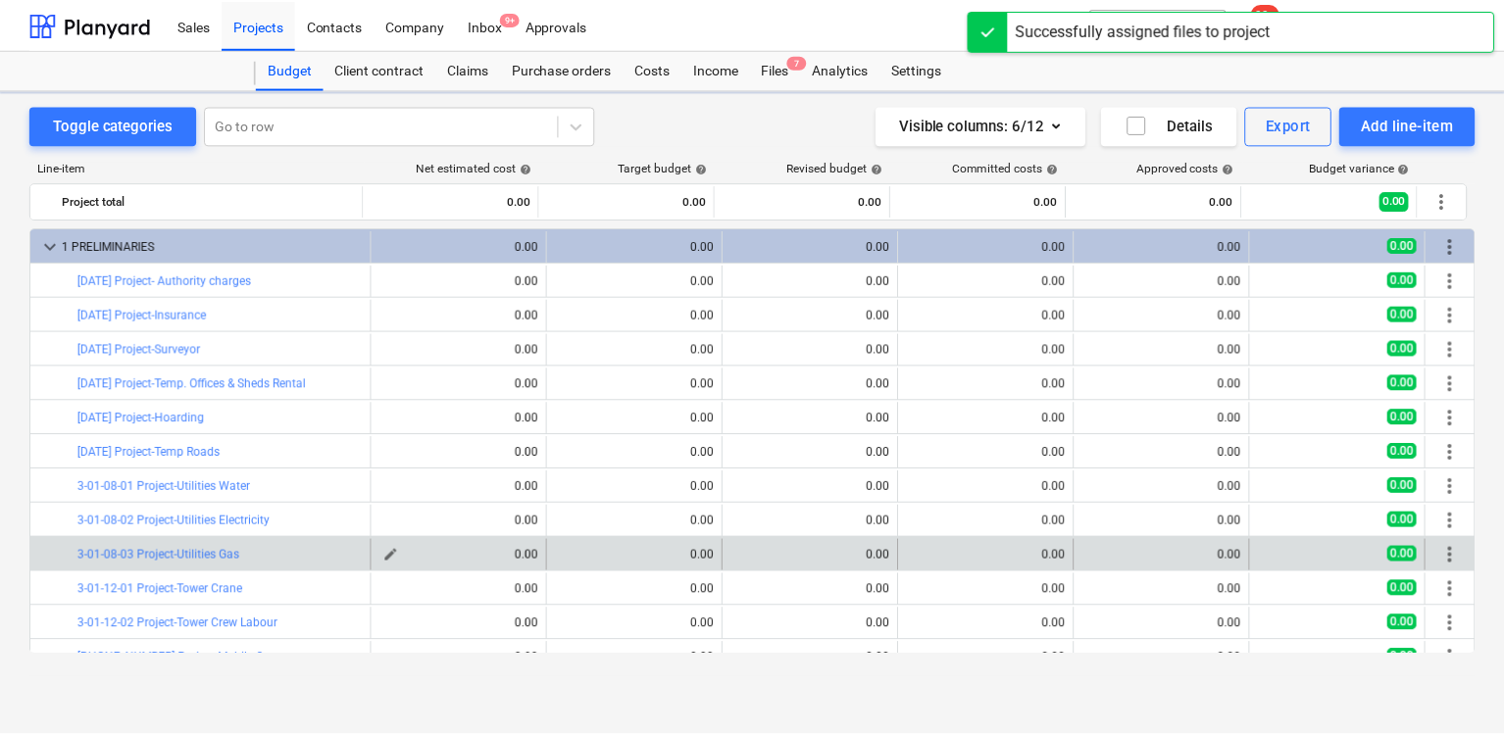
scroll to position [211, 0]
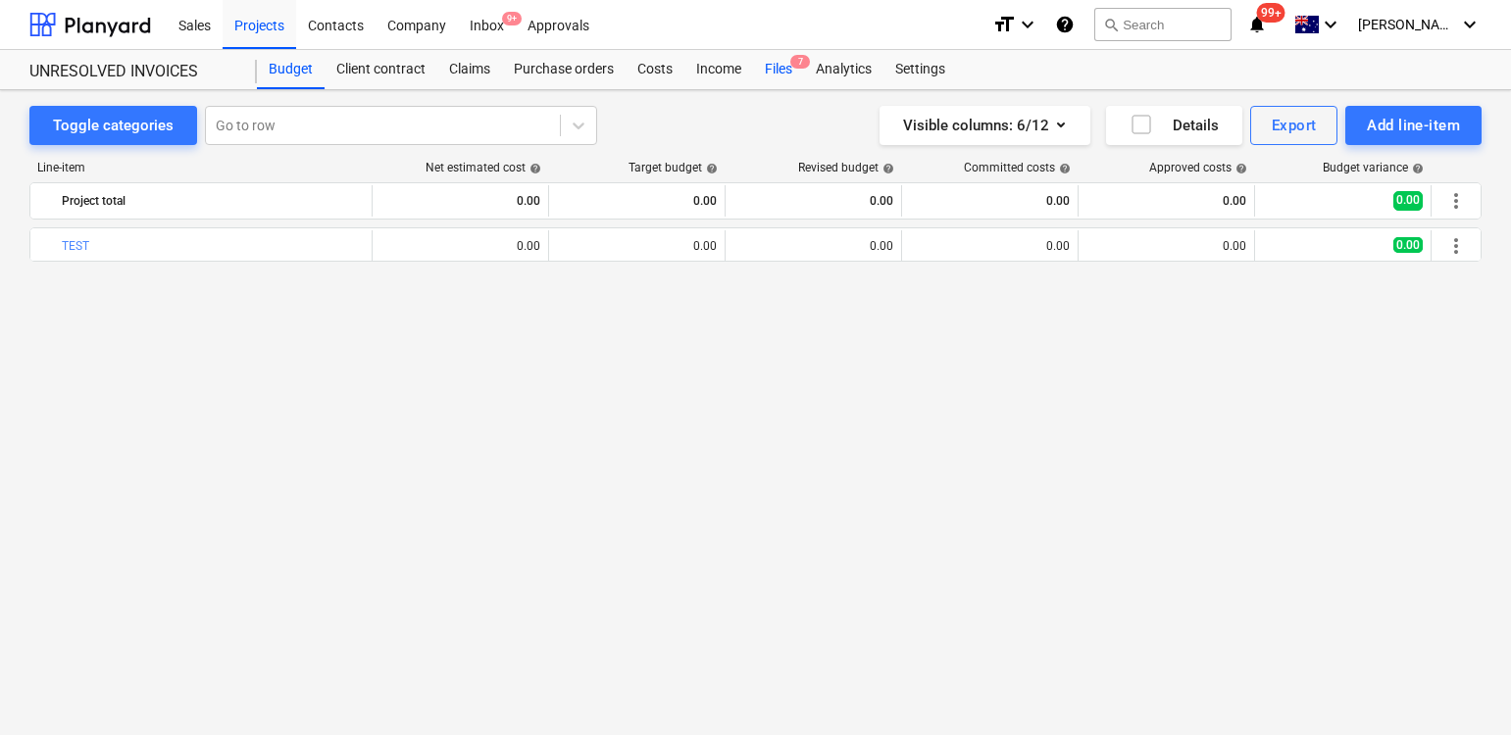
click at [797, 68] on span "7" at bounding box center [800, 62] width 20 height 14
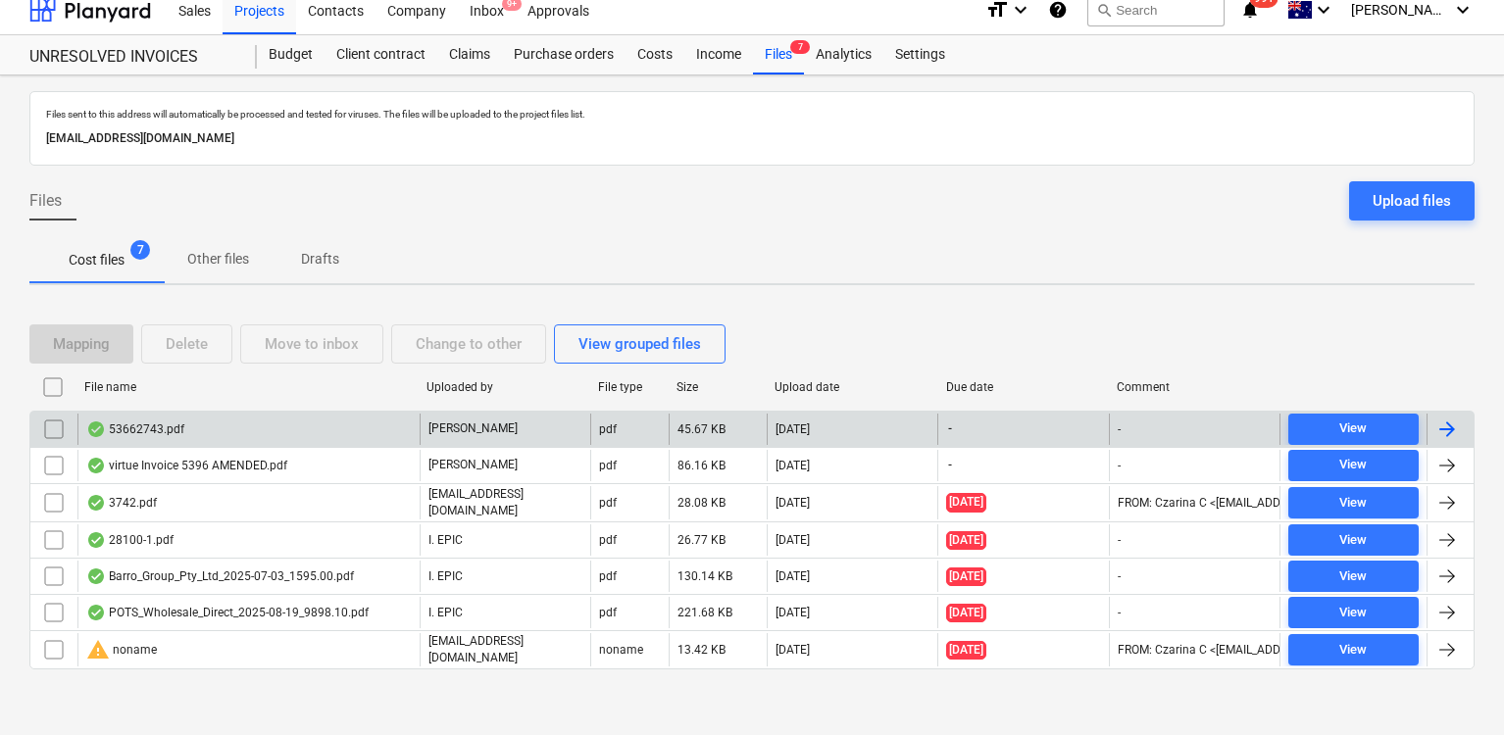
scroll to position [16, 0]
click at [262, 439] on div "53662743.pdf" at bounding box center [248, 428] width 342 height 31
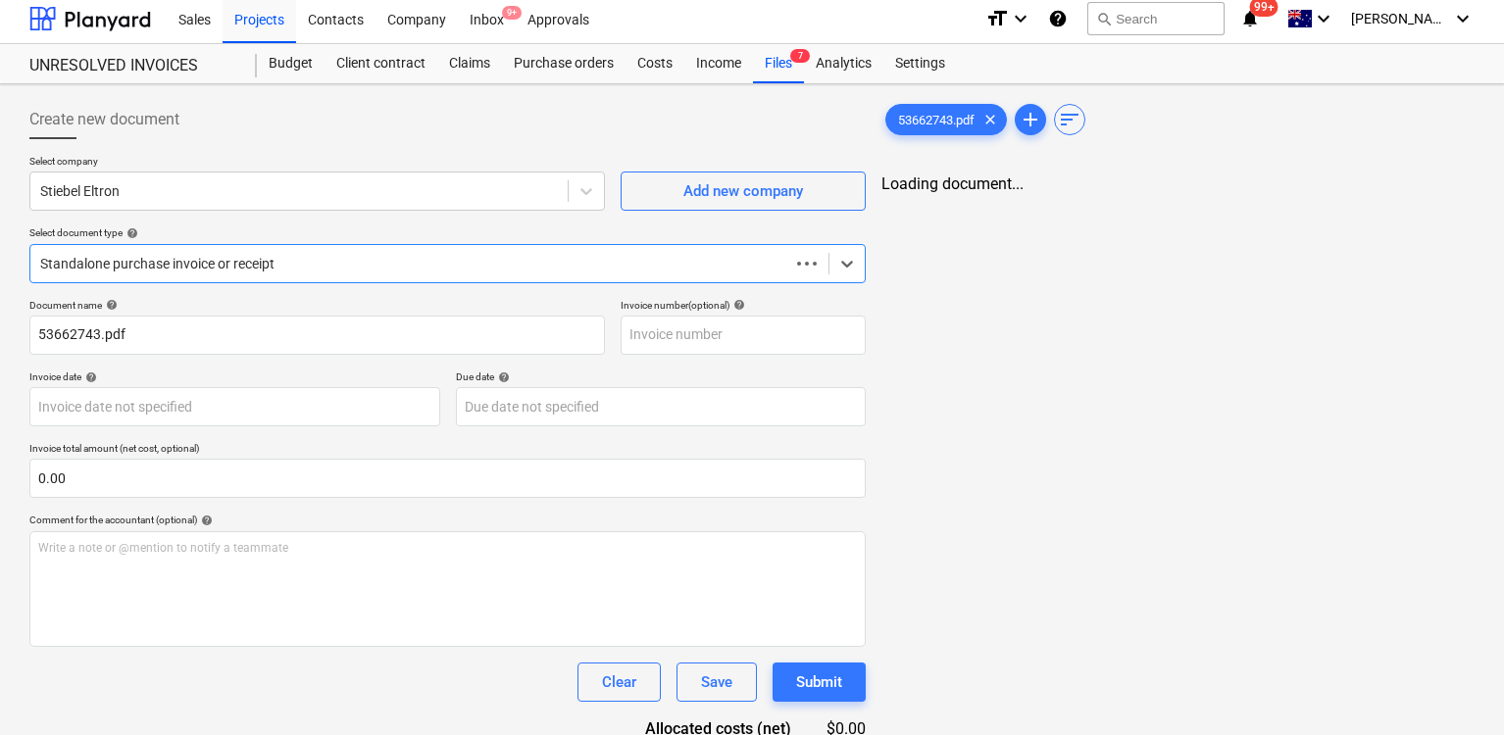
scroll to position [8, 0]
click at [941, 114] on span "53662743.pdf" at bounding box center [936, 118] width 100 height 15
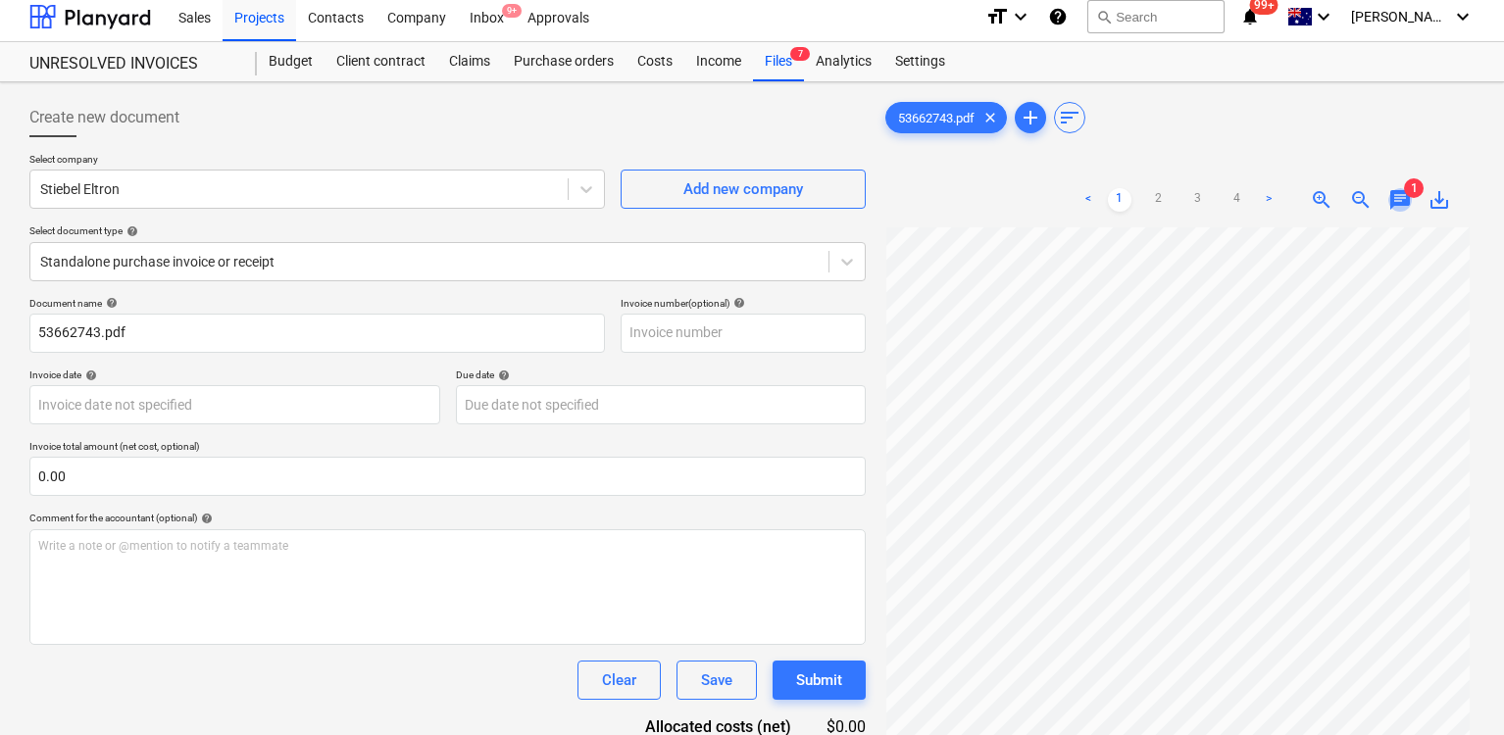
click at [1397, 196] on span "chat" at bounding box center [1400, 200] width 24 height 24
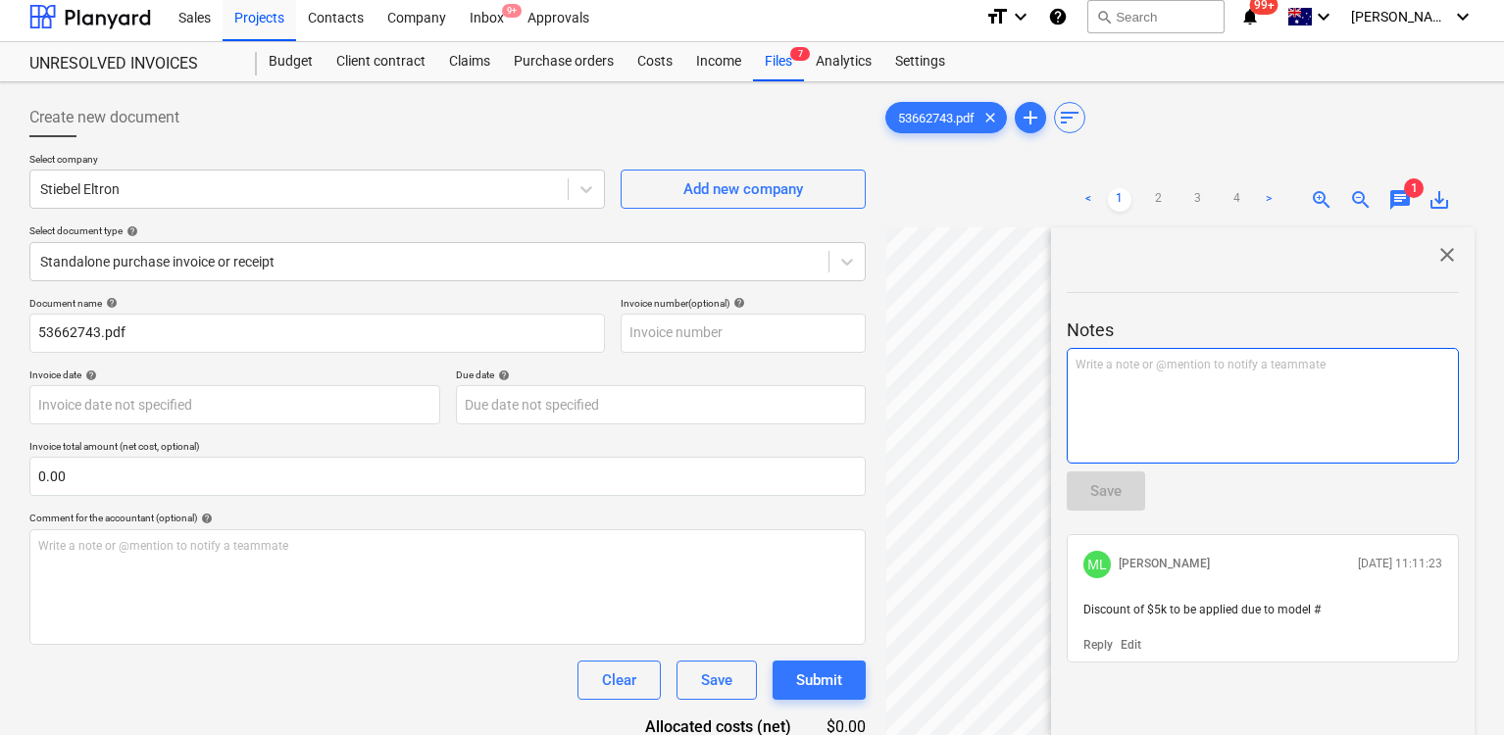
click at [1250, 413] on div "Write a note or @mention to notify a teammate [PERSON_NAME]" at bounding box center [1263, 406] width 392 height 116
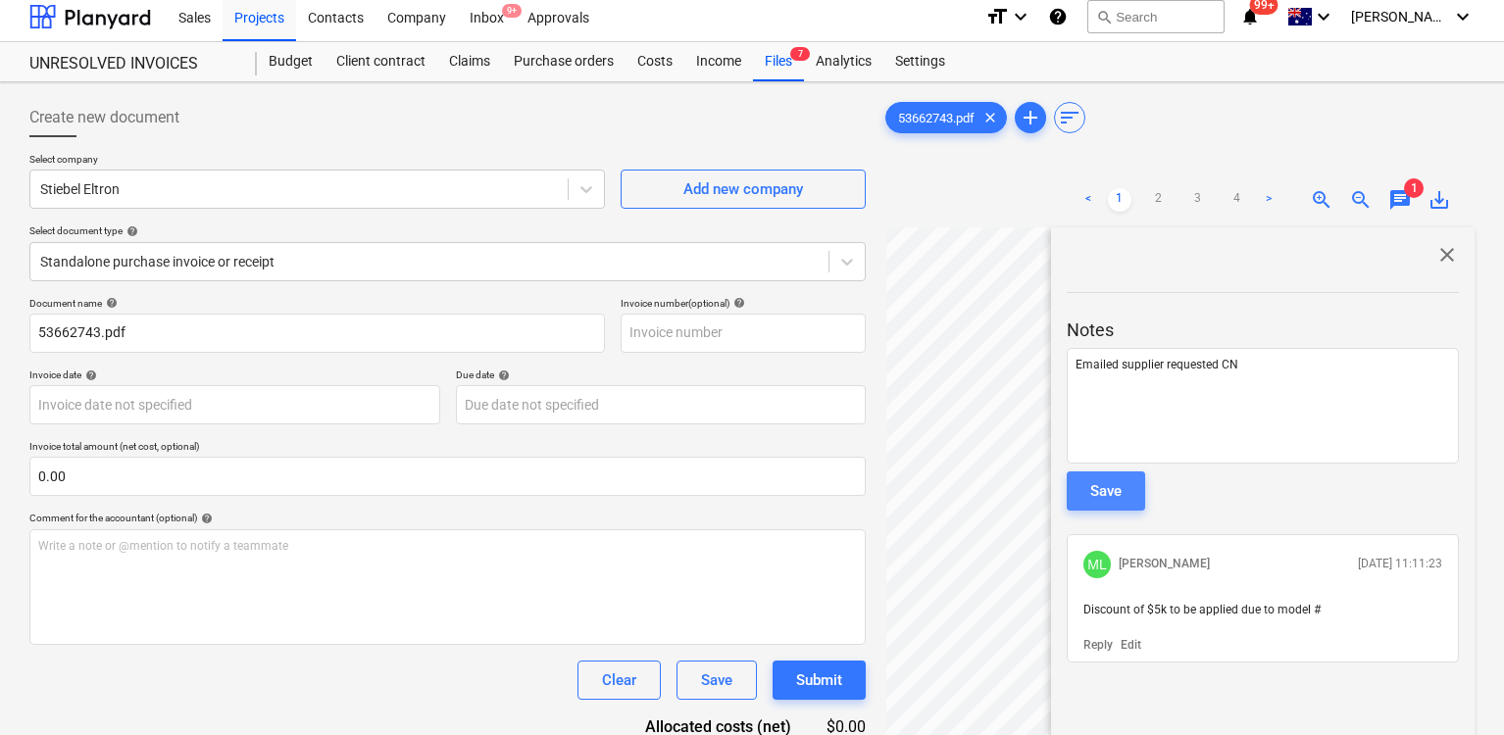
click at [1123, 501] on button "Save" at bounding box center [1106, 491] width 78 height 39
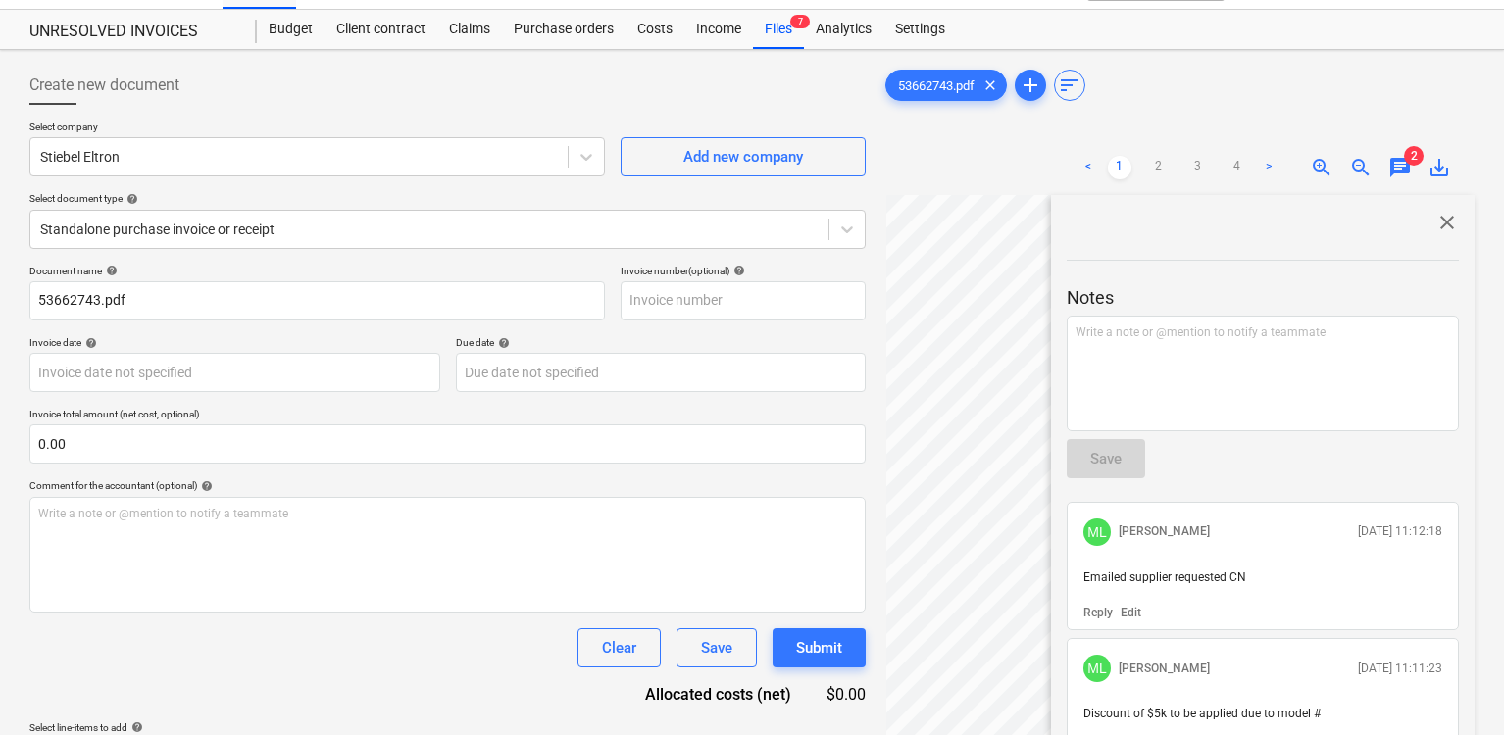
scroll to position [36, 0]
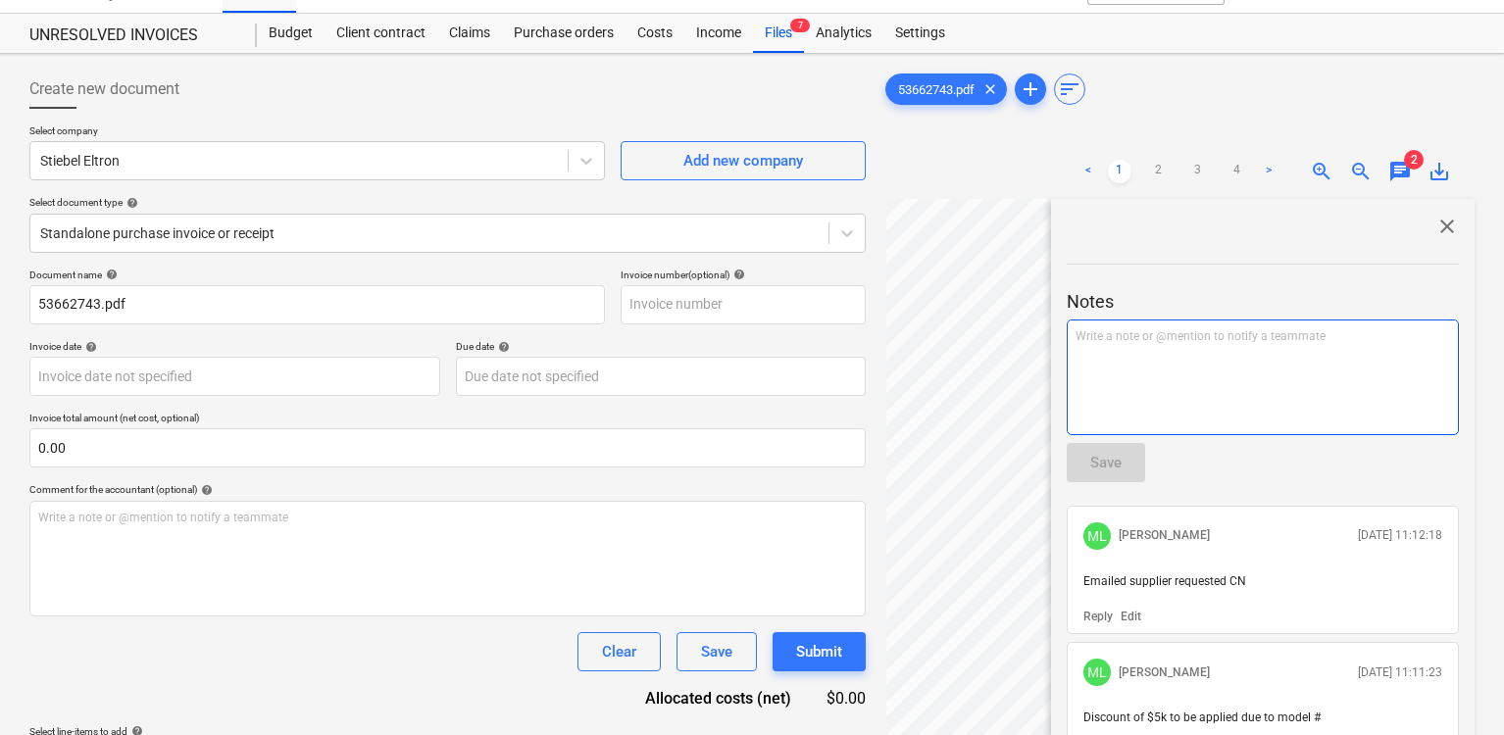
click at [1233, 382] on div "Write a note or @mention to notify a teammate [PERSON_NAME]" at bounding box center [1263, 378] width 392 height 116
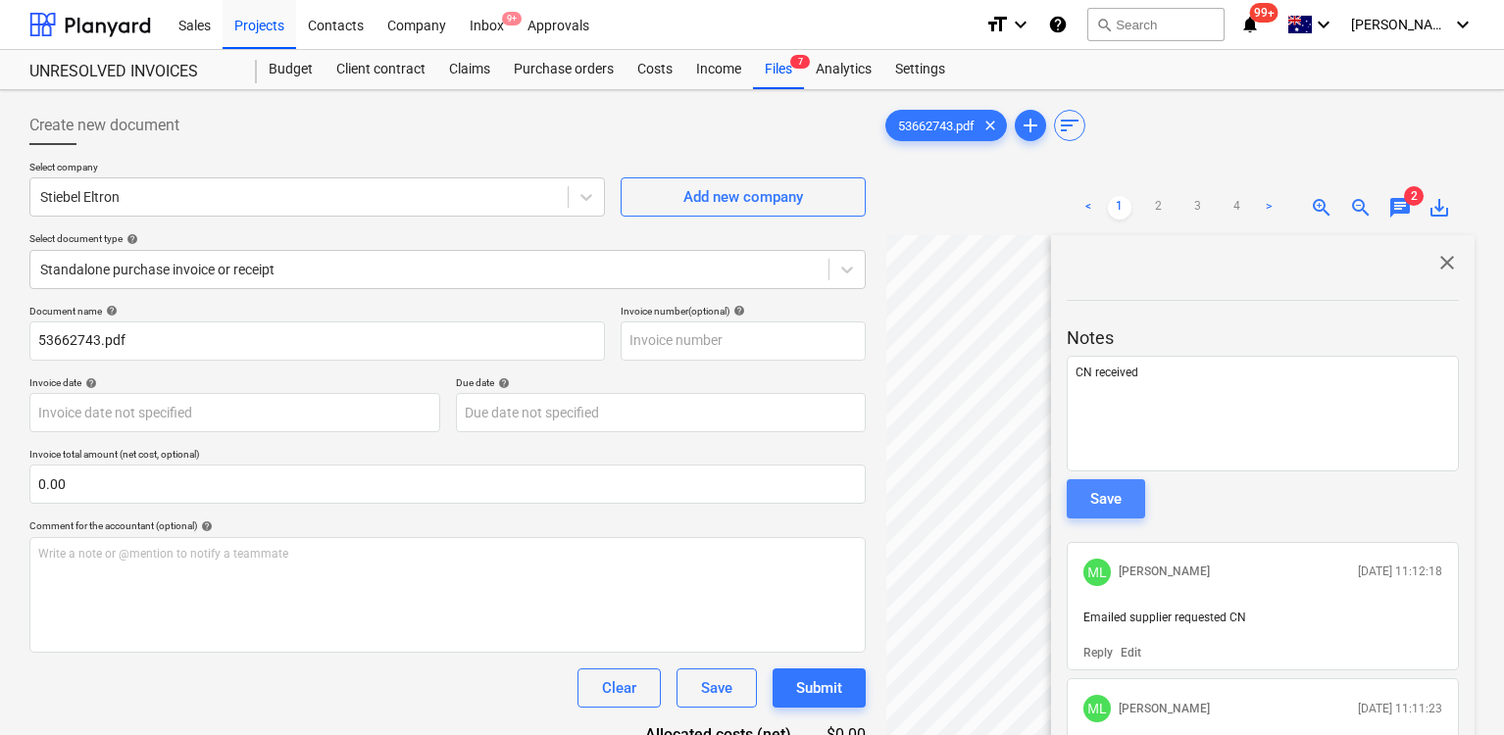
click at [1122, 491] on button "Save" at bounding box center [1106, 498] width 78 height 39
click at [784, 73] on div "Files 7" at bounding box center [778, 69] width 51 height 39
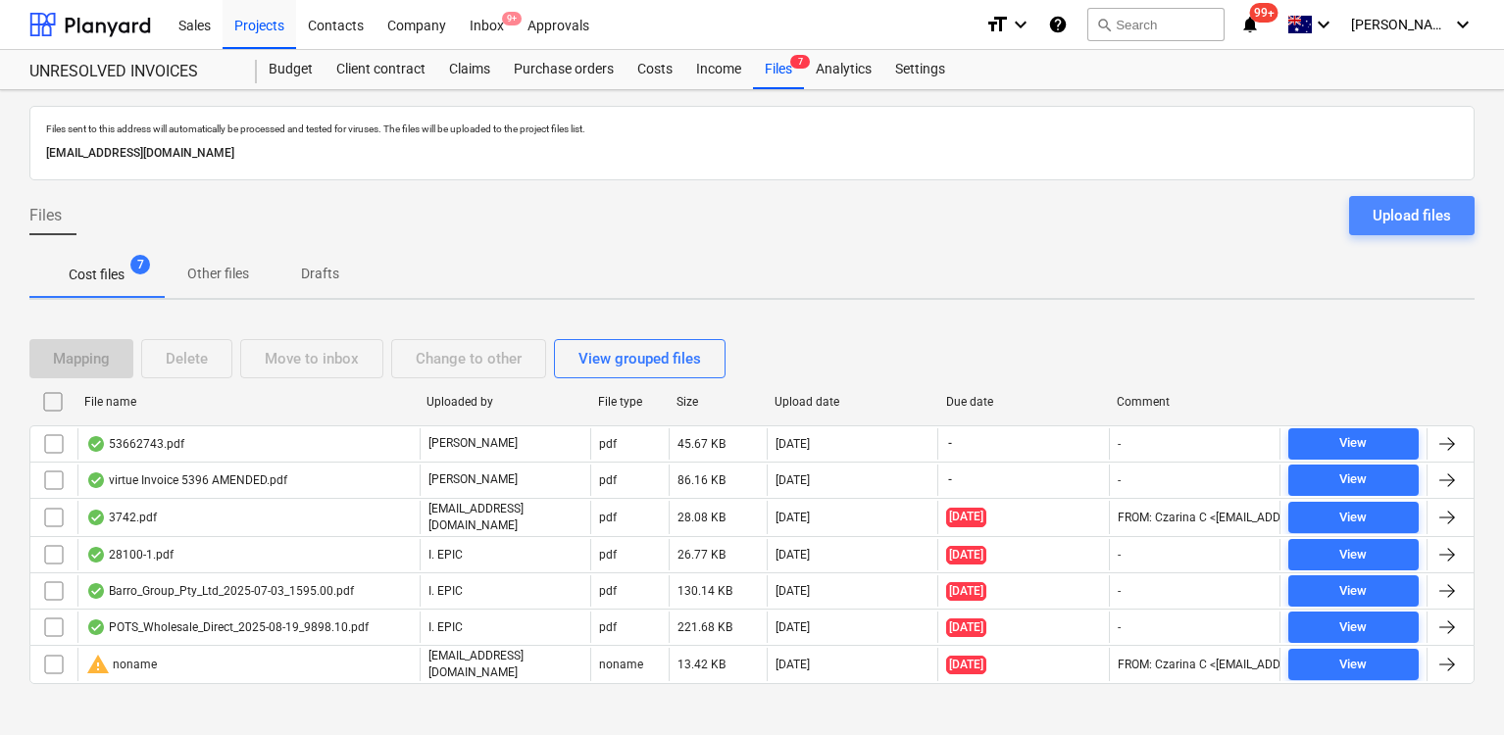
click at [1396, 209] on div "Upload files" at bounding box center [1412, 215] width 78 height 25
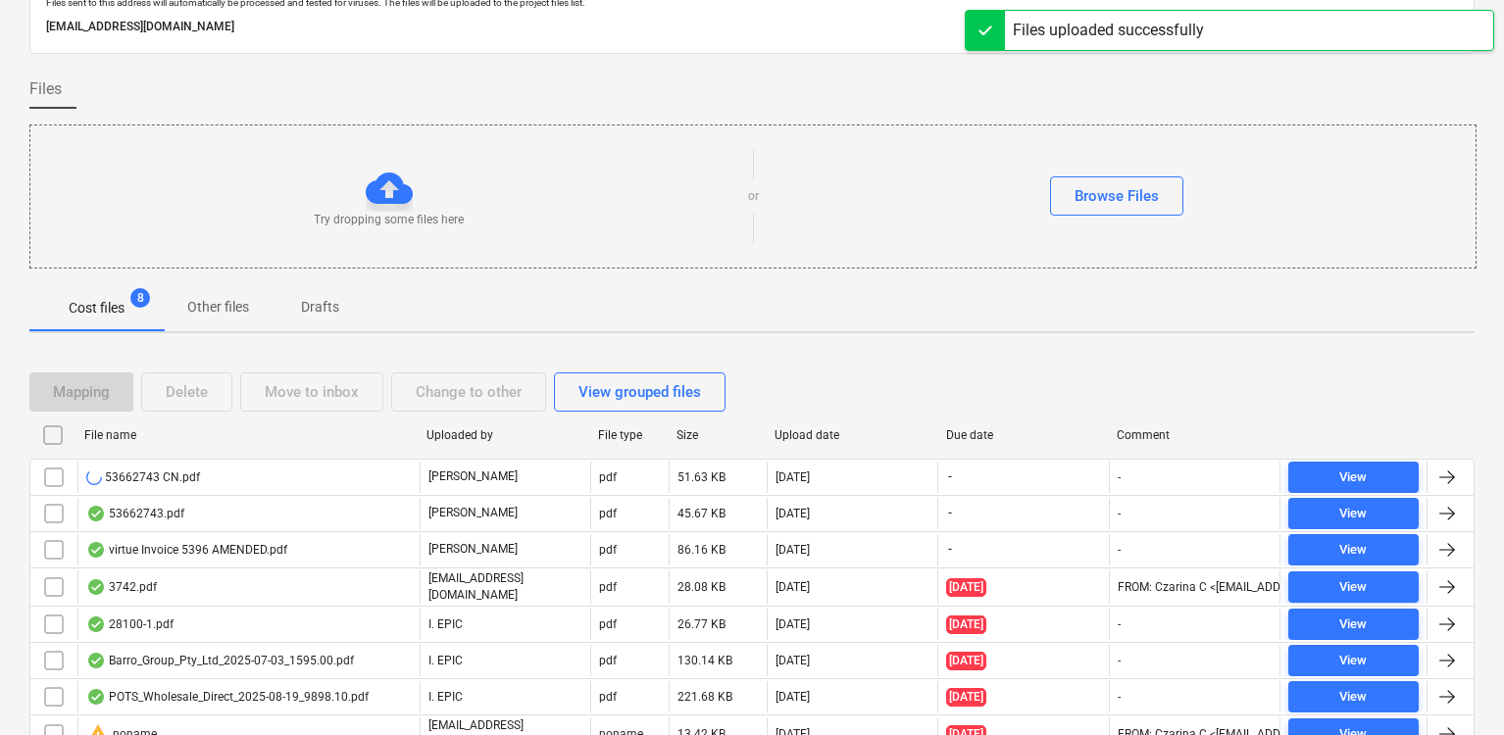
scroll to position [158, 0]
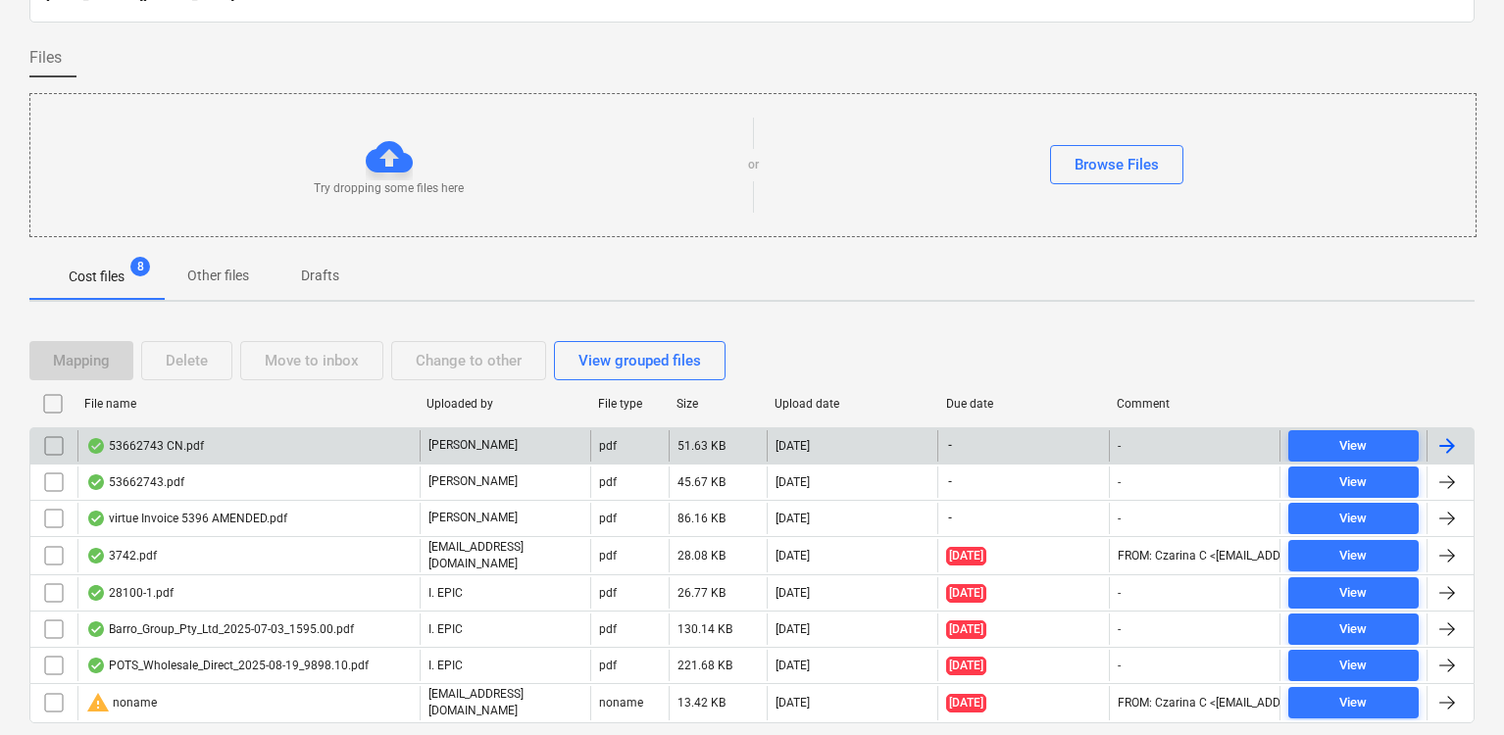
click at [162, 446] on div "53662743 CN.pdf" at bounding box center [145, 446] width 118 height 16
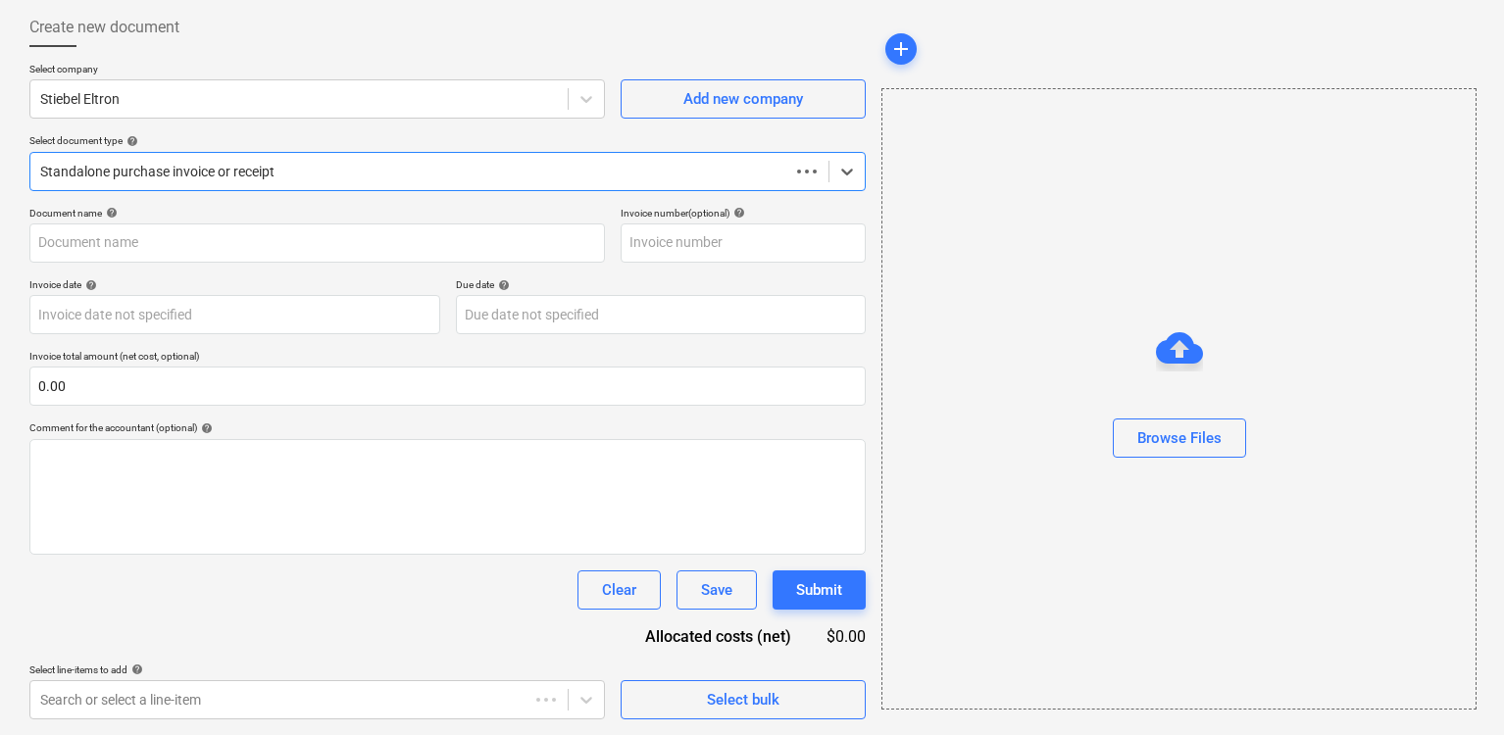
scroll to position [98, 0]
type input "53662743 CN.pdf"
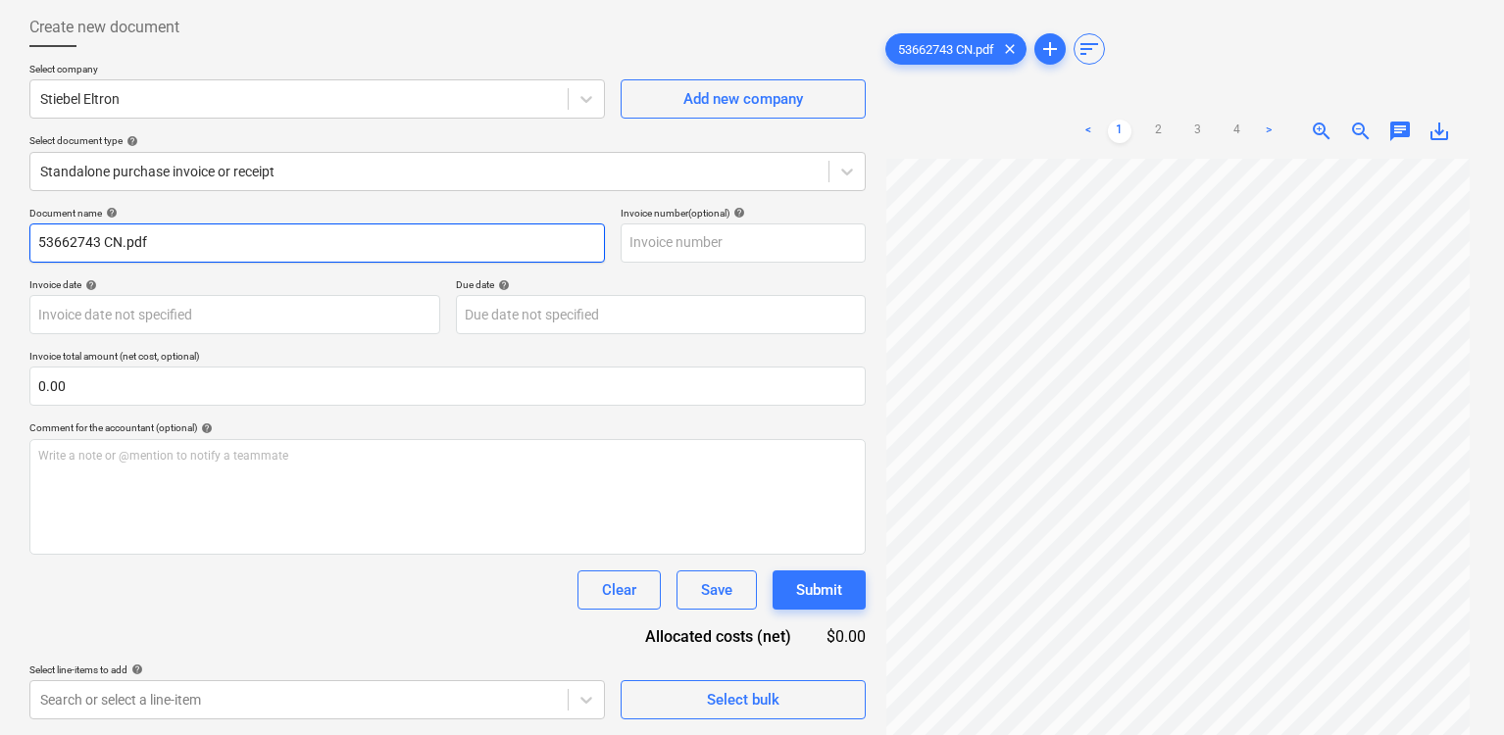
drag, startPoint x: 103, startPoint y: 241, endPoint x: 21, endPoint y: 243, distance: 82.4
click at [22, 243] on div "Create new document Select company Stiebel Eltron Add new company Select docume…" at bounding box center [448, 363] width 852 height 727
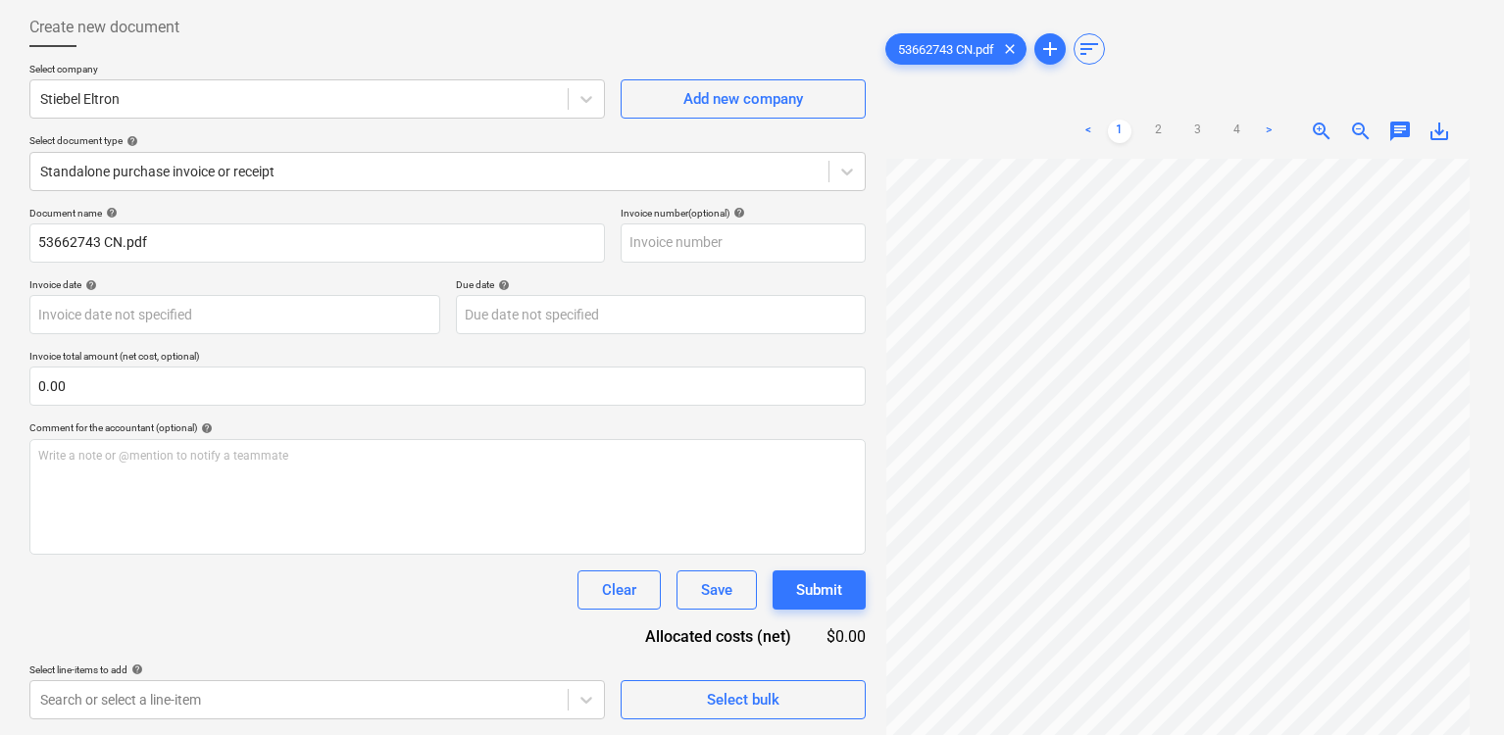
click at [1402, 131] on span "chat" at bounding box center [1400, 132] width 24 height 24
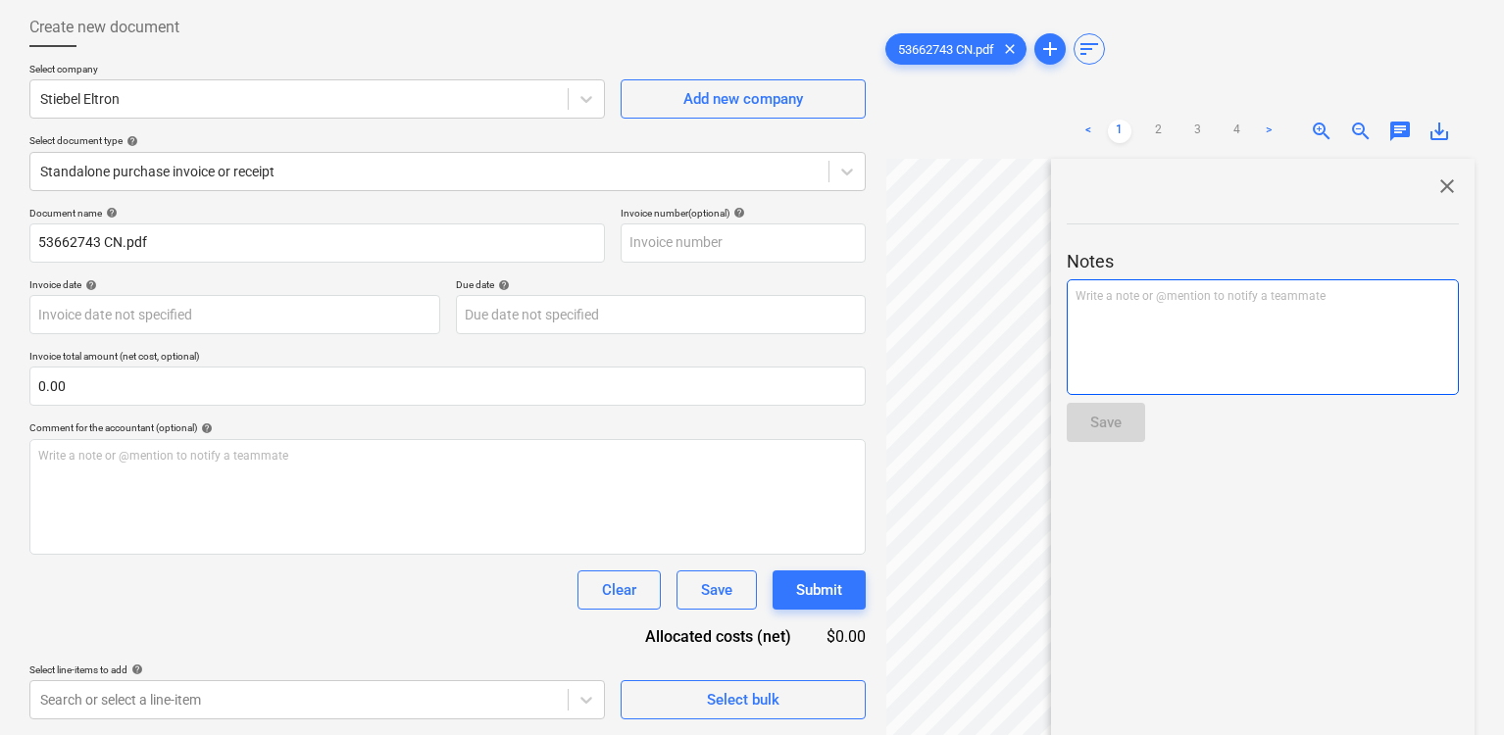
click at [1204, 353] on div "Write a note or @mention to notify a teammate [PERSON_NAME]" at bounding box center [1263, 337] width 392 height 116
paste div
click at [1077, 298] on span "53662743" at bounding box center [1102, 296] width 55 height 14
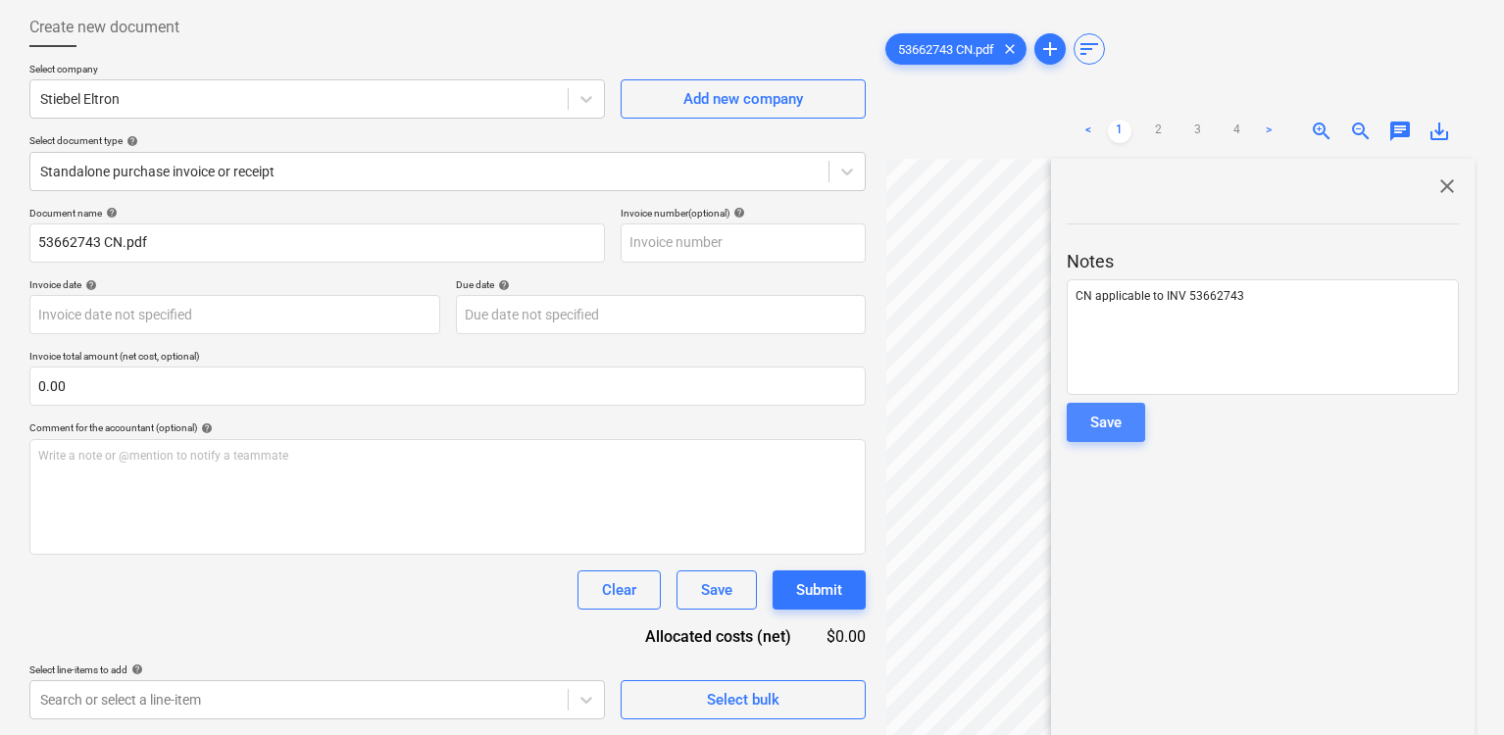
click at [1115, 423] on div "Save" at bounding box center [1105, 422] width 31 height 25
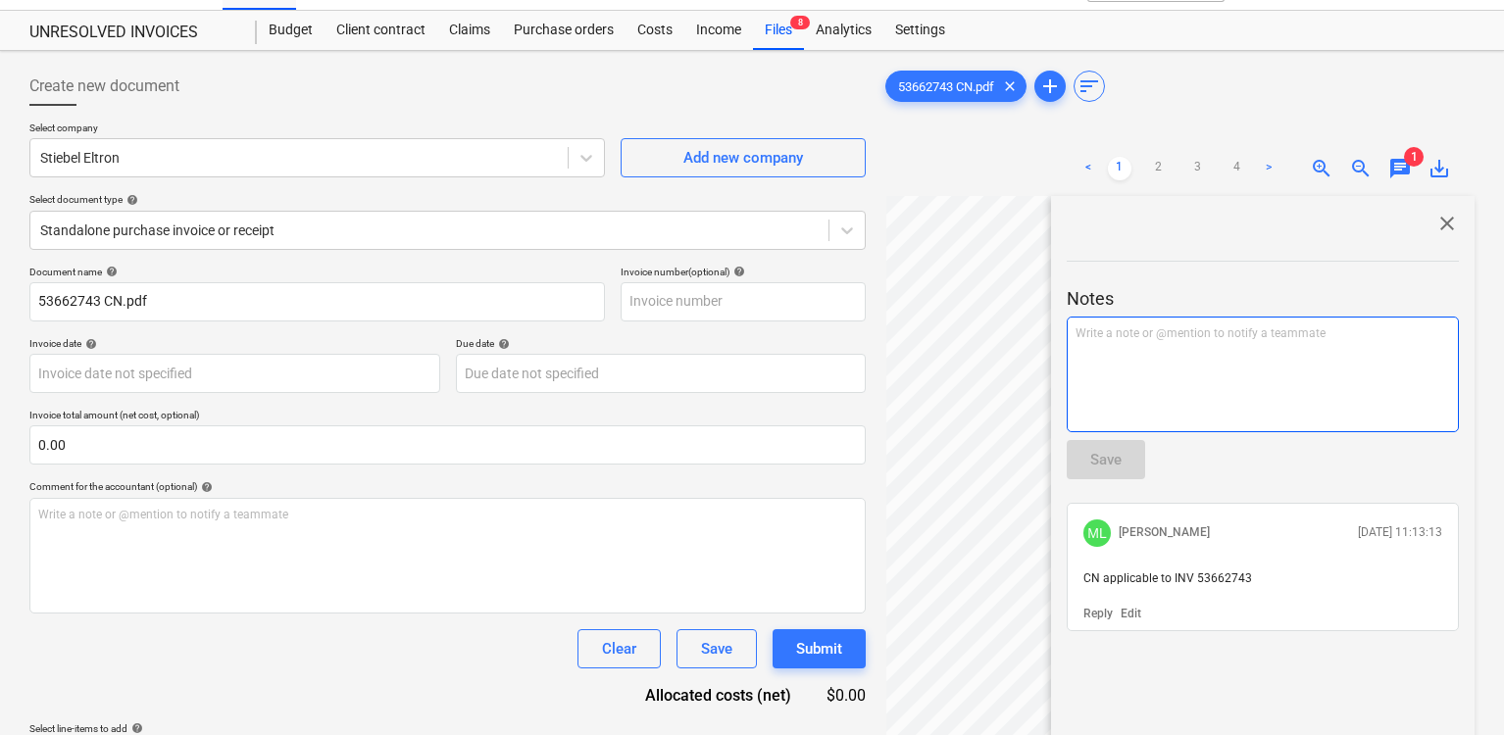
scroll to position [0, 0]
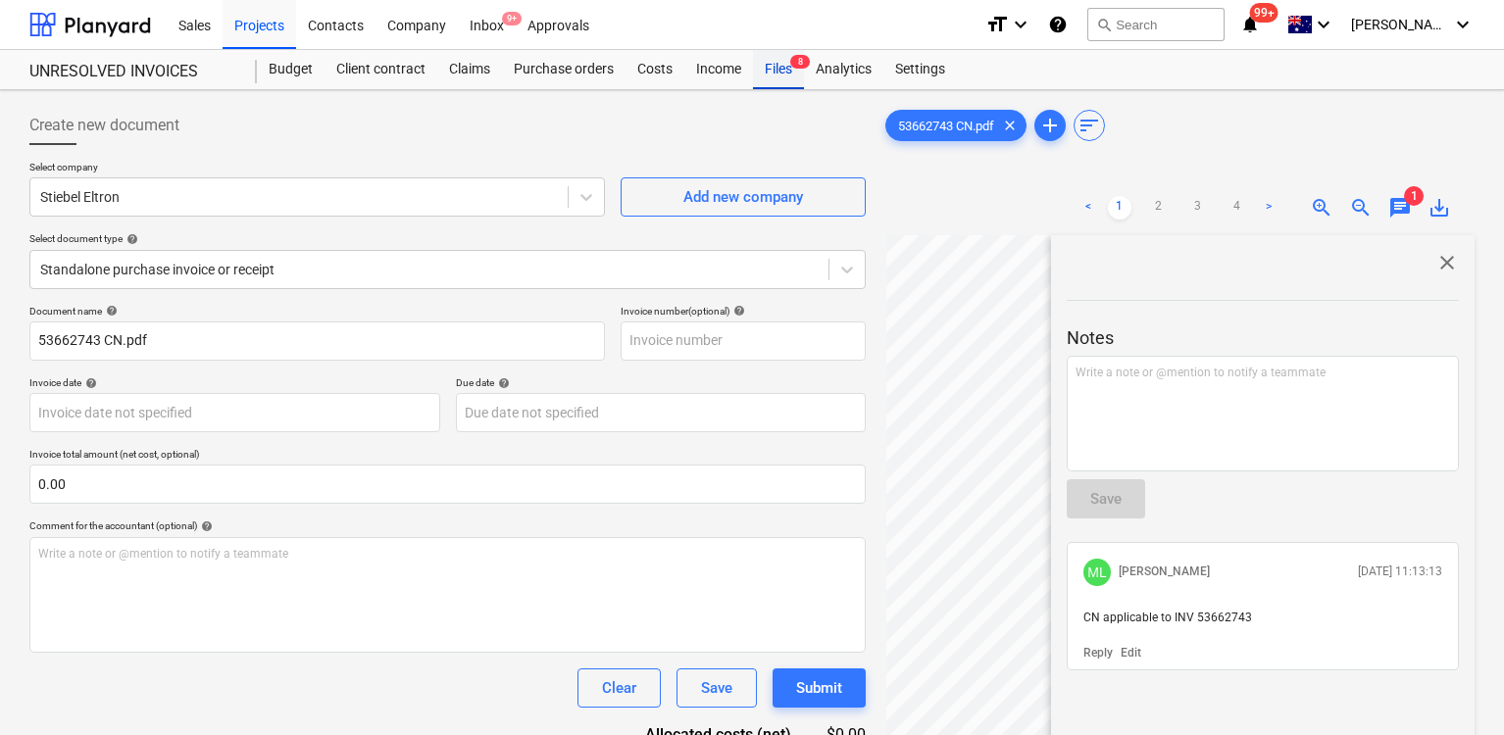
click at [778, 71] on div "Files 8" at bounding box center [778, 69] width 51 height 39
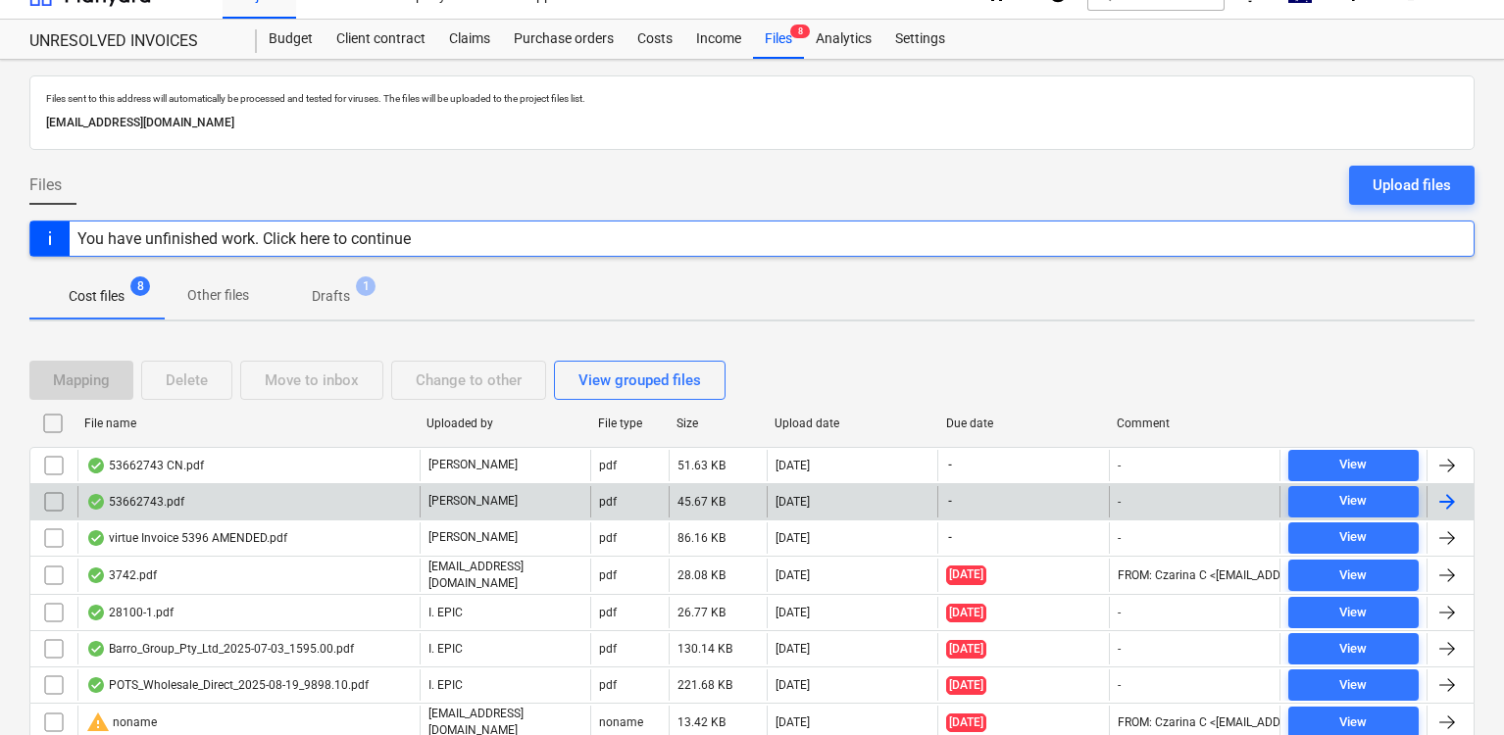
scroll to position [43, 0]
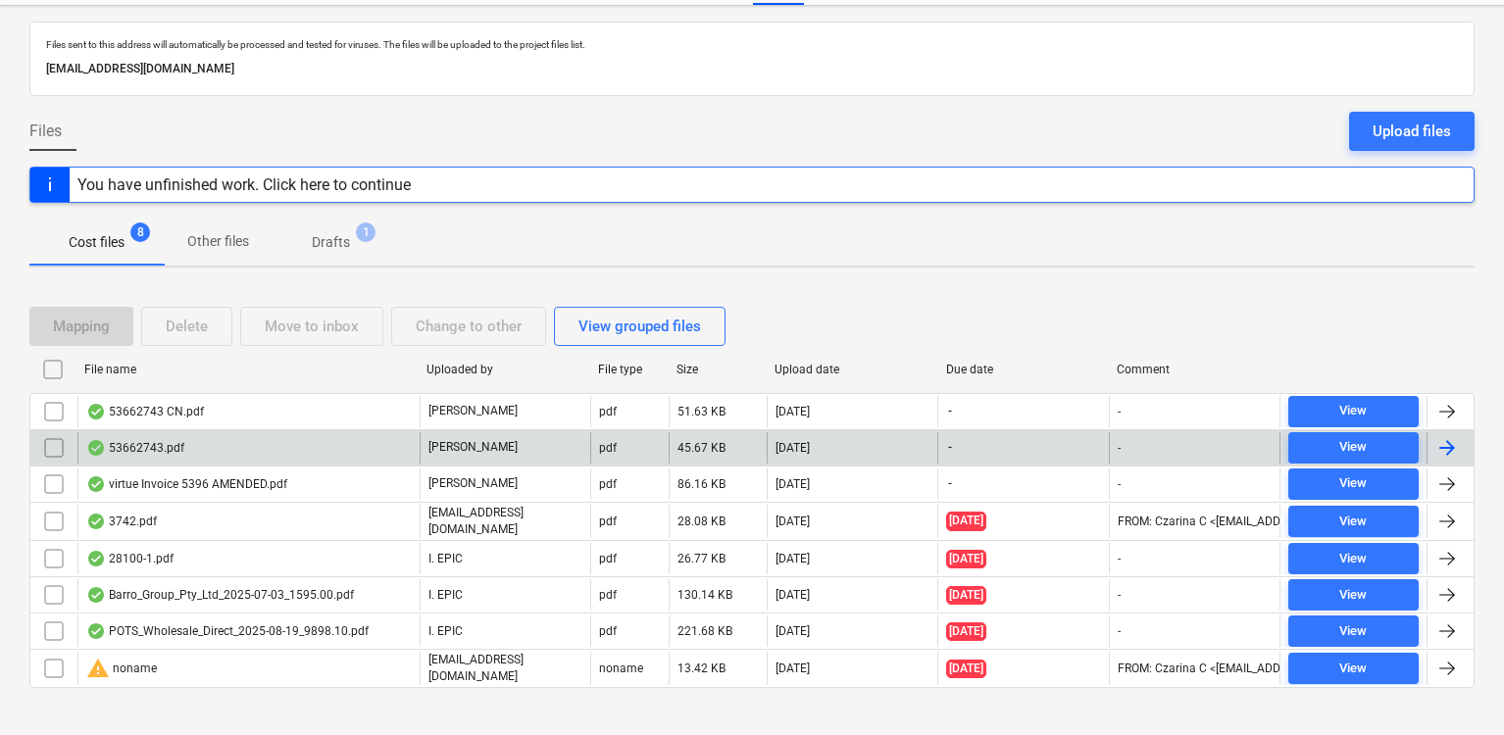
click at [51, 487] on input "checkbox" at bounding box center [53, 484] width 31 height 31
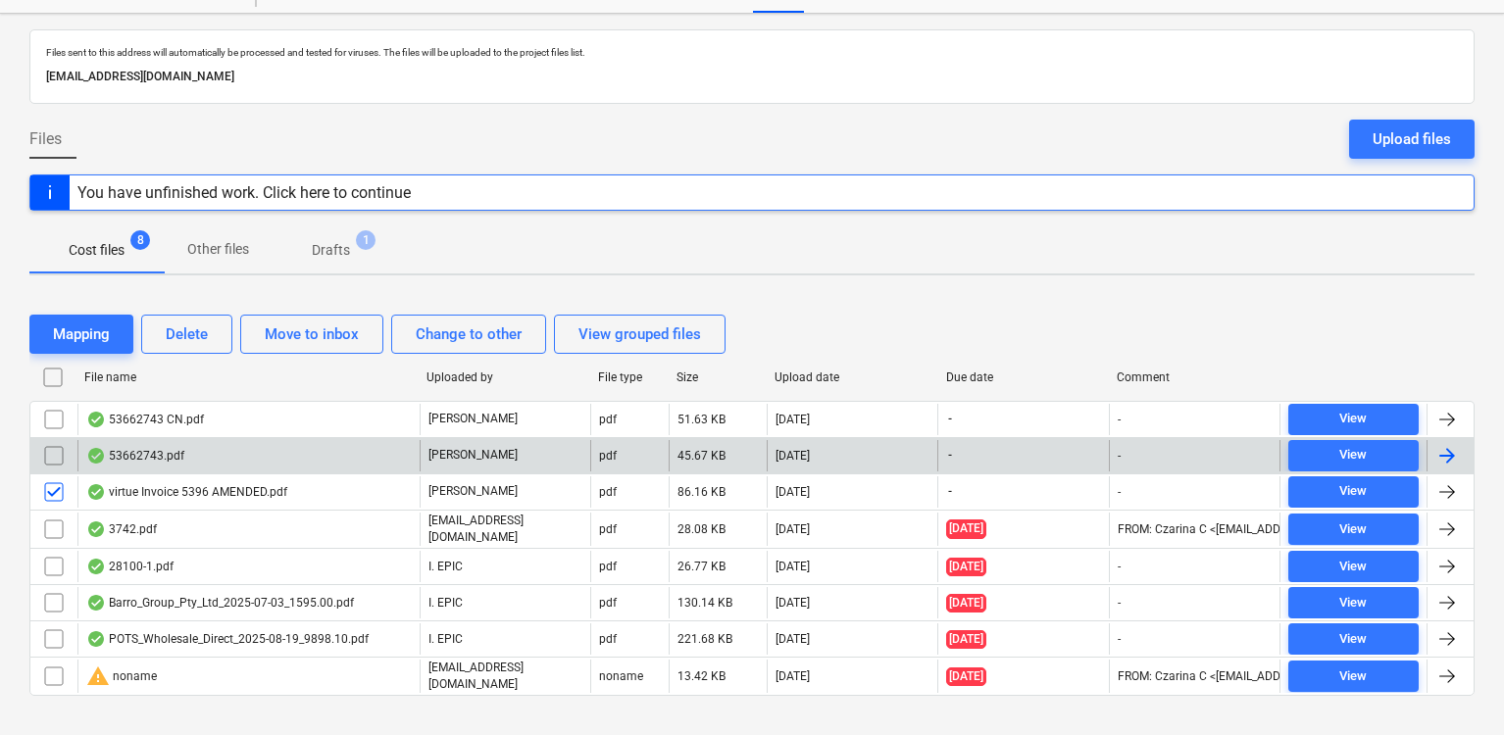
scroll to position [72, 0]
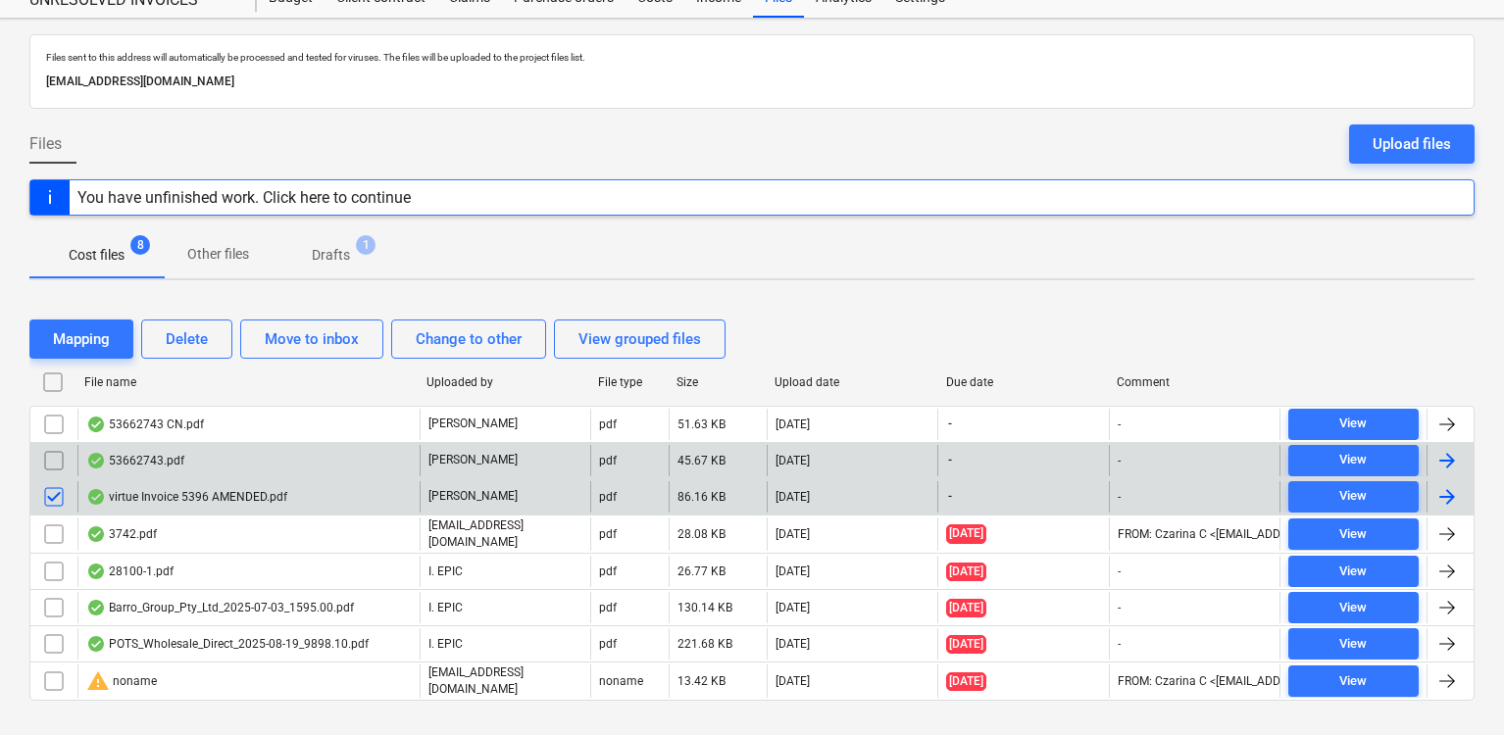
click at [50, 490] on input "checkbox" at bounding box center [53, 496] width 31 height 31
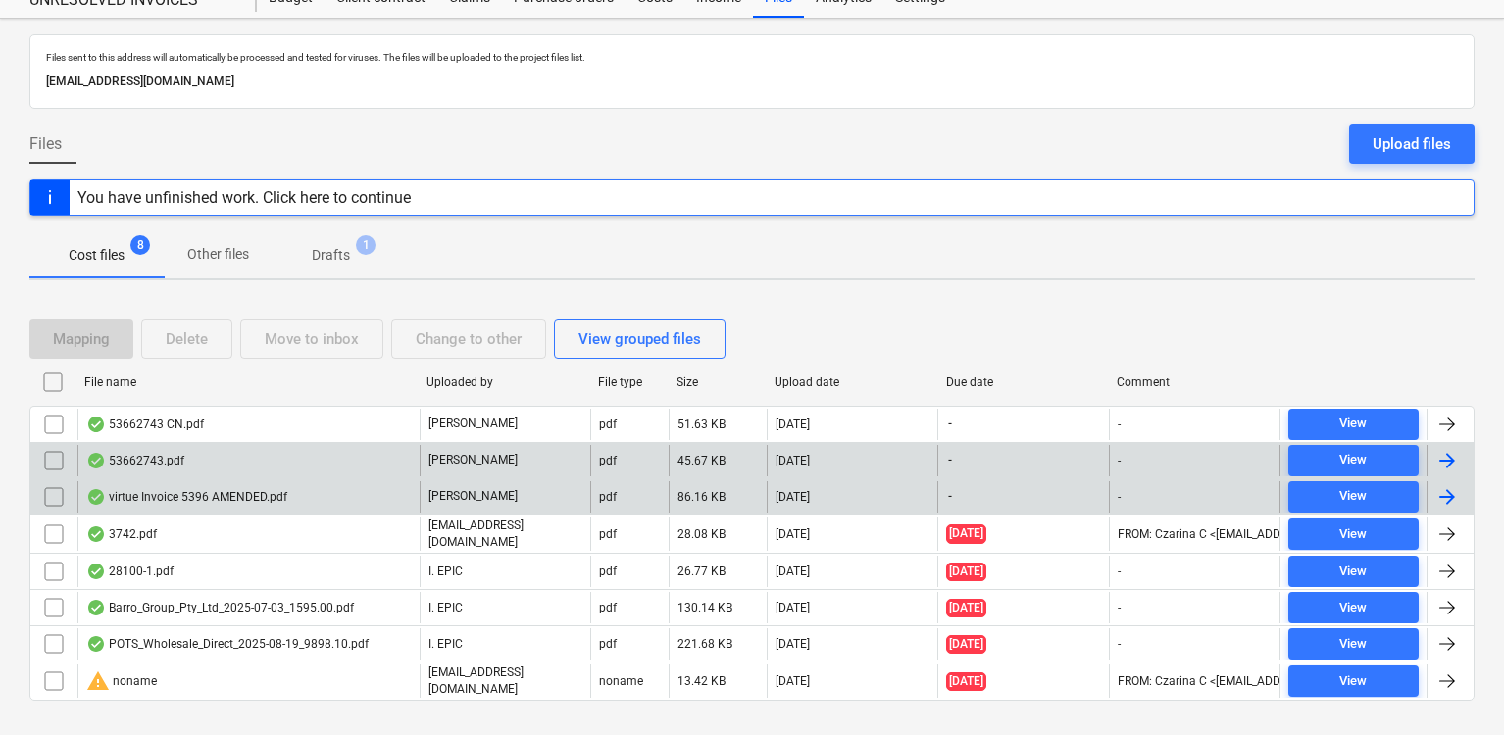
click at [52, 460] on input "checkbox" at bounding box center [53, 460] width 31 height 31
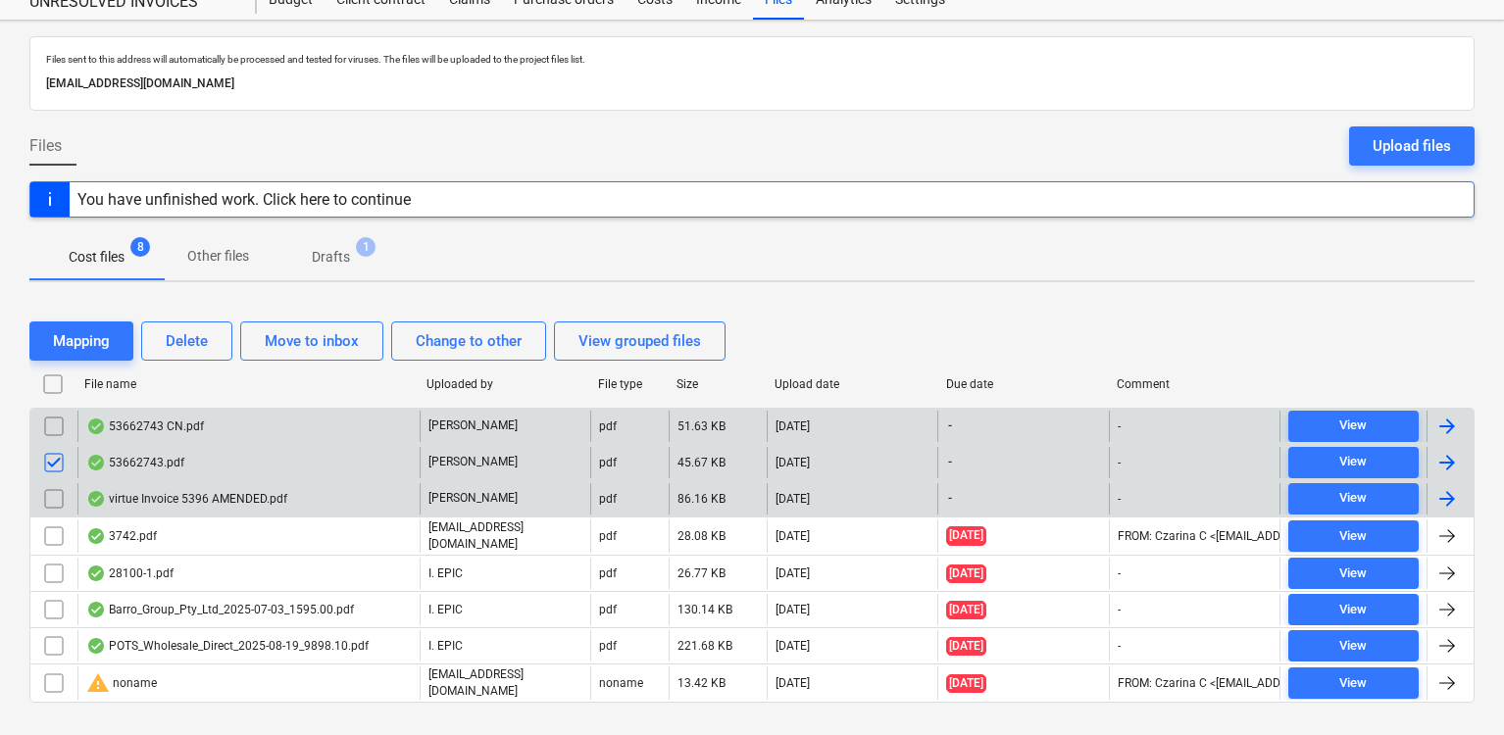
scroll to position [68, 0]
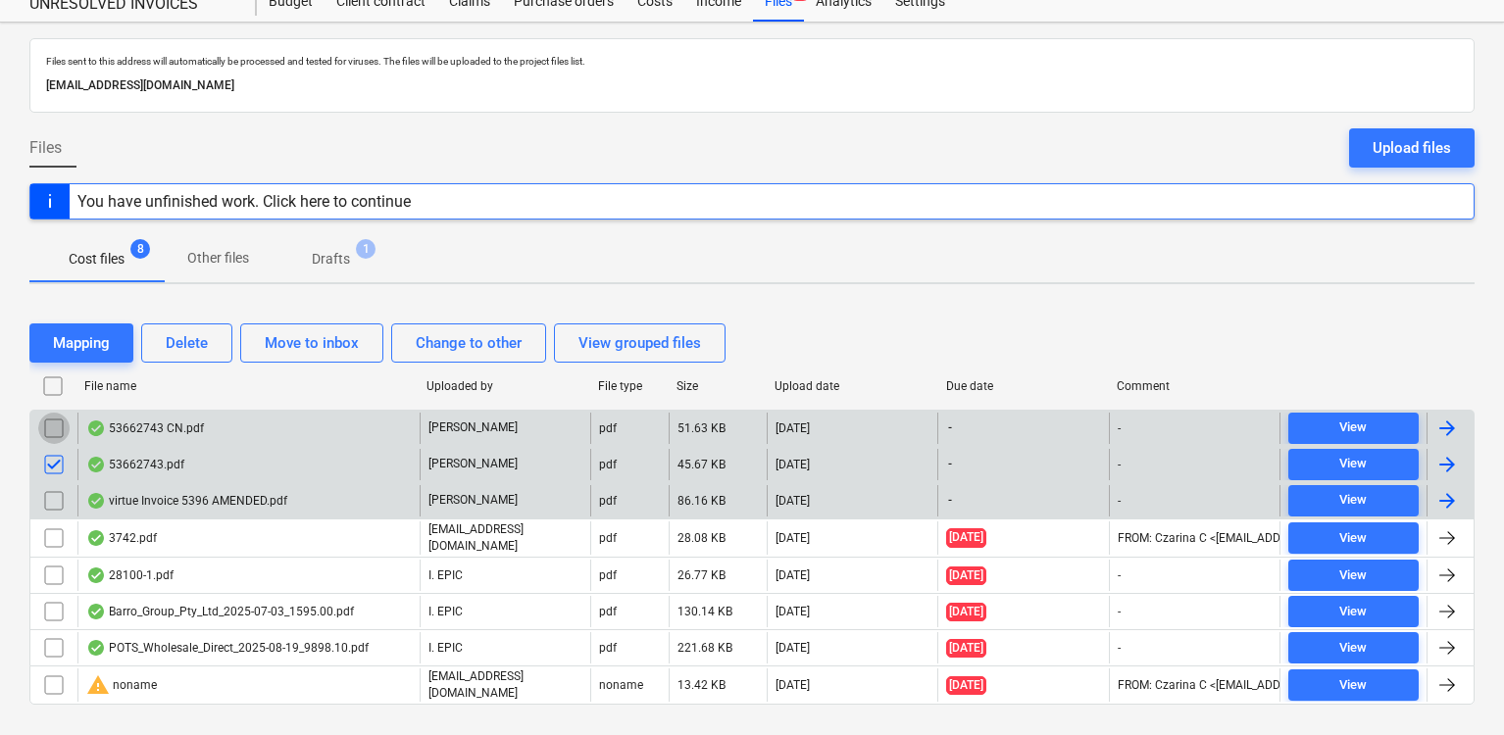
click at [51, 429] on input "checkbox" at bounding box center [53, 428] width 31 height 31
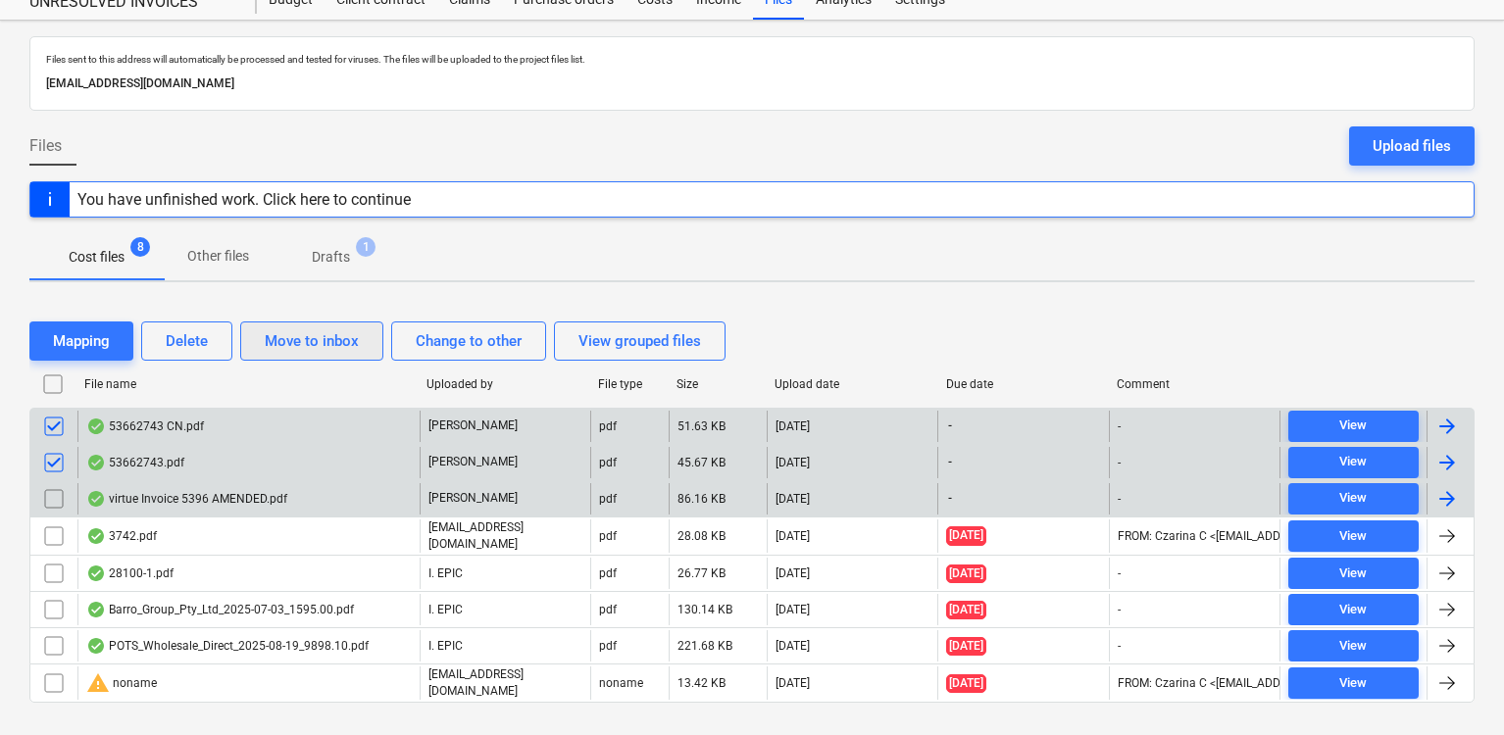
click at [338, 343] on div "Move to inbox" at bounding box center [312, 340] width 94 height 25
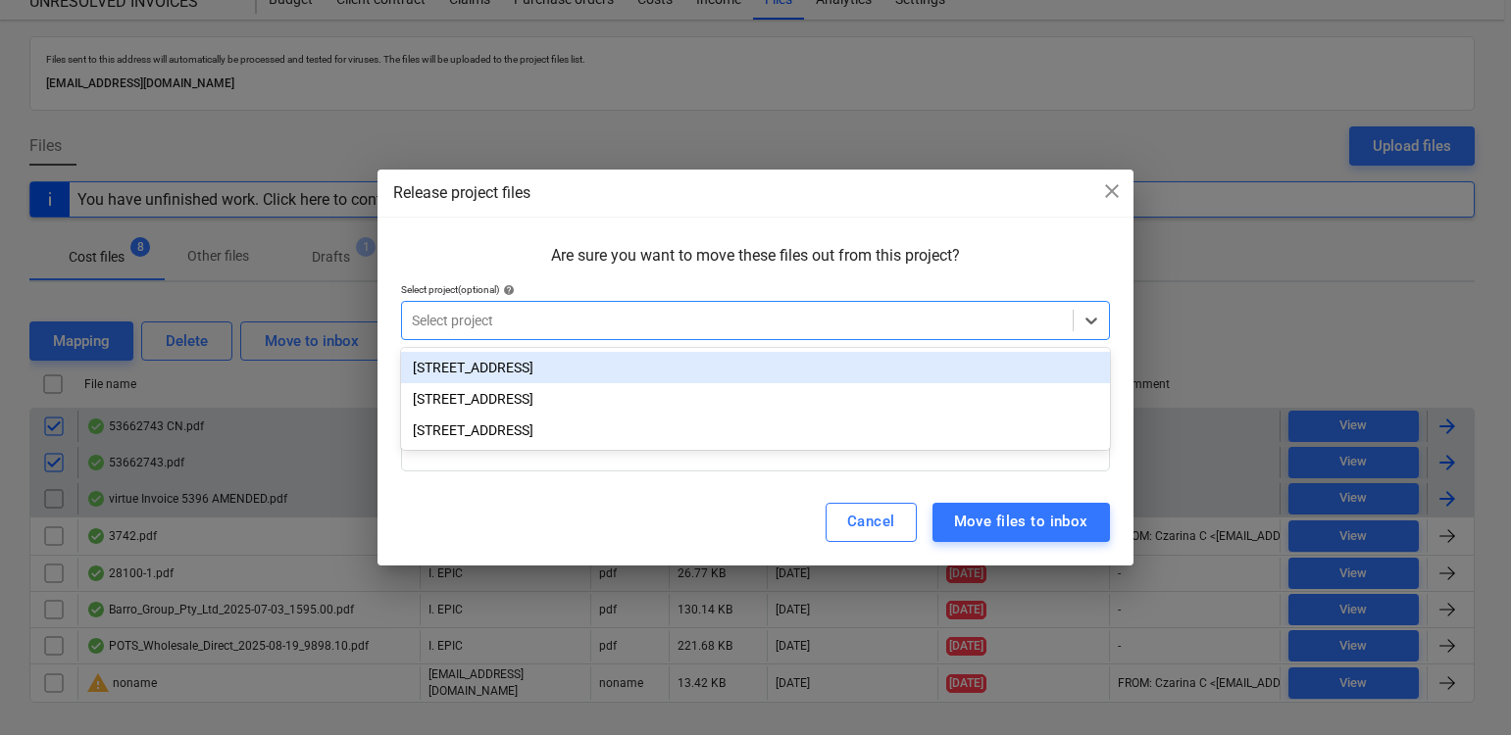
click at [521, 317] on div at bounding box center [737, 321] width 651 height 20
click at [519, 365] on div "[STREET_ADDRESS]" at bounding box center [755, 367] width 709 height 31
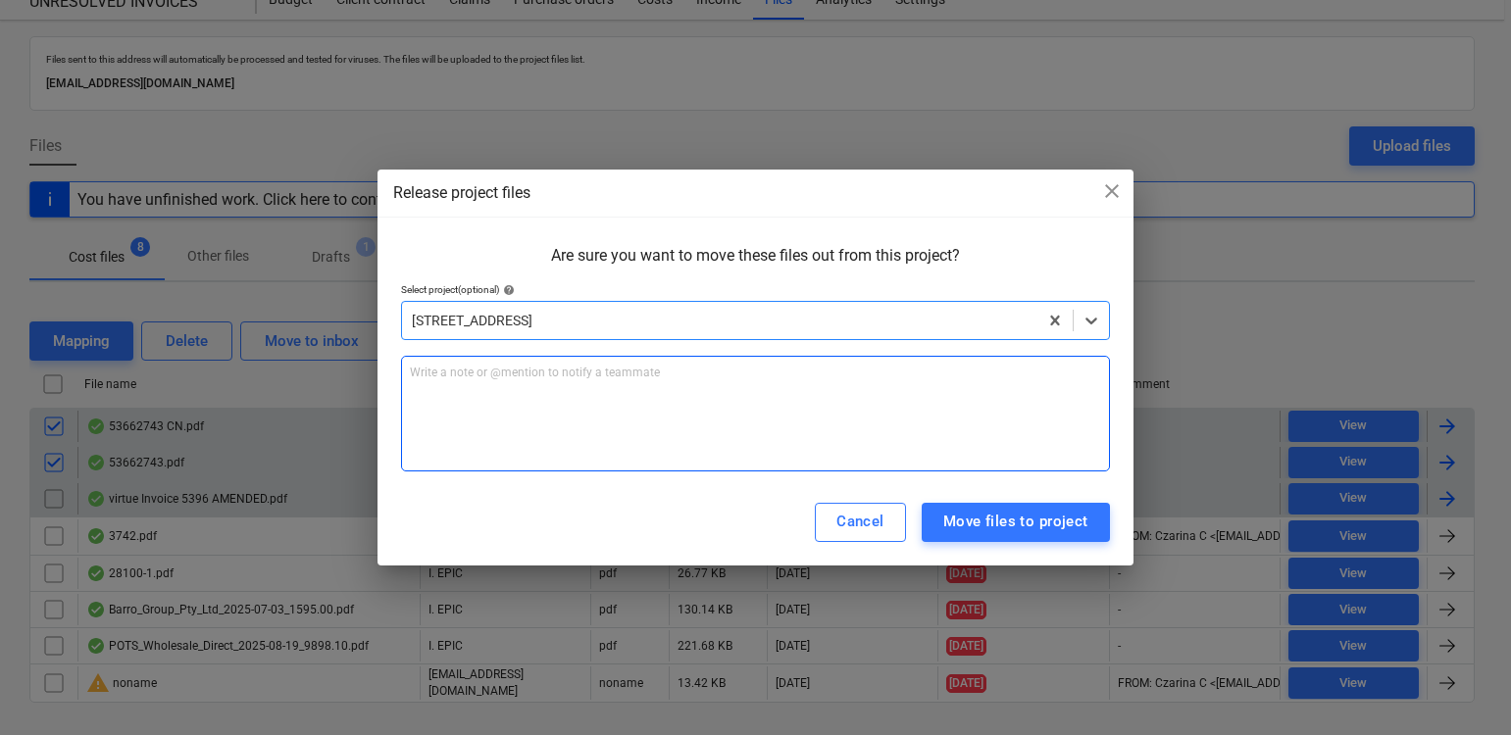
click at [893, 435] on div "Write a note or @mention to notify a teammate [PERSON_NAME]" at bounding box center [755, 414] width 709 height 116
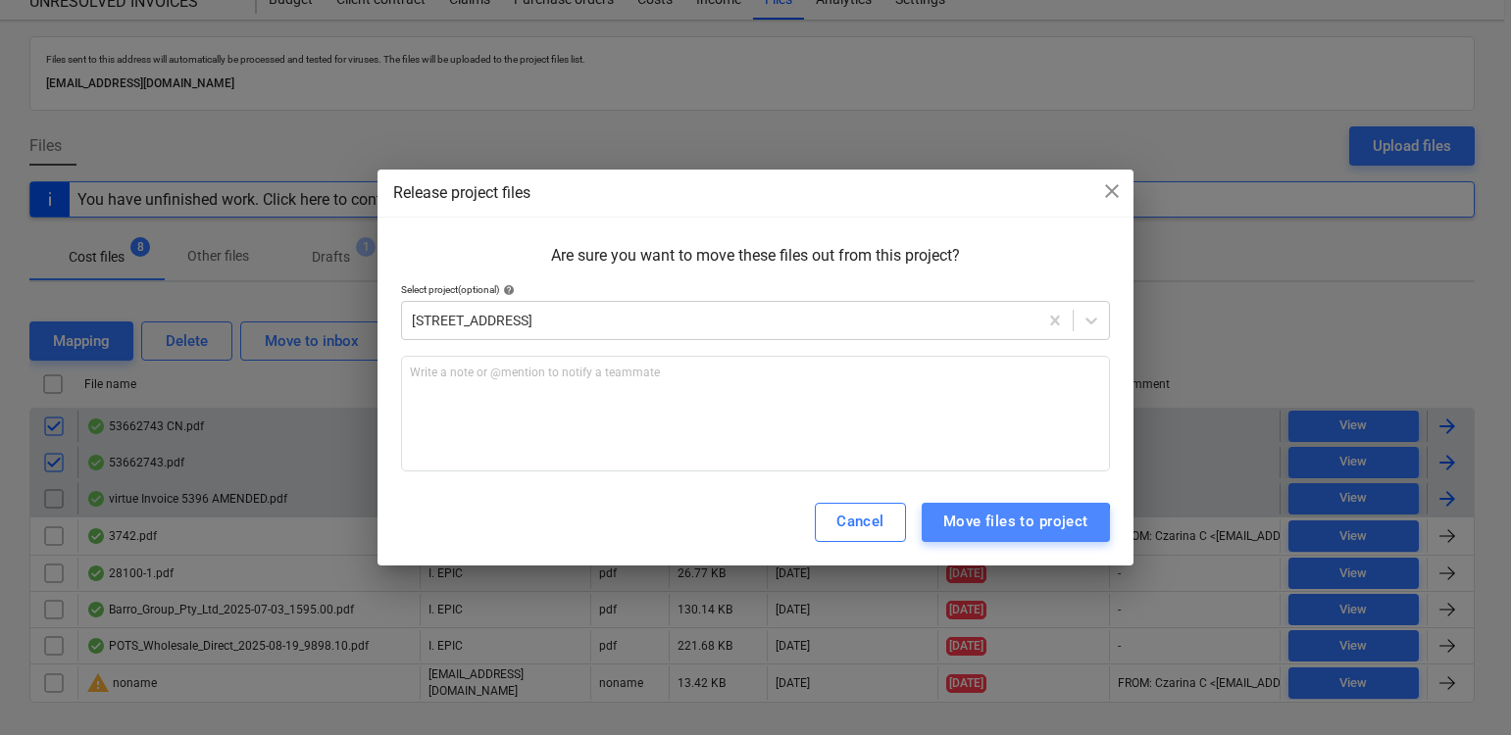
click at [984, 526] on div "Move files to project" at bounding box center [1015, 521] width 145 height 25
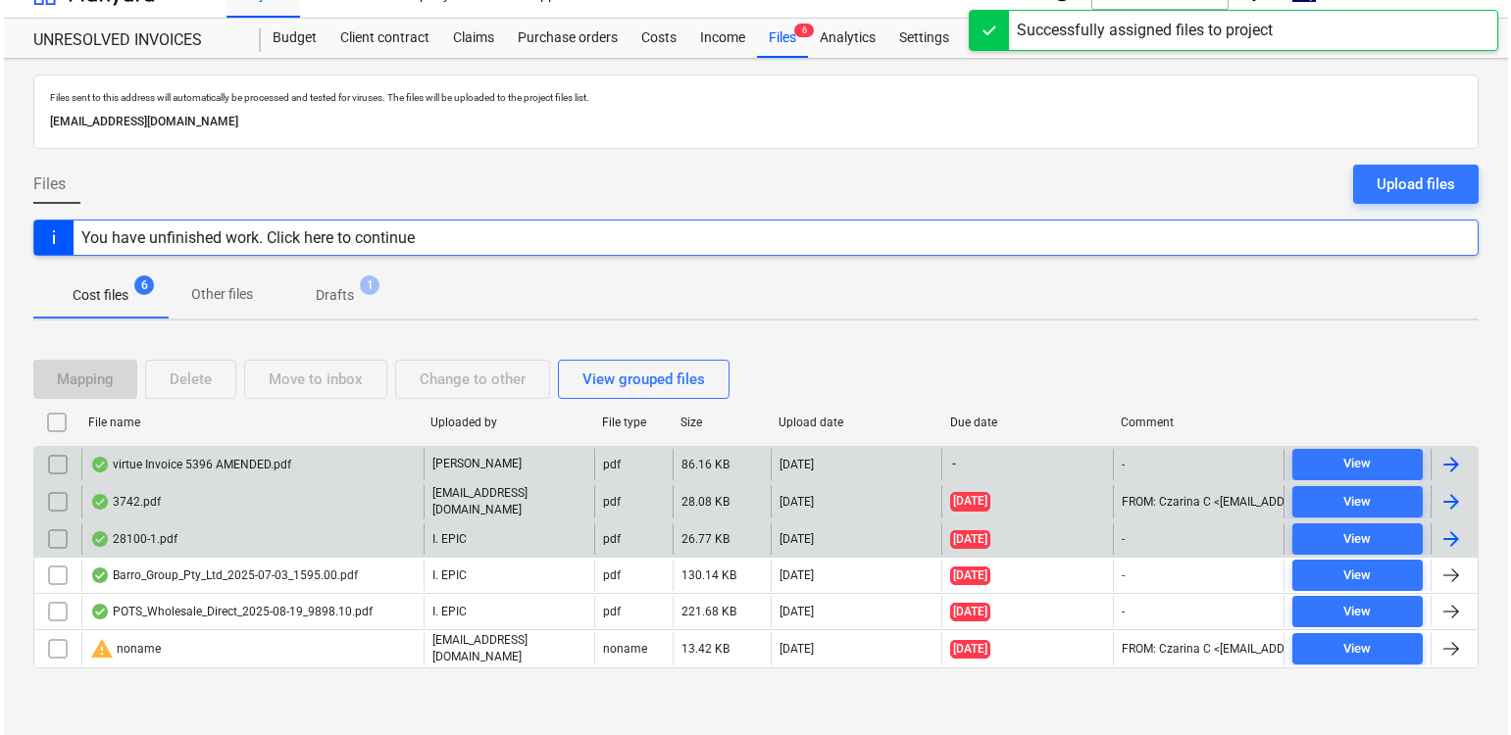
scroll to position [0, 0]
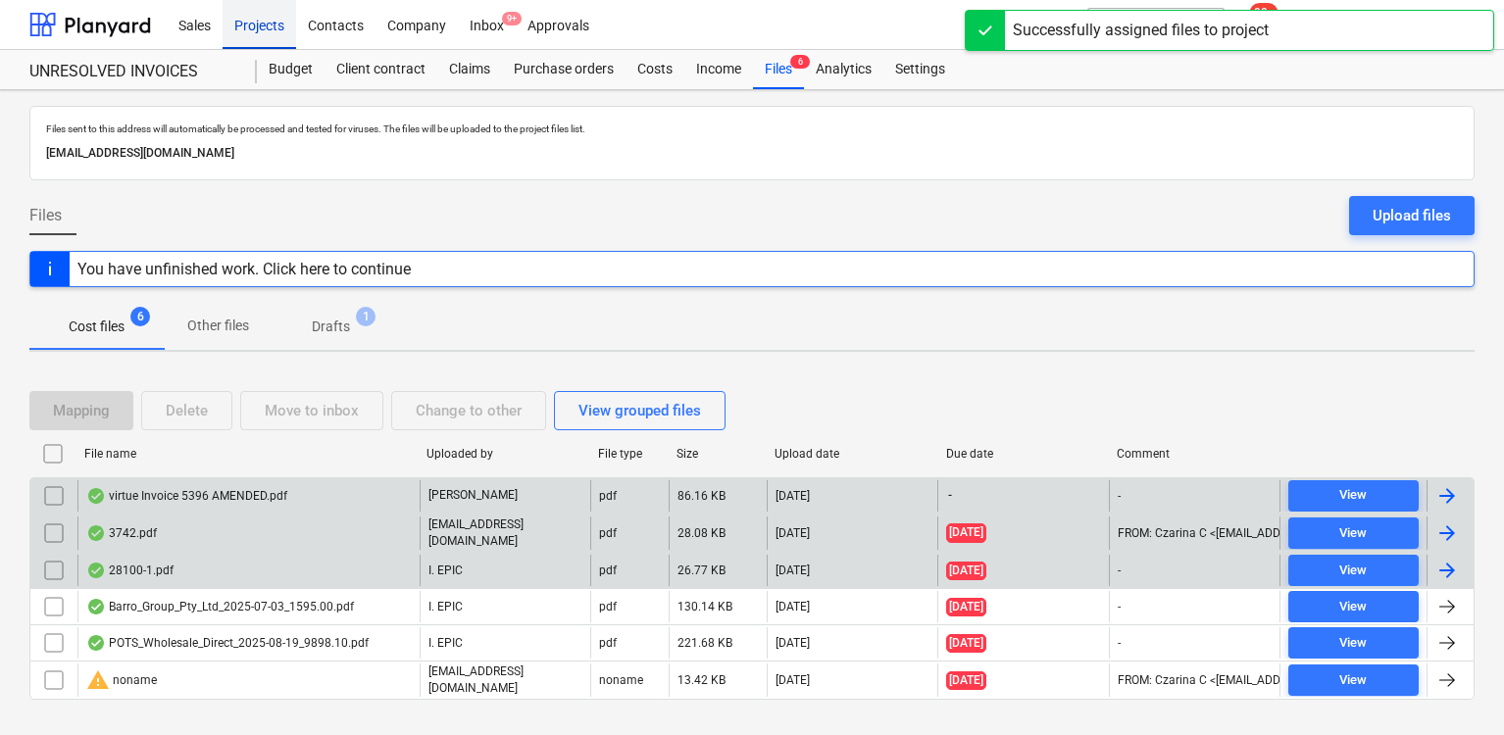
click at [255, 26] on div "Projects" at bounding box center [260, 24] width 74 height 50
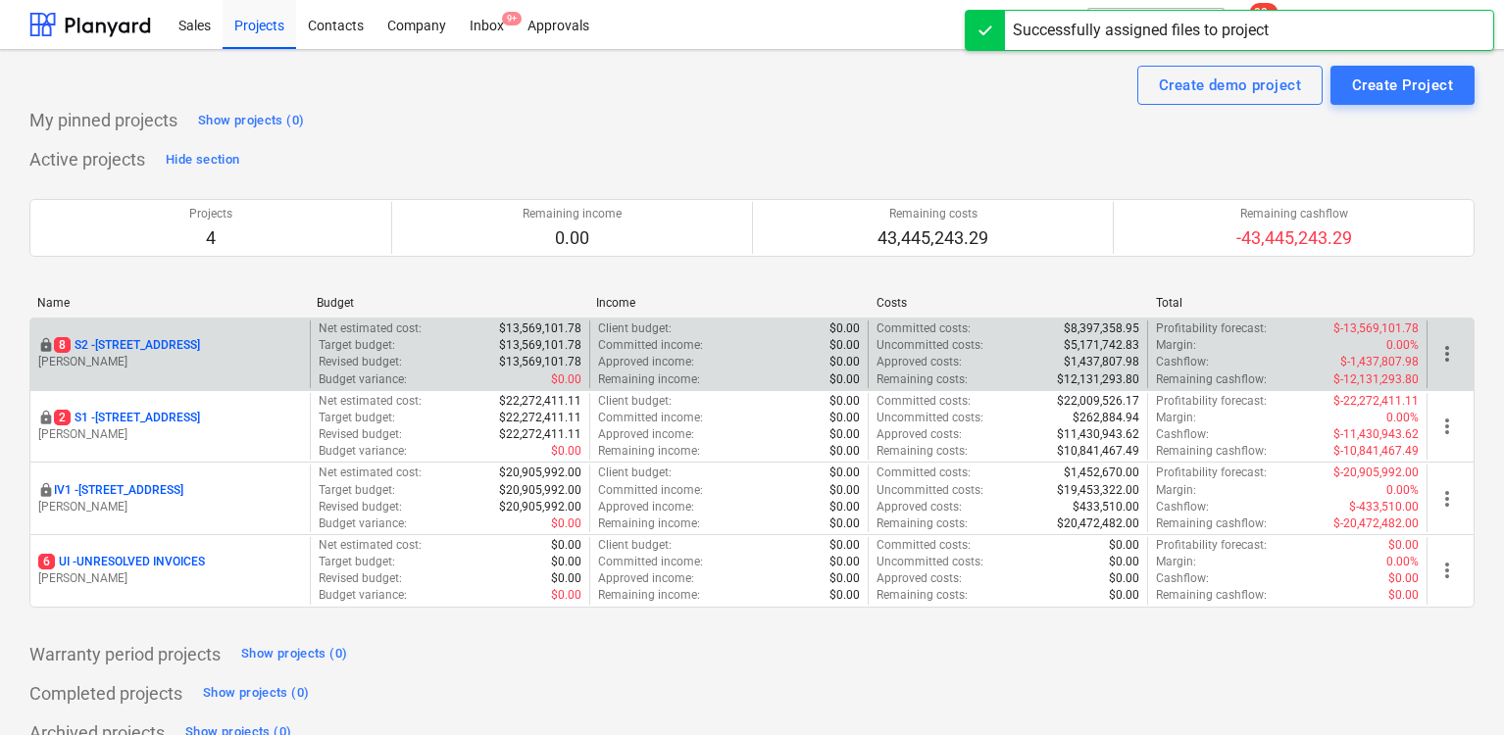
click at [175, 343] on p "[STREET_ADDRESS]" at bounding box center [127, 345] width 146 height 17
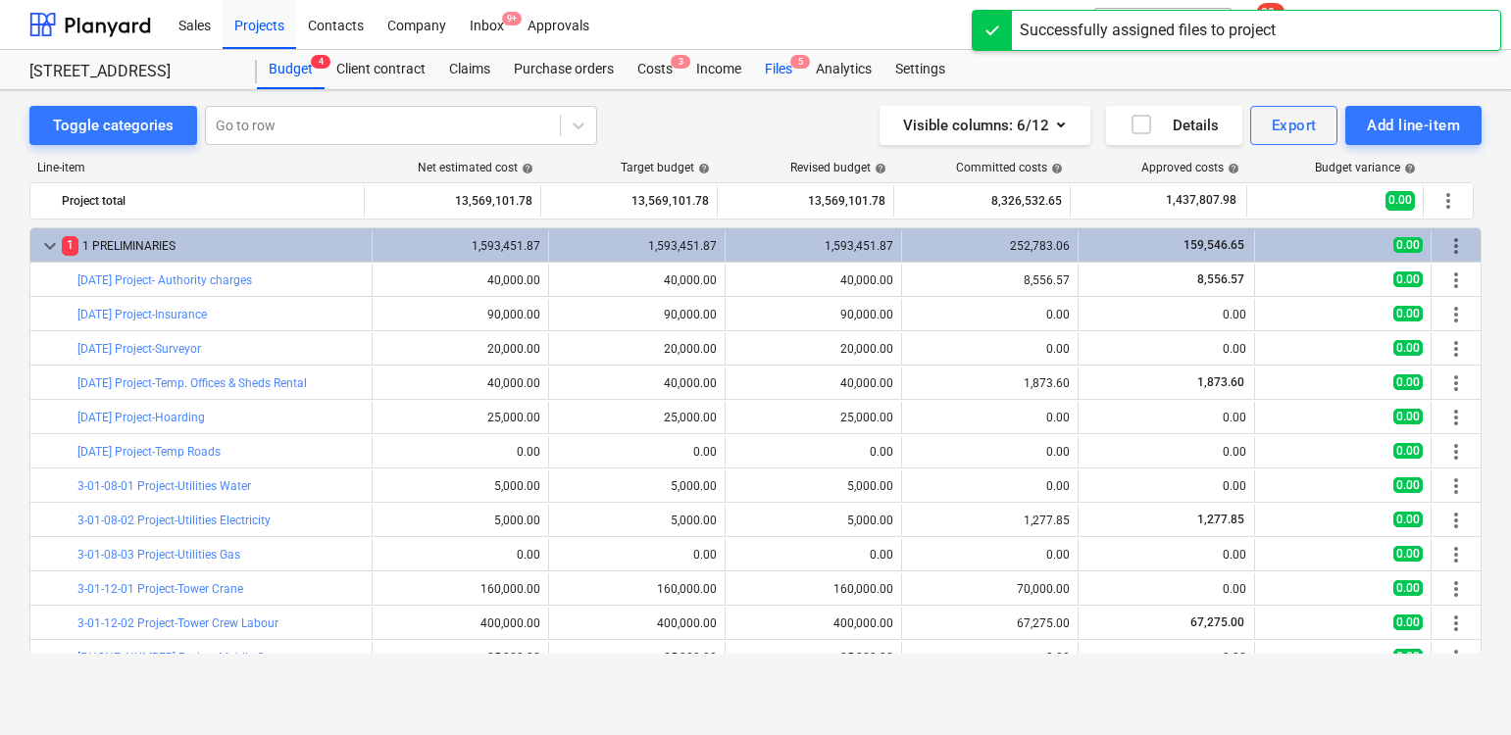
click at [779, 61] on div "Files 5" at bounding box center [778, 69] width 51 height 39
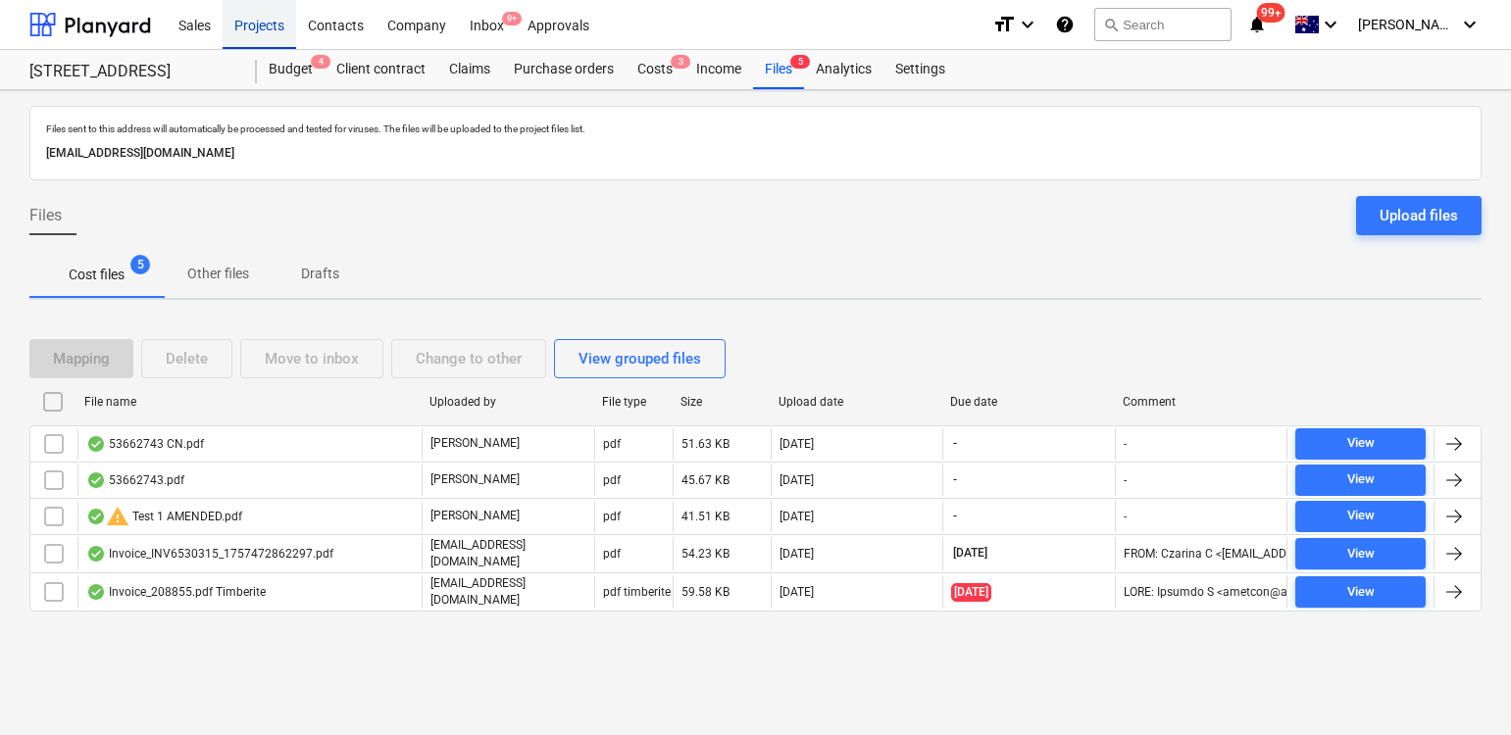
click at [267, 14] on div "Projects" at bounding box center [260, 24] width 74 height 50
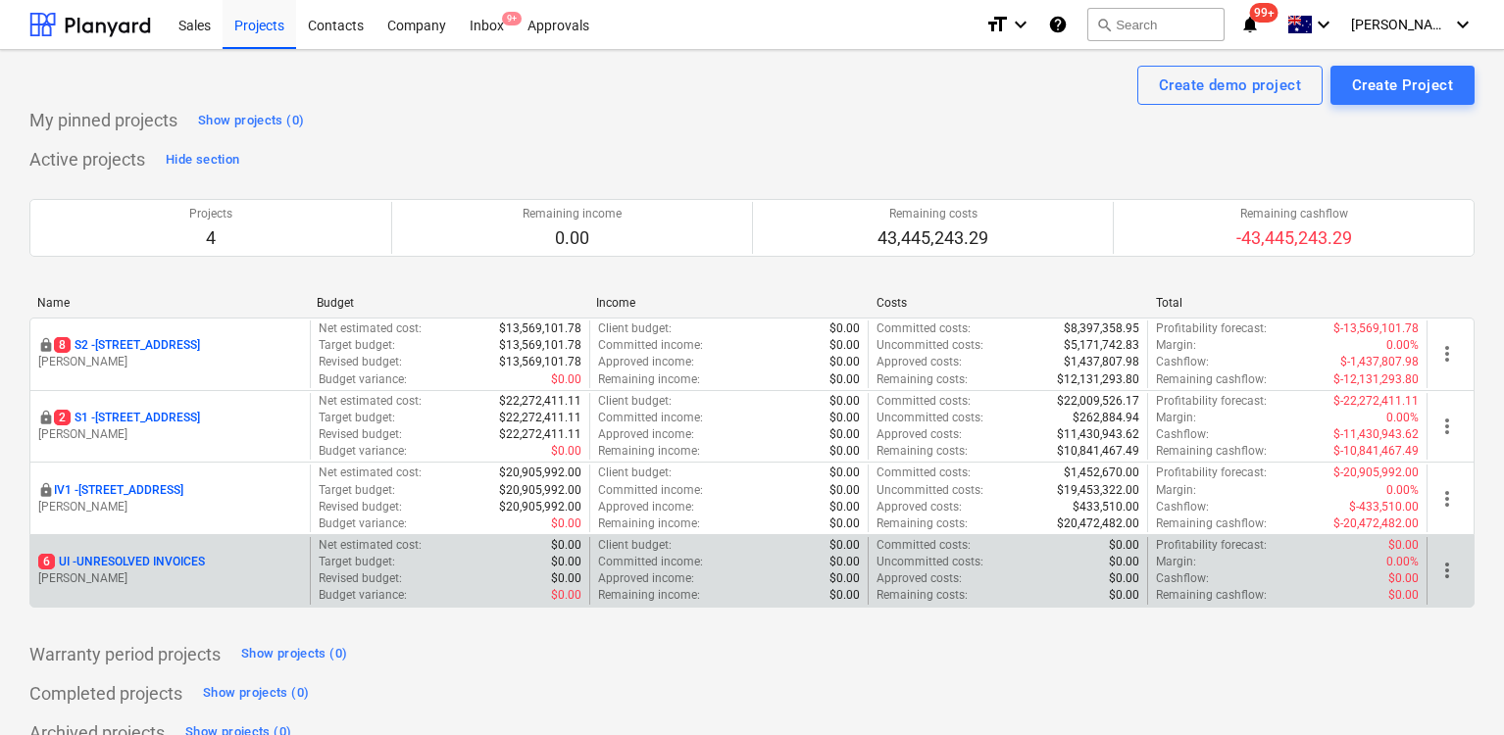
click at [161, 561] on p "6 UI - UNRESOLVED INVOICES" at bounding box center [121, 562] width 167 height 17
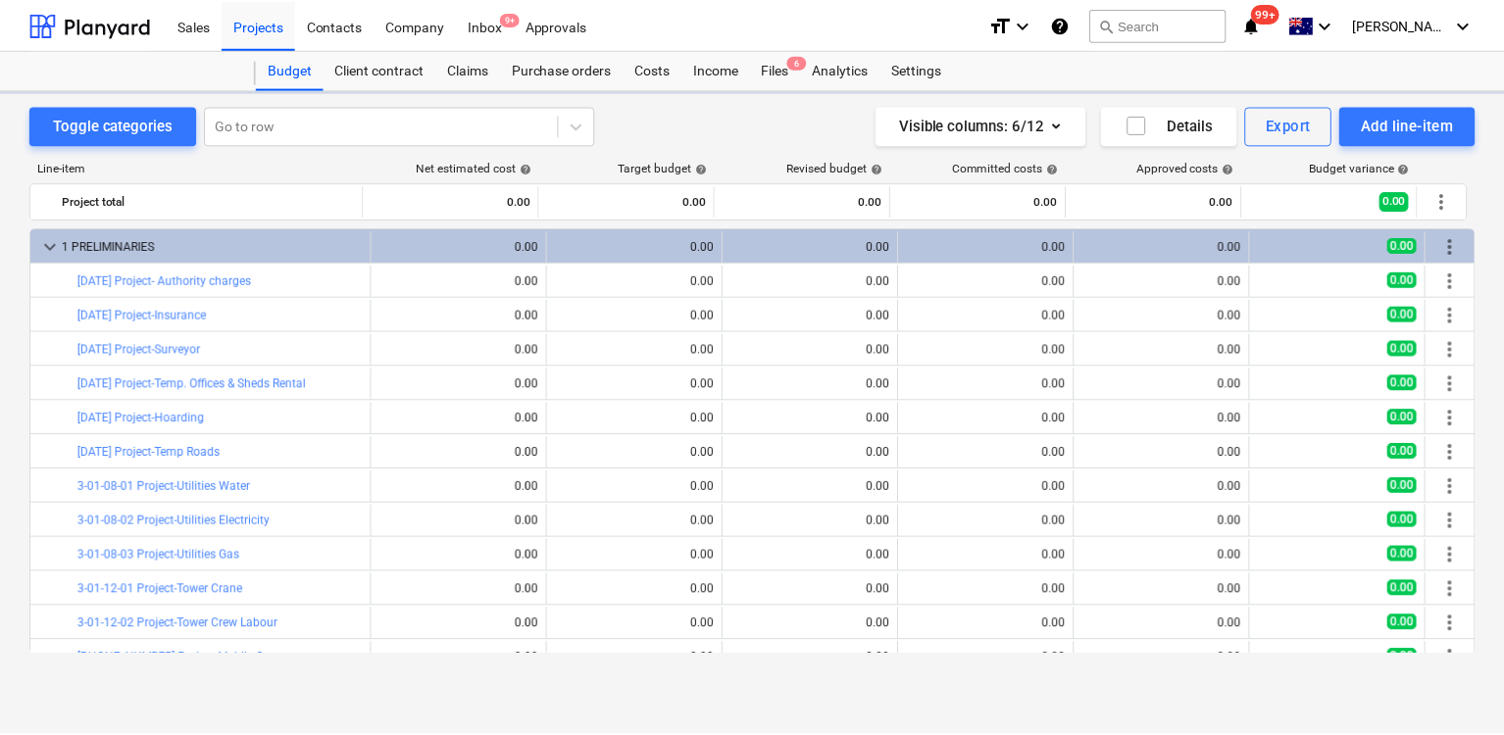
scroll to position [211, 0]
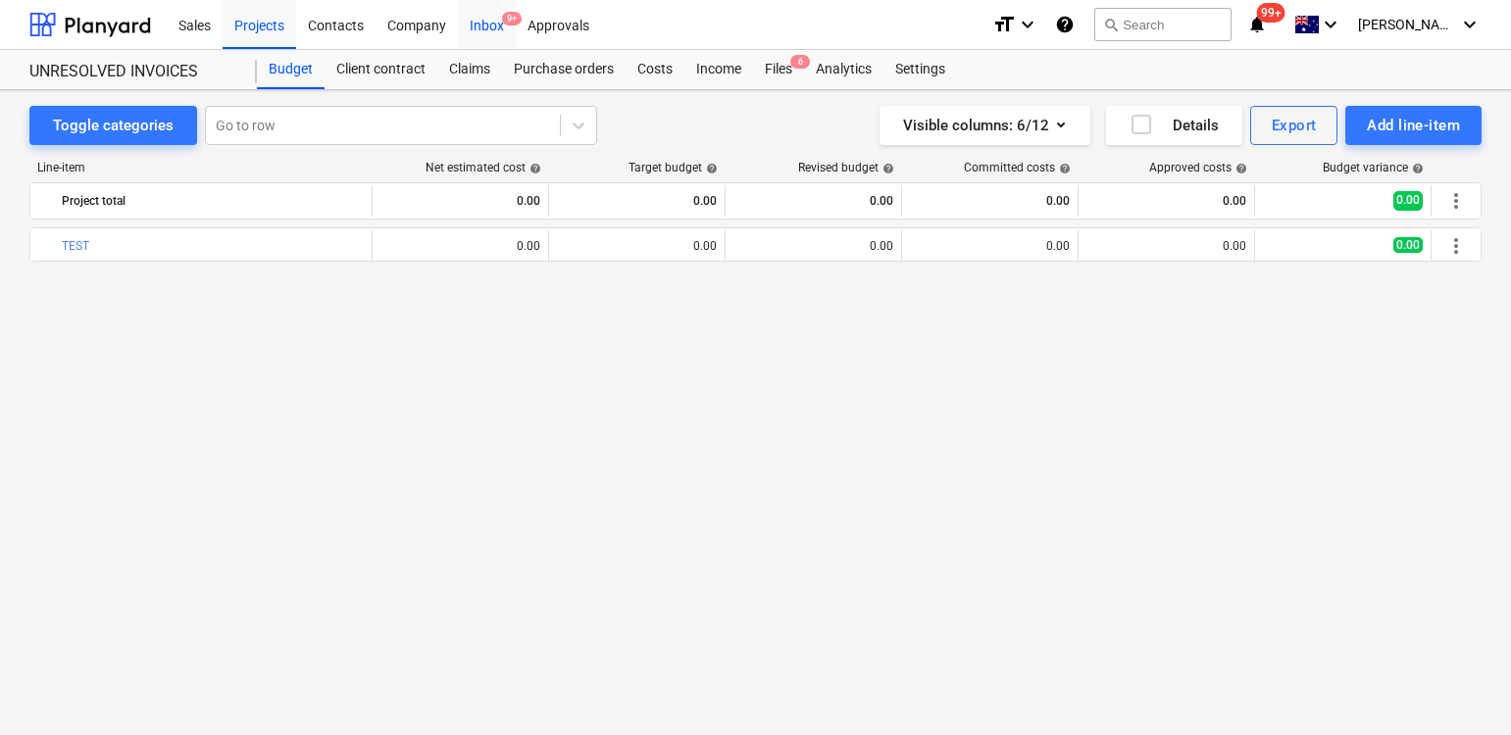
click at [502, 25] on div "Inbox 9+" at bounding box center [487, 24] width 58 height 50
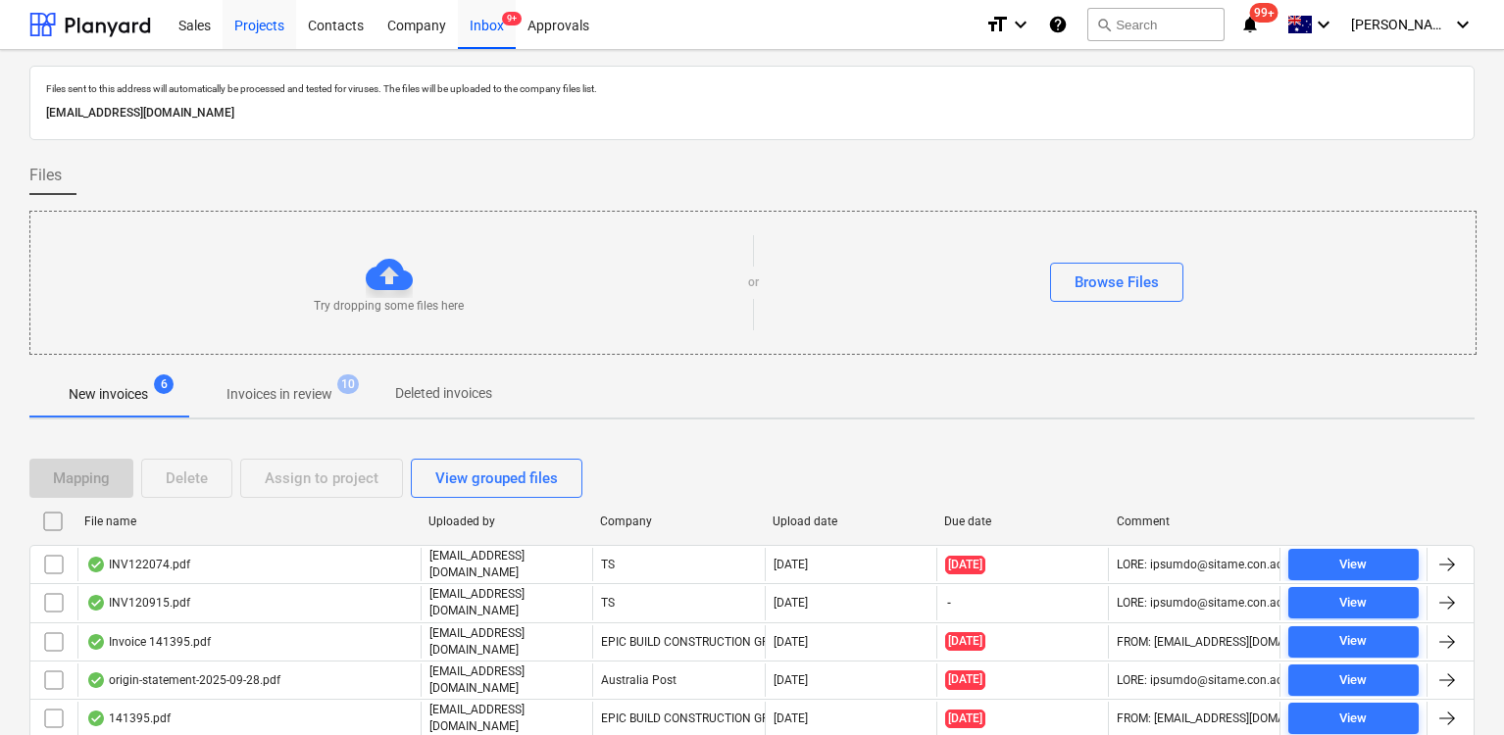
click at [259, 27] on div "Projects" at bounding box center [260, 24] width 74 height 50
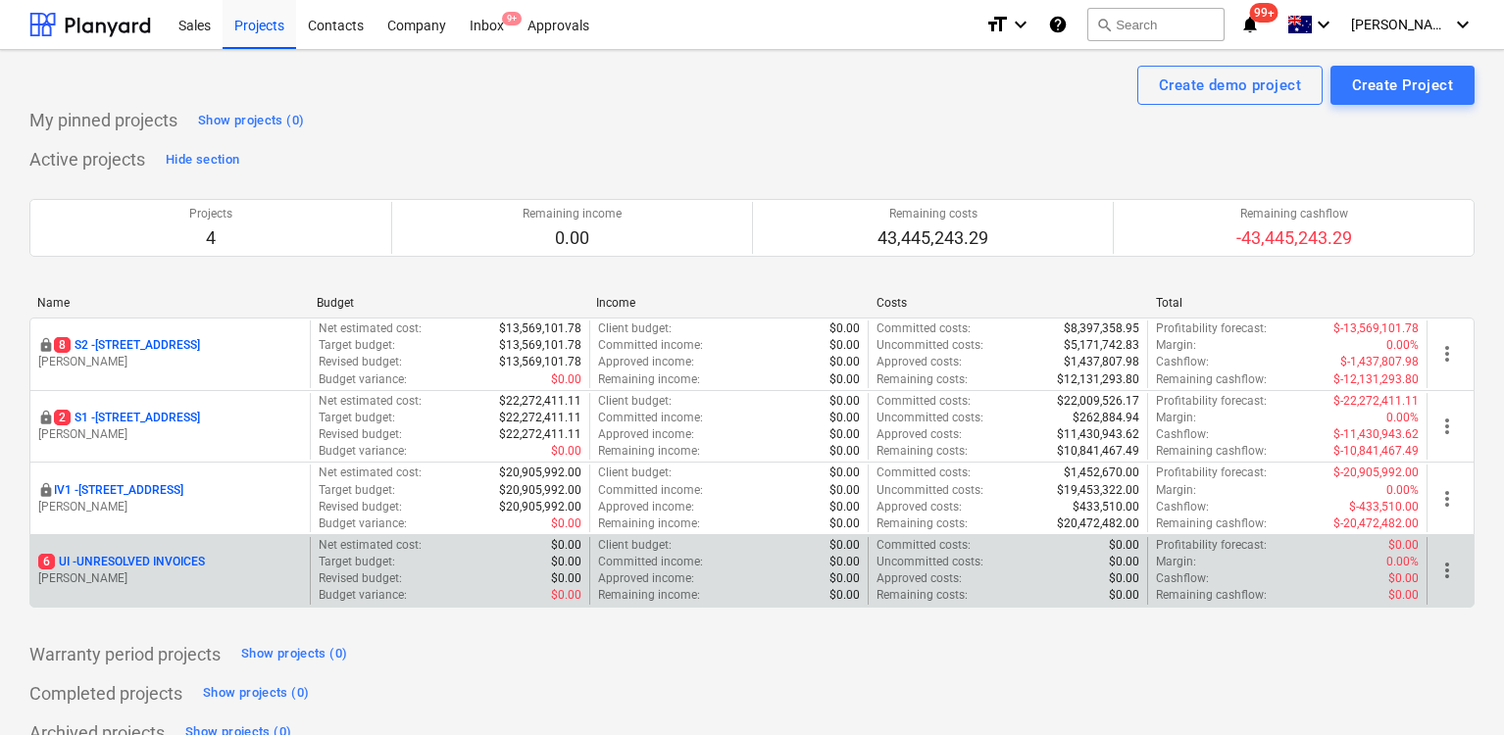
click at [146, 558] on p "6 UI - UNRESOLVED INVOICES" at bounding box center [121, 562] width 167 height 17
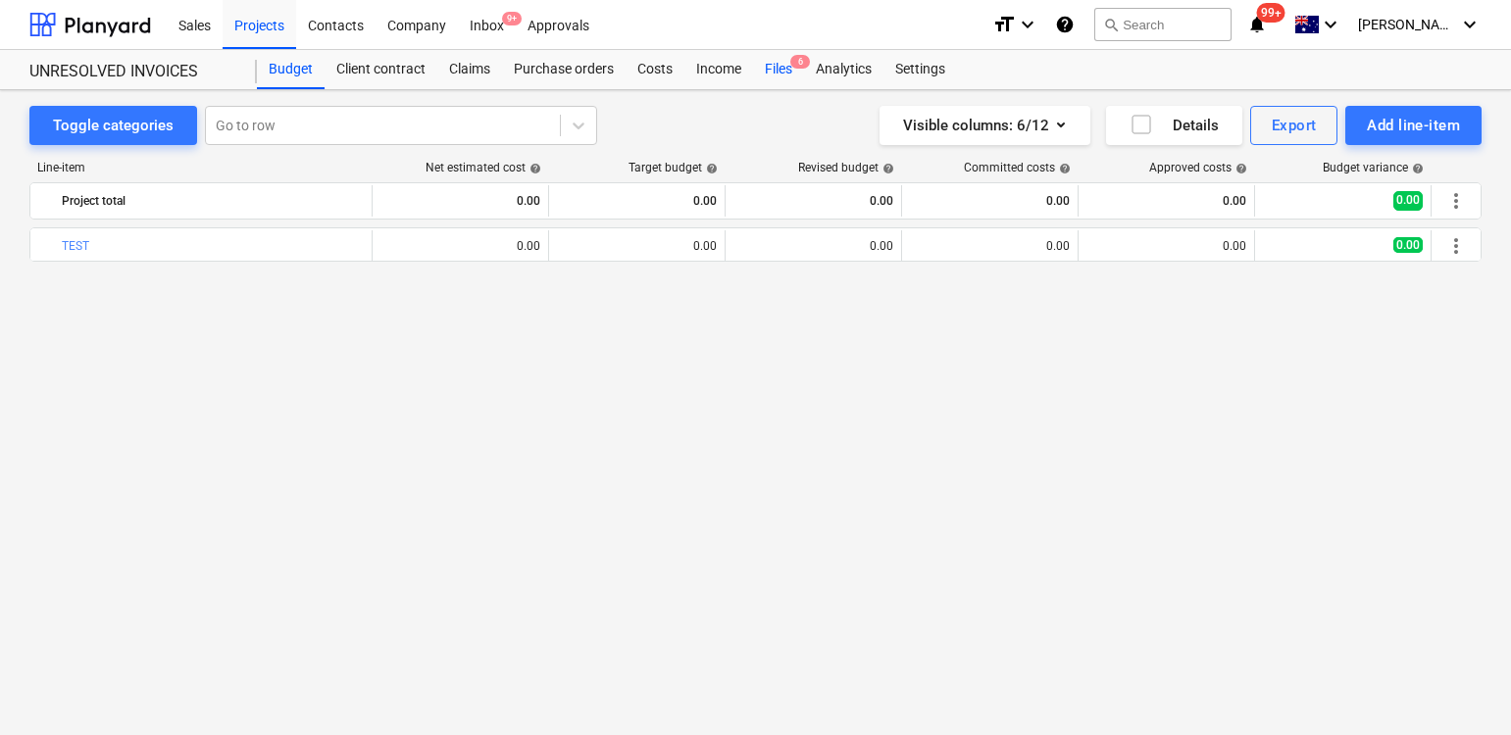
click at [770, 67] on div "Files 6" at bounding box center [778, 69] width 51 height 39
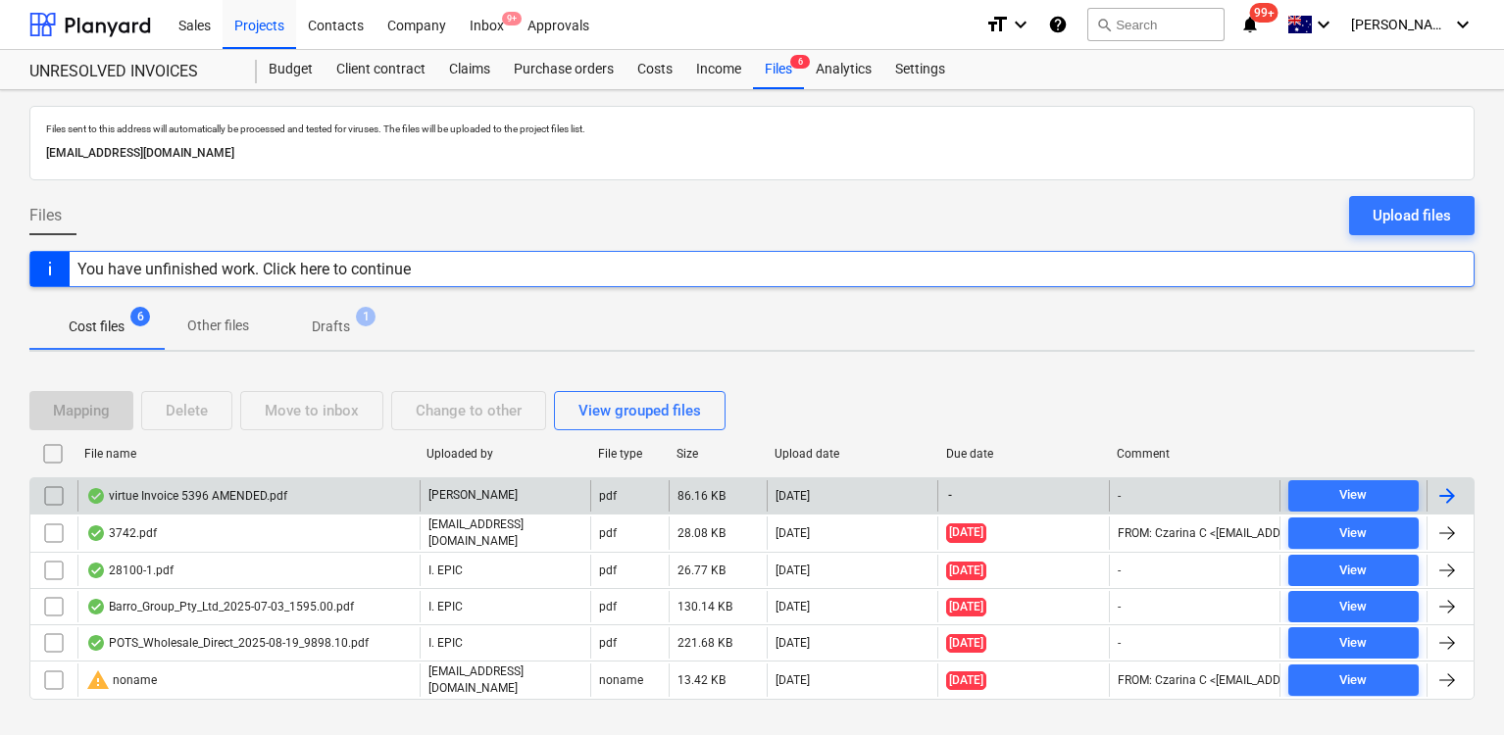
click at [54, 497] on input "checkbox" at bounding box center [53, 495] width 31 height 31
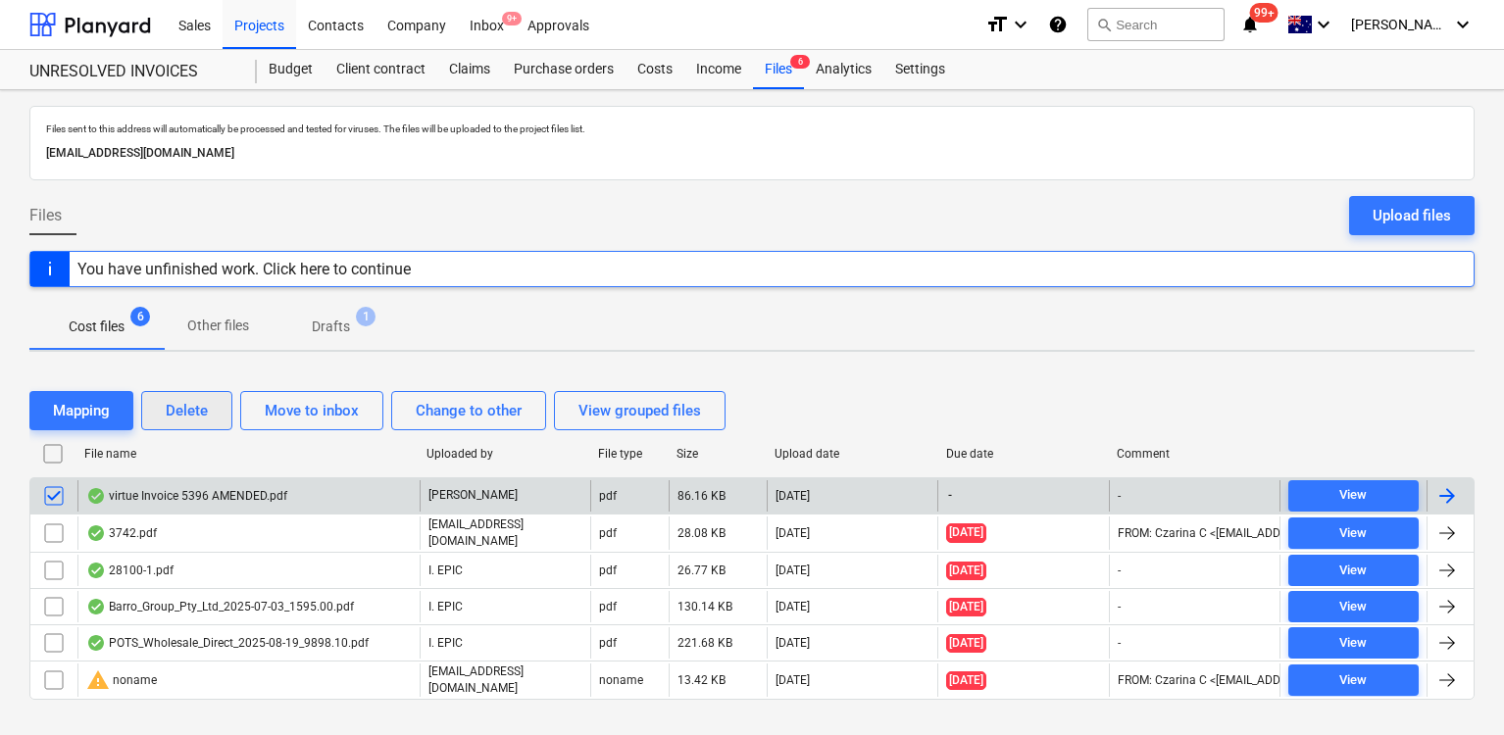
click at [189, 407] on div "Delete" at bounding box center [187, 410] width 42 height 25
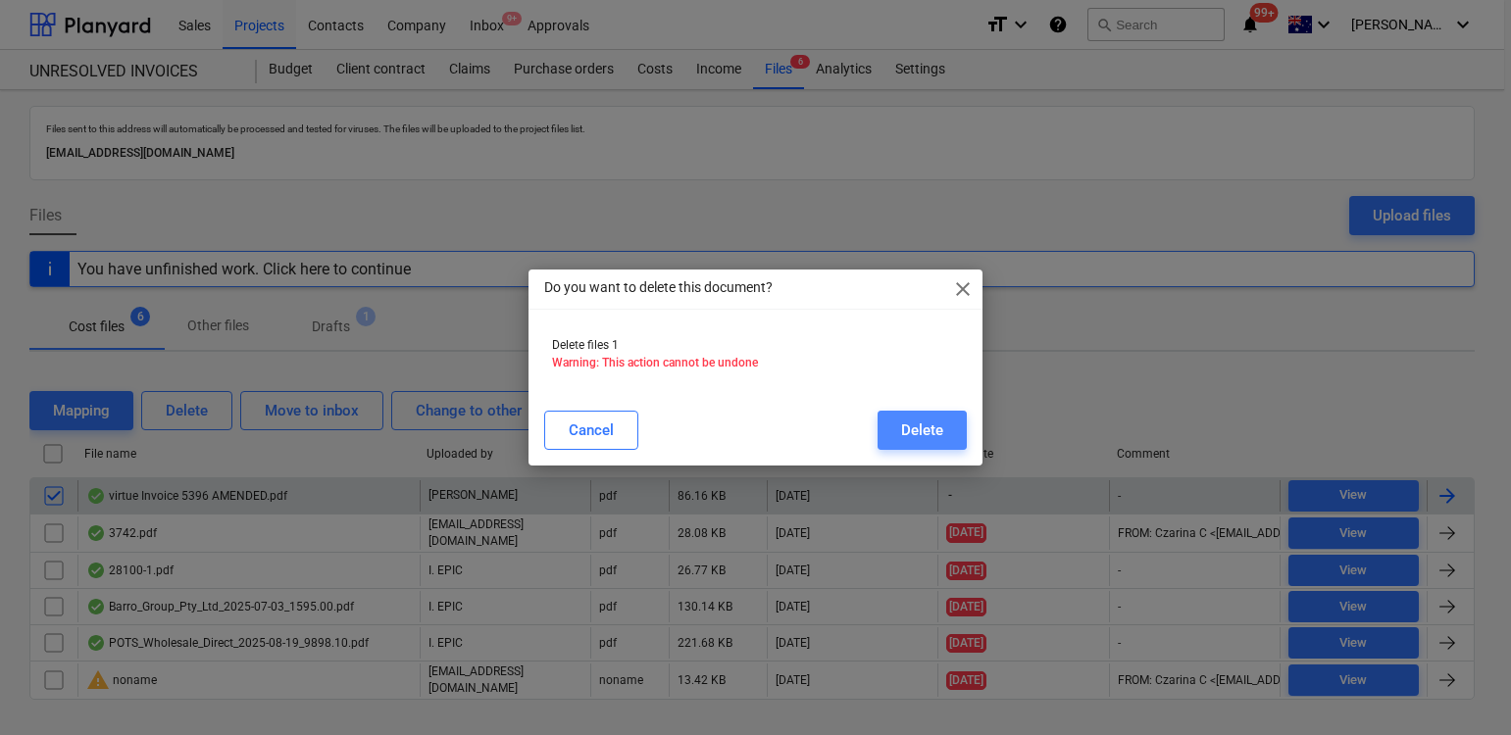
click at [908, 432] on div "Delete" at bounding box center [922, 430] width 42 height 25
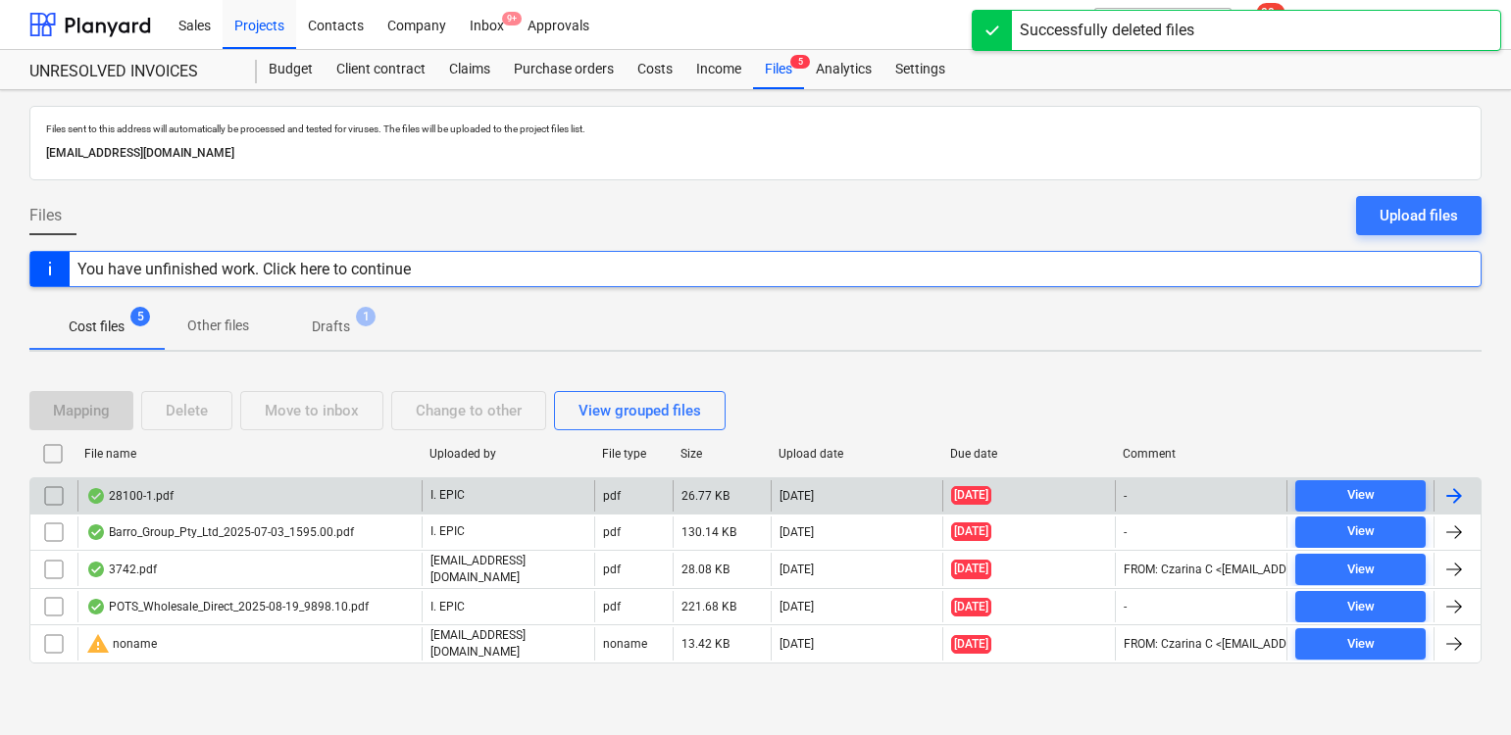
click at [243, 493] on div "28100-1.pdf" at bounding box center [249, 495] width 344 height 31
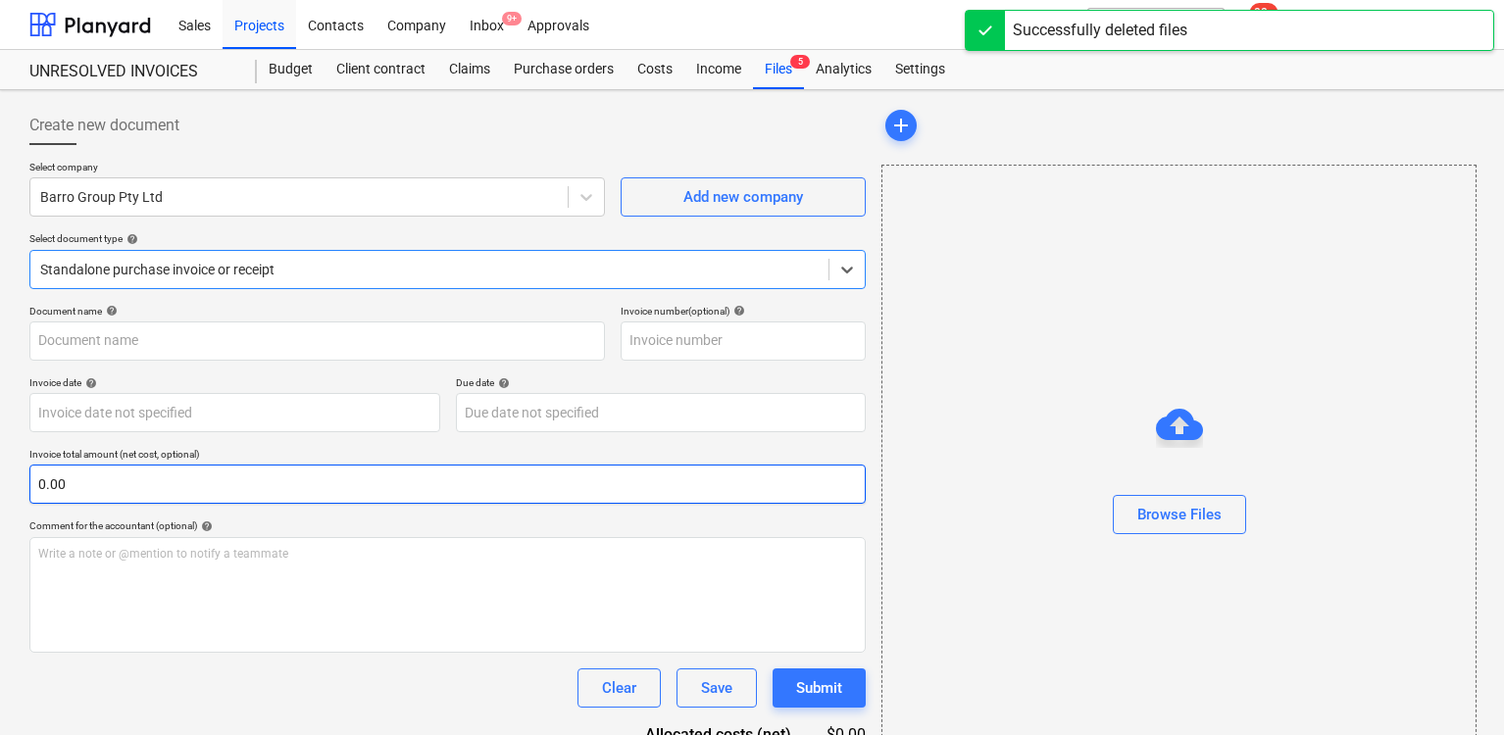
type input "51023047367"
type input "[DATE]"
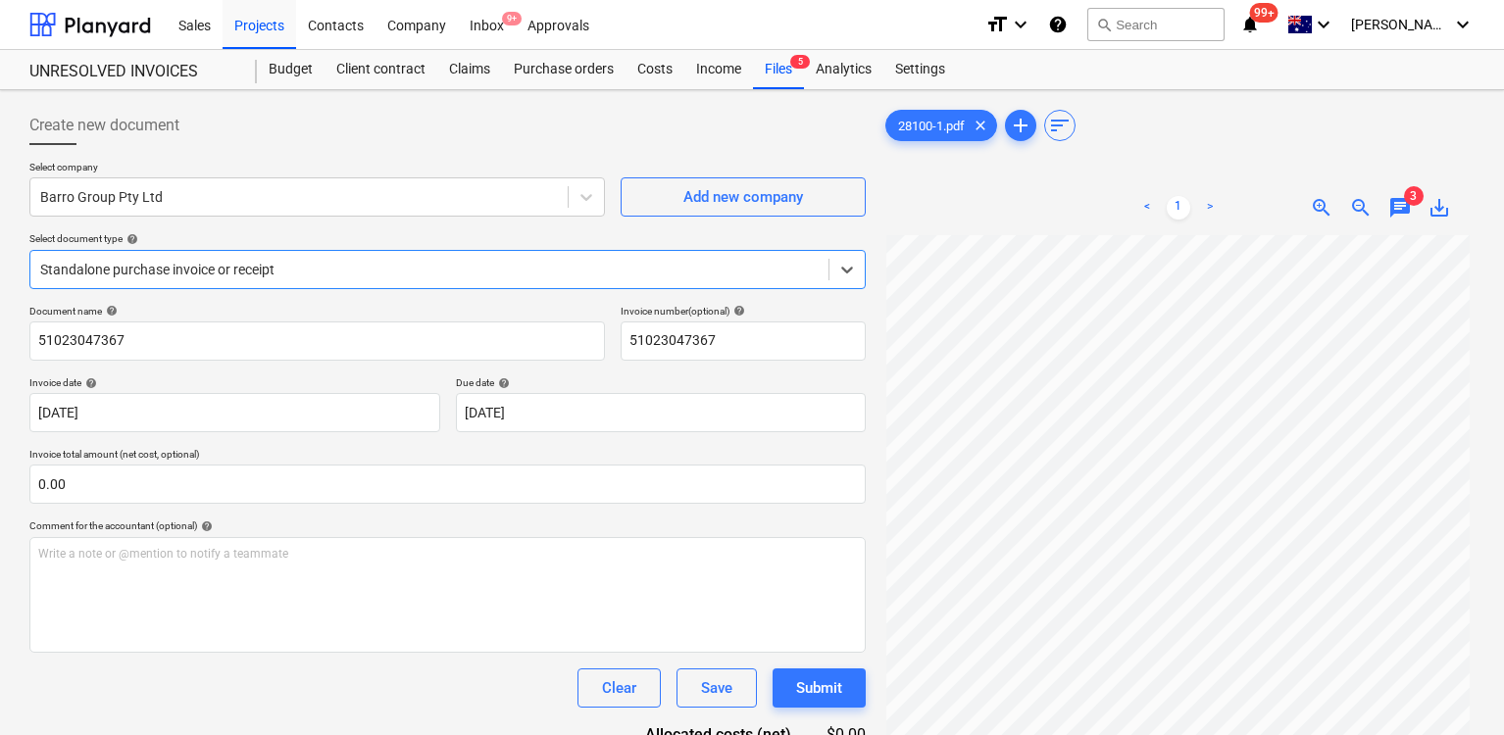
click at [1399, 208] on span "chat" at bounding box center [1400, 208] width 24 height 24
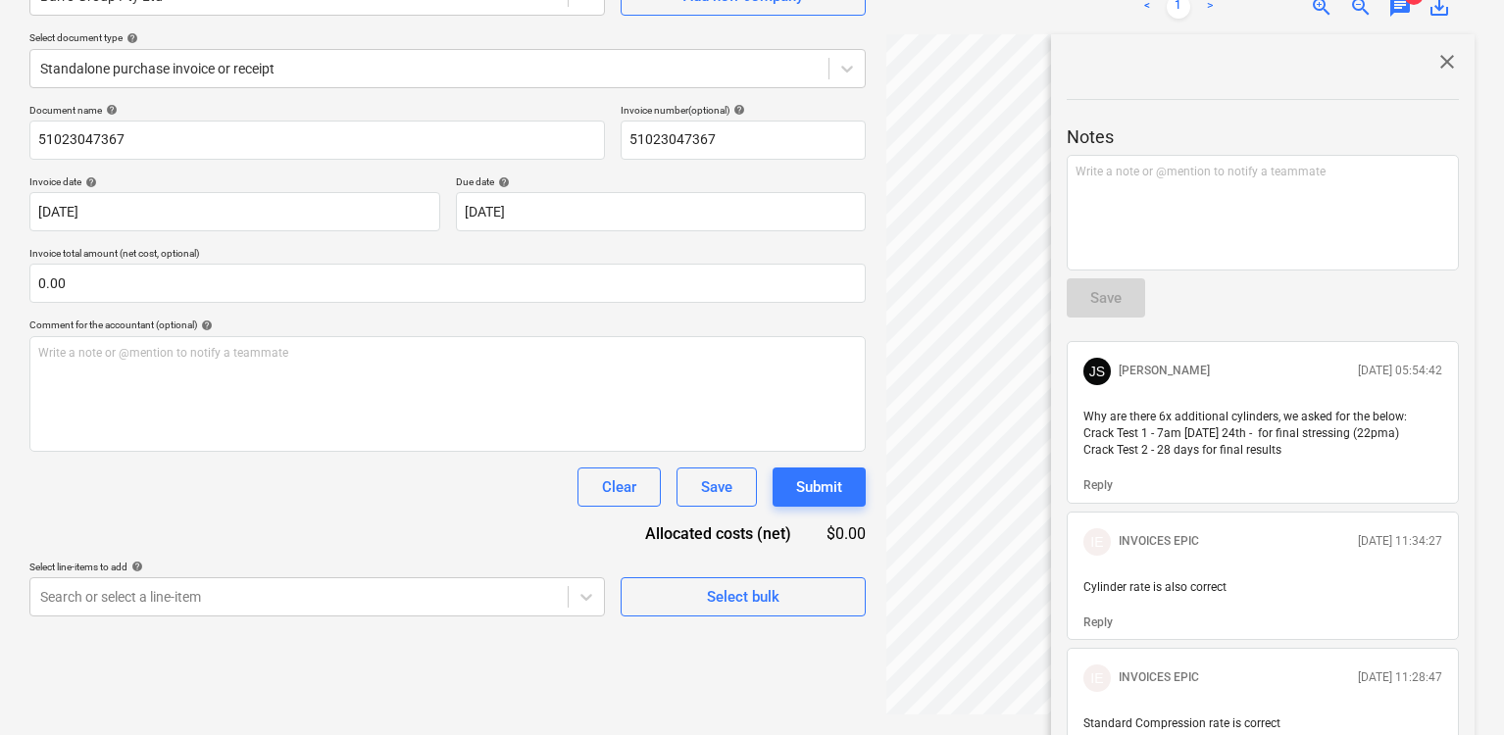
scroll to position [143, 0]
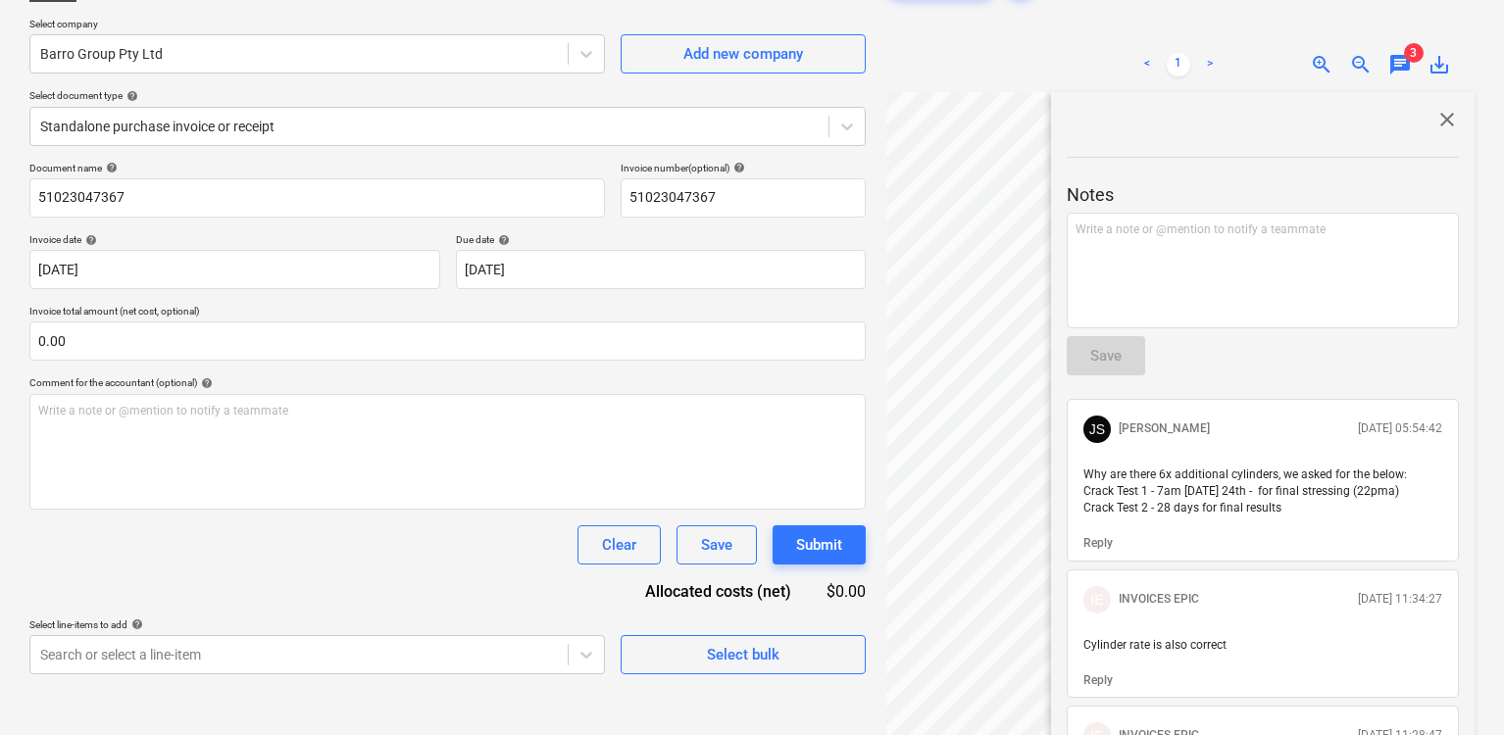
click at [1437, 119] on span "close" at bounding box center [1447, 120] width 24 height 24
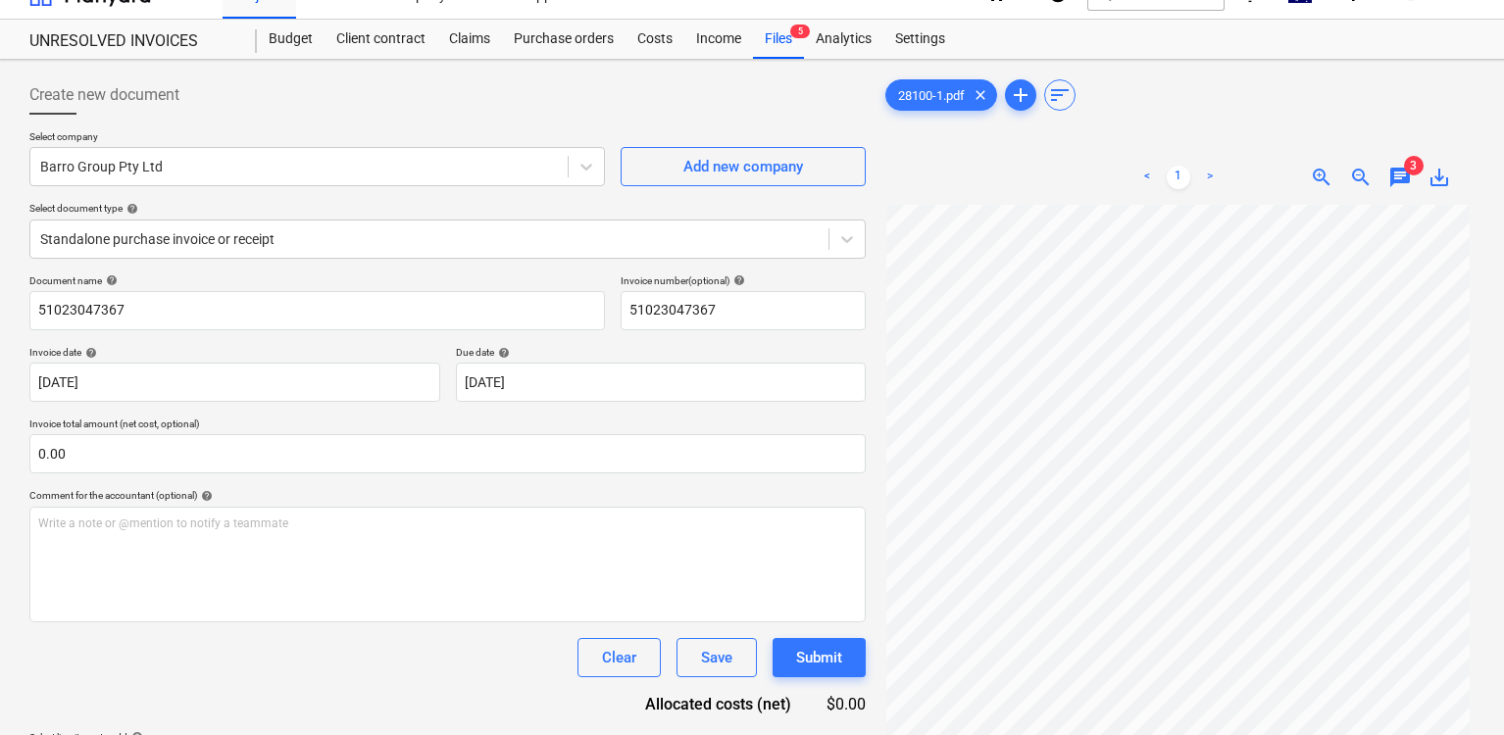
scroll to position [0, 0]
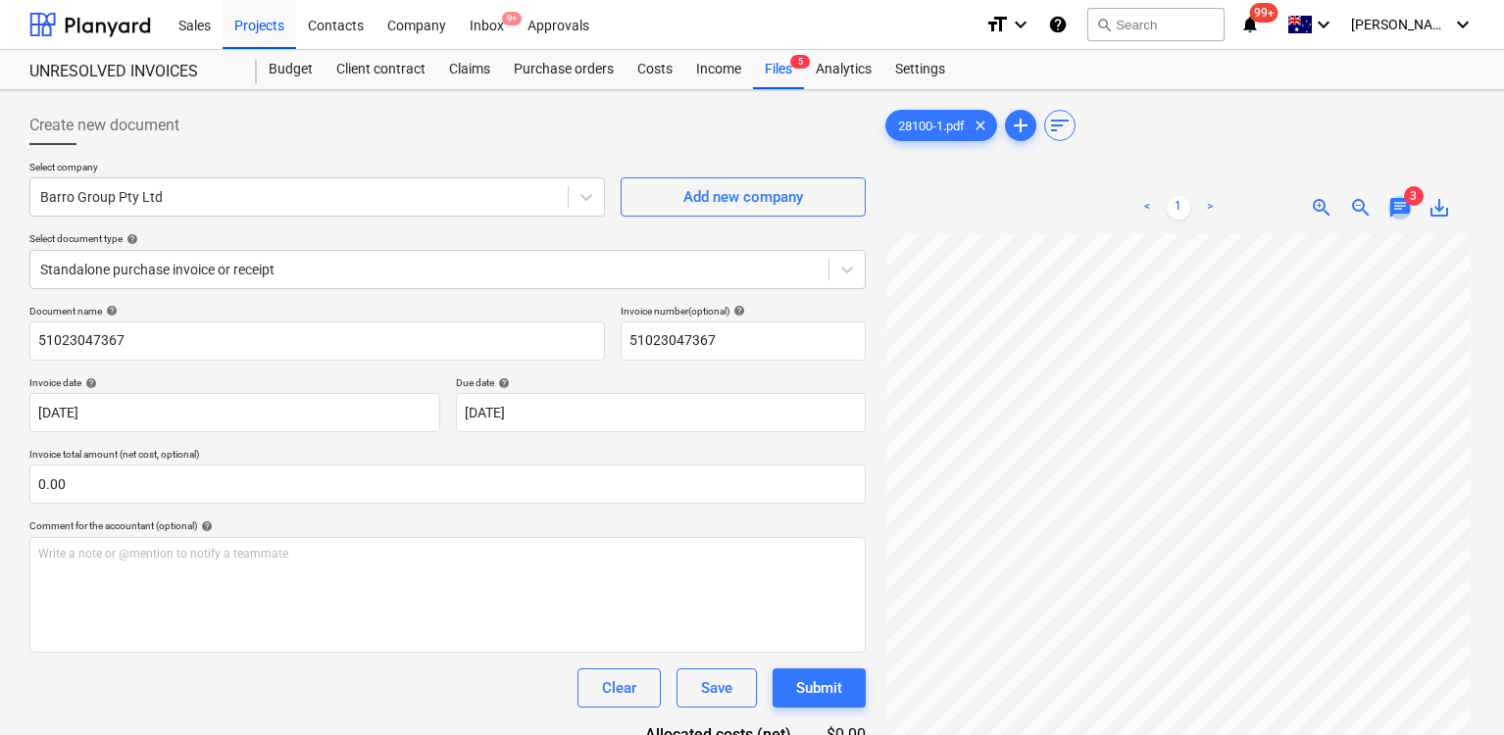
click at [1401, 196] on span "chat" at bounding box center [1400, 208] width 24 height 24
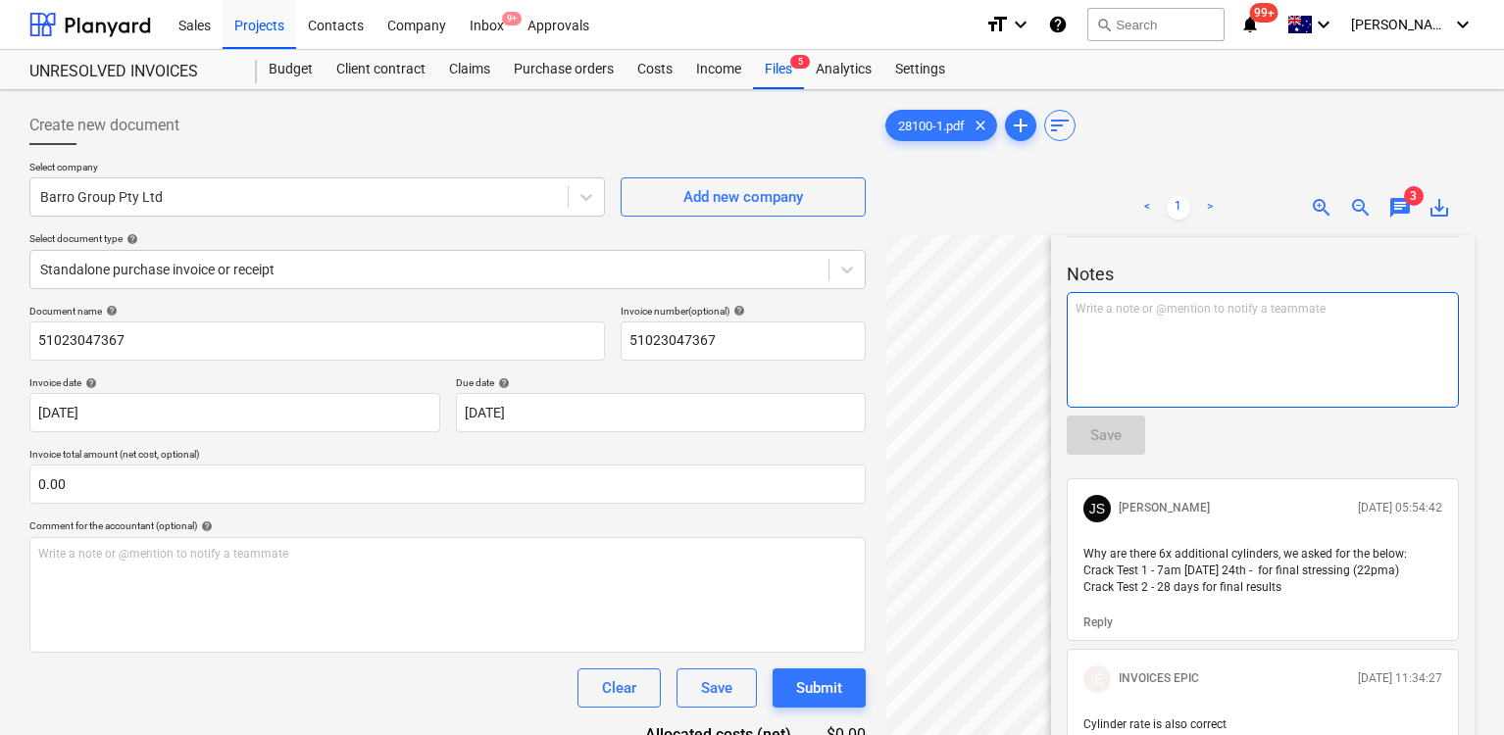
click at [1272, 331] on div "Write a note or @mention to notify a teammate [PERSON_NAME]" at bounding box center [1263, 350] width 392 height 116
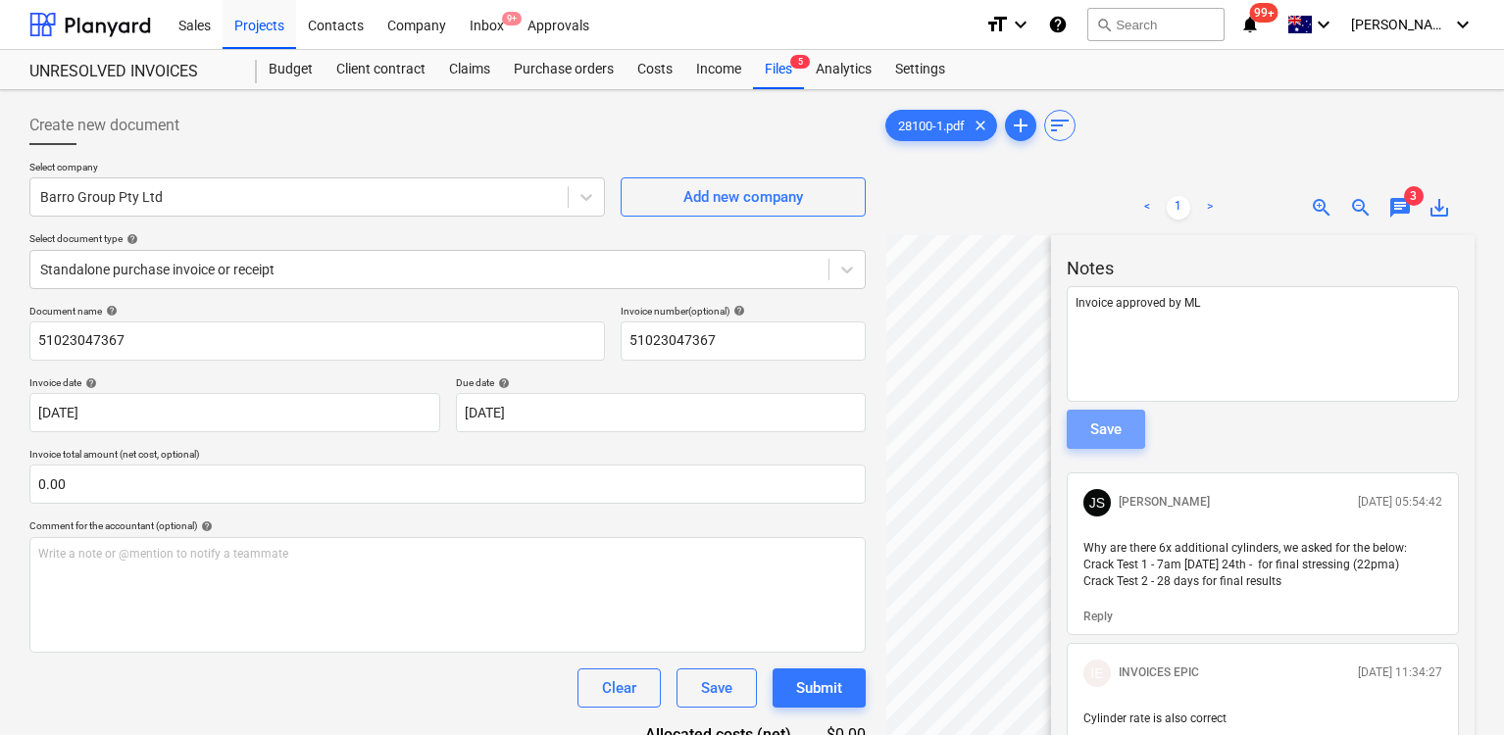
click at [1113, 437] on div "Save" at bounding box center [1105, 429] width 31 height 25
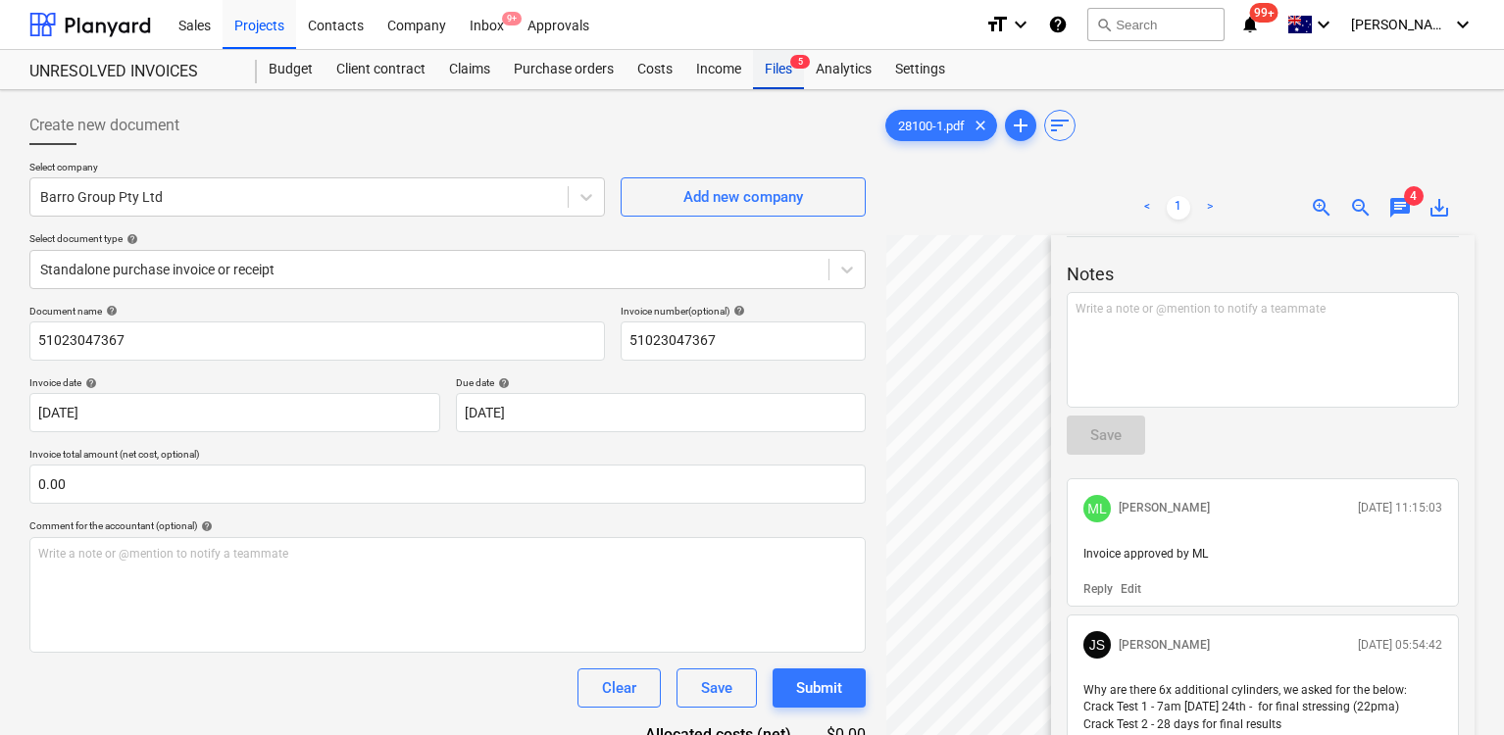
click at [772, 66] on div "Files 5" at bounding box center [778, 69] width 51 height 39
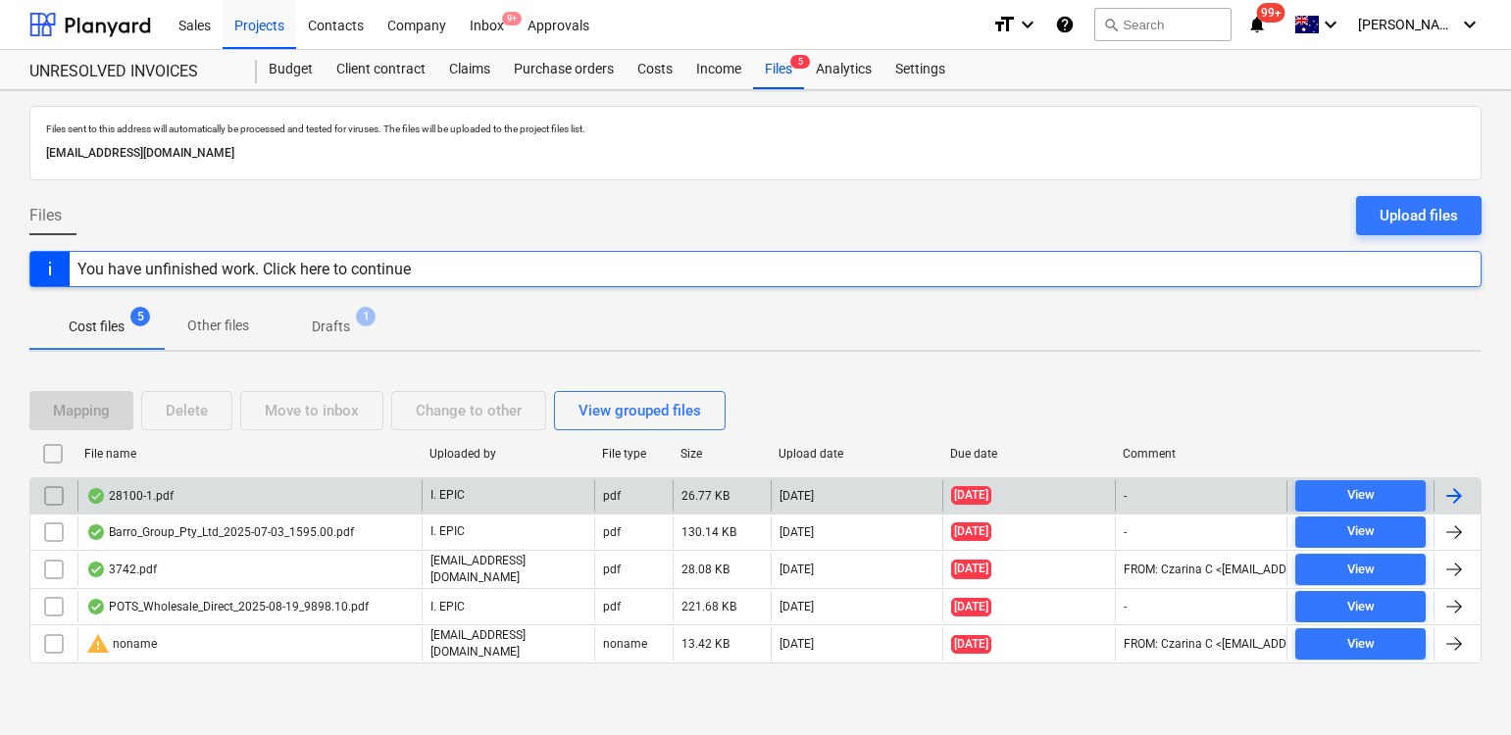
click at [127, 497] on div "28100-1.pdf" at bounding box center [129, 496] width 87 height 16
click at [53, 500] on input "checkbox" at bounding box center [53, 495] width 31 height 31
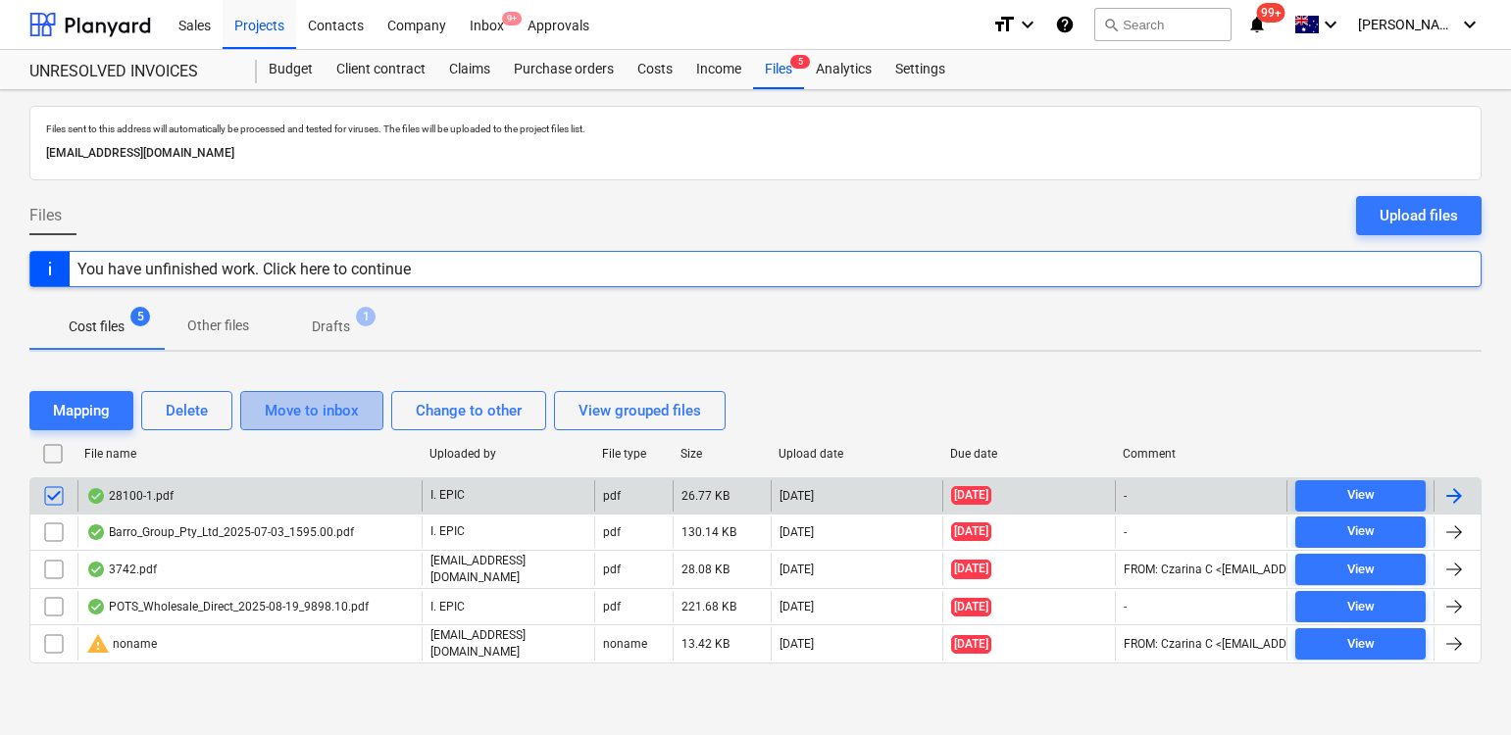
click at [352, 408] on div "Move to inbox" at bounding box center [312, 410] width 94 height 25
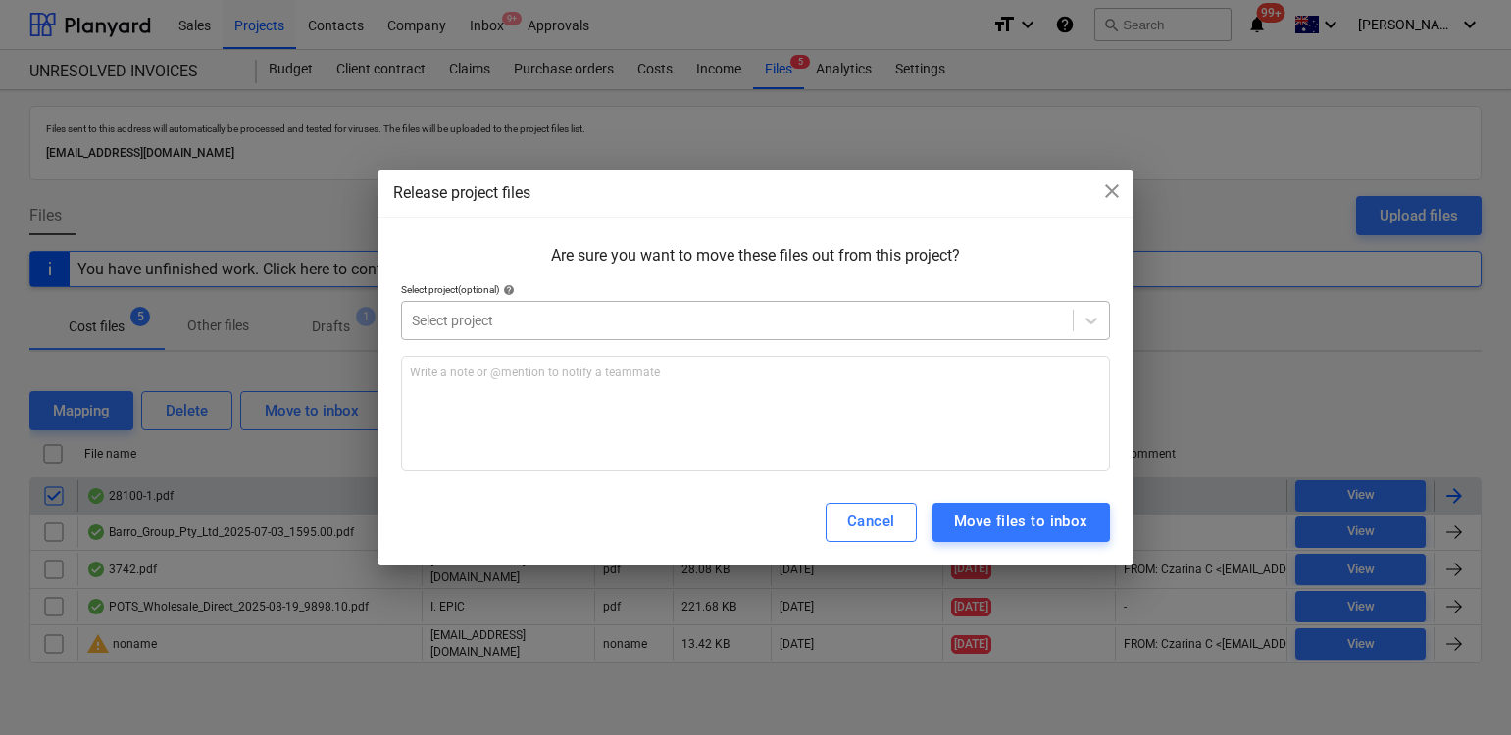
click at [596, 312] on div at bounding box center [737, 321] width 651 height 20
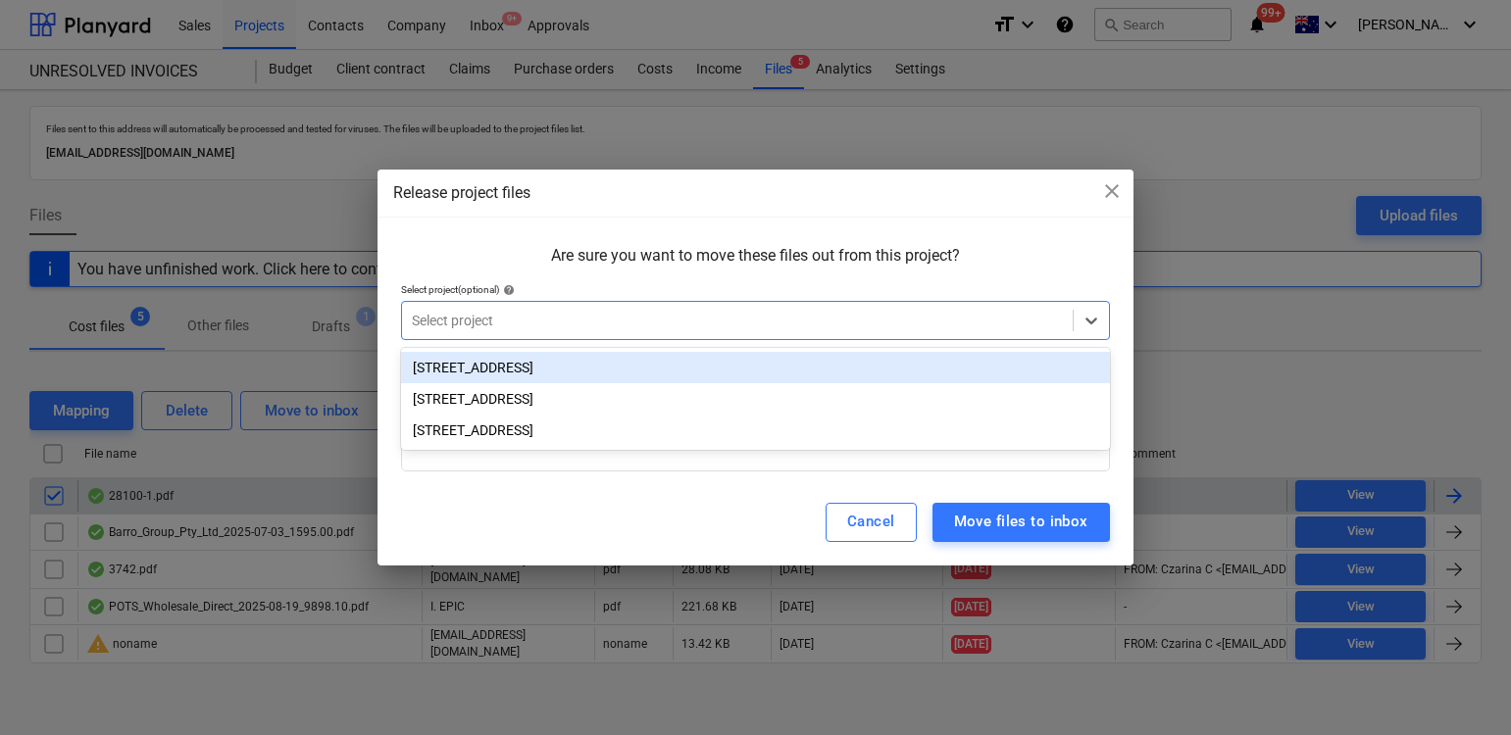
click at [596, 376] on div "[STREET_ADDRESS]" at bounding box center [755, 367] width 709 height 31
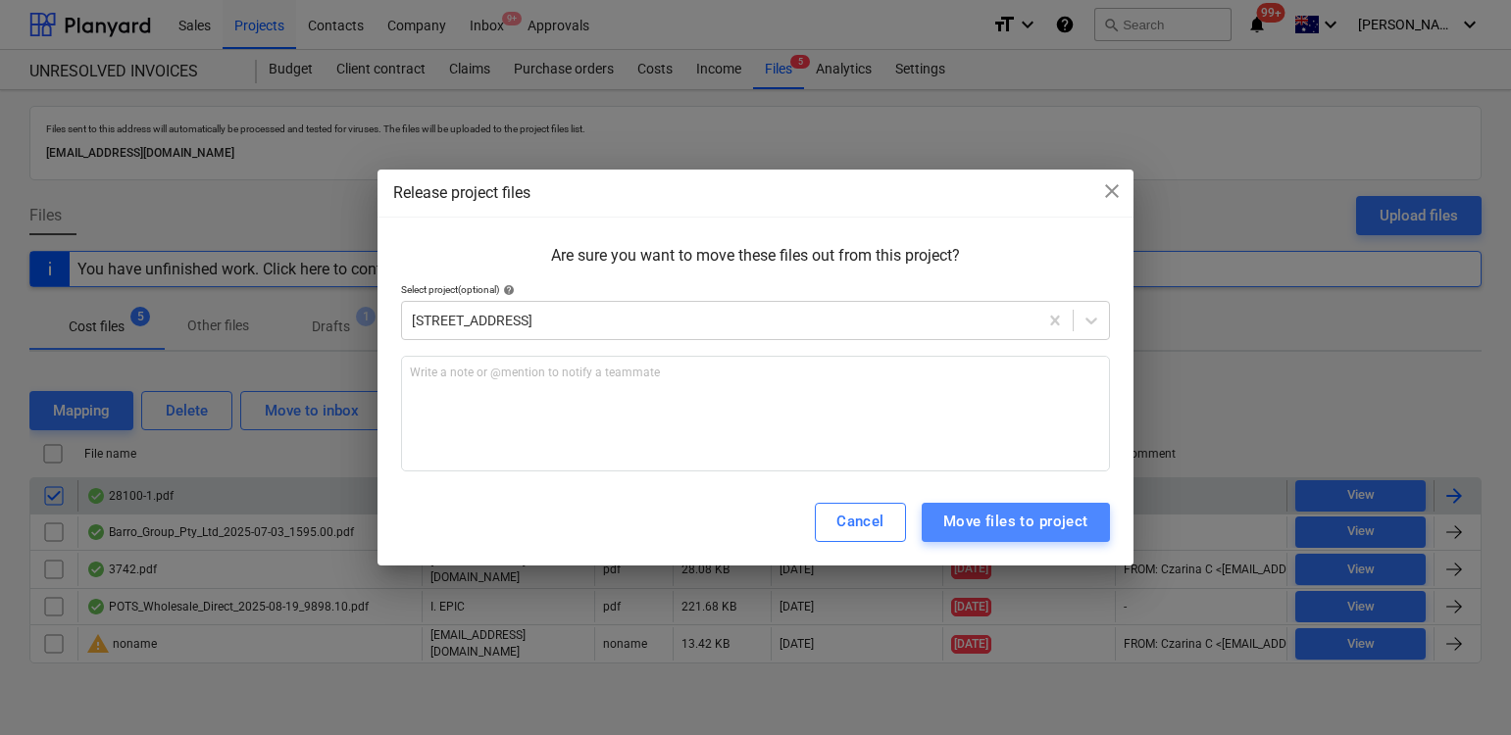
drag, startPoint x: 1040, startPoint y: 516, endPoint x: 967, endPoint y: 510, distance: 73.8
click at [1040, 516] on div "Move files to project" at bounding box center [1015, 521] width 145 height 25
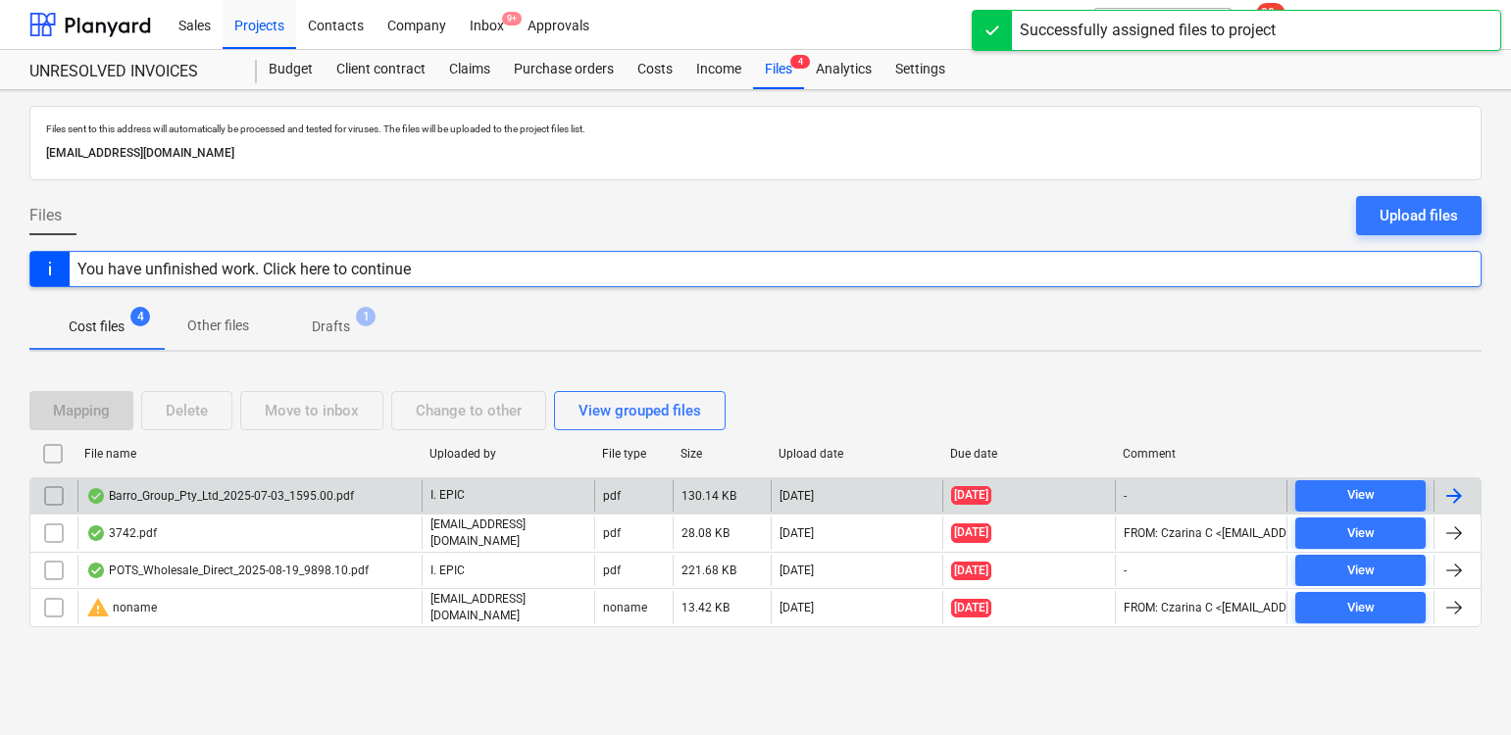
click at [280, 489] on div "Barro_Group_Pty_Ltd_2025-07-03_1595.00.pdf" at bounding box center [220, 496] width 268 height 16
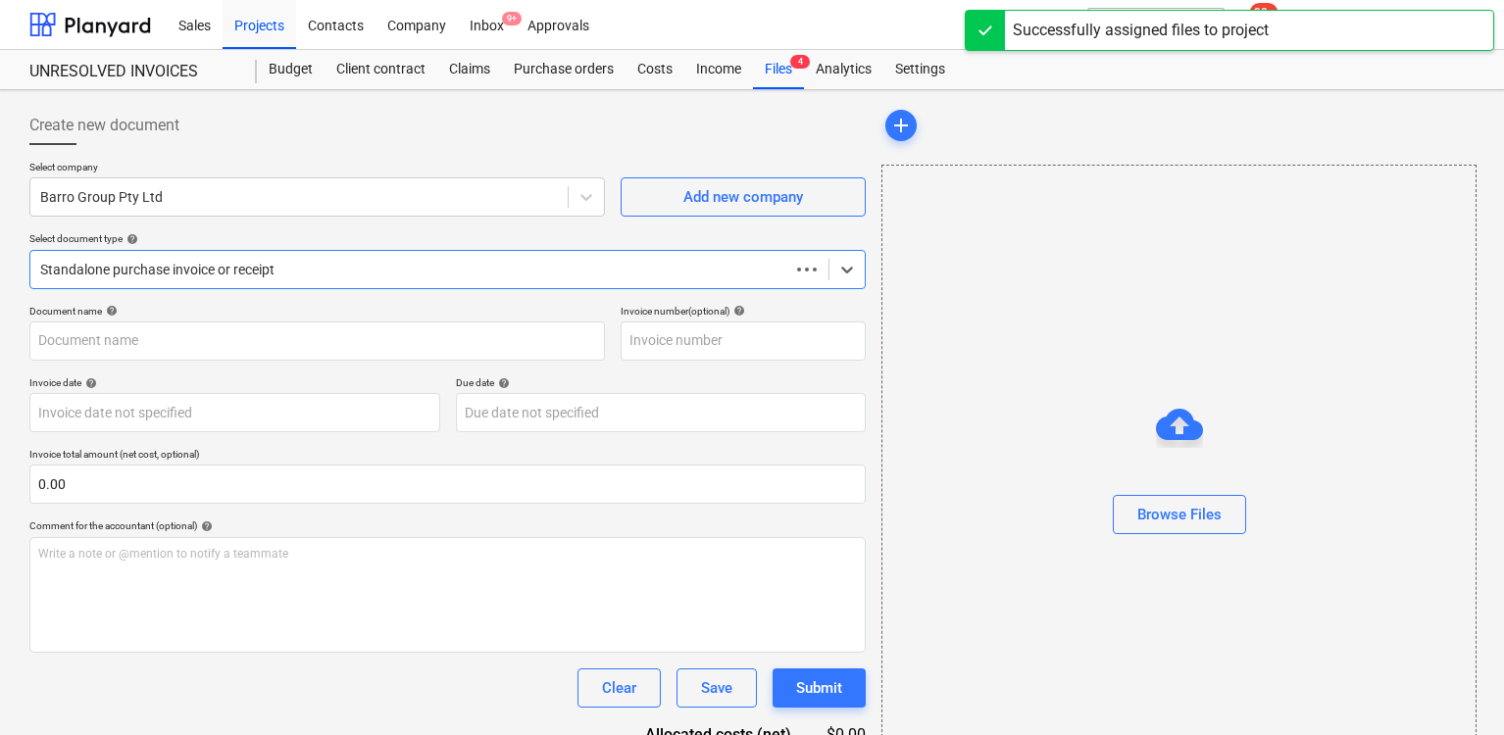
type input "51023047174"
type input "[DATE]"
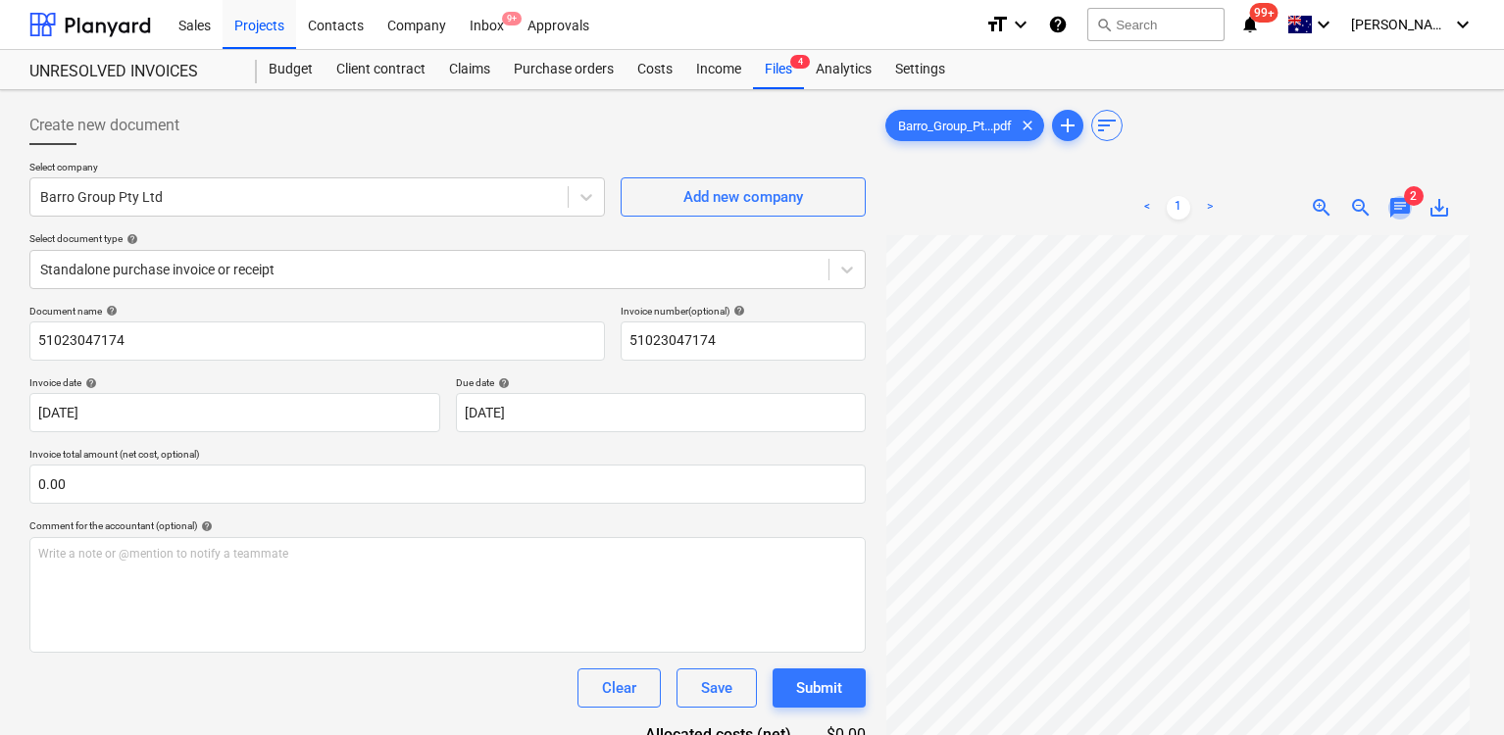
click at [1407, 212] on span "chat" at bounding box center [1400, 208] width 24 height 24
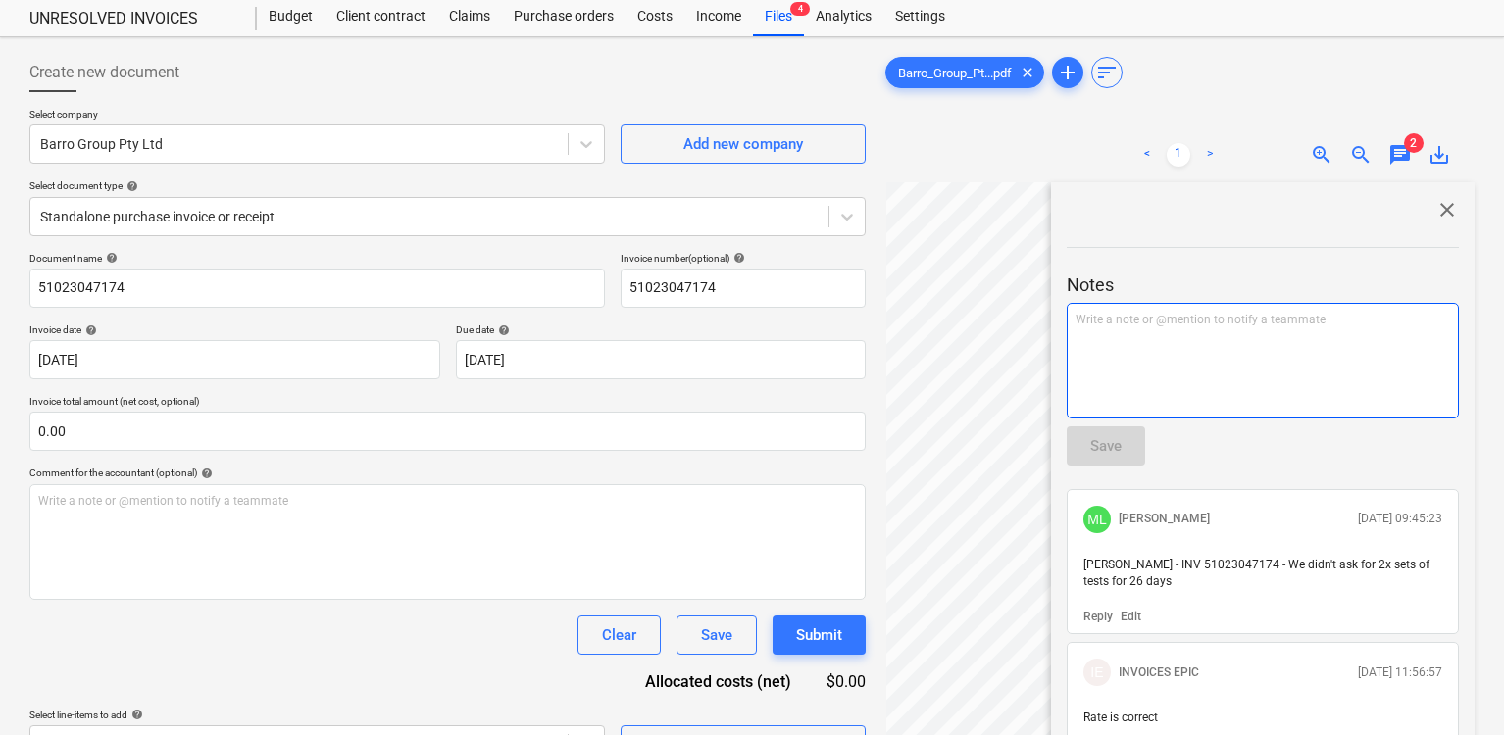
scroll to position [54, 0]
click at [1208, 383] on div "Write a note or @mention to notify a teammate [PERSON_NAME]" at bounding box center [1263, 360] width 392 height 116
click at [1118, 357] on div "Write a note or @mention to notify a teammate [PERSON_NAME]" at bounding box center [1263, 360] width 392 height 116
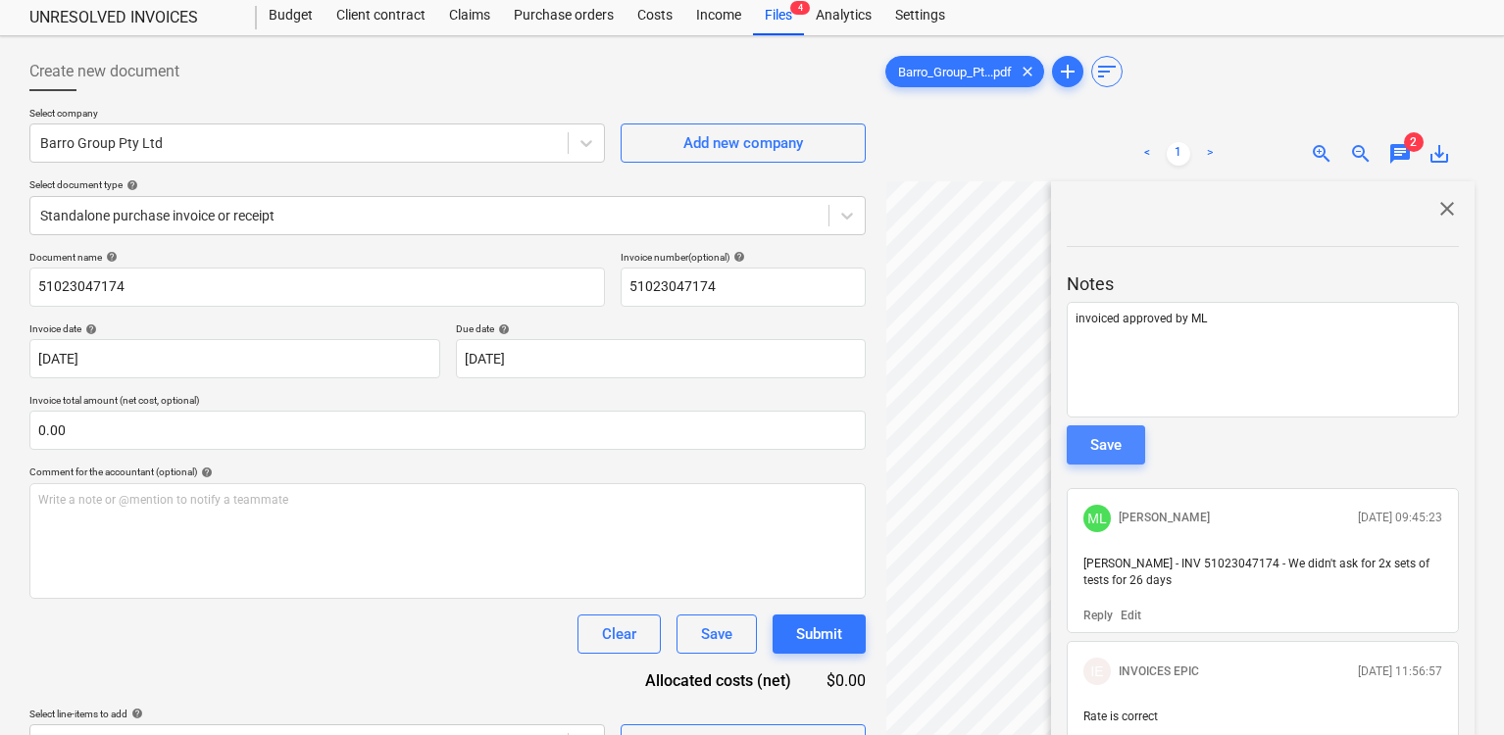
click at [1104, 445] on div "Save" at bounding box center [1105, 444] width 31 height 25
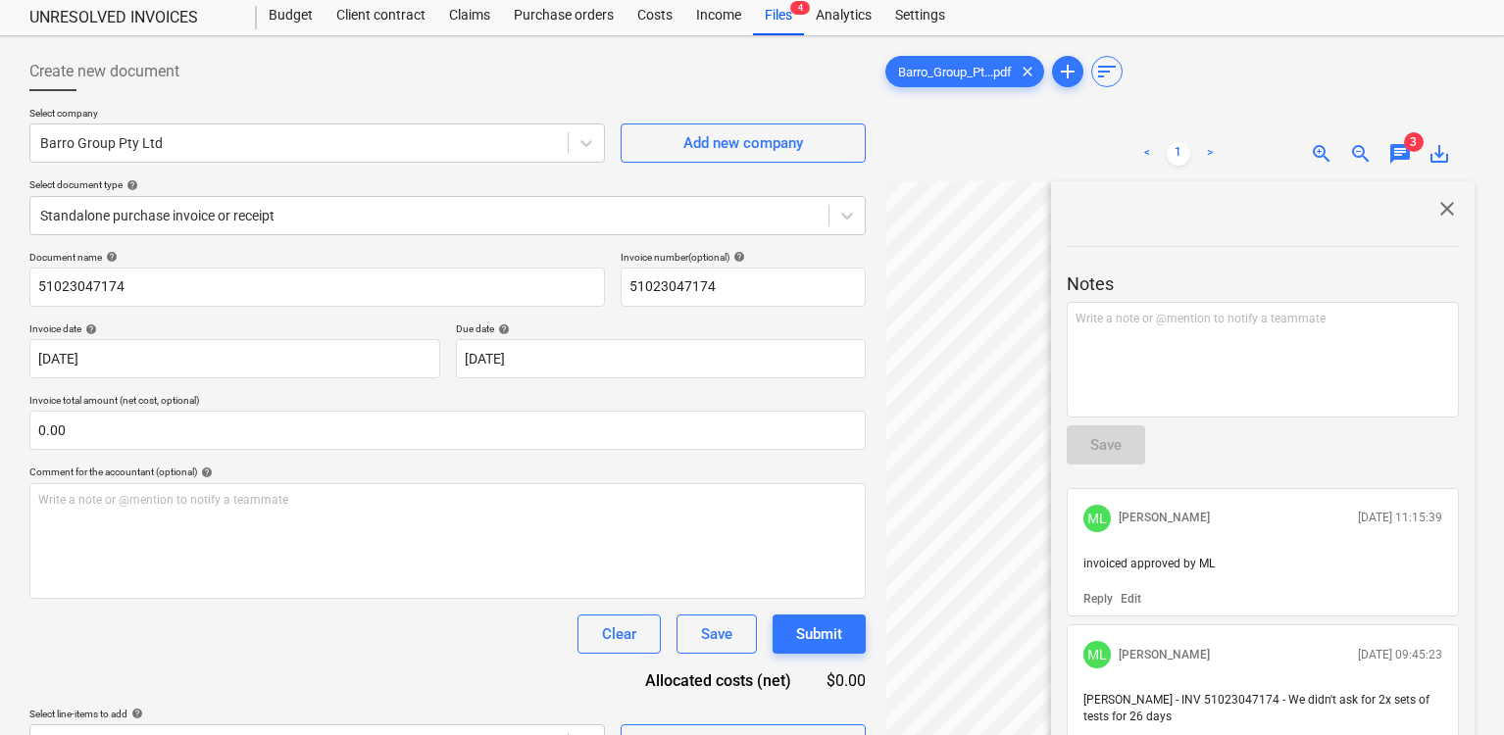
scroll to position [0, 0]
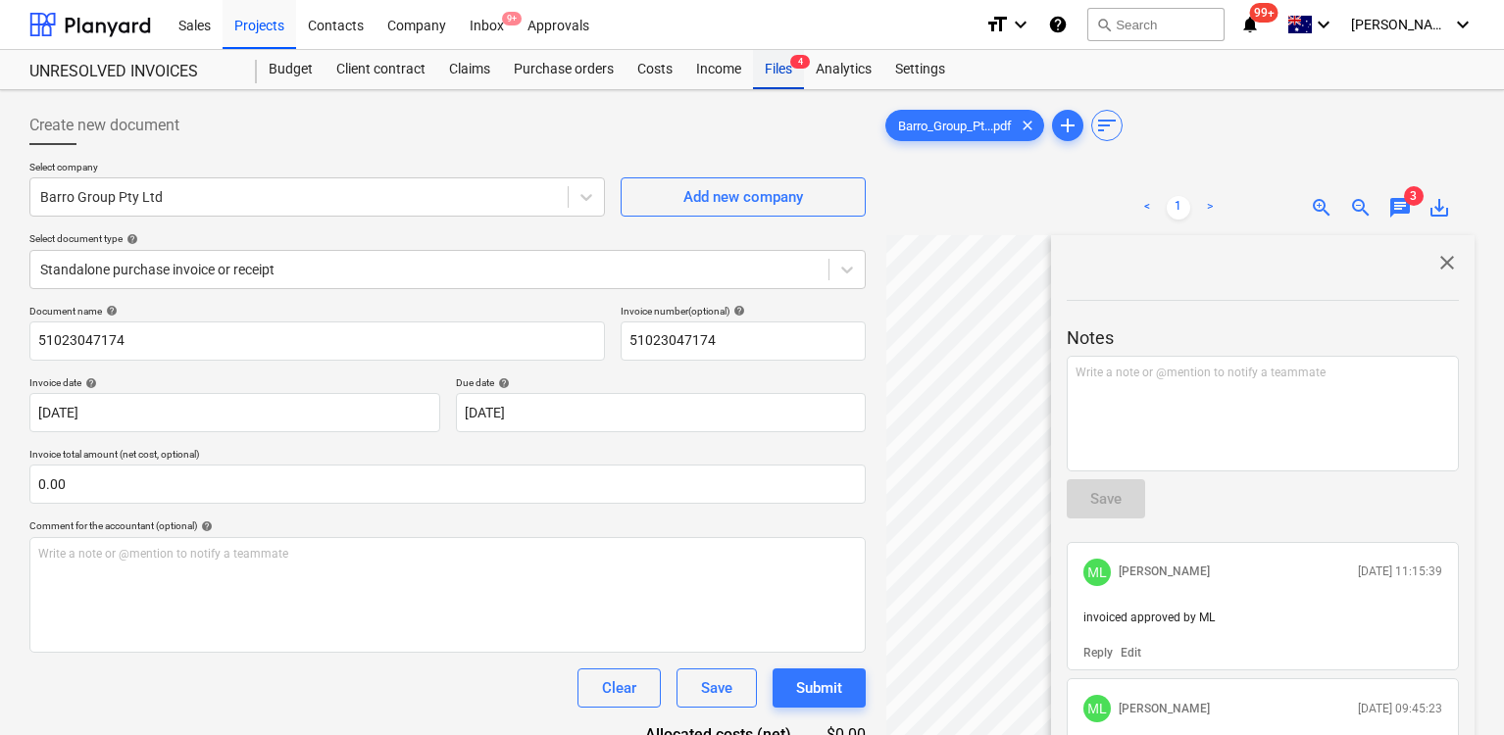
click at [784, 73] on div "Files 4" at bounding box center [778, 69] width 51 height 39
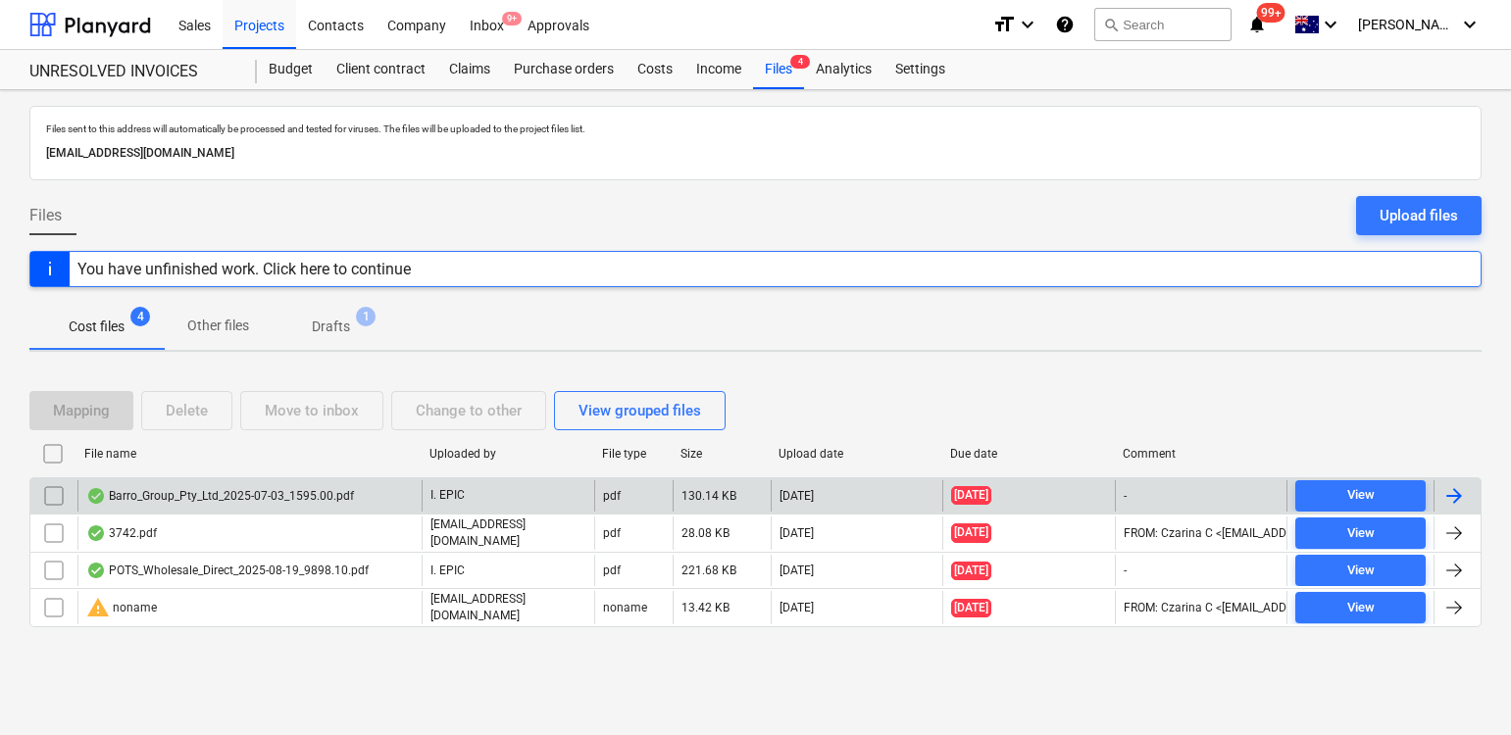
click at [46, 495] on input "checkbox" at bounding box center [53, 495] width 31 height 31
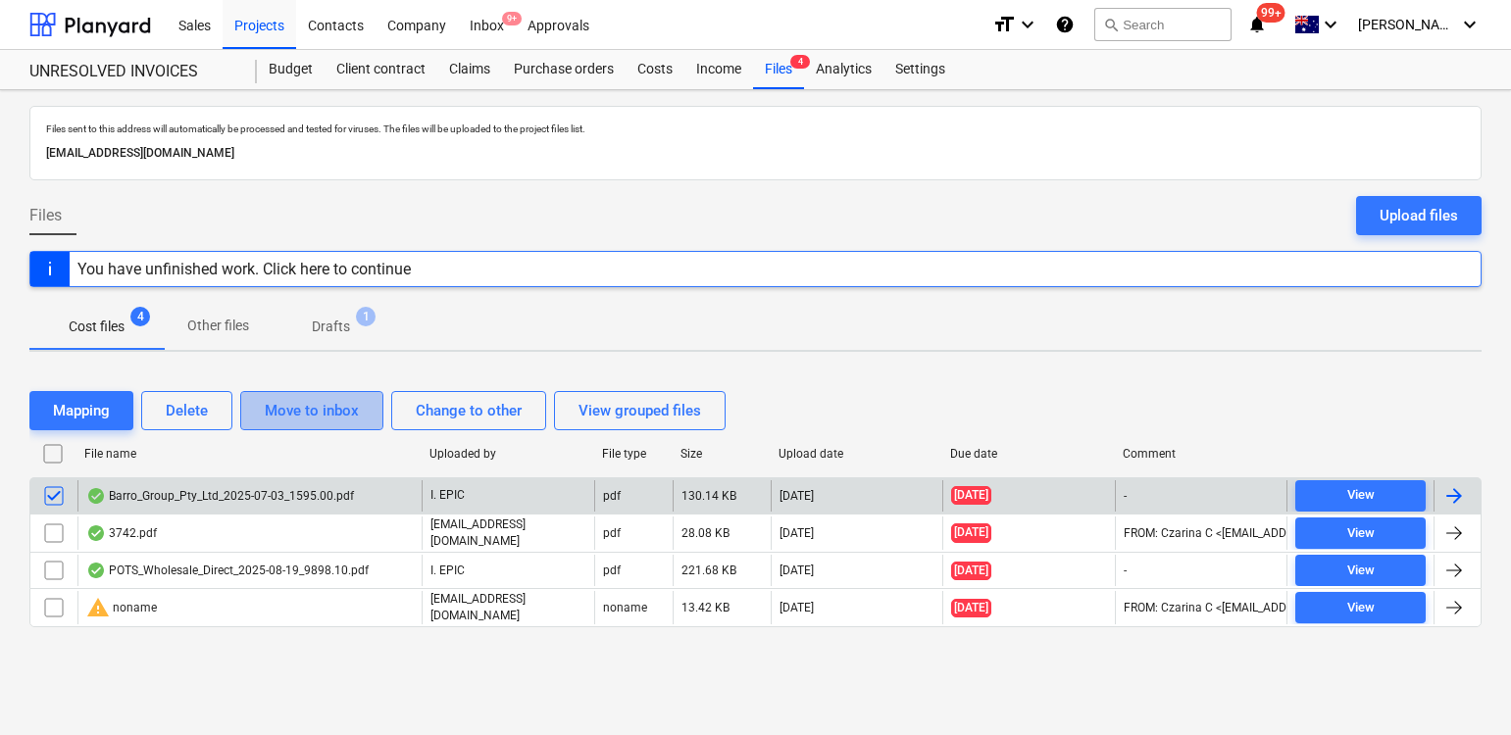
click at [310, 403] on div "Move to inbox" at bounding box center [312, 410] width 94 height 25
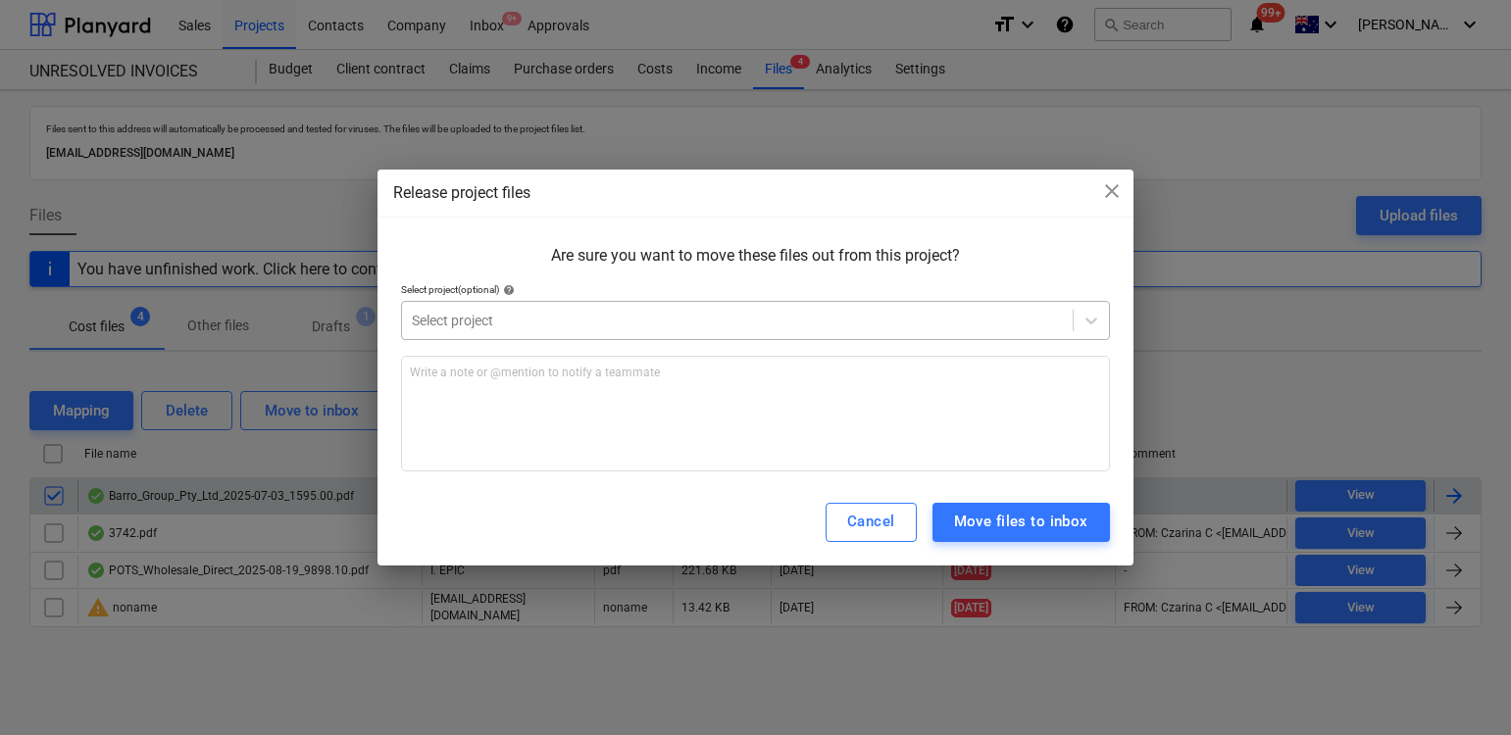
click at [538, 327] on div at bounding box center [737, 321] width 651 height 20
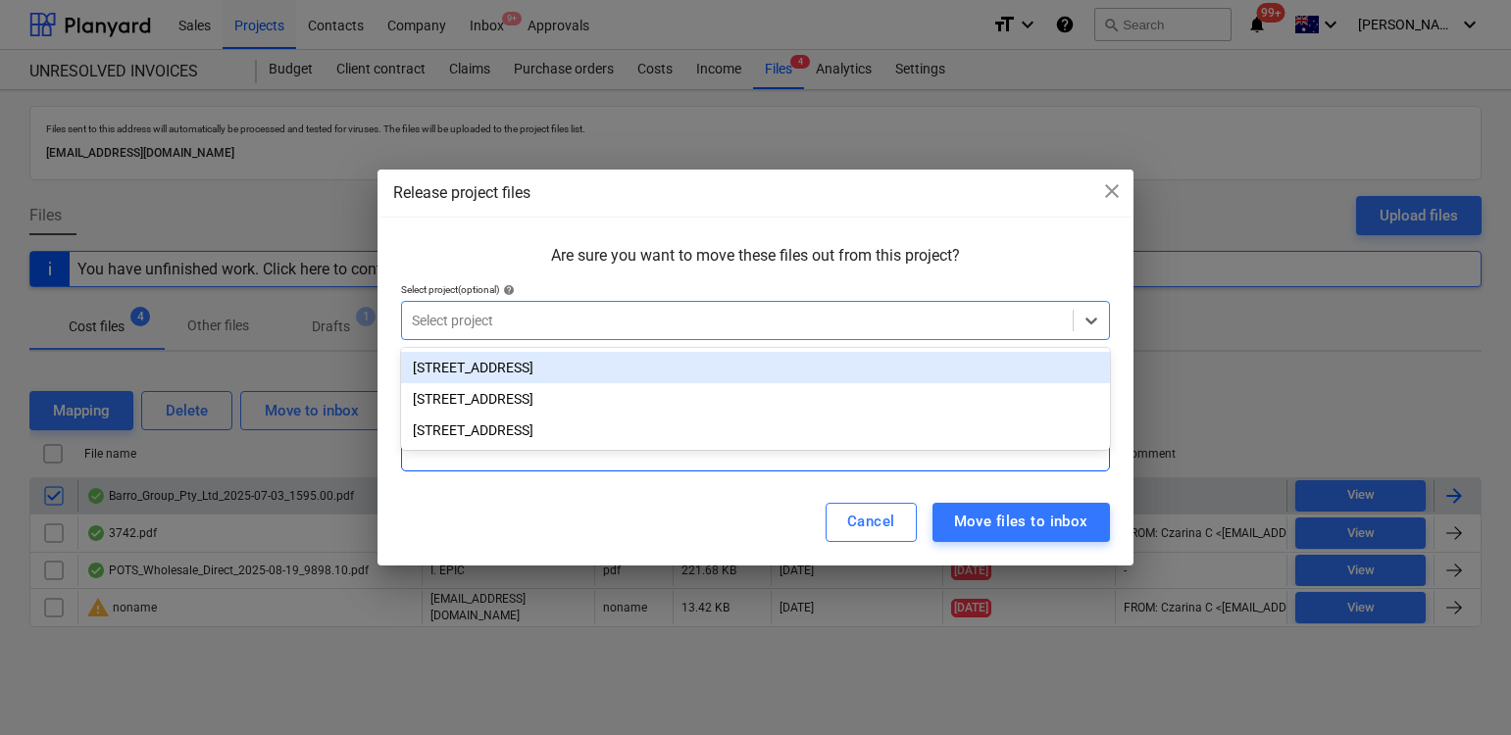
drag, startPoint x: 534, startPoint y: 365, endPoint x: 583, endPoint y: 376, distance: 50.4
click at [534, 365] on div "[STREET_ADDRESS]" at bounding box center [755, 367] width 709 height 31
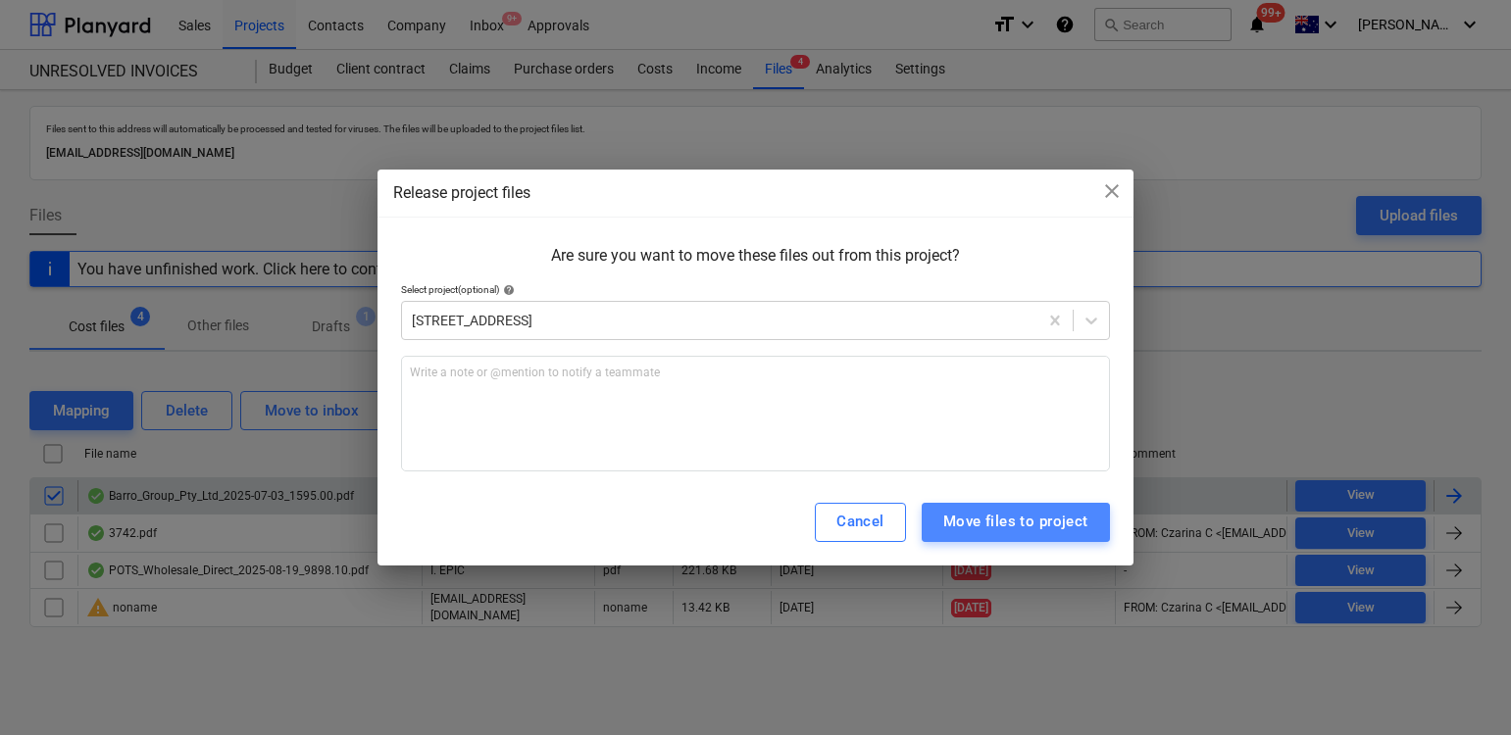
click at [1022, 509] on div "Move files to project" at bounding box center [1015, 521] width 145 height 25
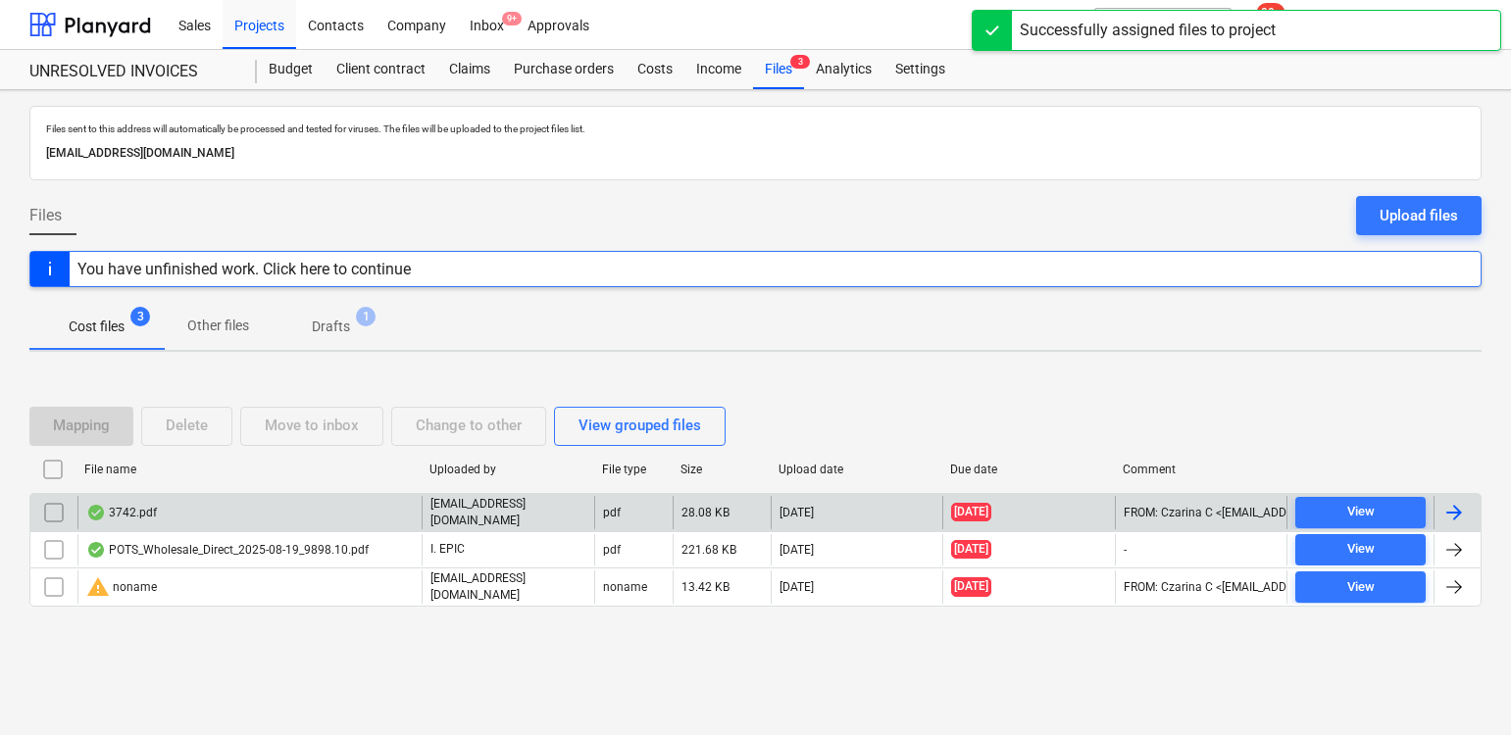
click at [254, 517] on div "3742.pdf" at bounding box center [249, 512] width 344 height 33
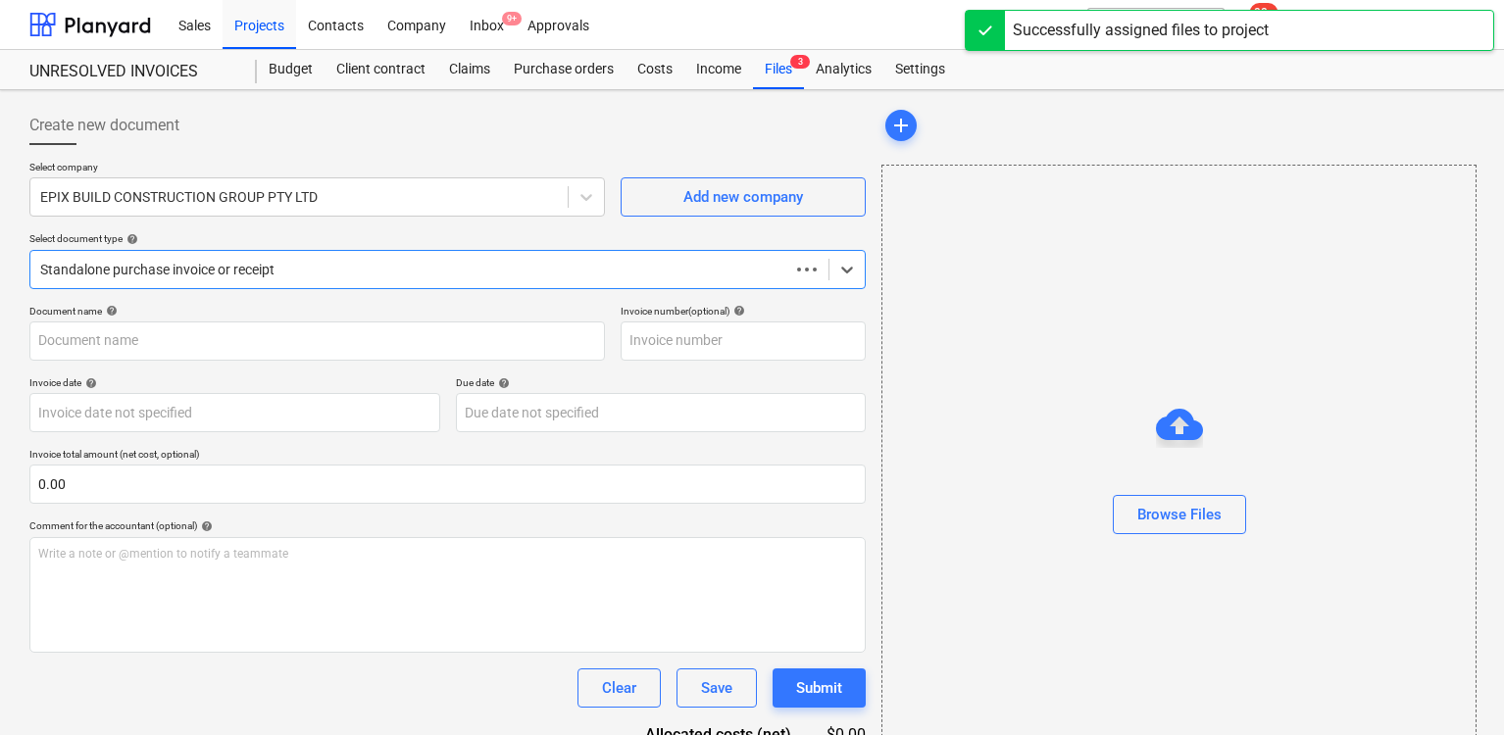
type input "3742"
type input "[DATE]"
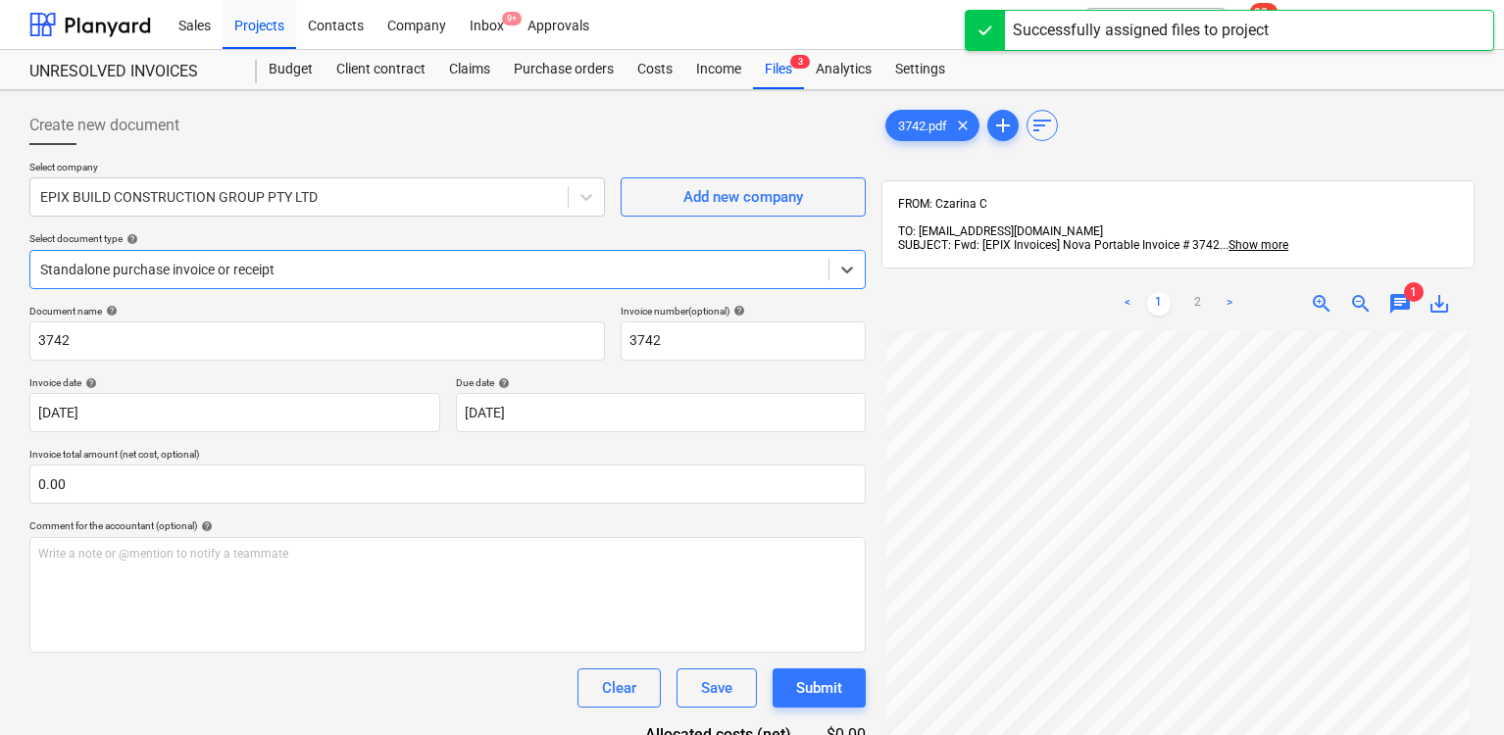
click at [1398, 292] on span "chat" at bounding box center [1400, 304] width 24 height 24
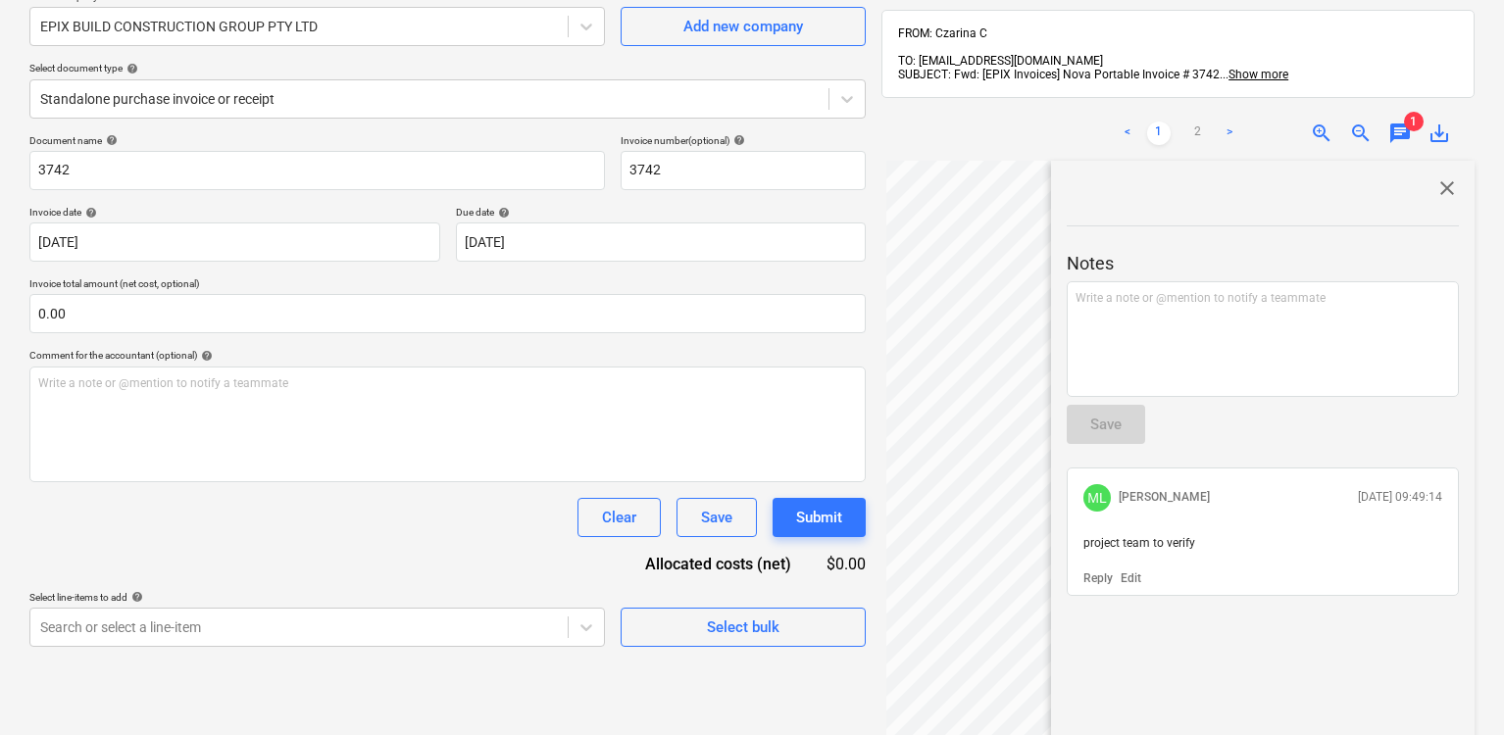
scroll to position [173, 0]
click at [1444, 175] on span "close" at bounding box center [1447, 187] width 24 height 24
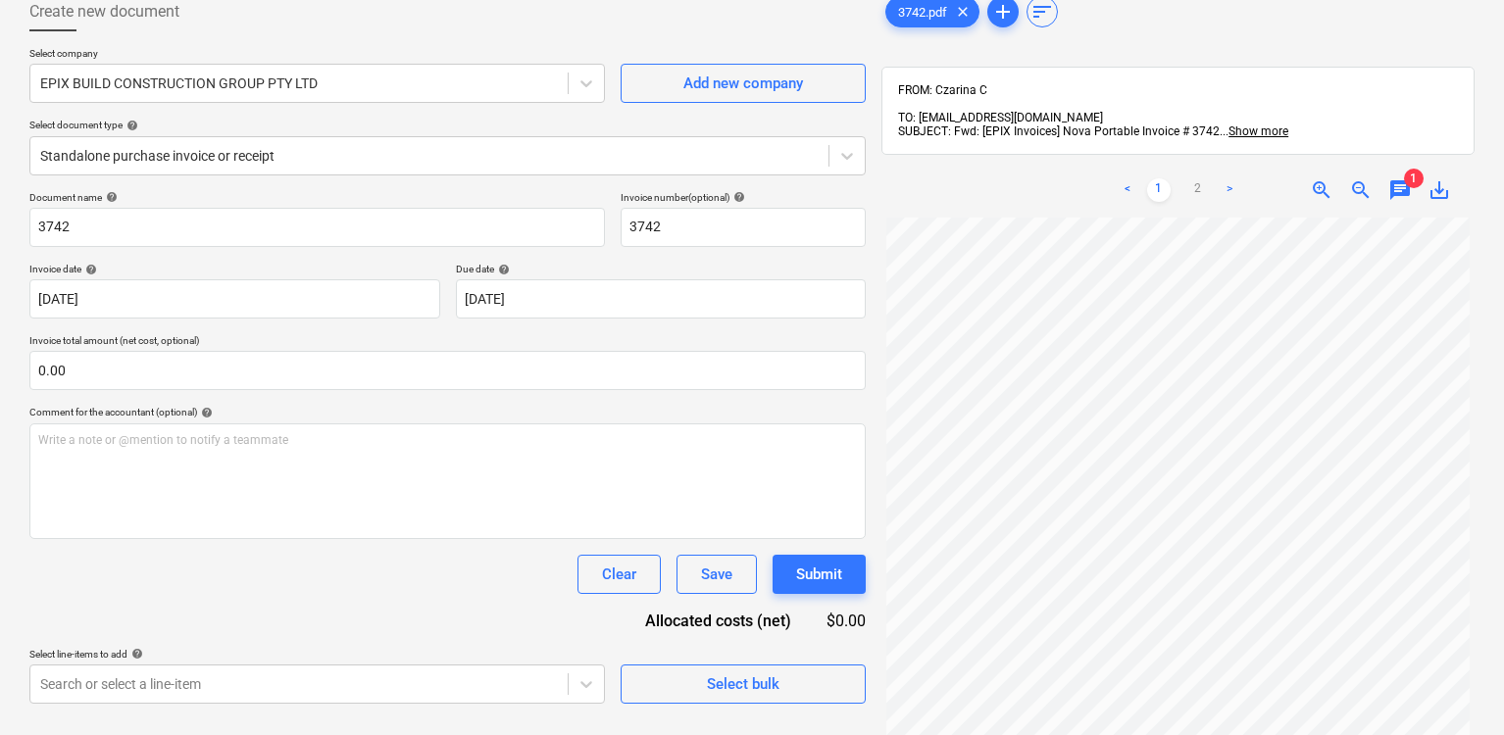
scroll to position [0, 0]
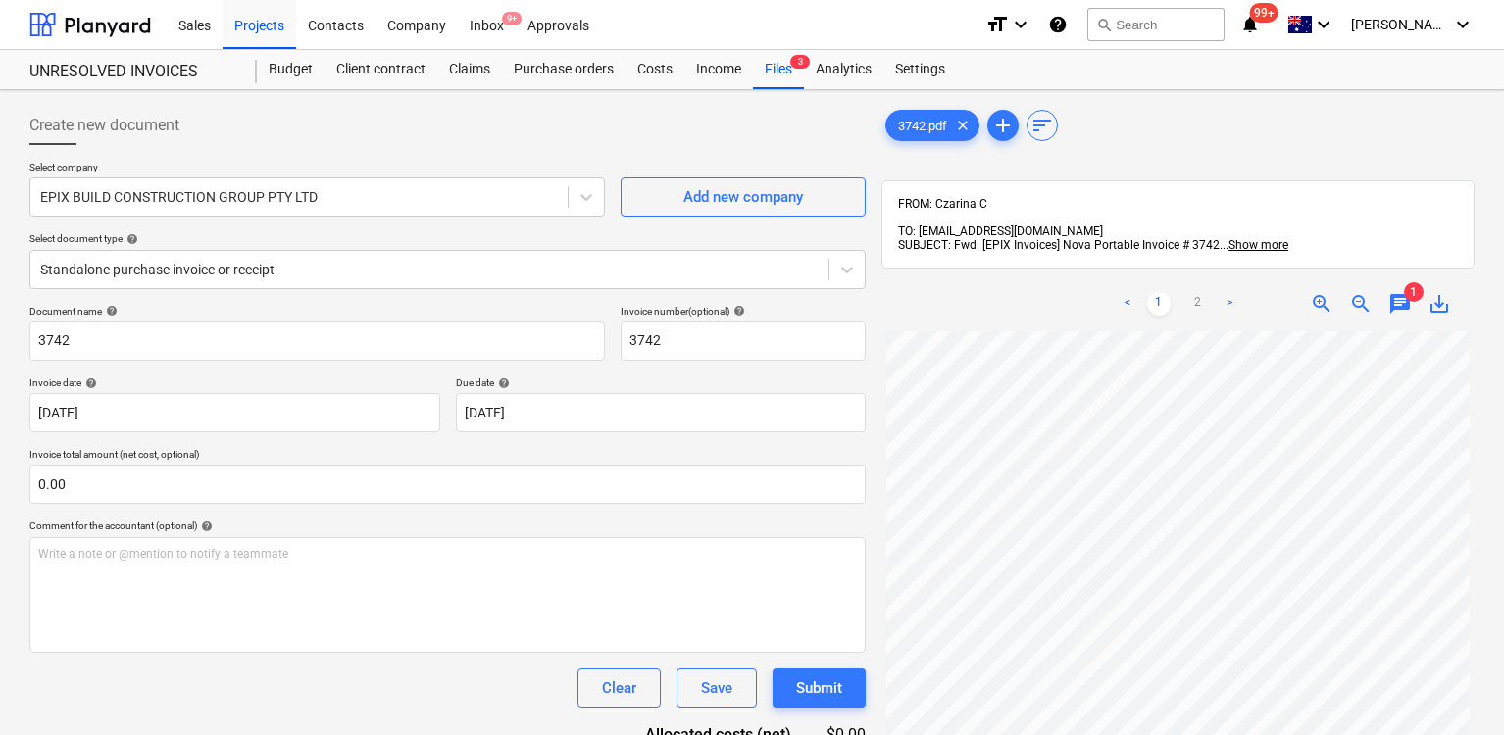
click at [1390, 292] on span "chat" at bounding box center [1400, 304] width 24 height 24
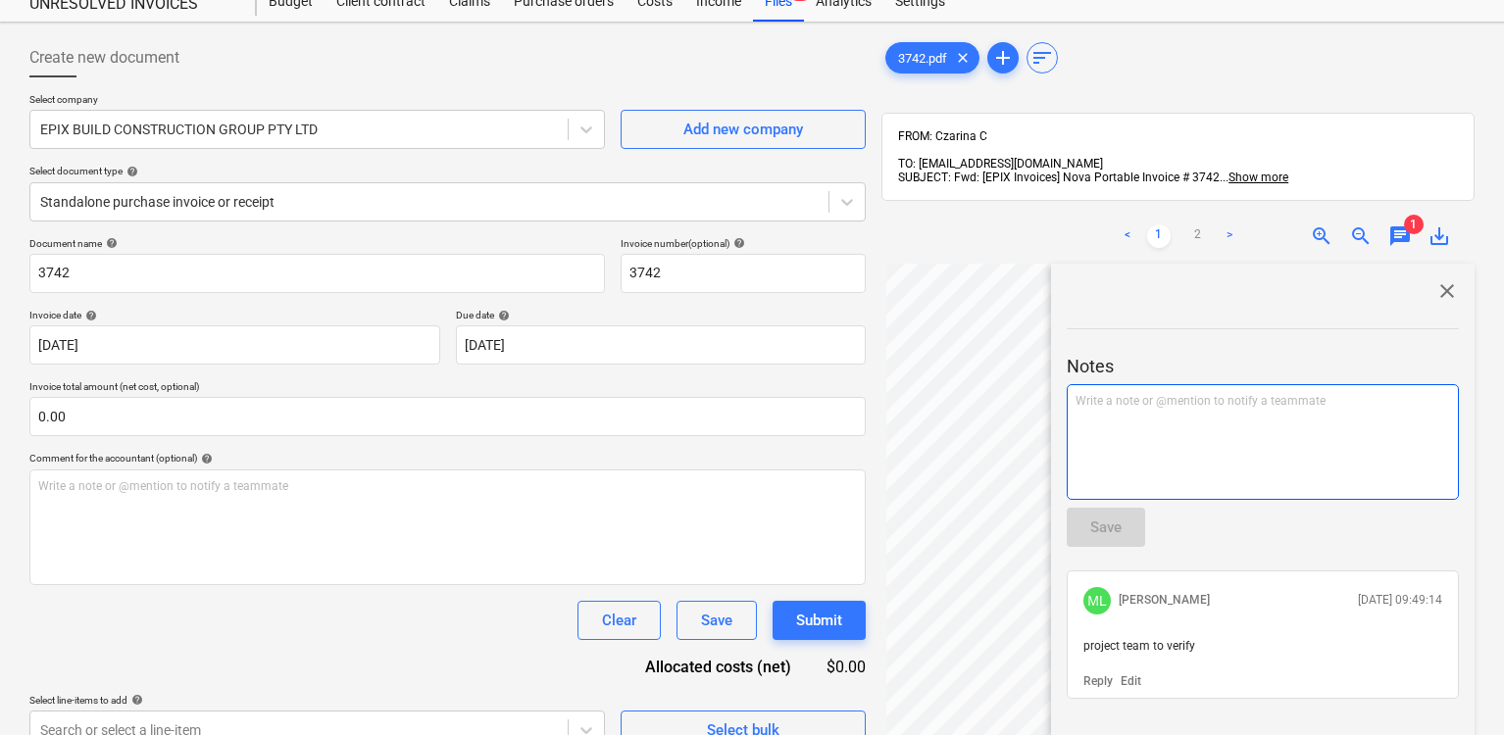
scroll to position [128, 0]
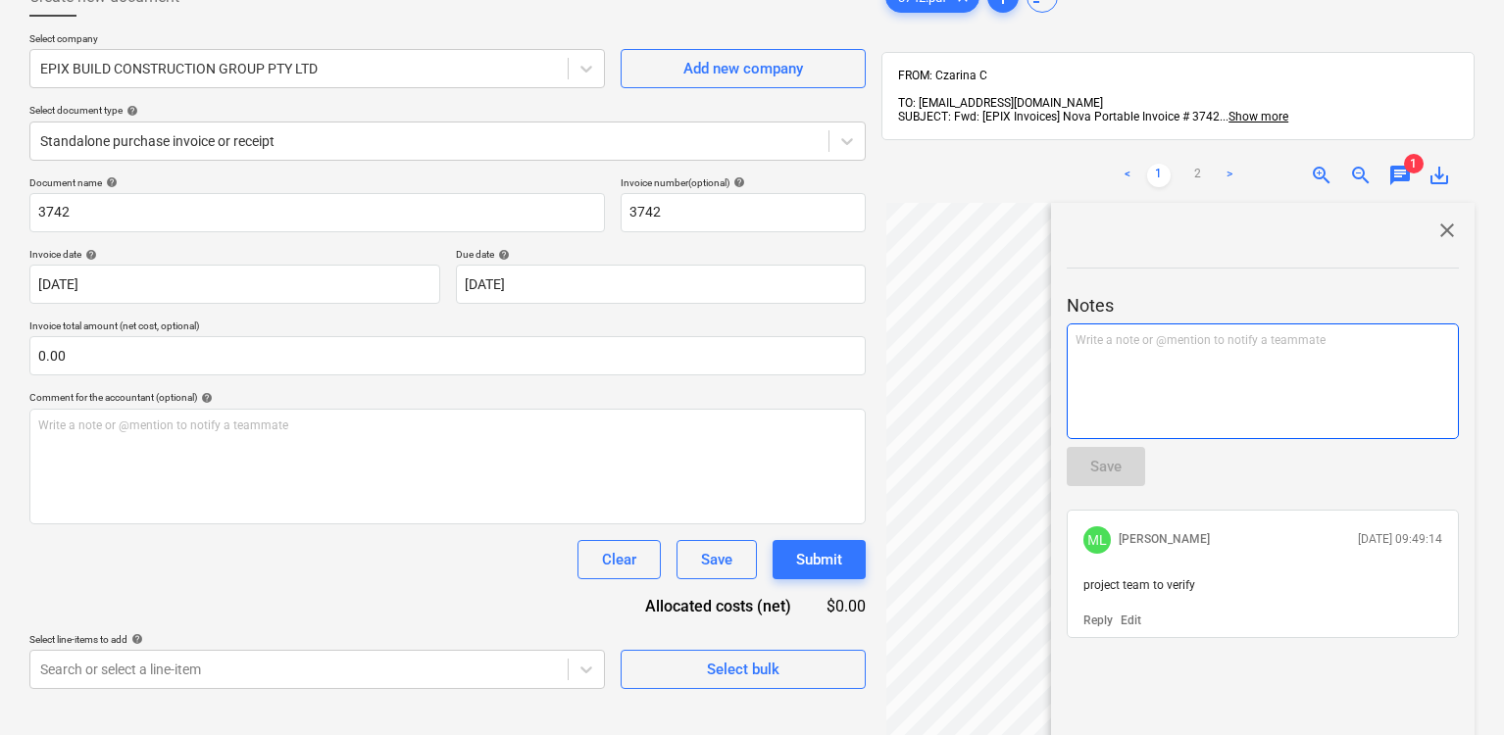
click at [1148, 343] on div "Write a note or @mention to notify a teammate [PERSON_NAME]" at bounding box center [1263, 382] width 392 height 116
click at [1090, 333] on span "[PERSON_NAME] to review" at bounding box center [1144, 340] width 139 height 14
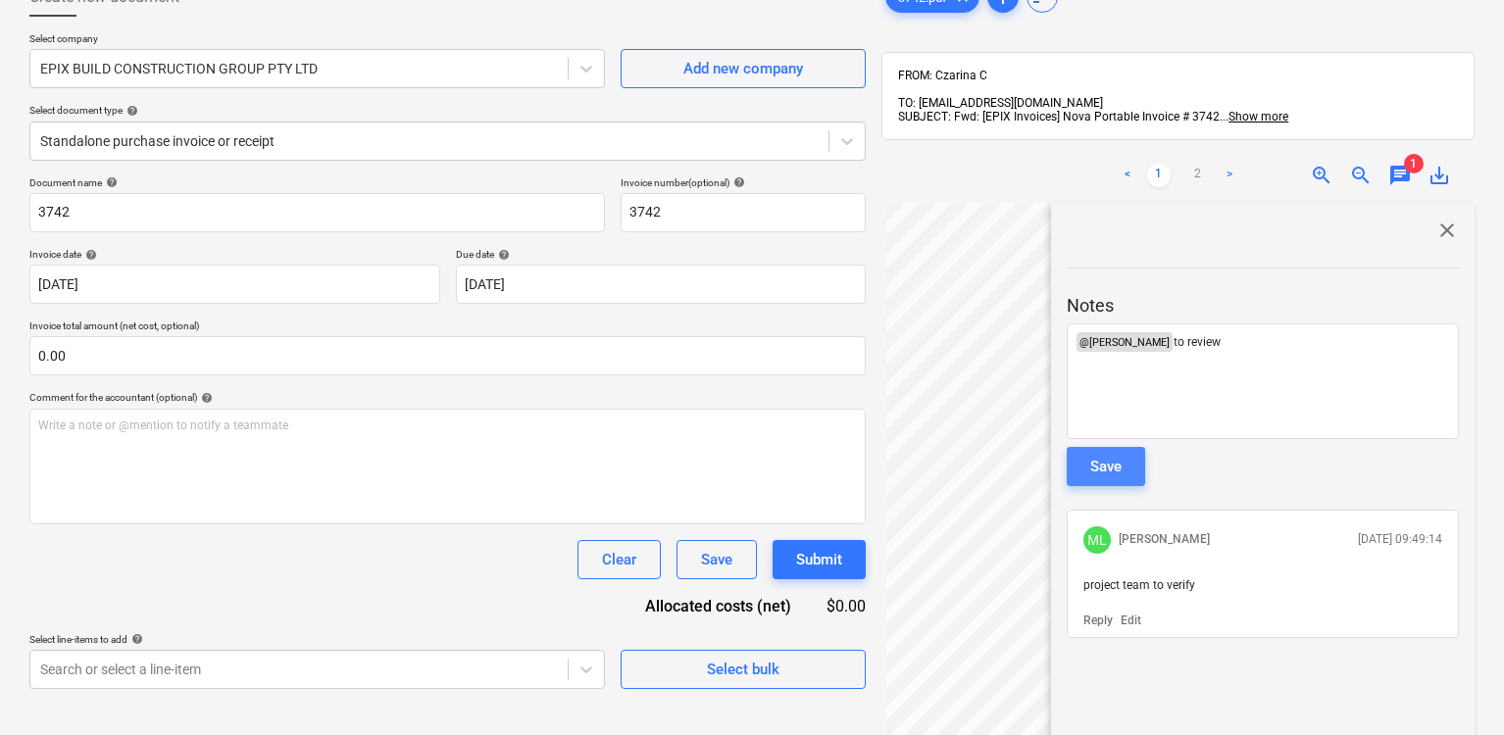
click at [1096, 447] on button "Save" at bounding box center [1106, 466] width 78 height 39
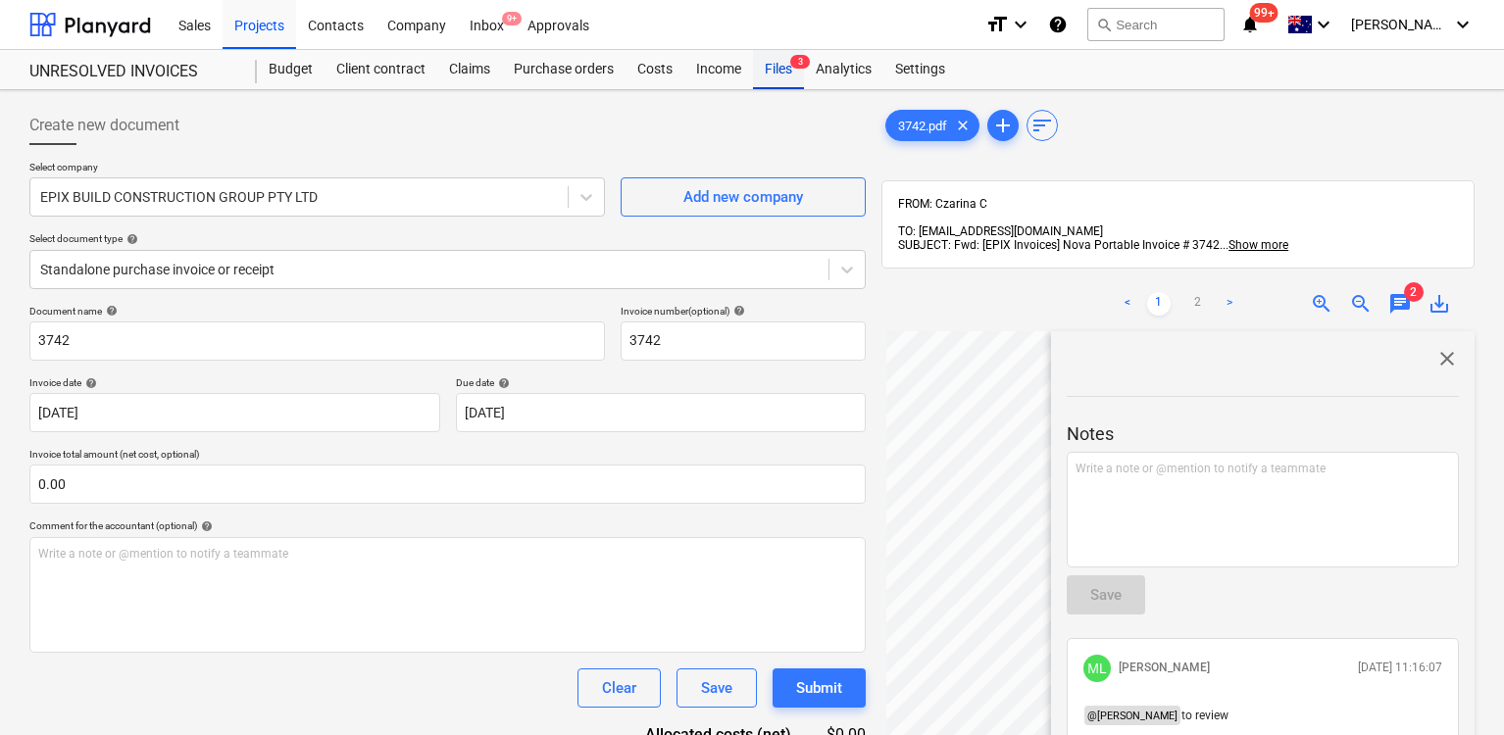
click at [770, 64] on div "Files 3" at bounding box center [778, 69] width 51 height 39
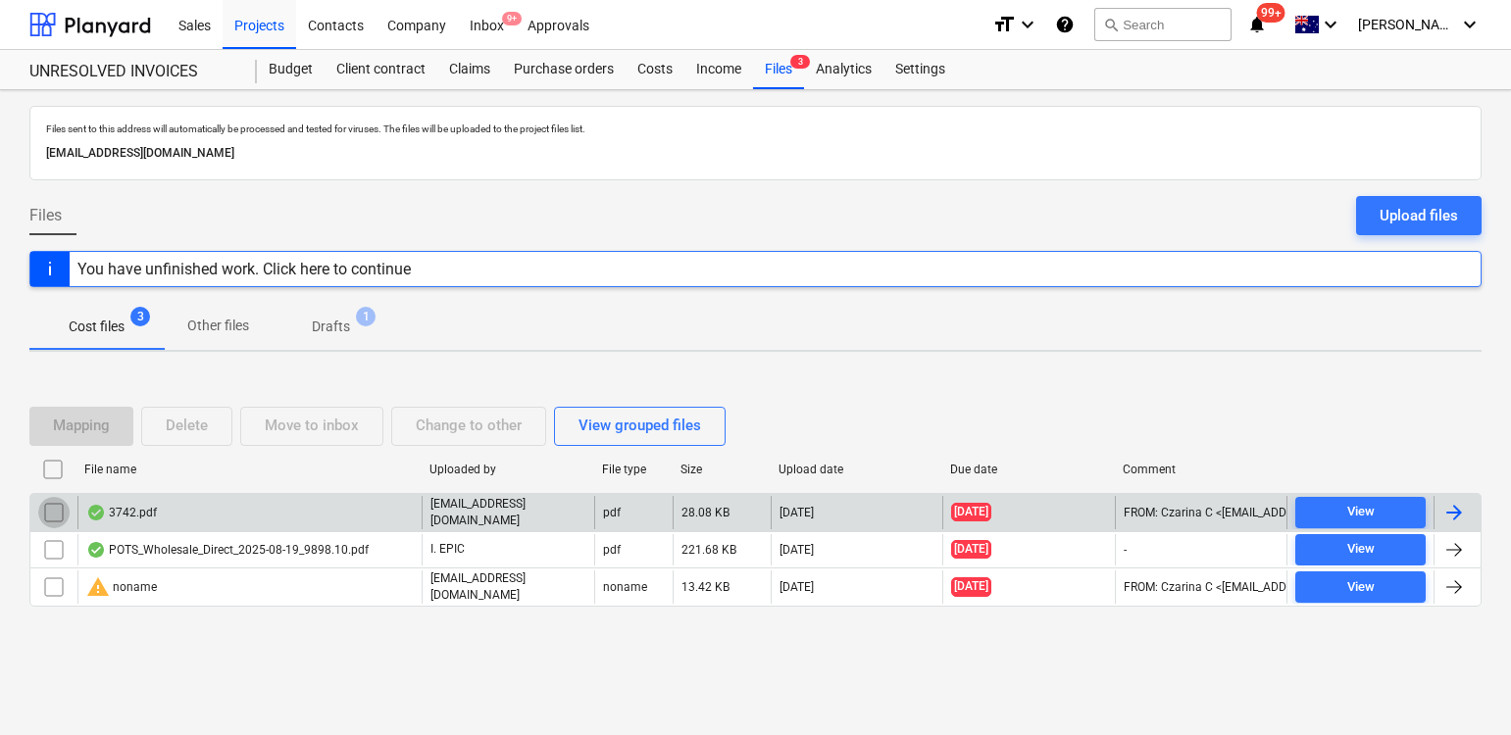
click at [55, 514] on input "checkbox" at bounding box center [53, 512] width 31 height 31
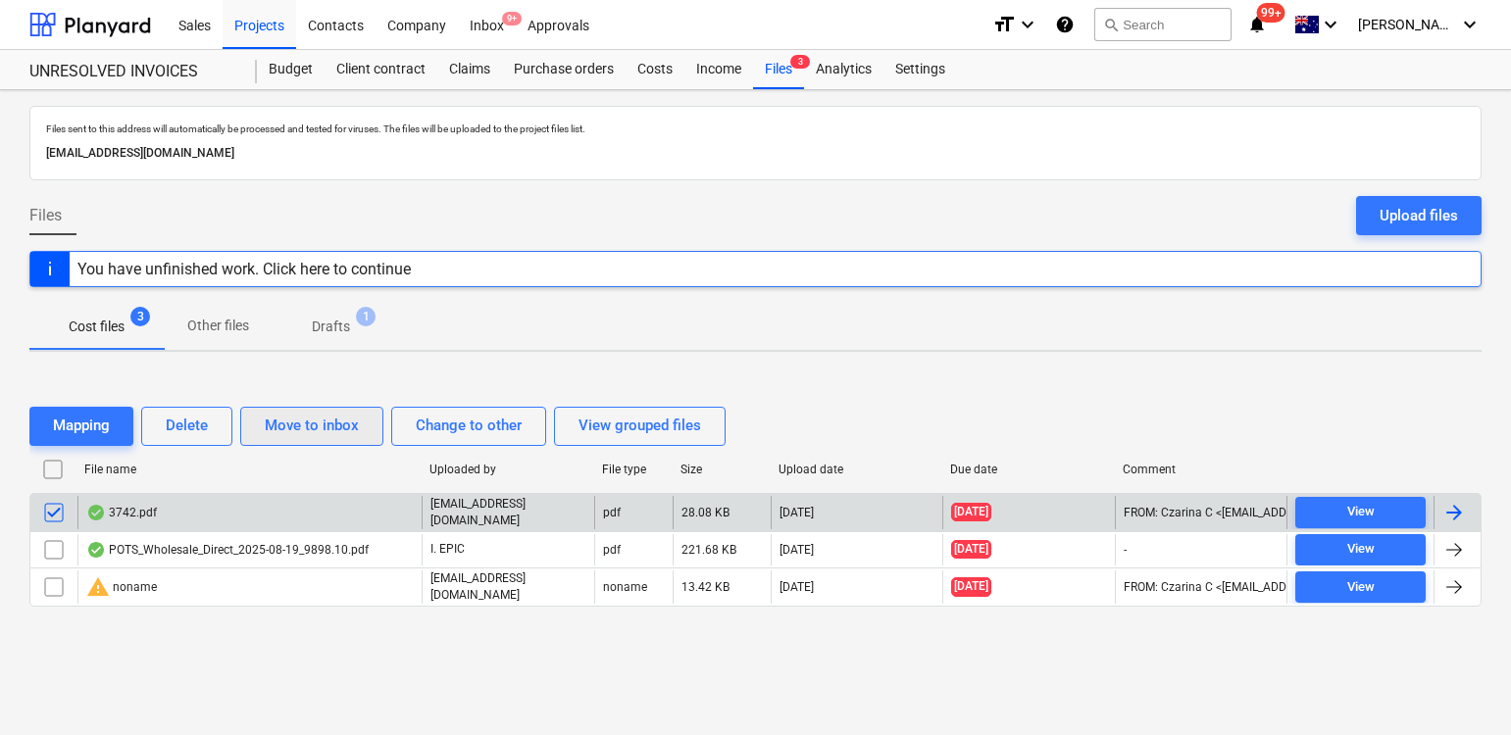
click at [319, 427] on div "Move to inbox" at bounding box center [312, 425] width 94 height 25
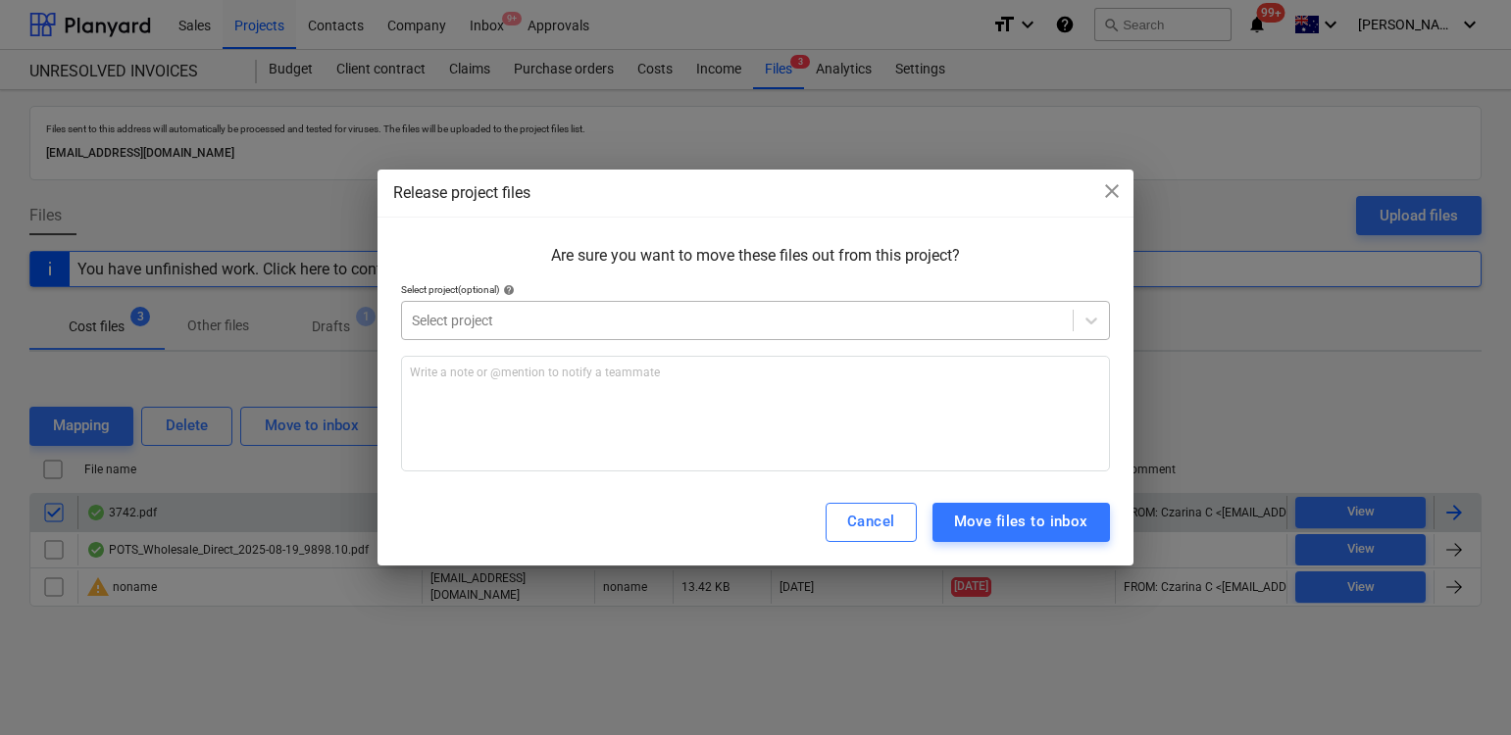
click at [503, 318] on div at bounding box center [737, 321] width 651 height 20
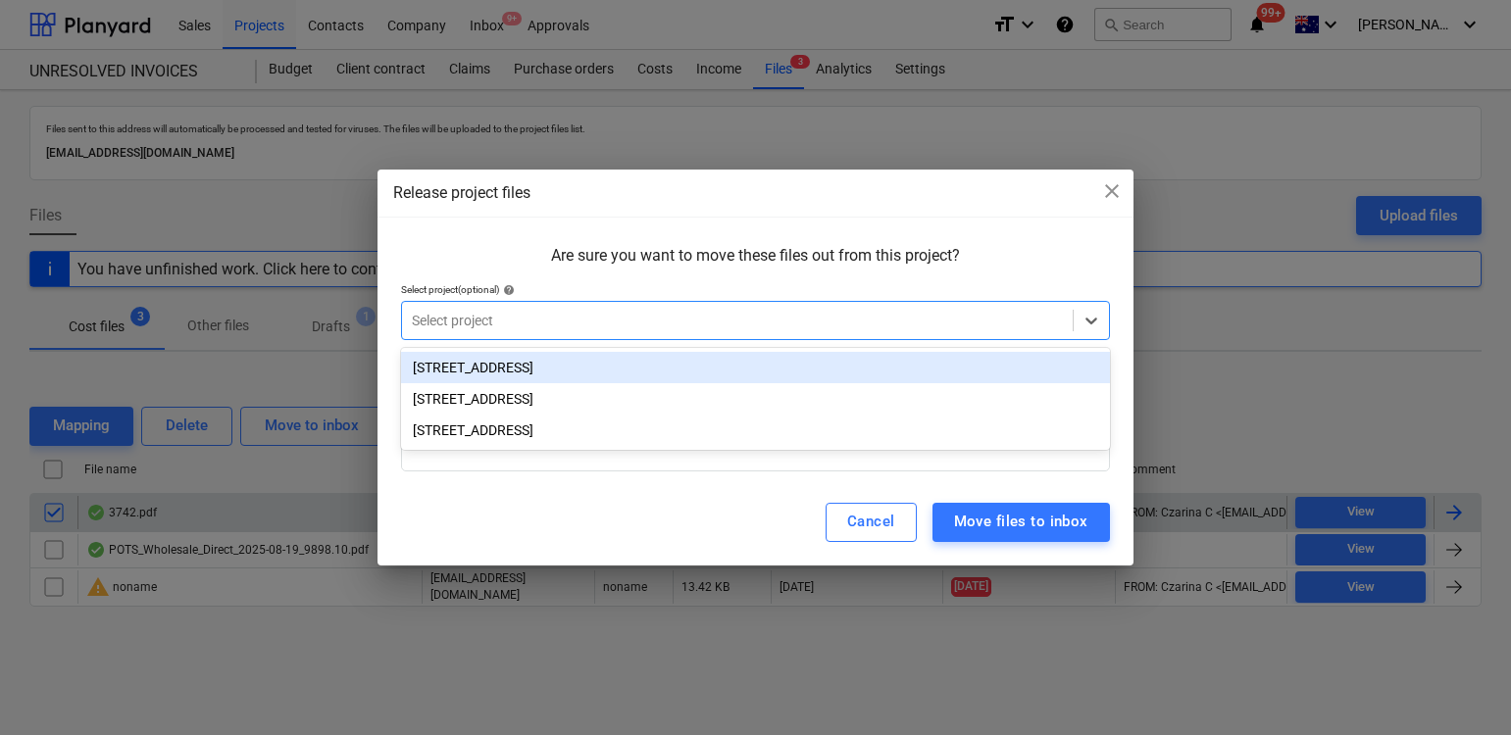
click at [506, 372] on div "[STREET_ADDRESS]" at bounding box center [755, 367] width 709 height 31
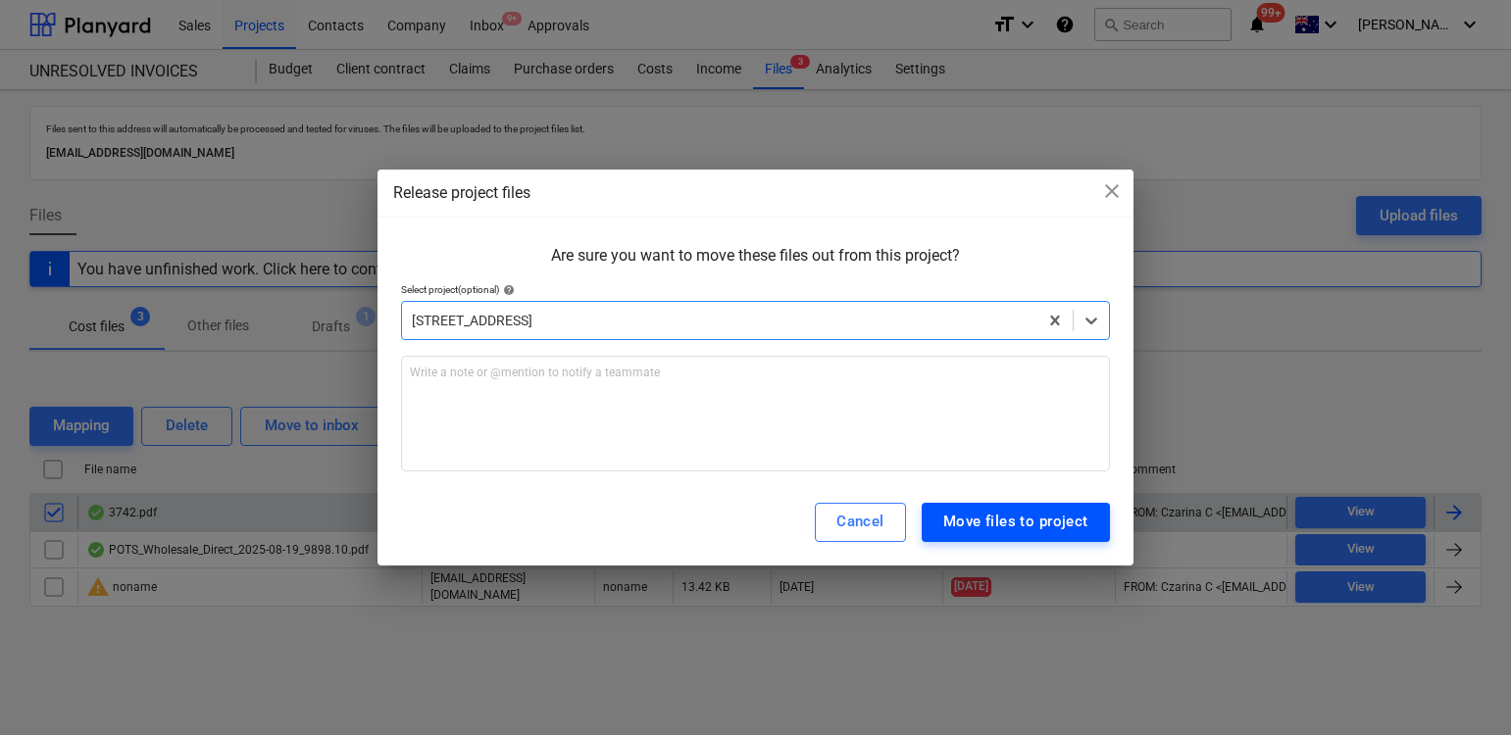
click at [1056, 516] on div "Move files to project" at bounding box center [1015, 521] width 145 height 25
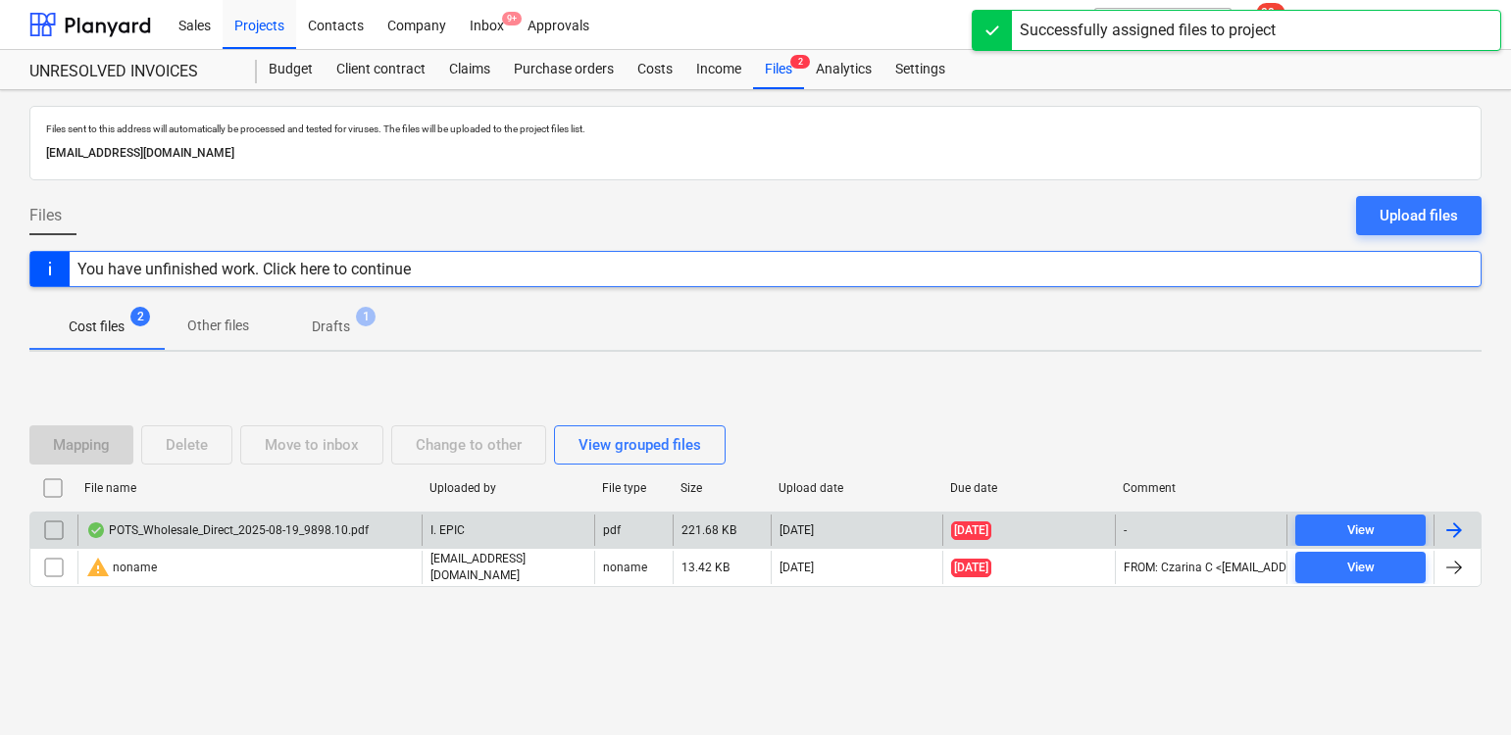
click at [251, 529] on div "POTS_Wholesale_Direct_2025-08-19_9898.10.pdf" at bounding box center [227, 531] width 282 height 16
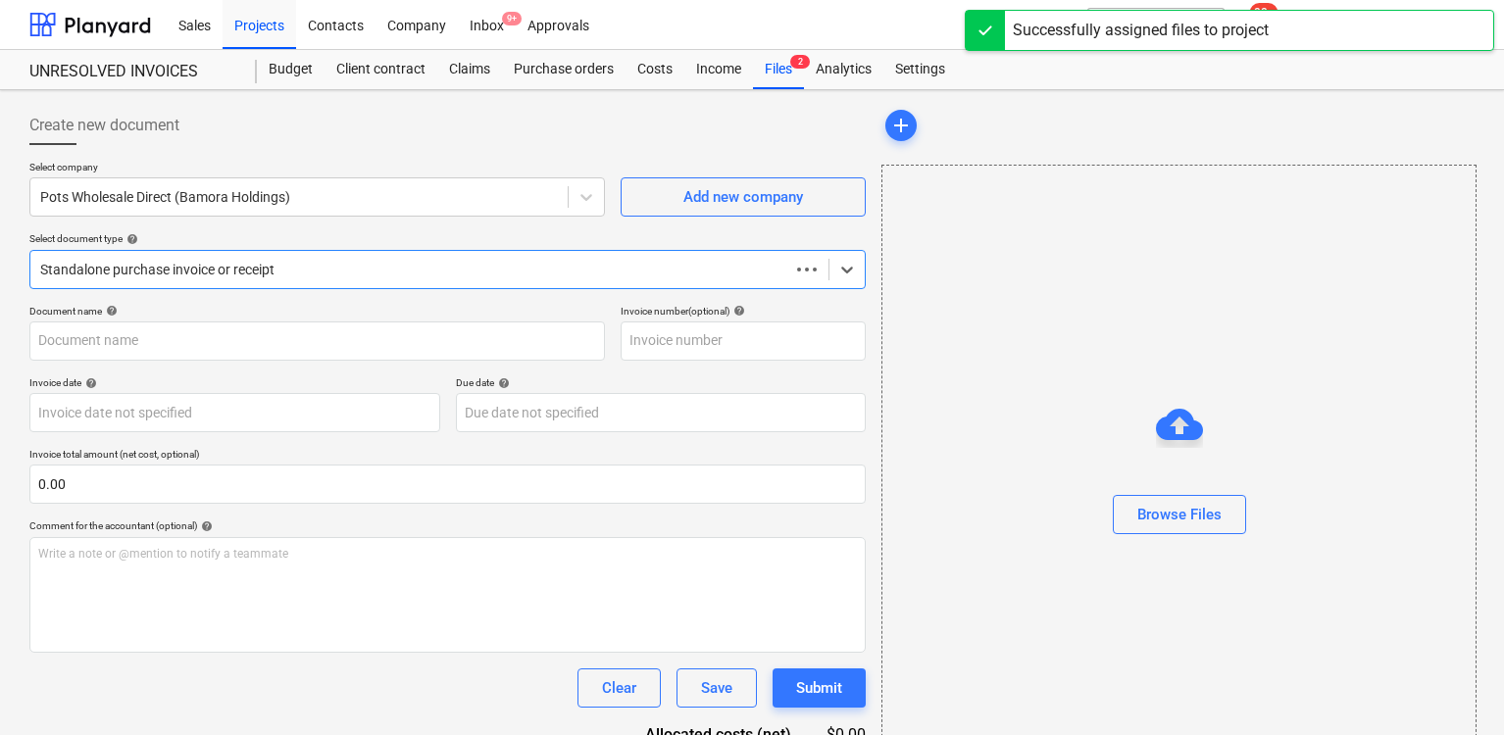
type input "120250819"
type input "[DATE]"
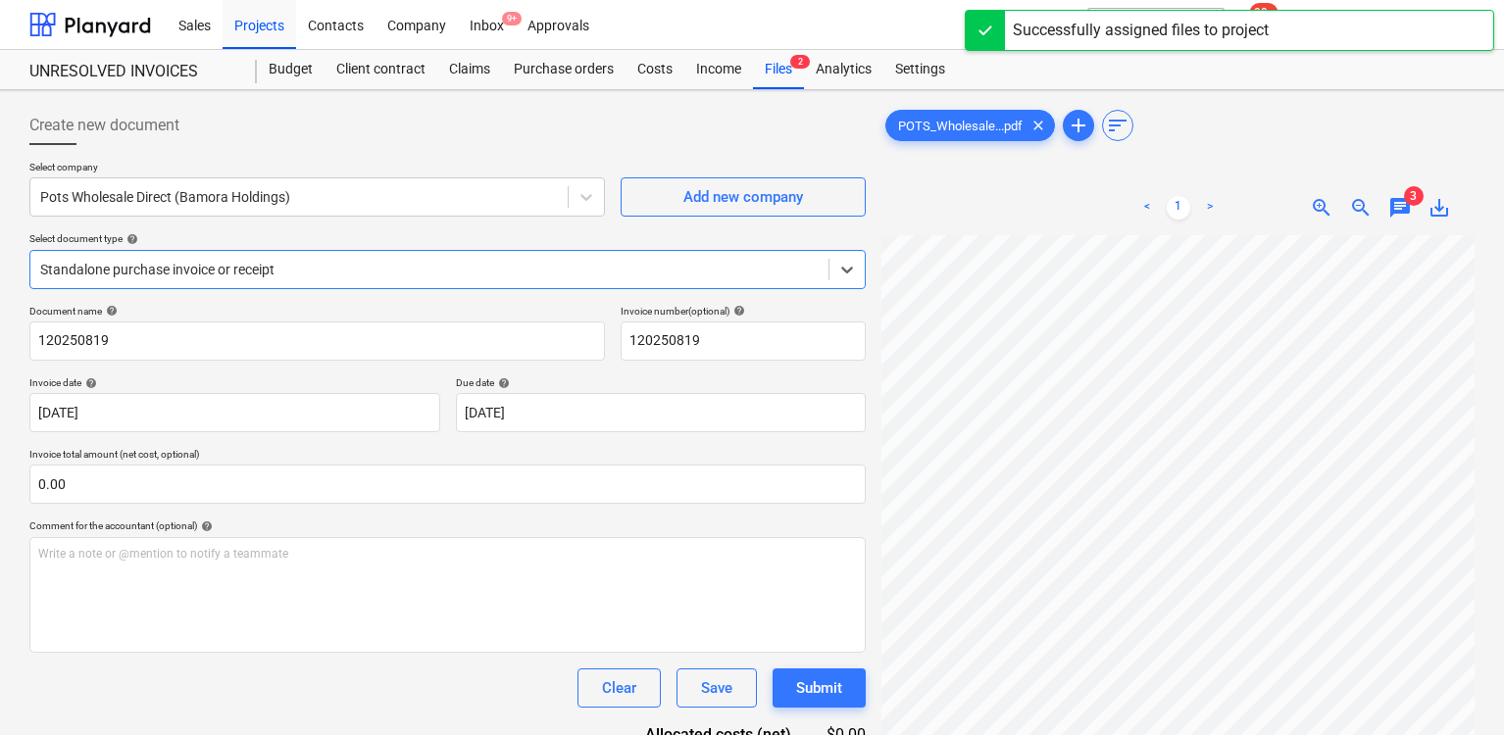
click at [1394, 205] on span "chat" at bounding box center [1400, 208] width 24 height 24
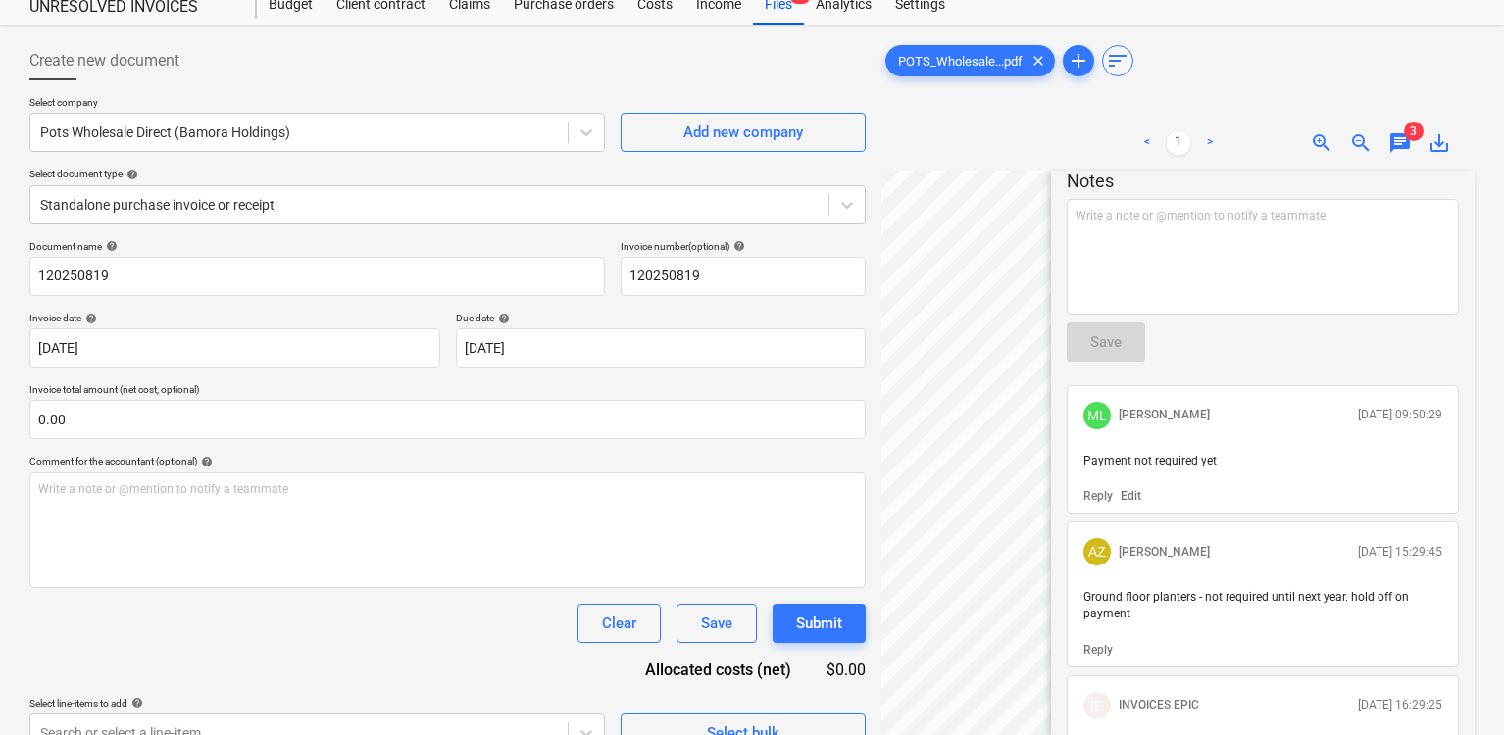
scroll to position [83, 0]
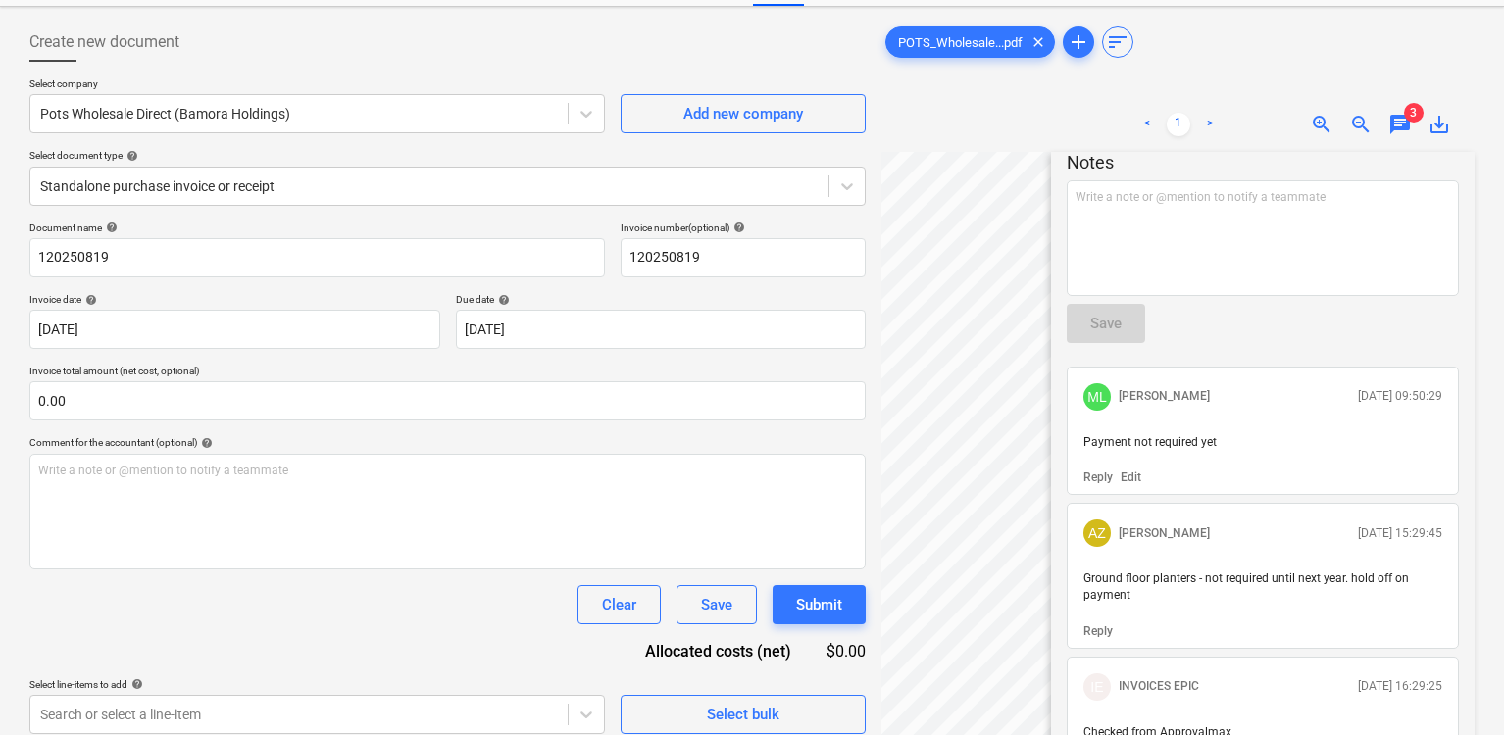
click at [868, 305] on div "Create new document Select company Pots Wholesale Direct (Bamora Holdings) Add …" at bounding box center [448, 427] width 852 height 825
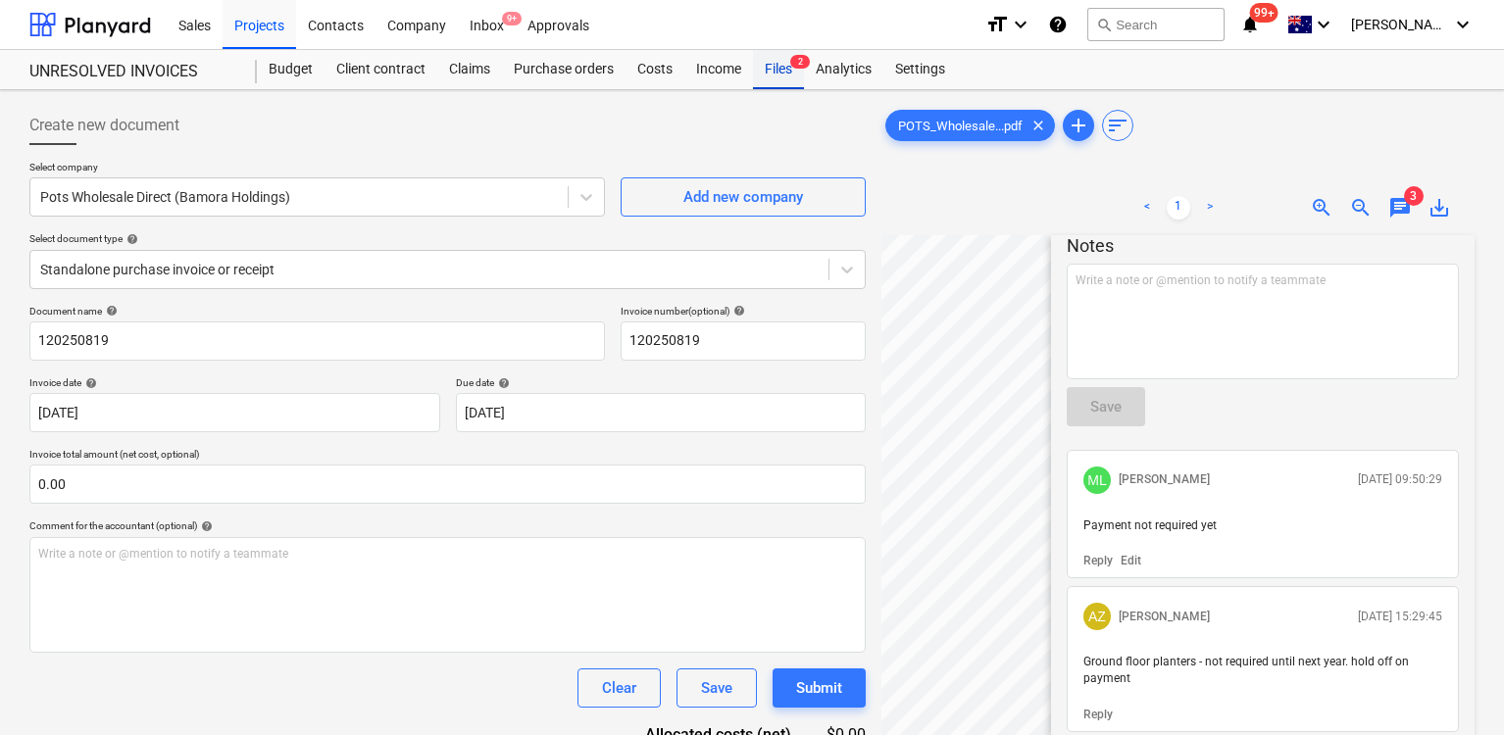
click at [789, 67] on div "Files 2" at bounding box center [778, 69] width 51 height 39
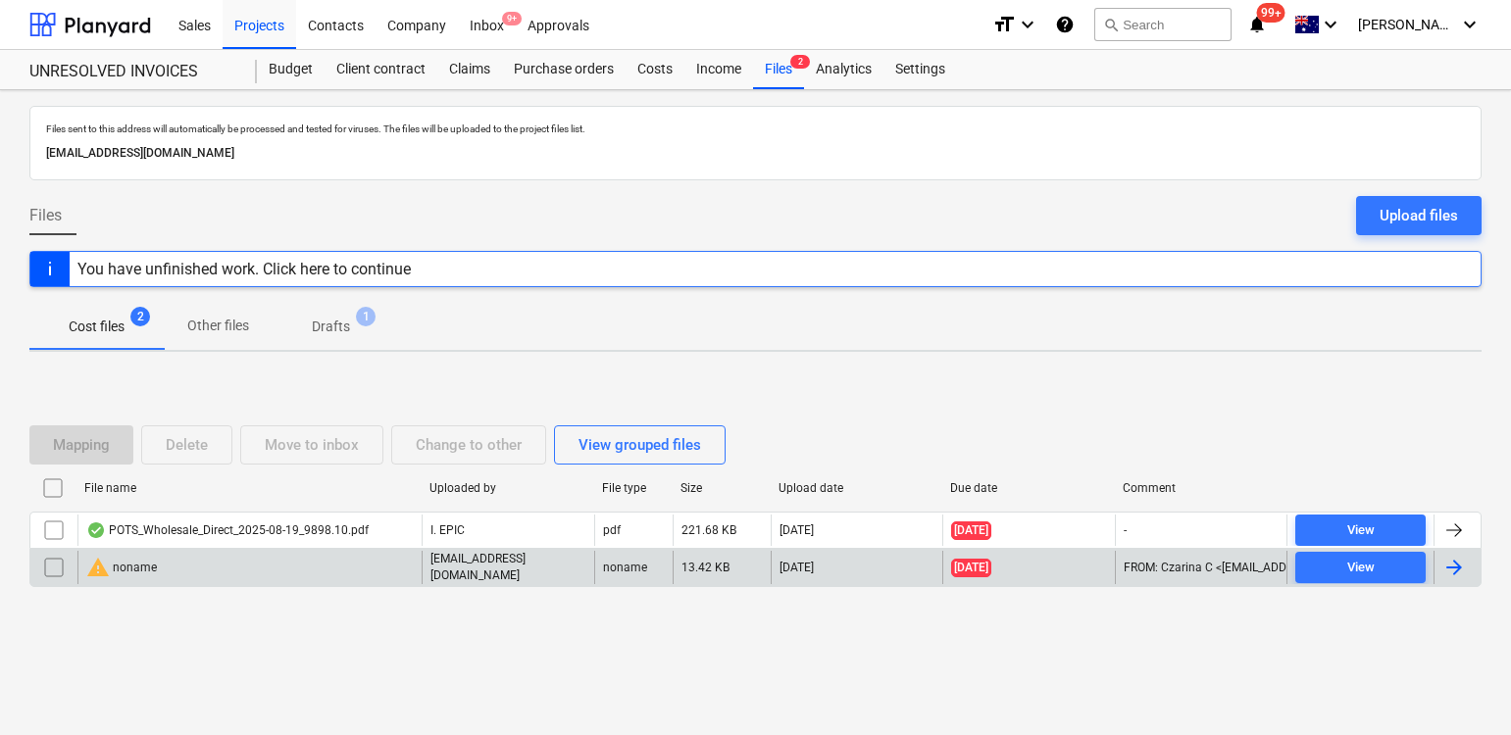
click at [152, 568] on div "warning noname" at bounding box center [121, 568] width 71 height 24
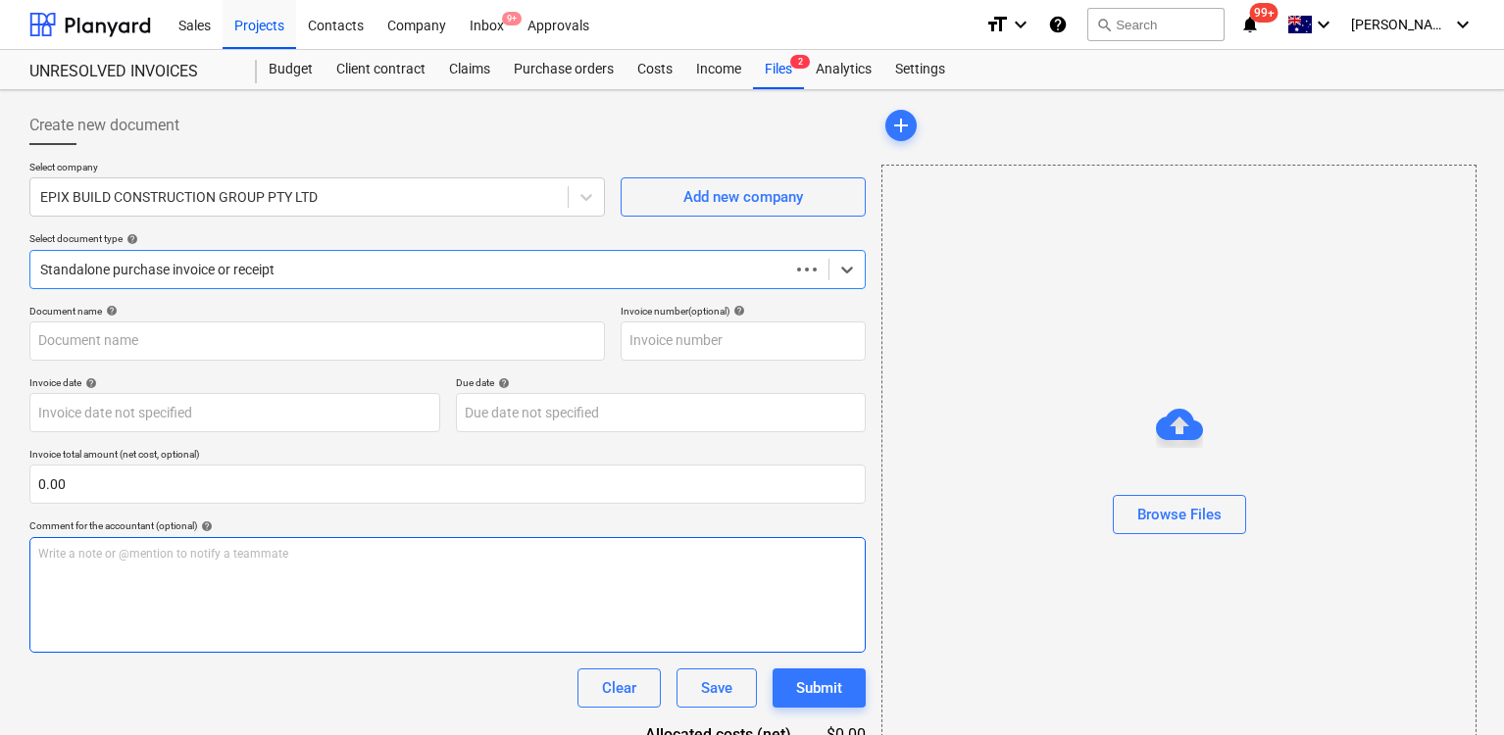
type input "3742"
type input "[DATE]"
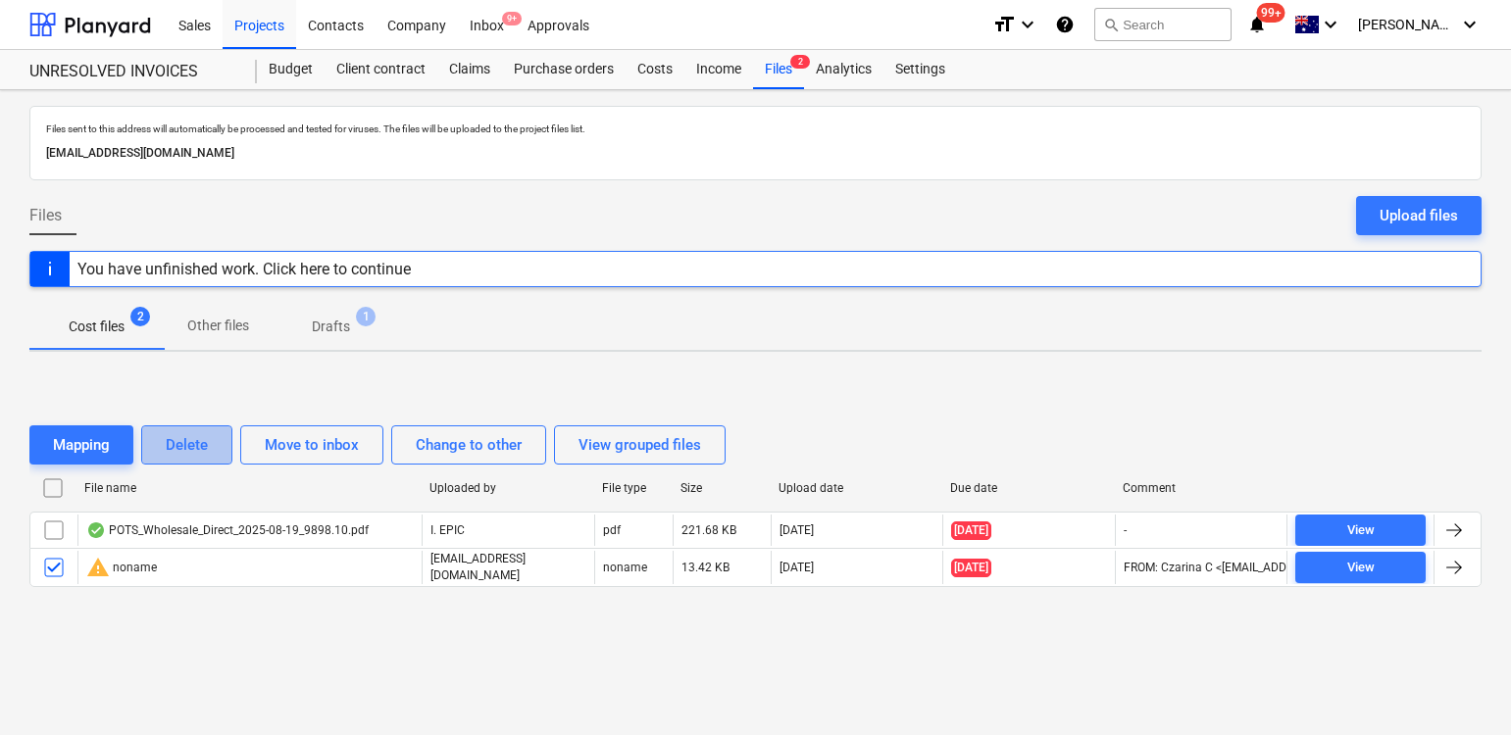
click at [215, 438] on button "Delete" at bounding box center [186, 444] width 91 height 39
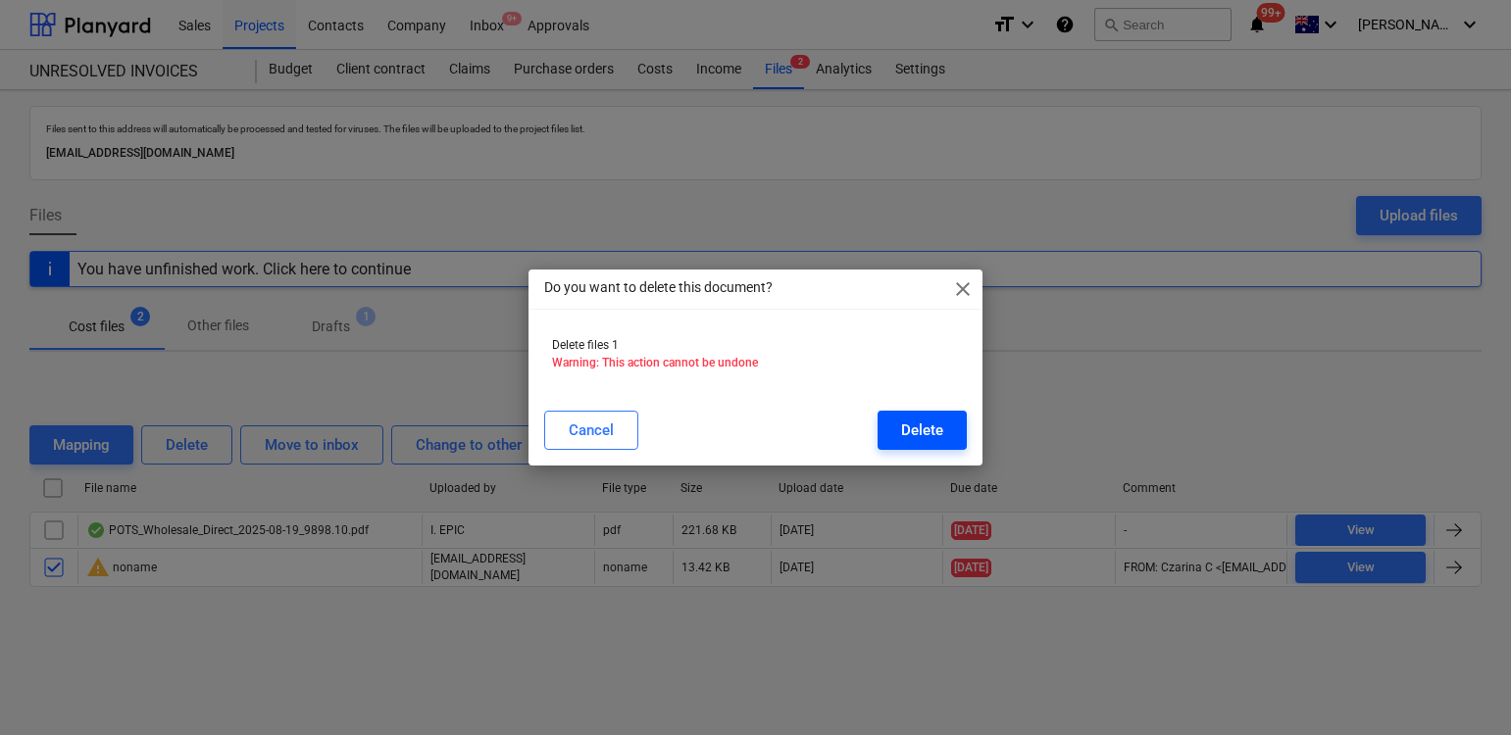
click at [922, 437] on div "Delete" at bounding box center [922, 430] width 42 height 25
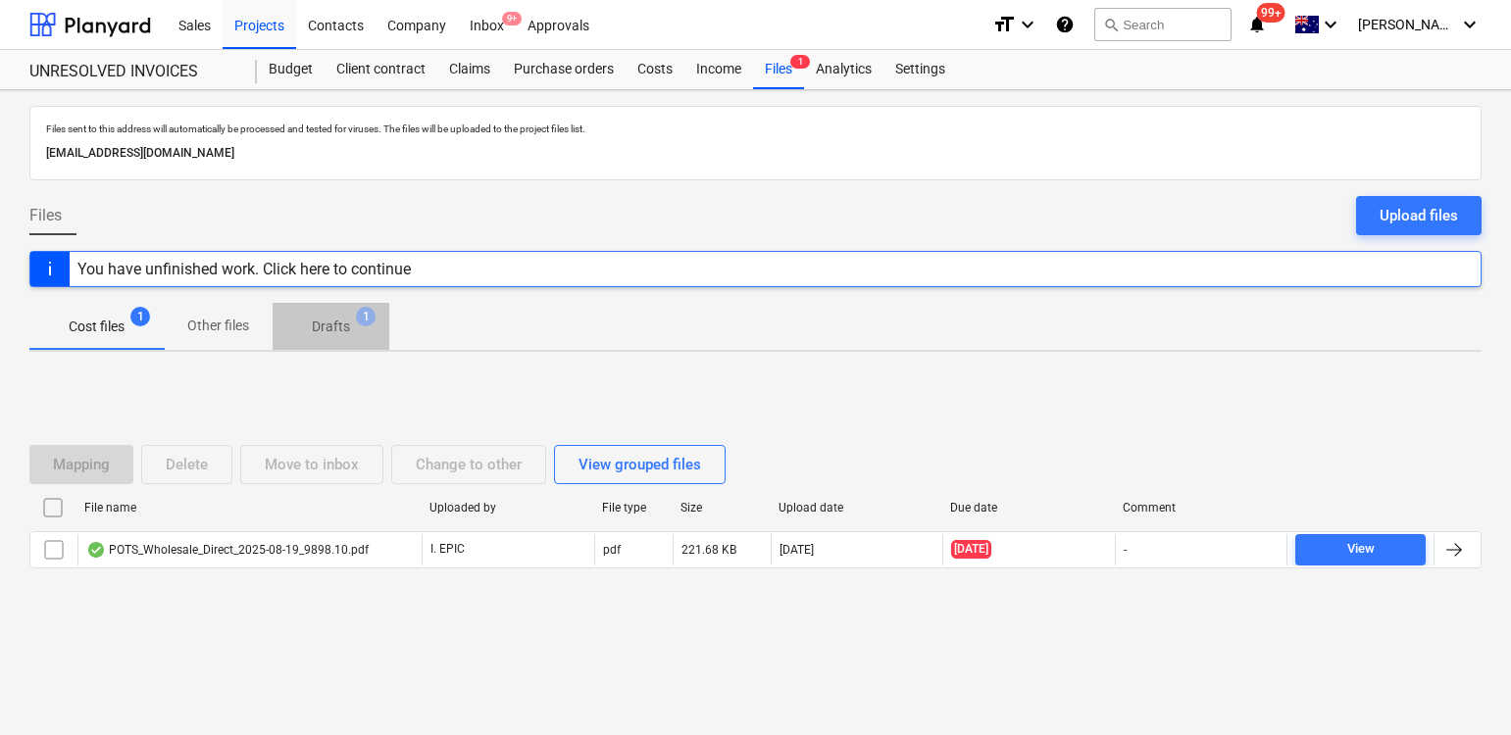
click at [346, 320] on p "Drafts" at bounding box center [331, 327] width 38 height 21
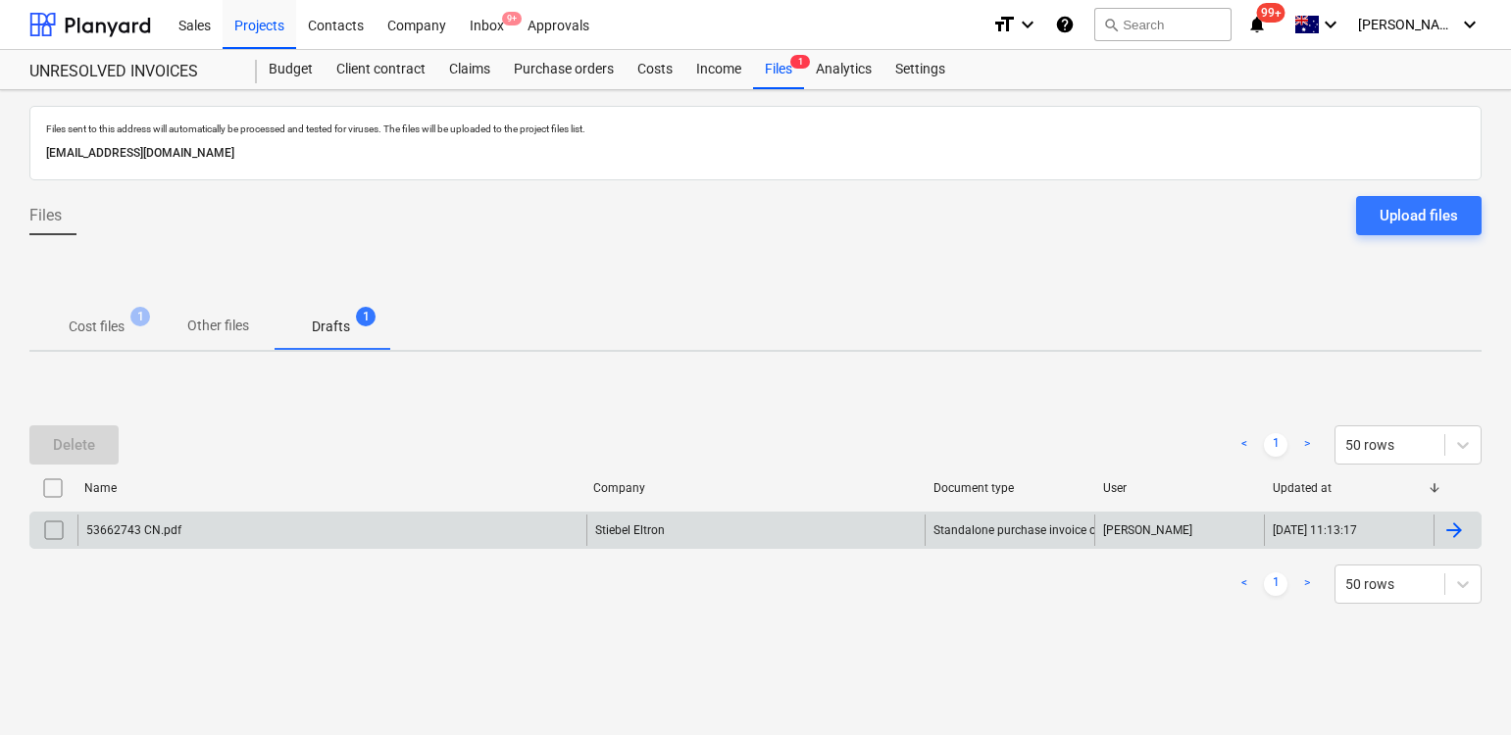
click at [60, 528] on input "checkbox" at bounding box center [53, 530] width 31 height 31
click at [106, 446] on button "Delete" at bounding box center [73, 444] width 89 height 39
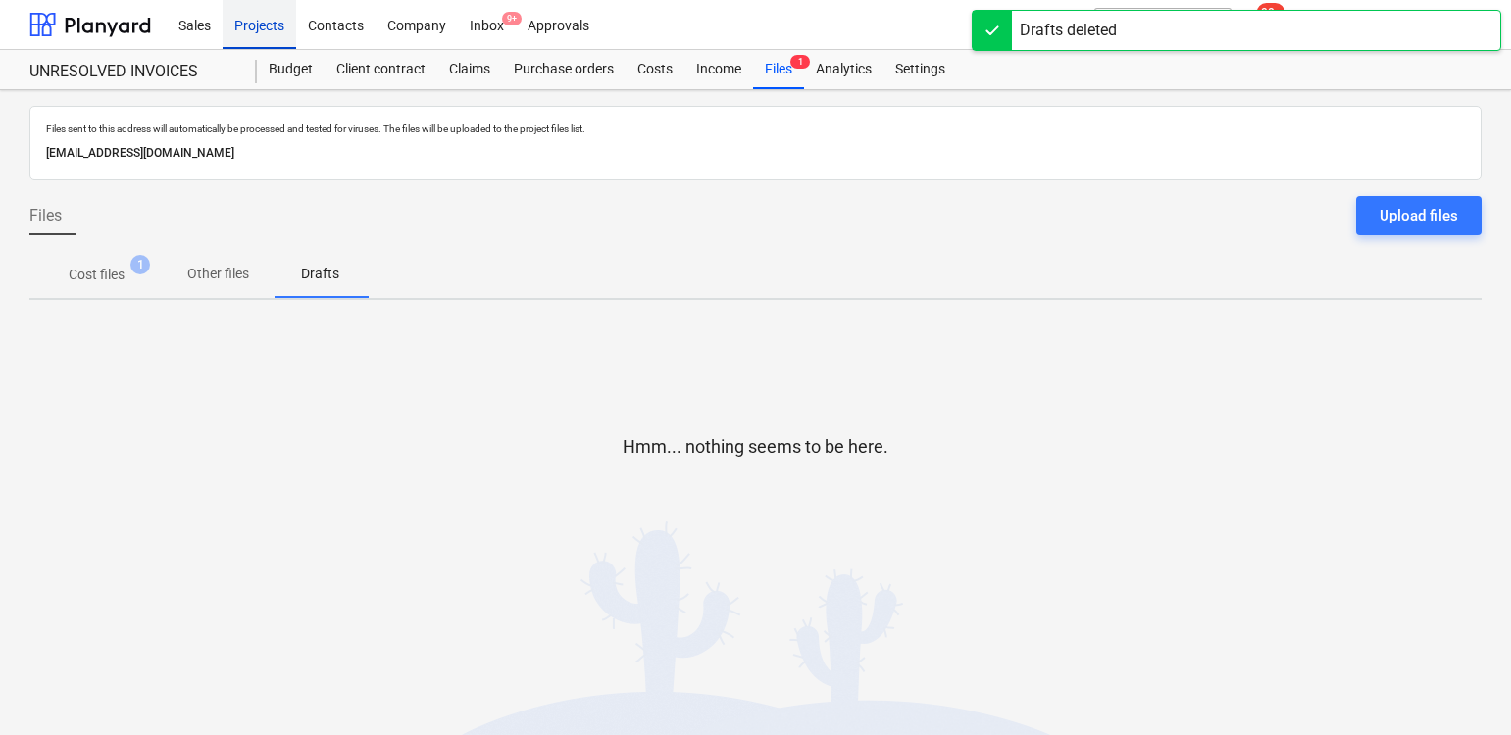
click at [272, 29] on div "Projects" at bounding box center [260, 24] width 74 height 50
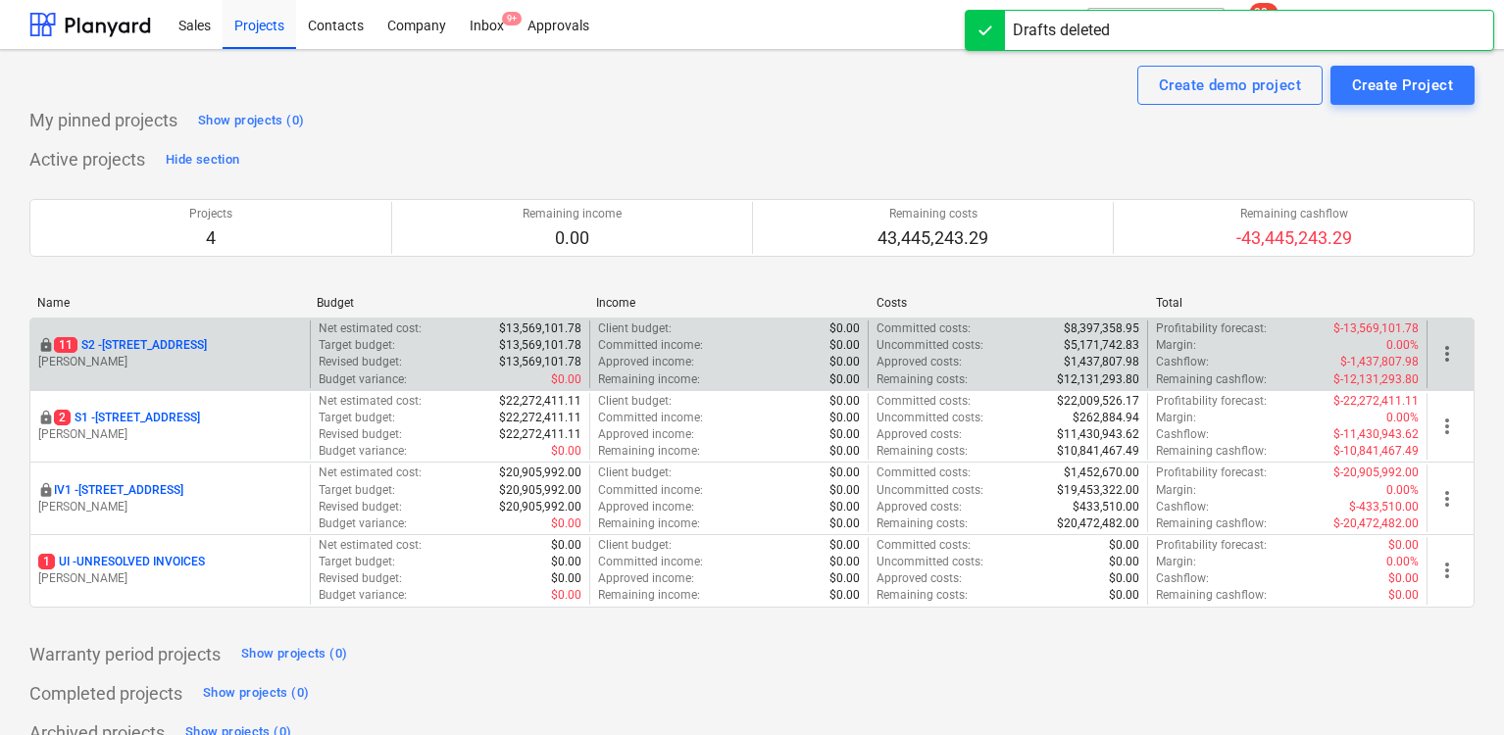
click at [189, 341] on p "[STREET_ADDRESS]" at bounding box center [130, 345] width 153 height 17
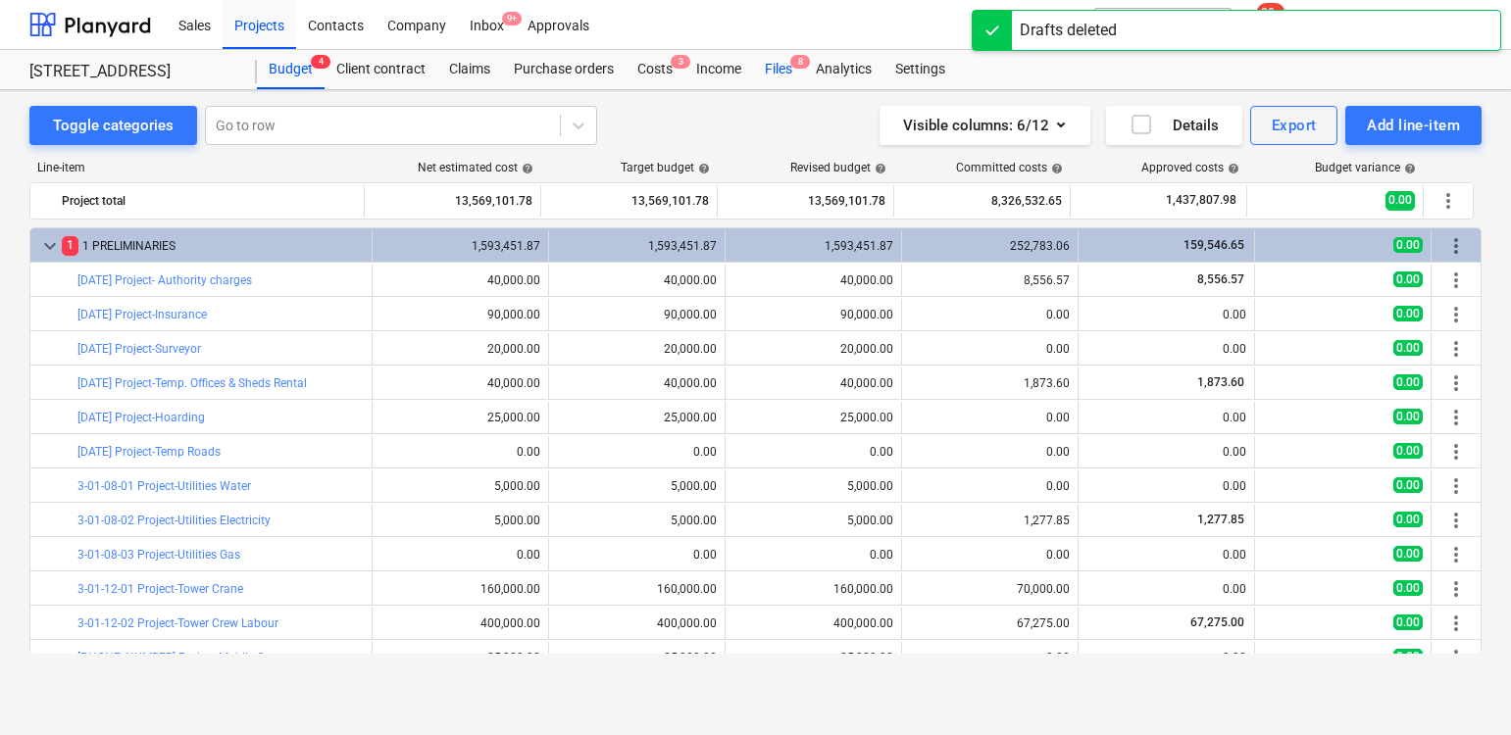
click at [801, 57] on span "8" at bounding box center [800, 62] width 20 height 14
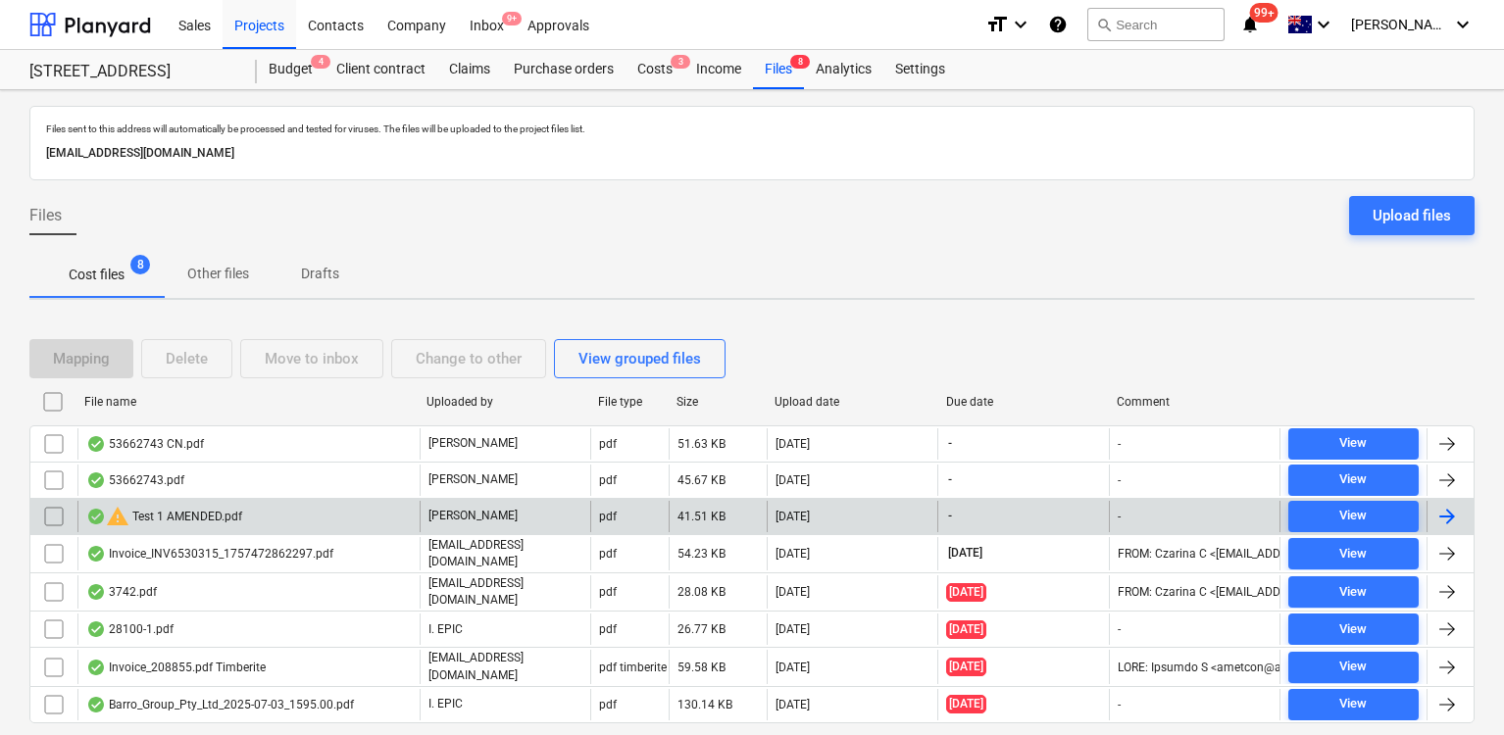
click at [53, 514] on input "checkbox" at bounding box center [53, 516] width 31 height 31
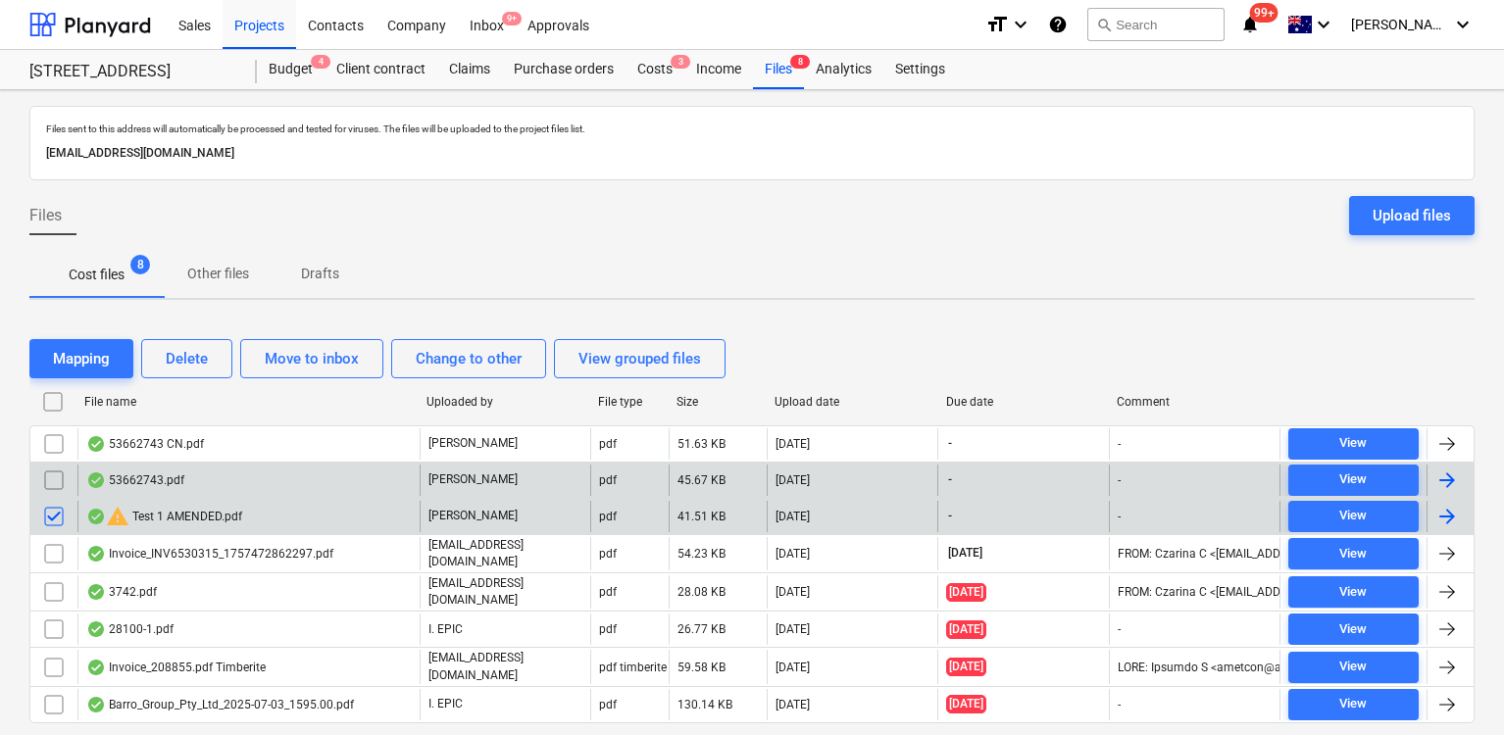
click at [52, 481] on input "checkbox" at bounding box center [53, 480] width 31 height 31
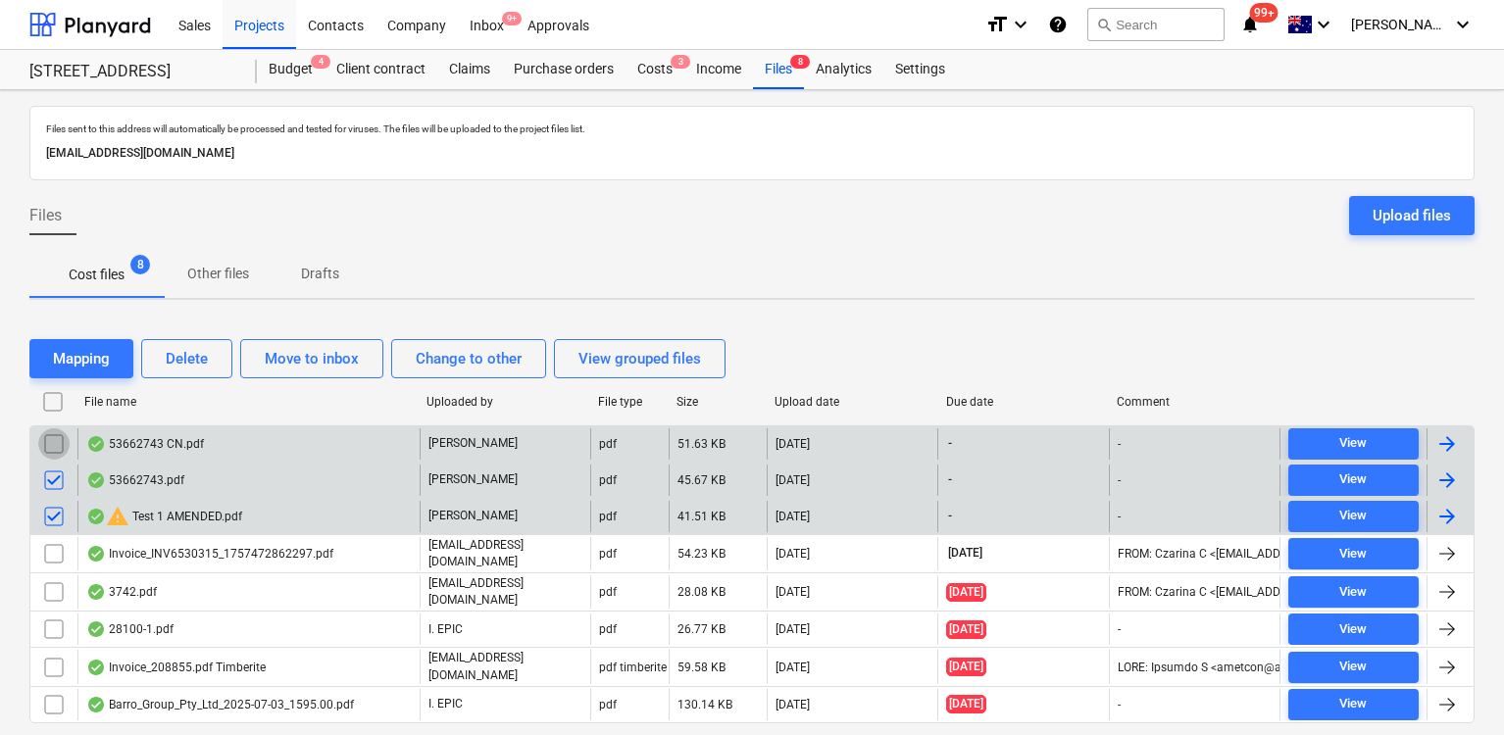
click at [58, 440] on input "checkbox" at bounding box center [53, 443] width 31 height 31
click at [182, 353] on div "Delete" at bounding box center [187, 358] width 42 height 25
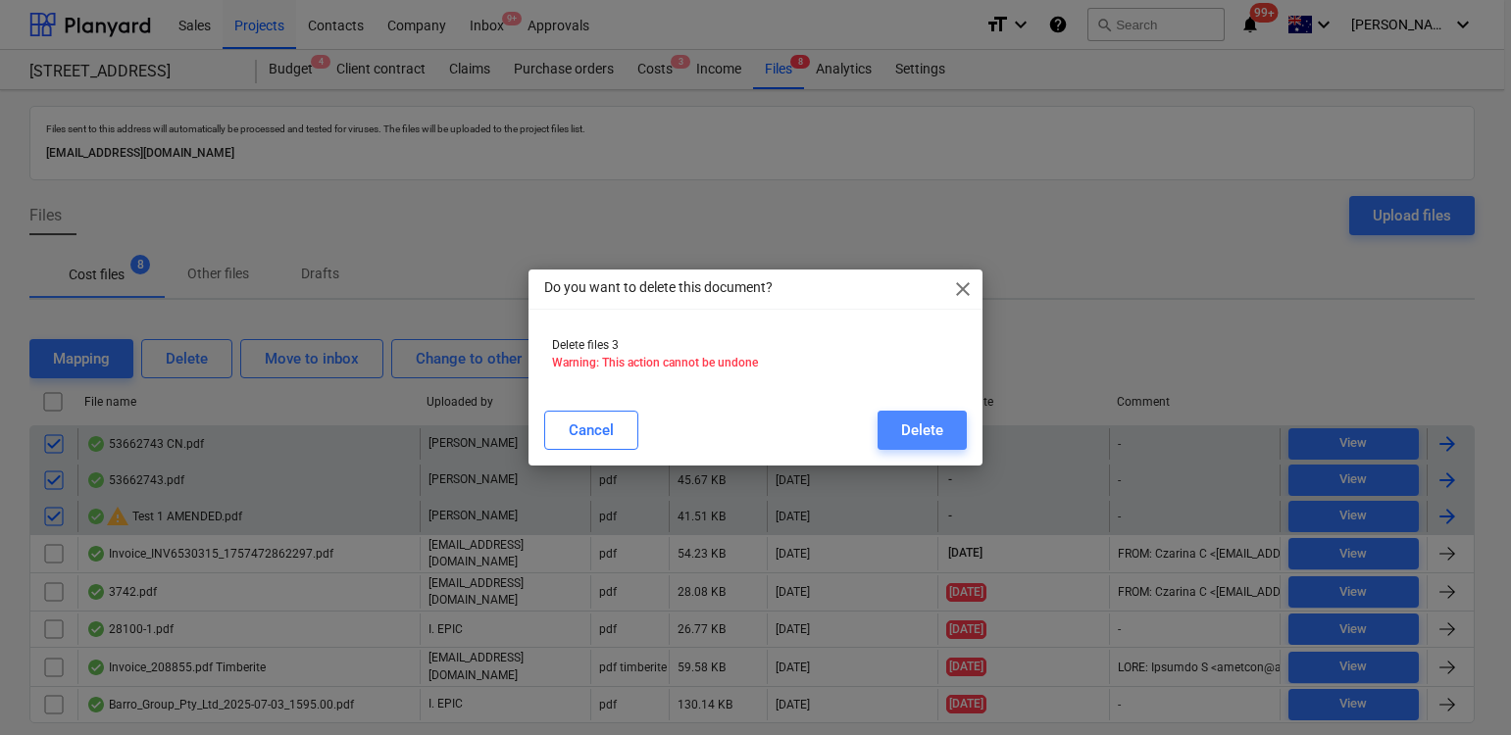
click at [942, 431] on div "Delete" at bounding box center [922, 430] width 42 height 25
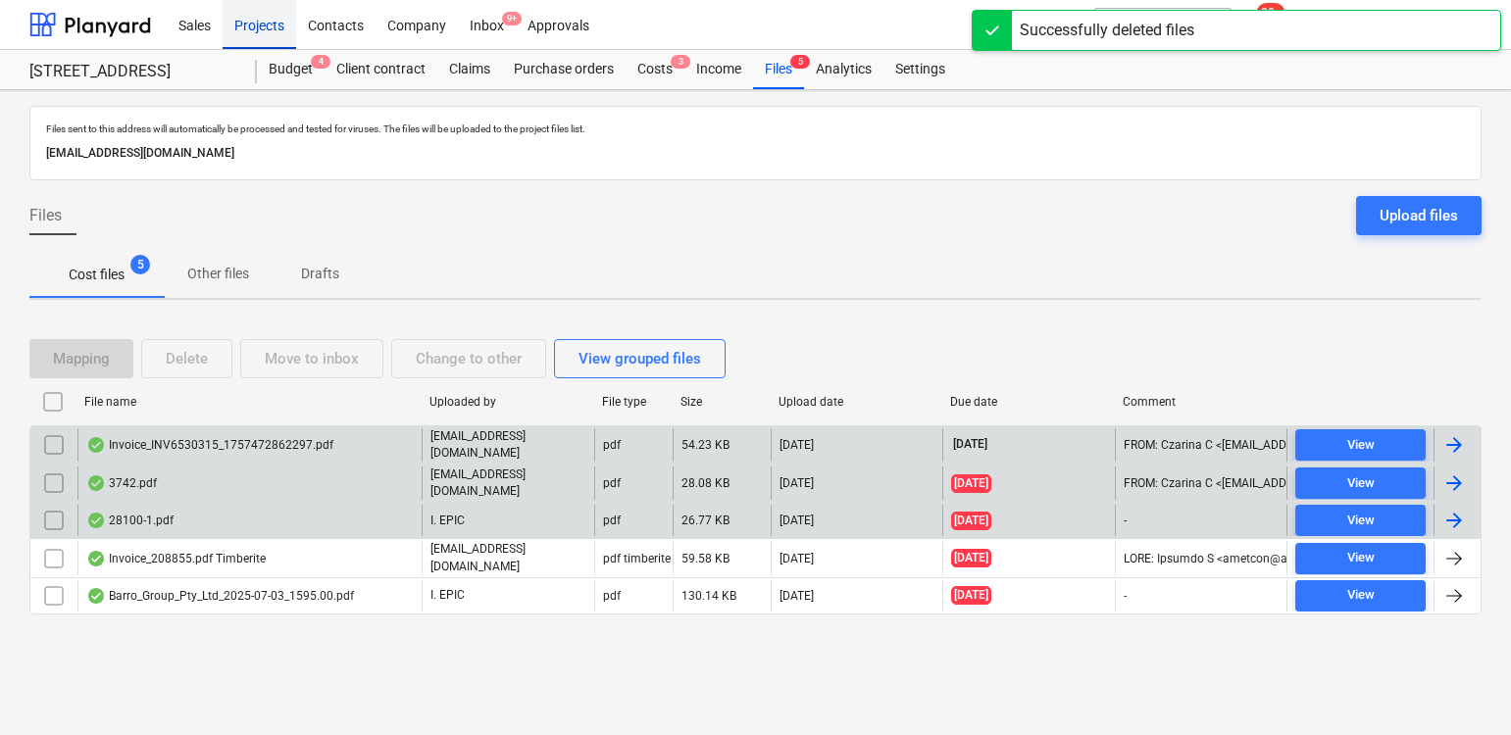
click at [255, 31] on div "Projects" at bounding box center [260, 24] width 74 height 50
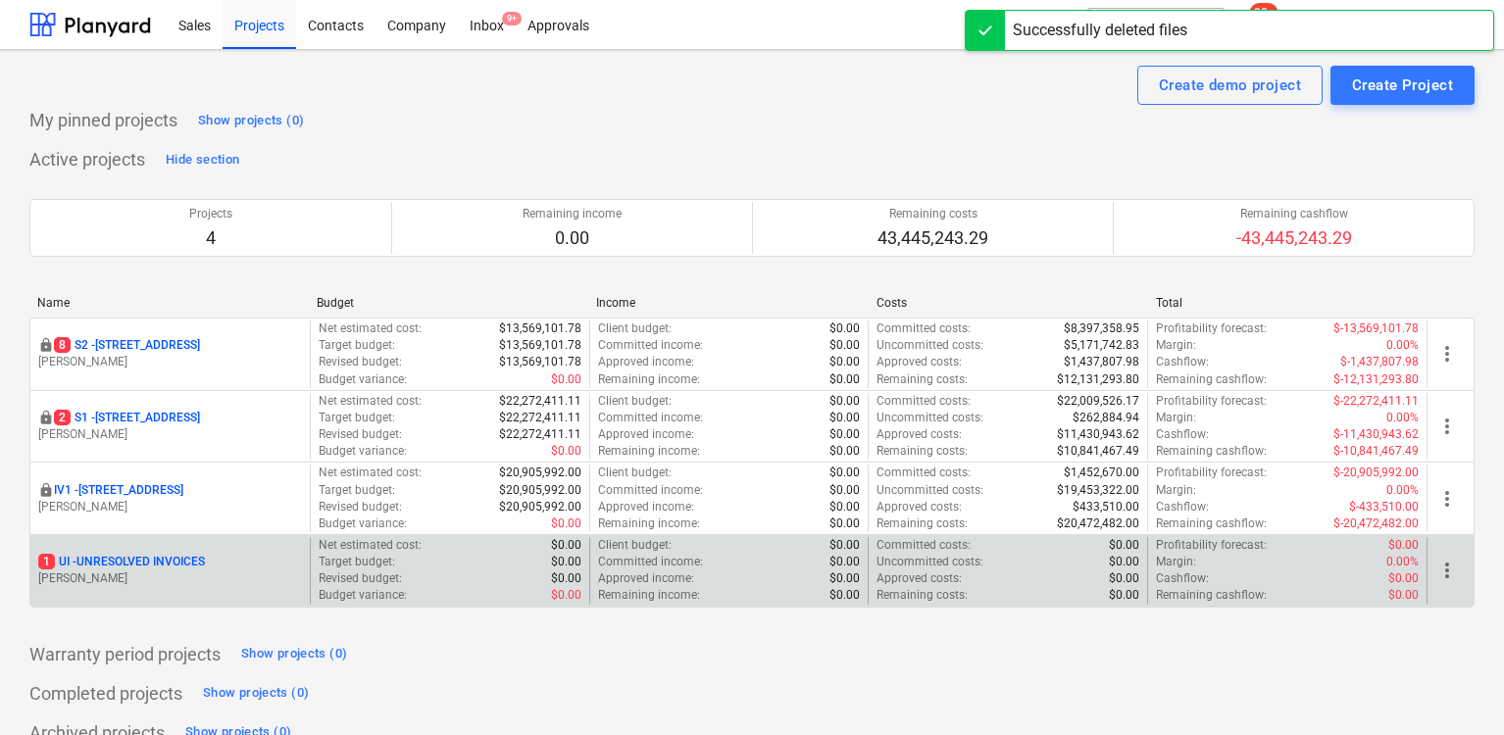
click at [159, 559] on p "1 UI - UNRESOLVED INVOICES" at bounding box center [121, 562] width 167 height 17
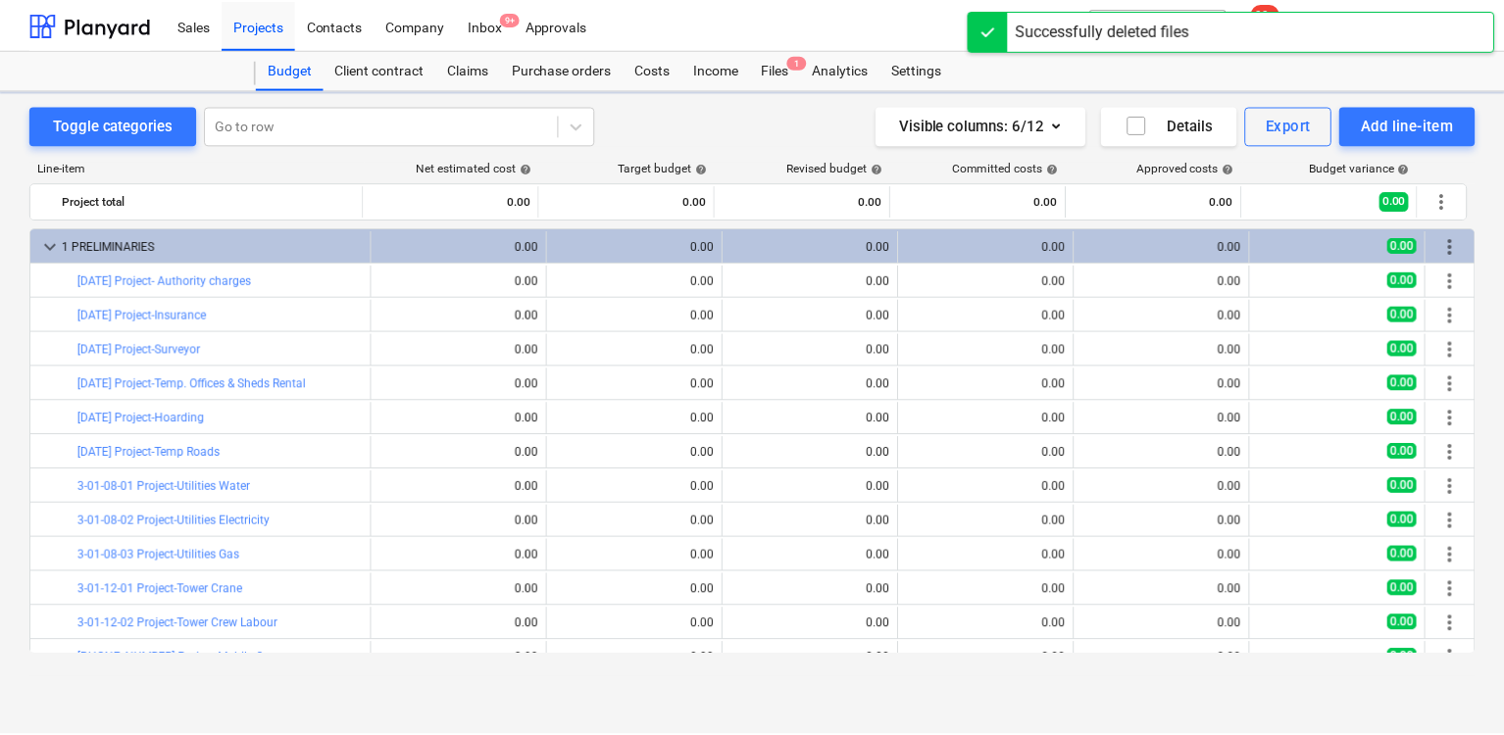
scroll to position [211, 0]
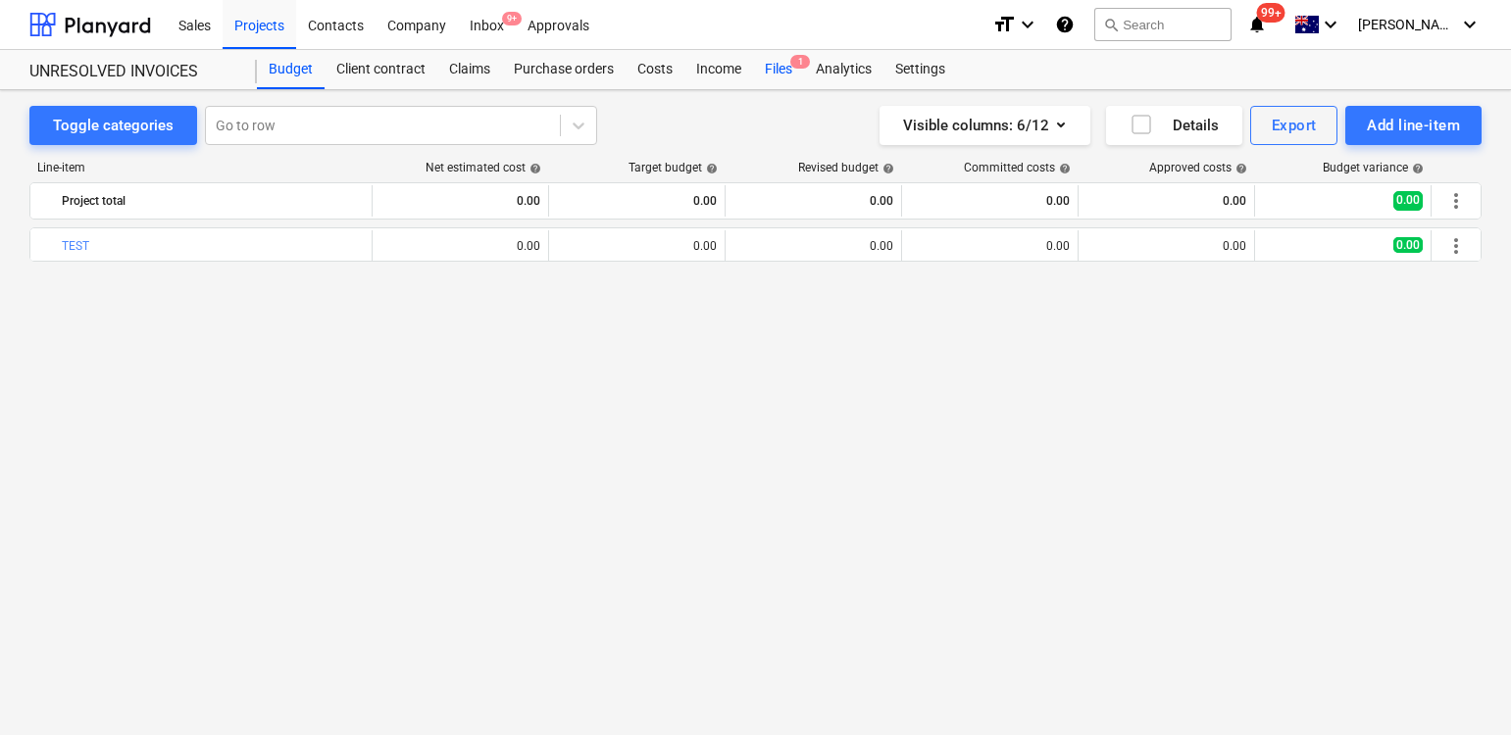
click at [762, 68] on div "Files 1" at bounding box center [778, 69] width 51 height 39
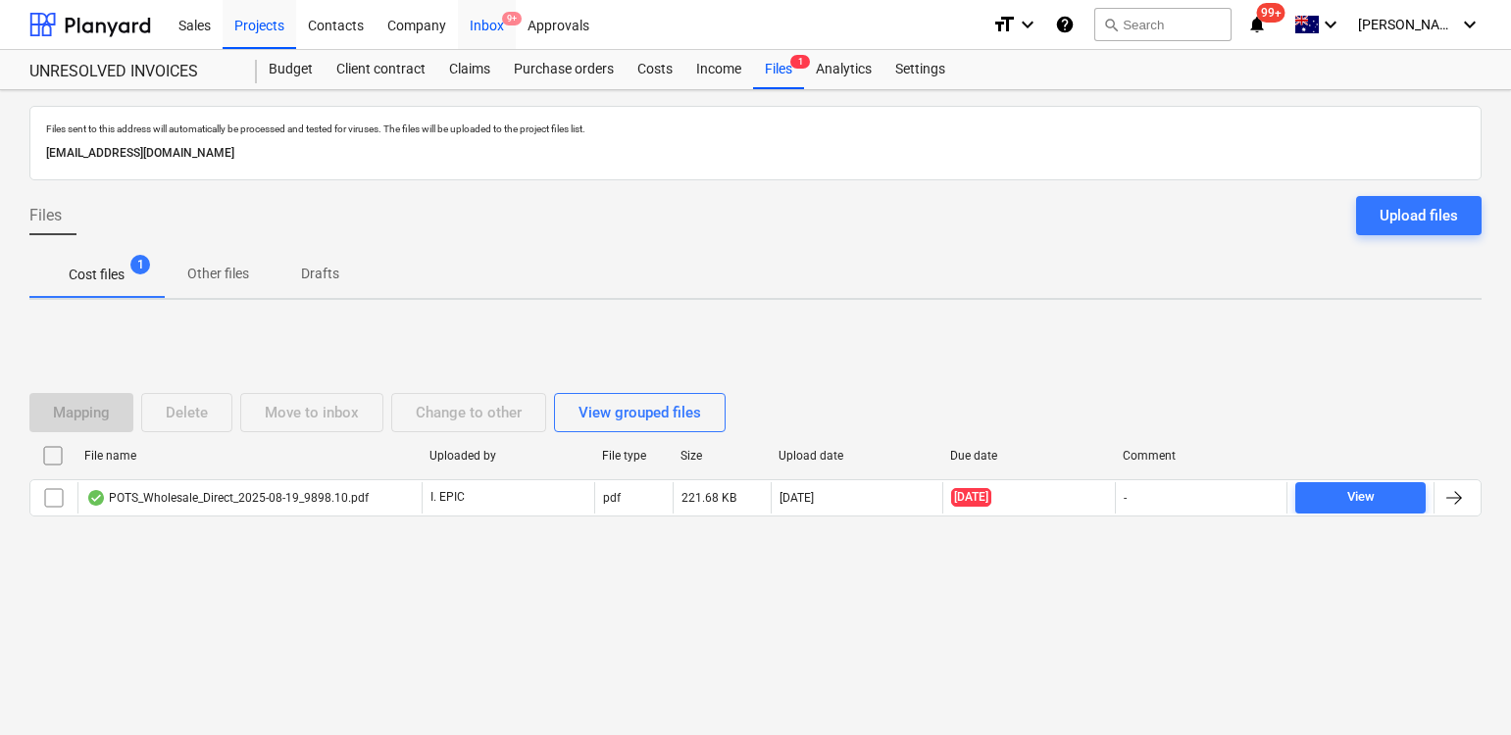
click at [485, 29] on div "Inbox 9+" at bounding box center [487, 24] width 58 height 50
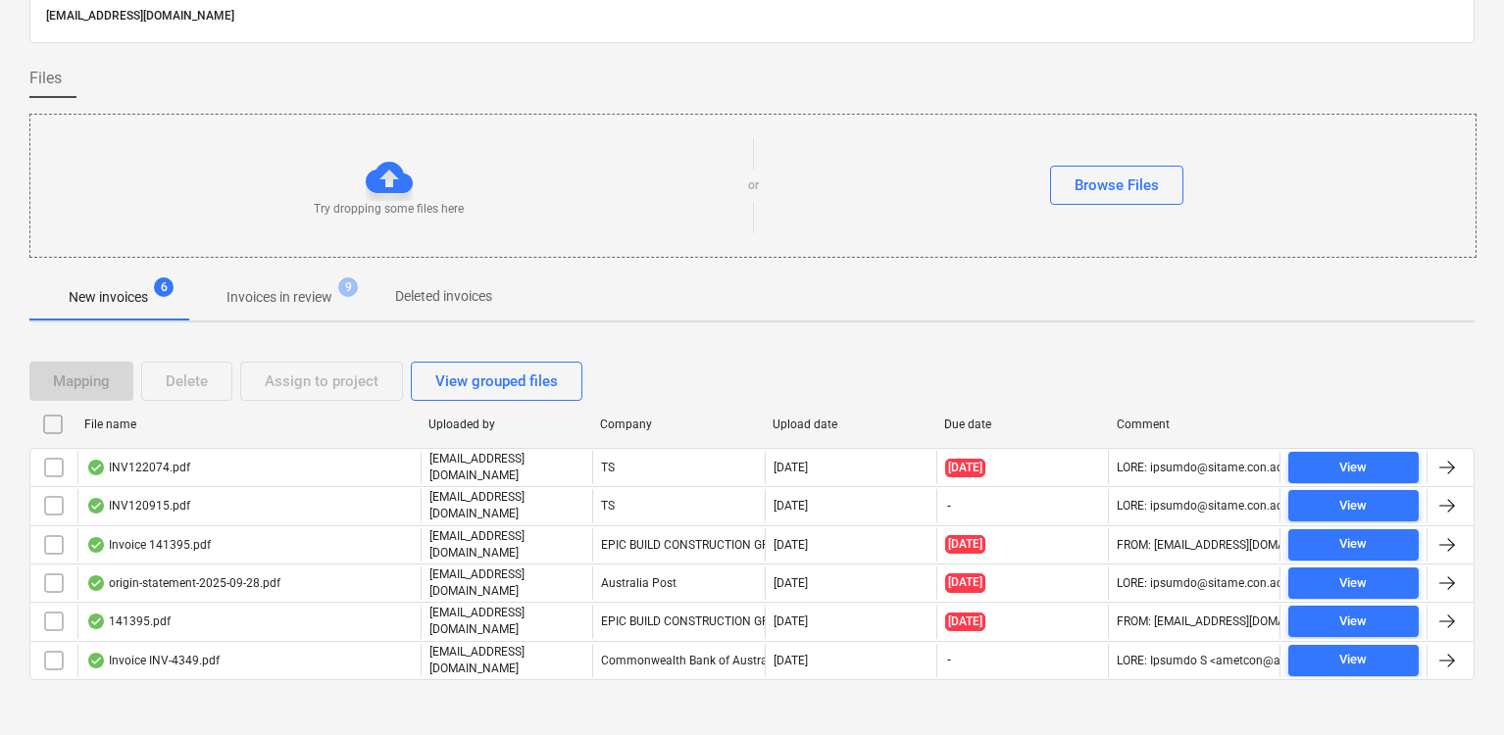
scroll to position [99, 0]
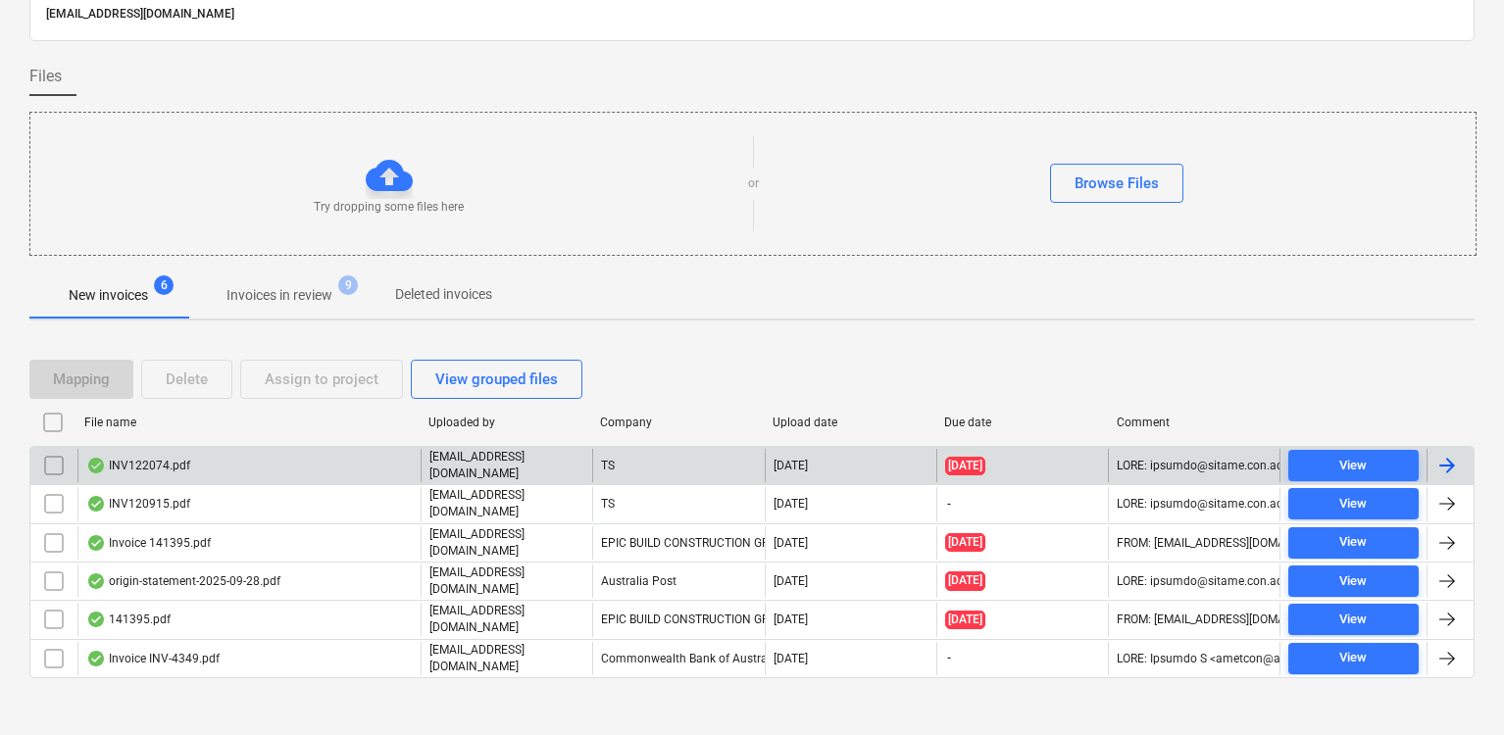
click at [301, 457] on div "INV122074.pdf" at bounding box center [248, 465] width 343 height 33
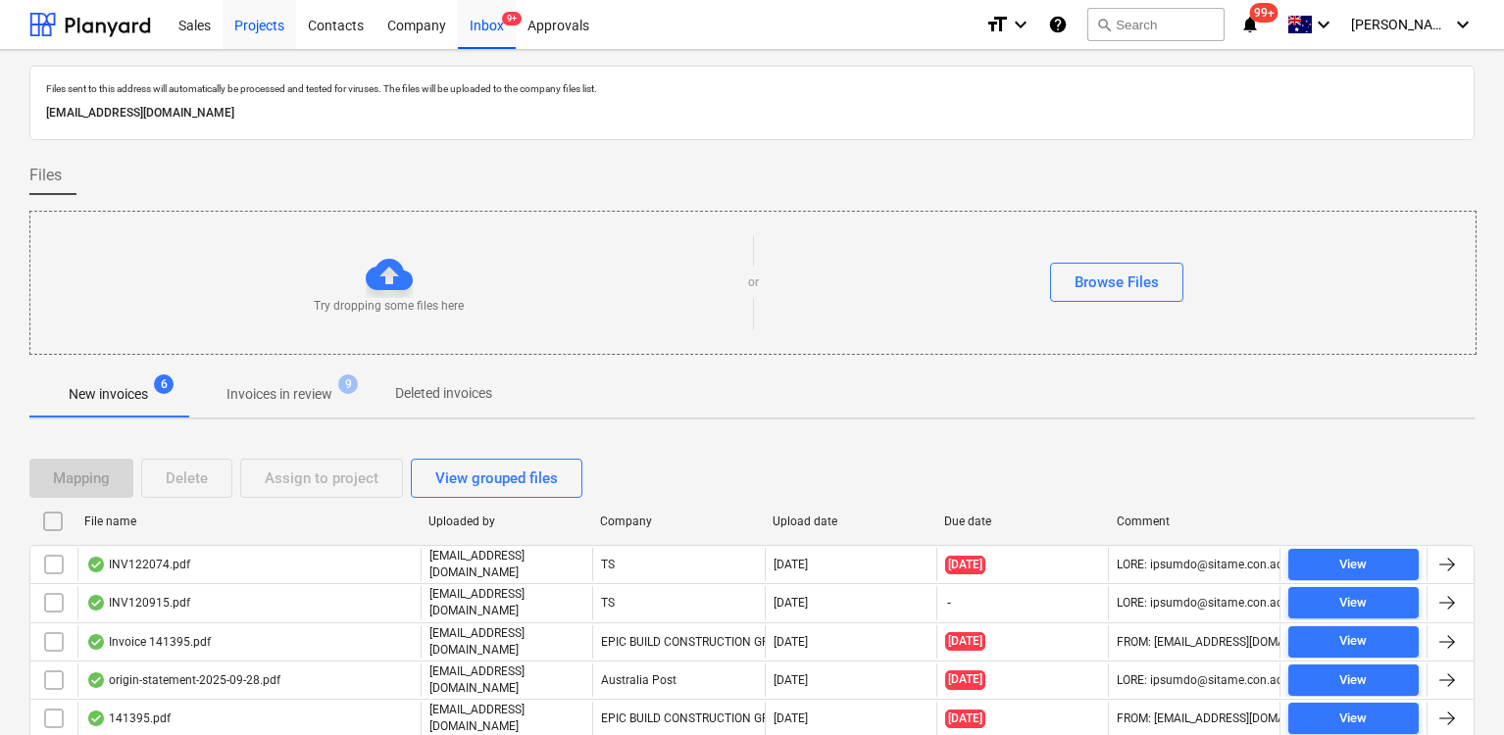
click at [248, 19] on div "Projects" at bounding box center [260, 24] width 74 height 50
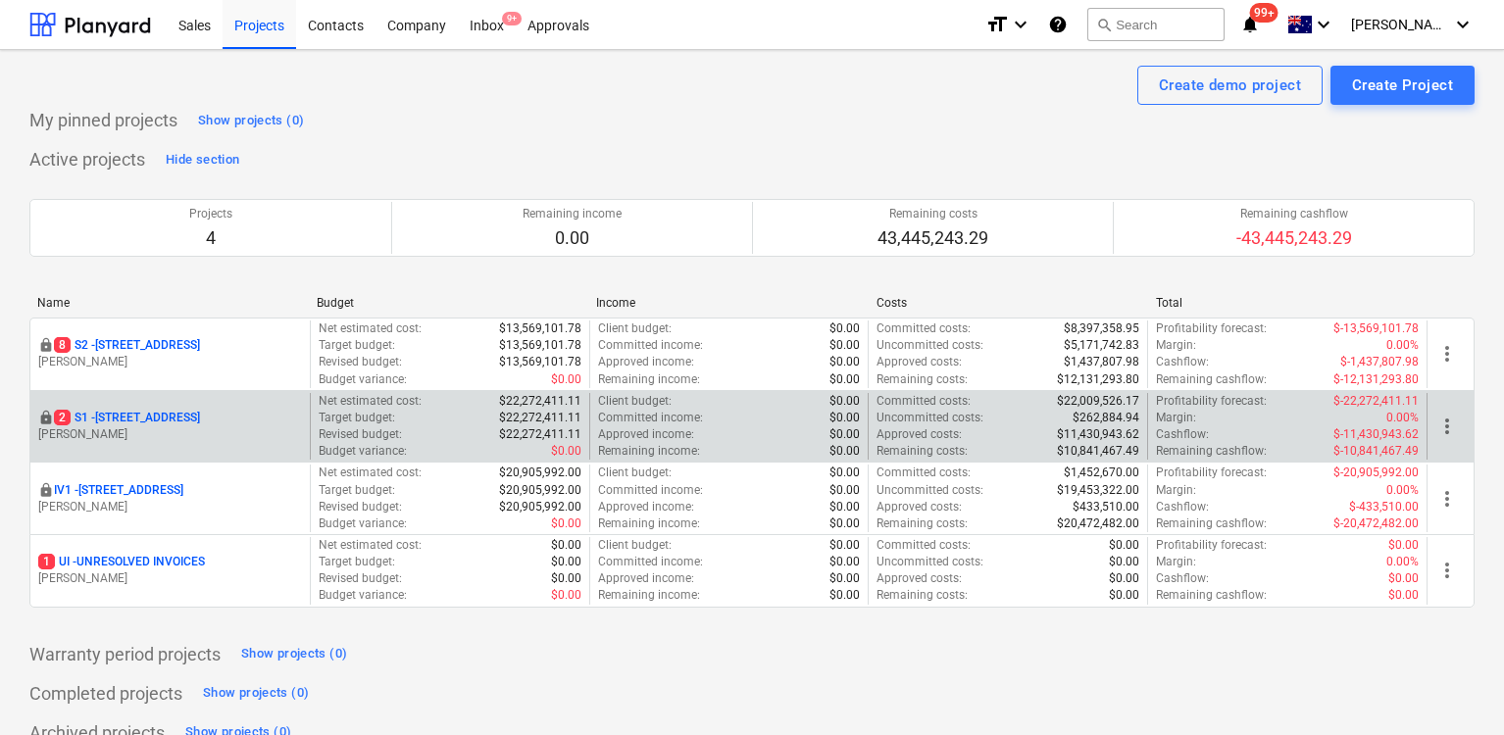
click at [189, 410] on p "2 S1 - [STREET_ADDRESS]" at bounding box center [127, 418] width 146 height 17
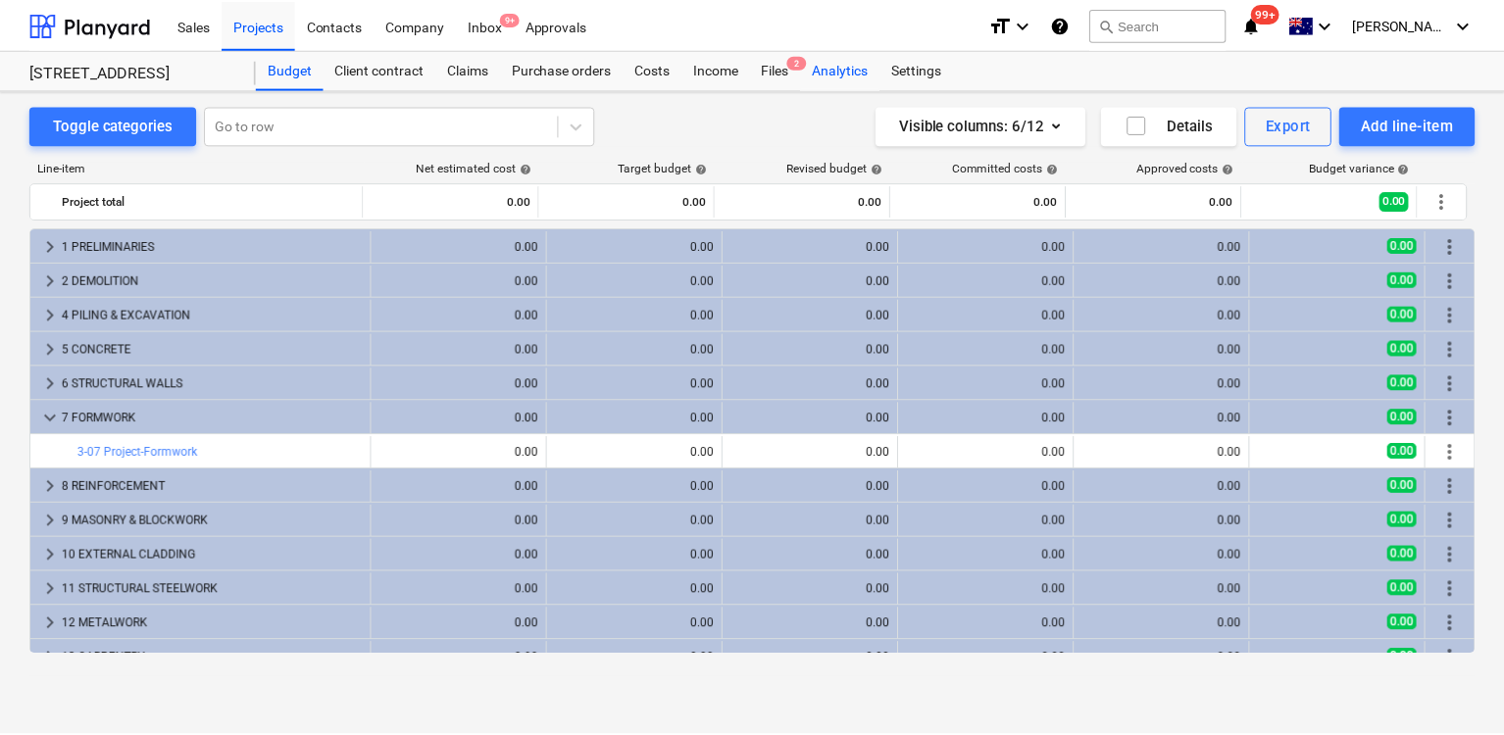
scroll to position [623, 0]
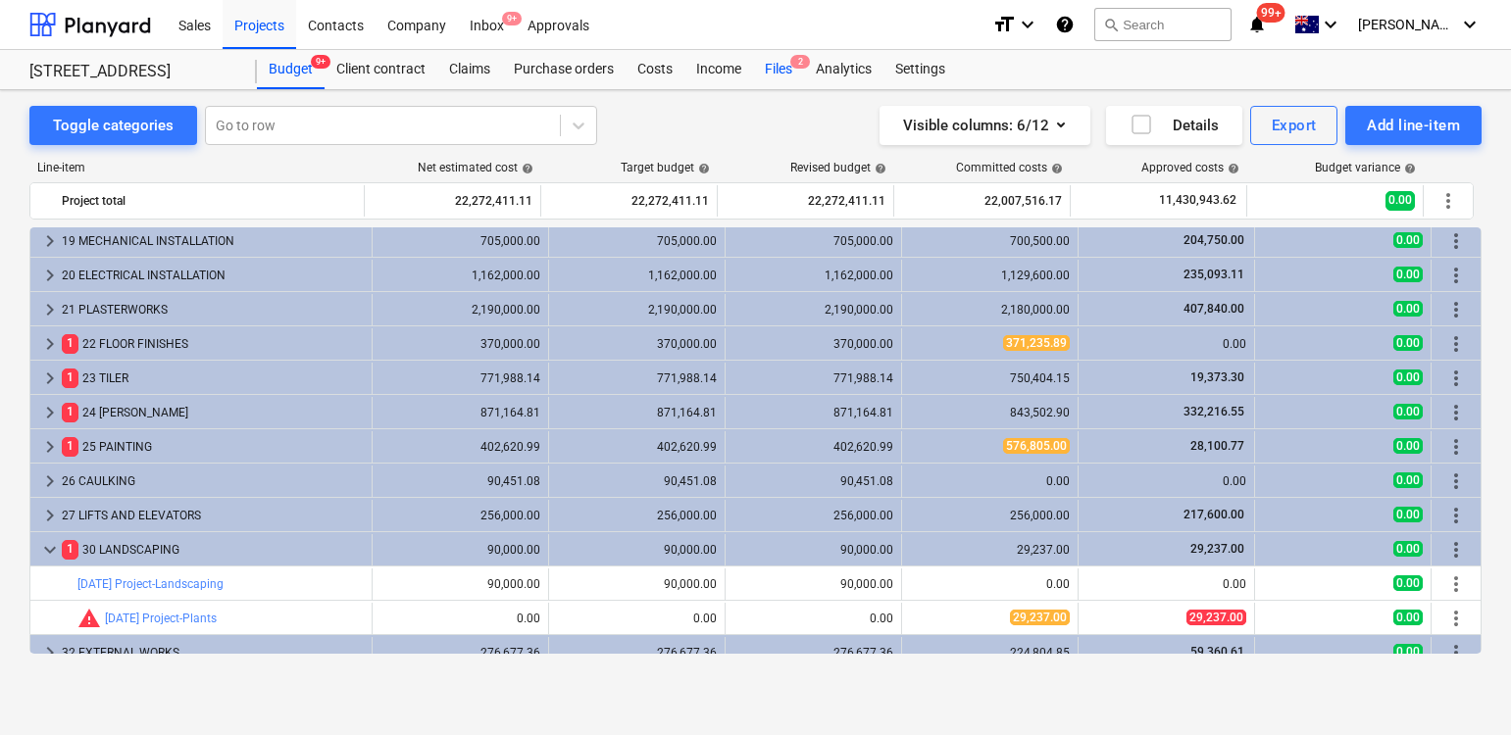
click at [796, 73] on div "Files 2" at bounding box center [778, 69] width 51 height 39
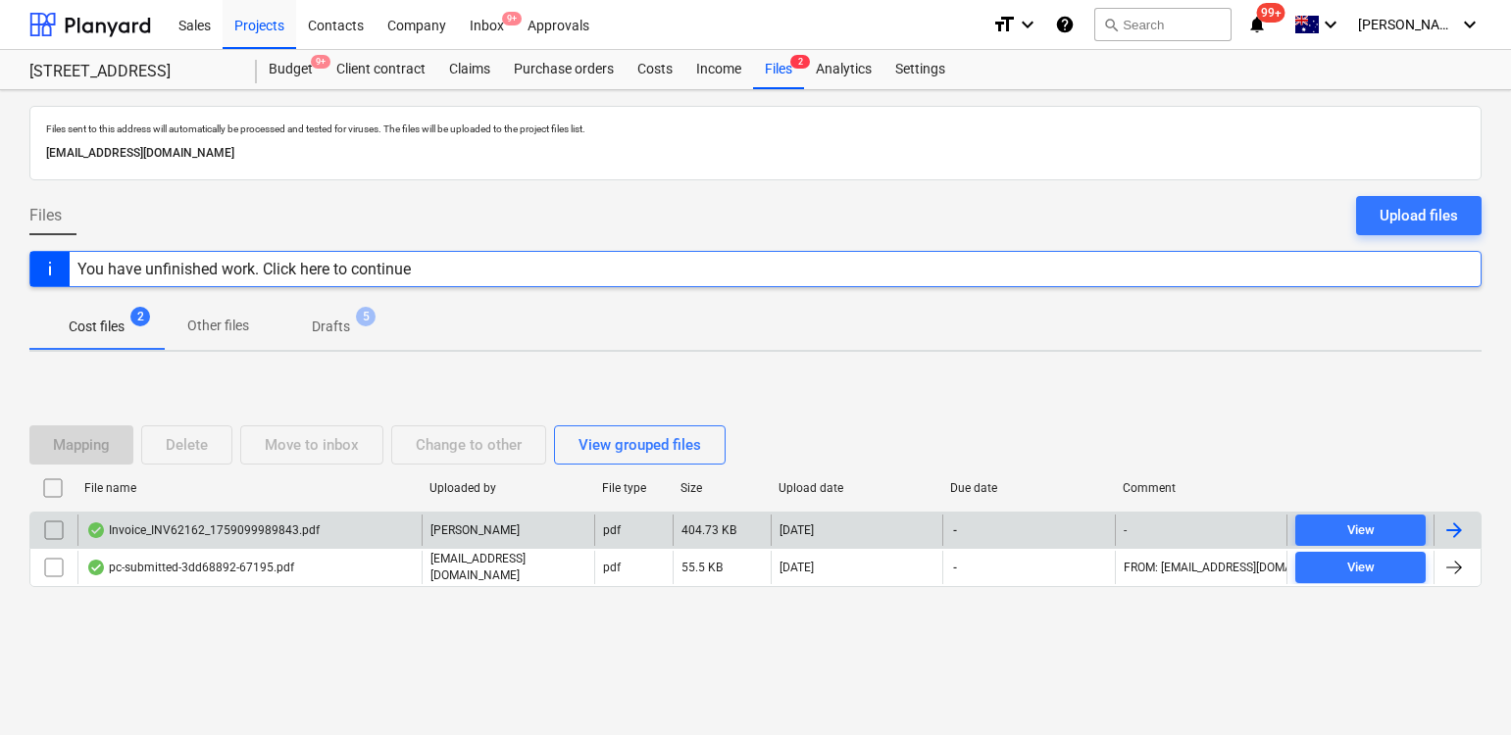
click at [357, 523] on div "Invoice_INV62162_1759099989843.pdf" at bounding box center [249, 530] width 344 height 31
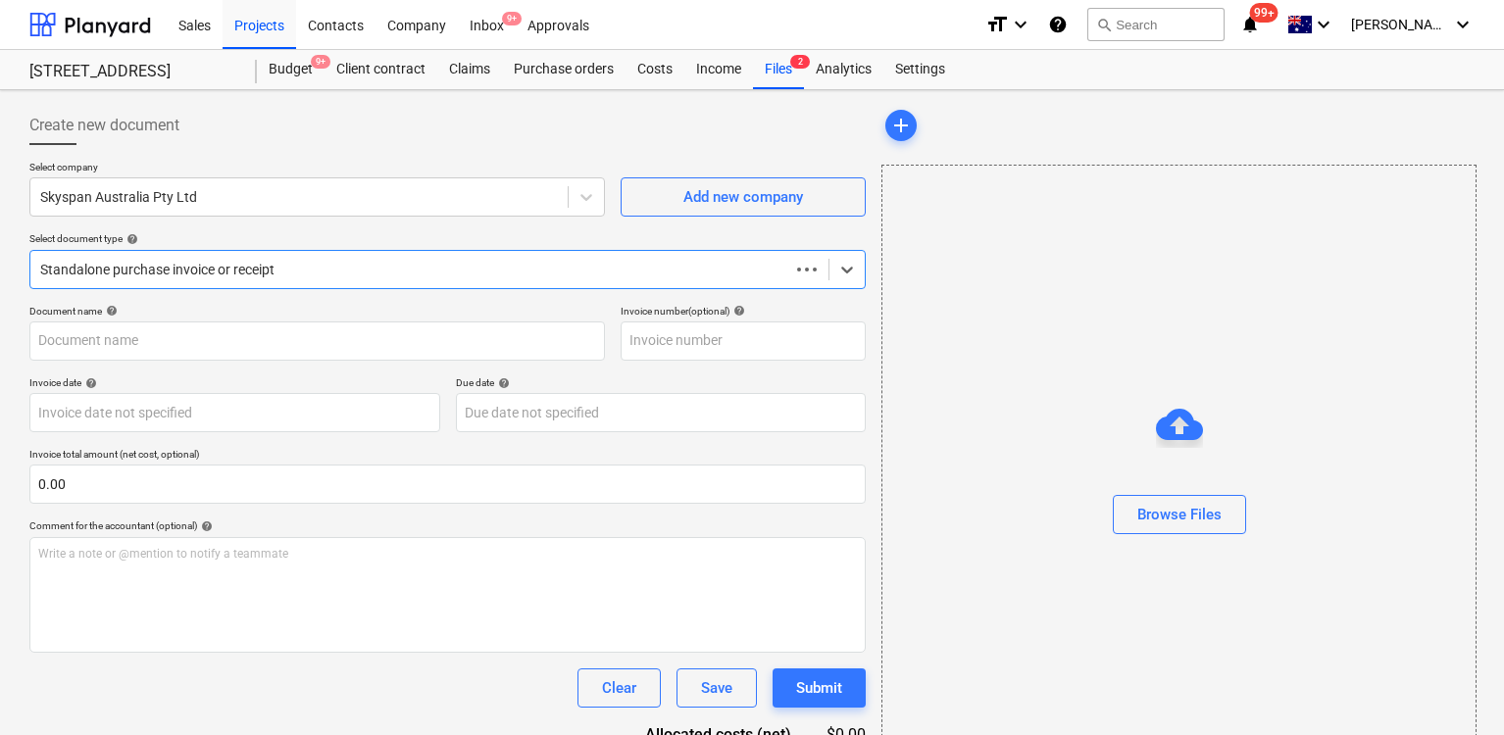
type input "Invoice_INV62162_1759099989843.pdf"
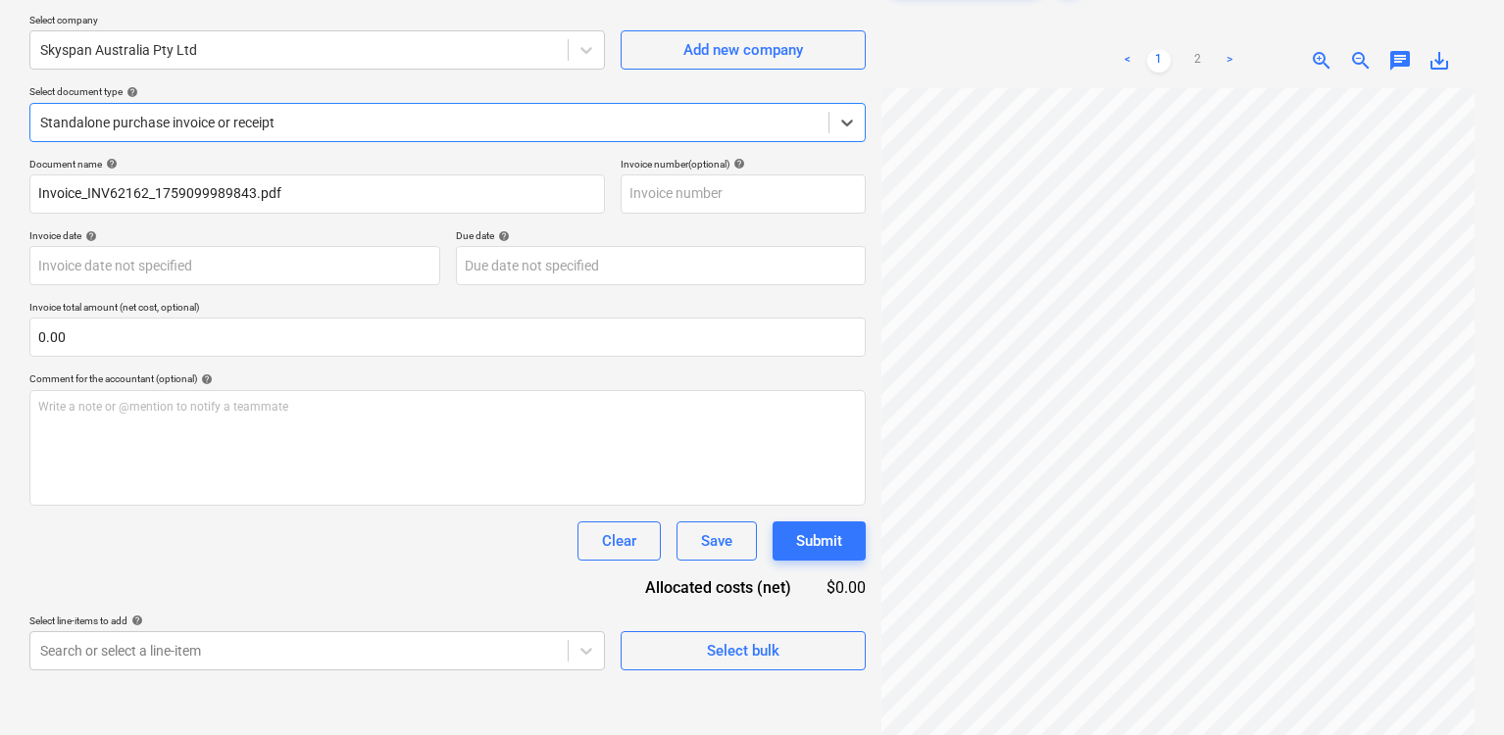
scroll to position [196, 0]
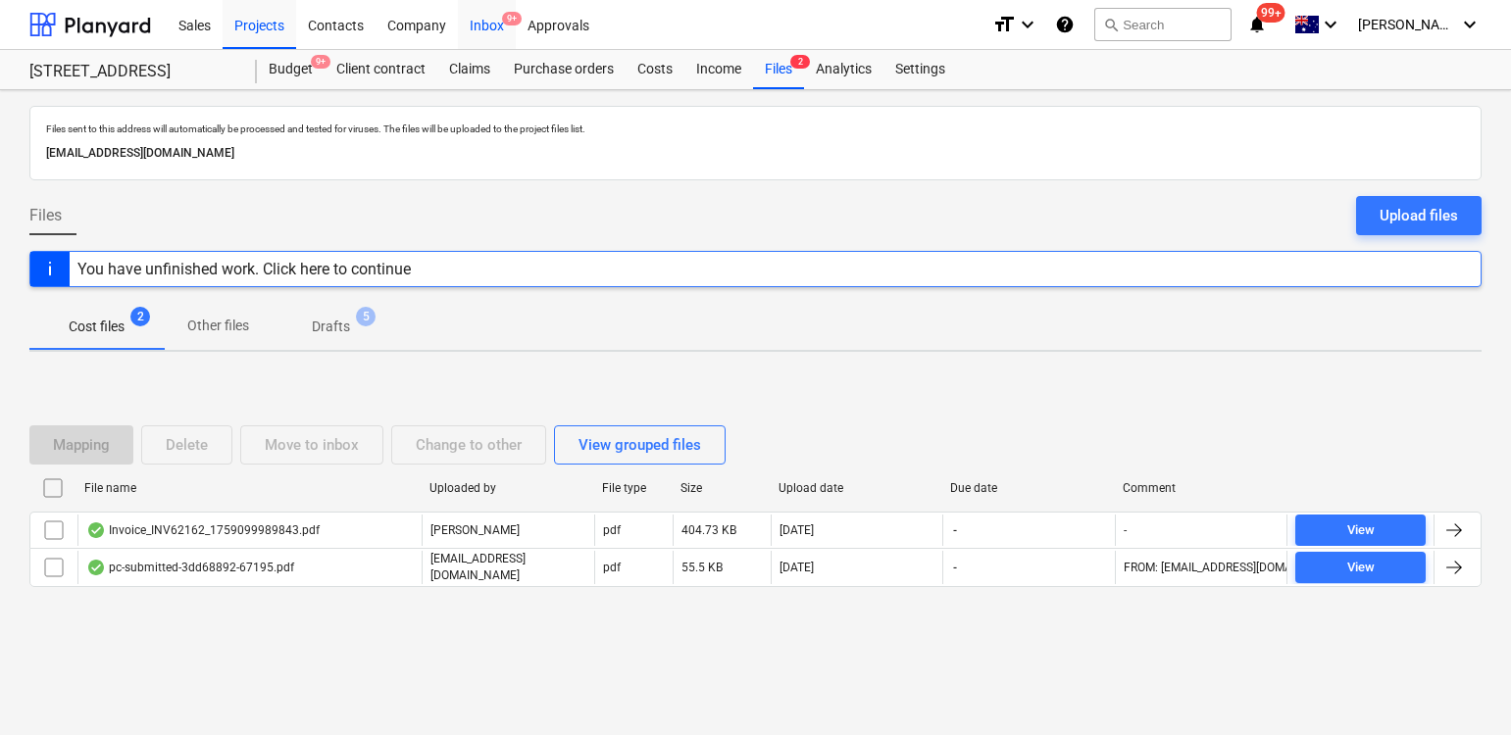
click at [487, 33] on div "Inbox 9+" at bounding box center [487, 24] width 58 height 50
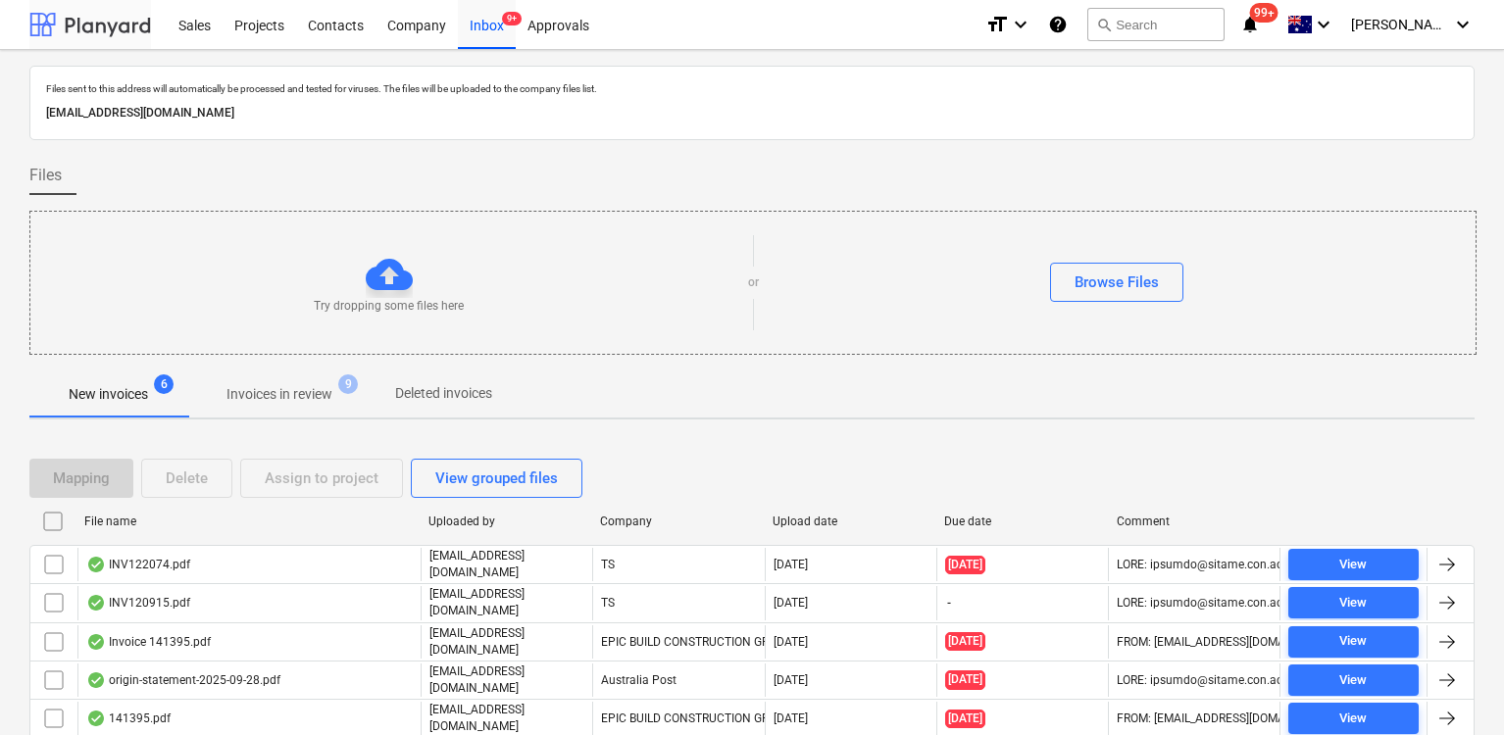
click at [123, 24] on div at bounding box center [90, 24] width 122 height 49
